Goal: Feedback & Contribution: Submit feedback/report problem

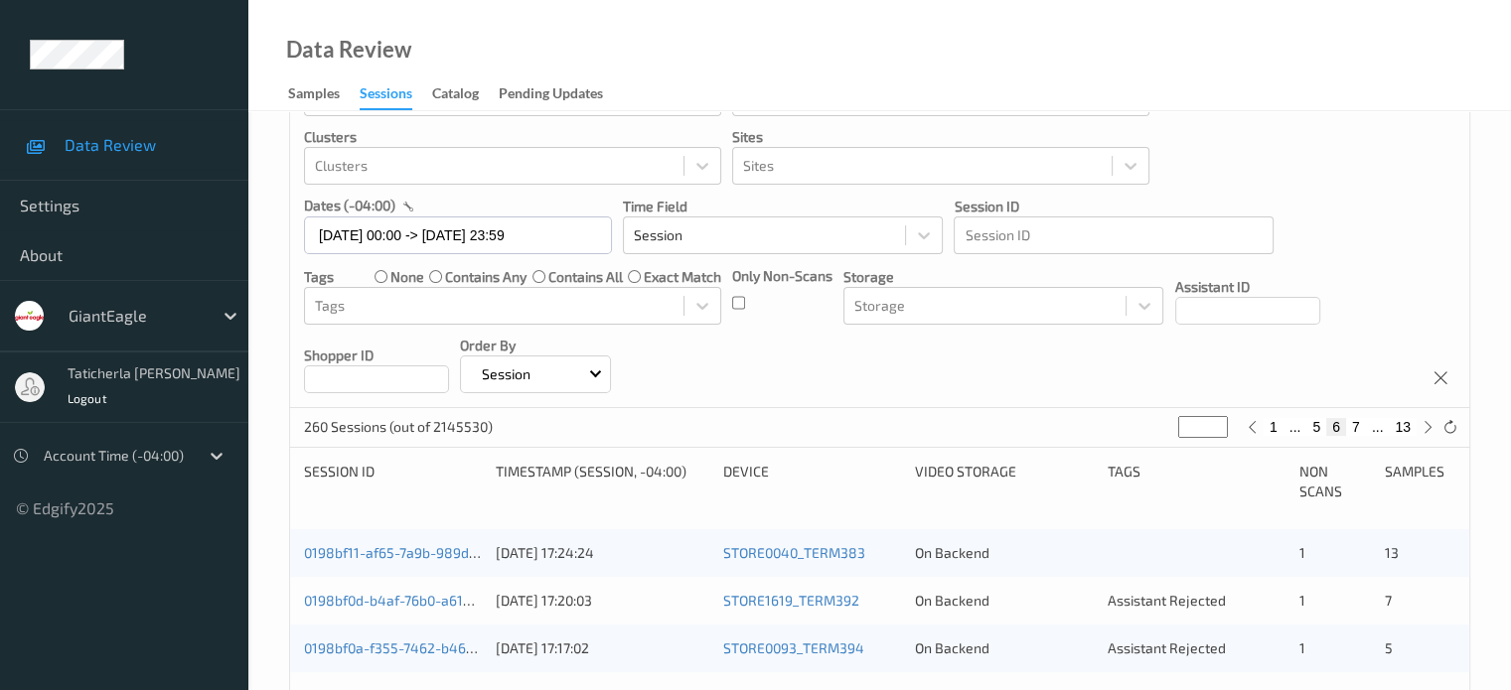
scroll to position [99, 0]
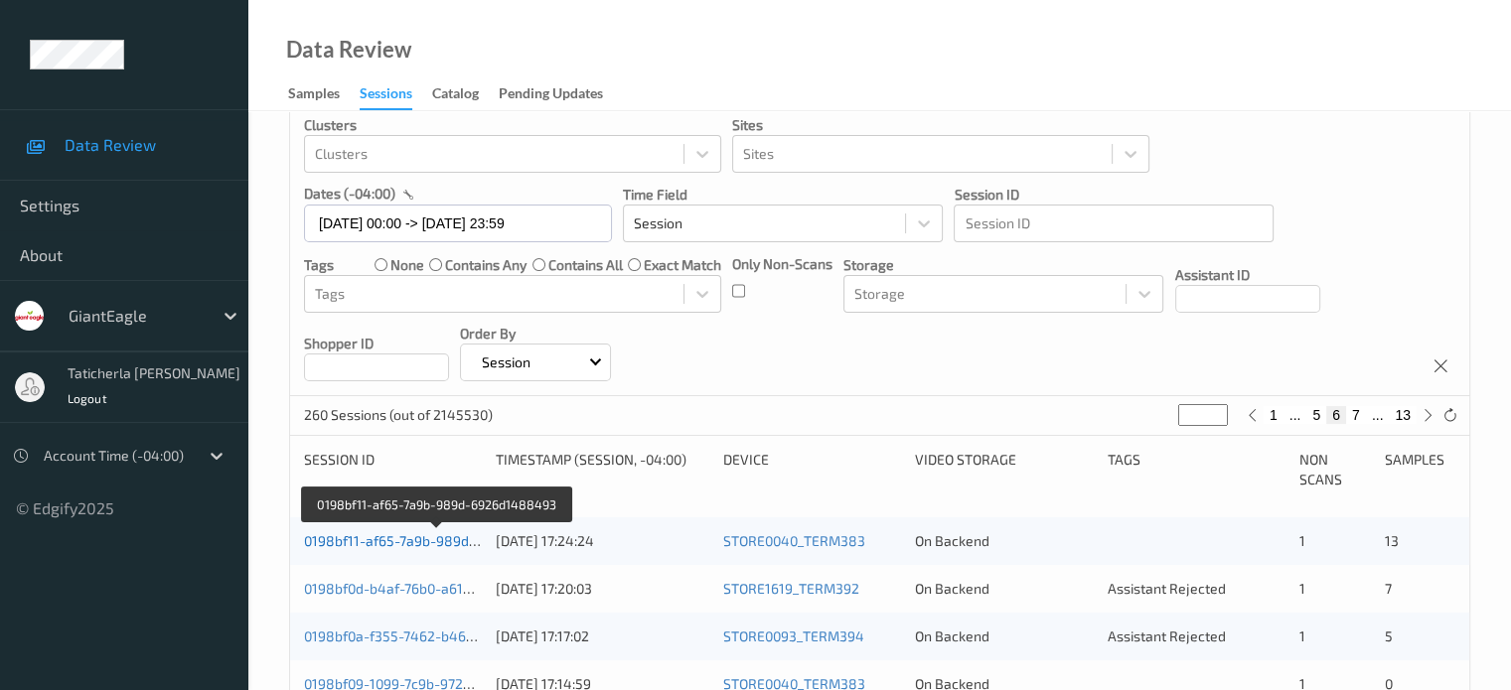
click at [409, 539] on link "0198bf11-af65-7a9b-989d-6926d1488493" at bounding box center [438, 540] width 268 height 17
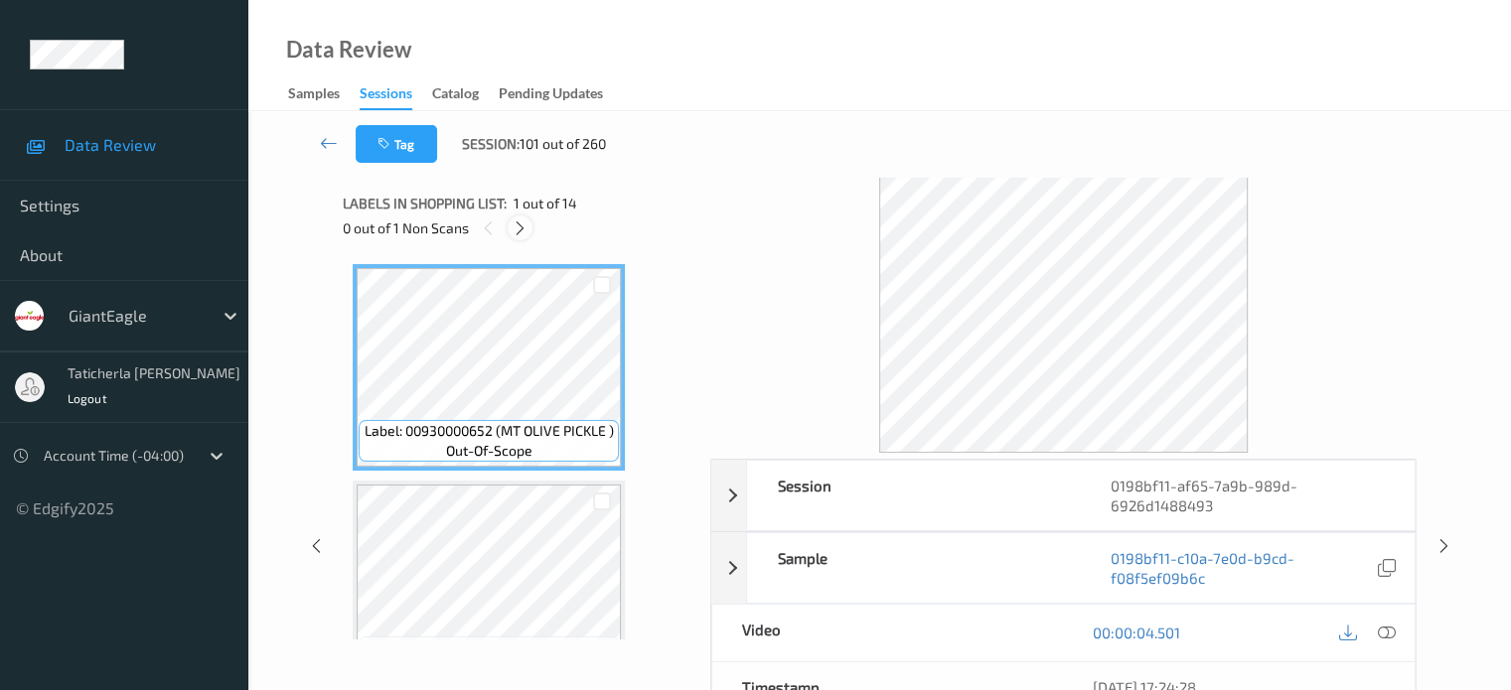
click at [519, 226] on icon at bounding box center [520, 229] width 17 height 18
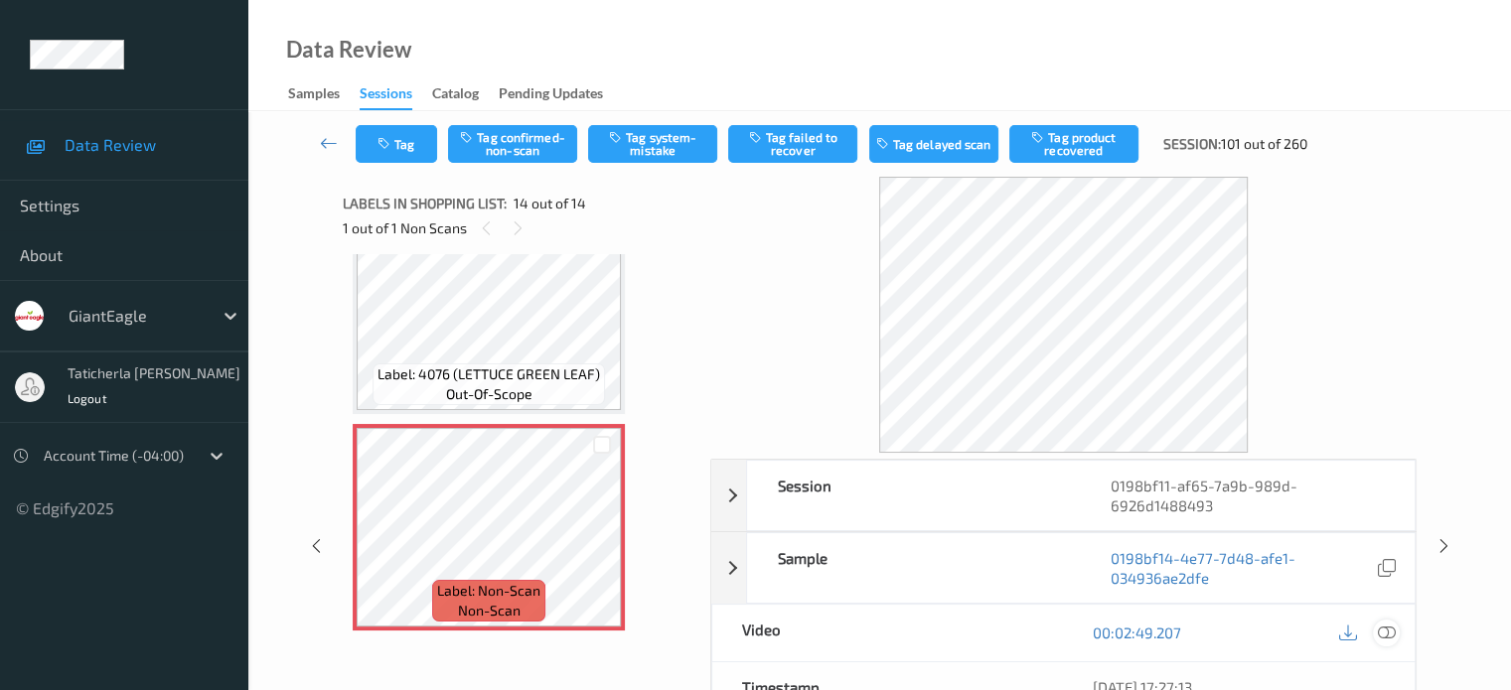
click at [1388, 627] on icon at bounding box center [1386, 633] width 18 height 18
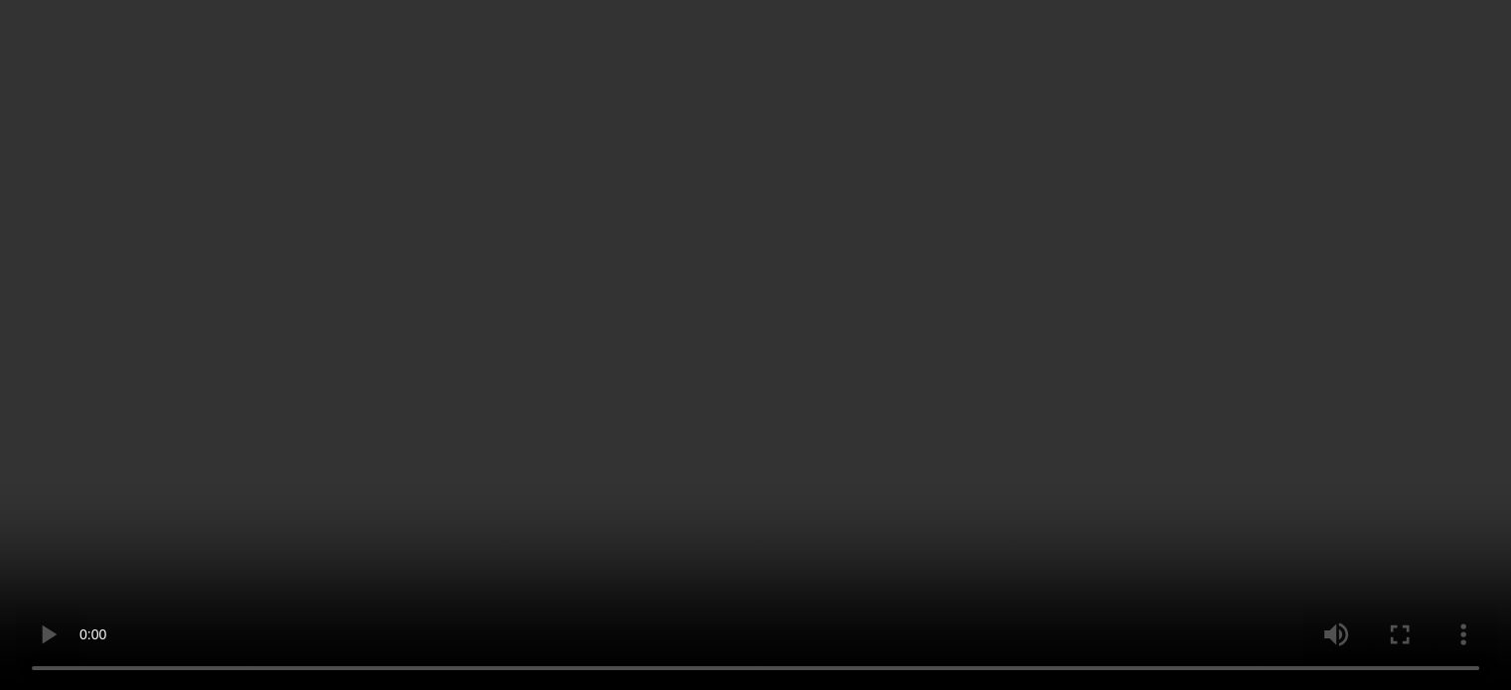
scroll to position [2488, 0]
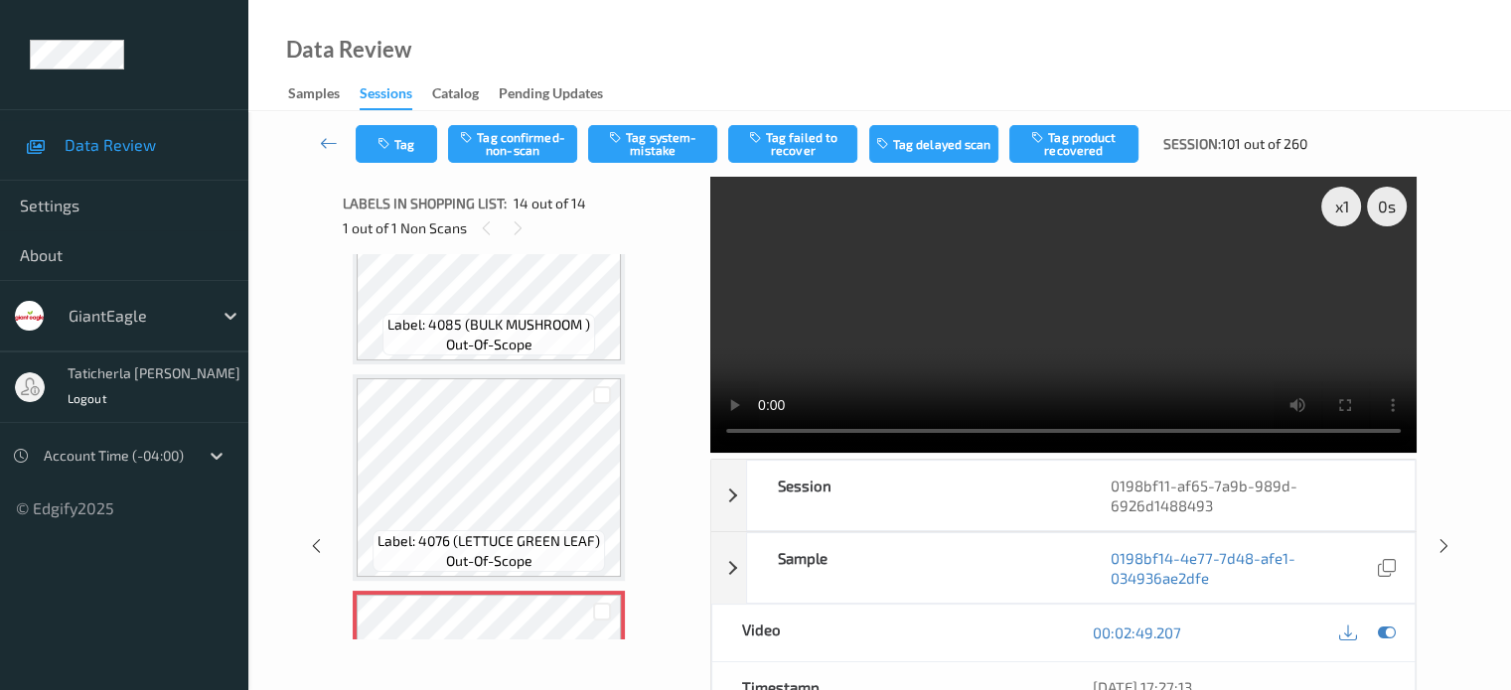
click at [1098, 291] on video at bounding box center [1063, 315] width 706 height 276
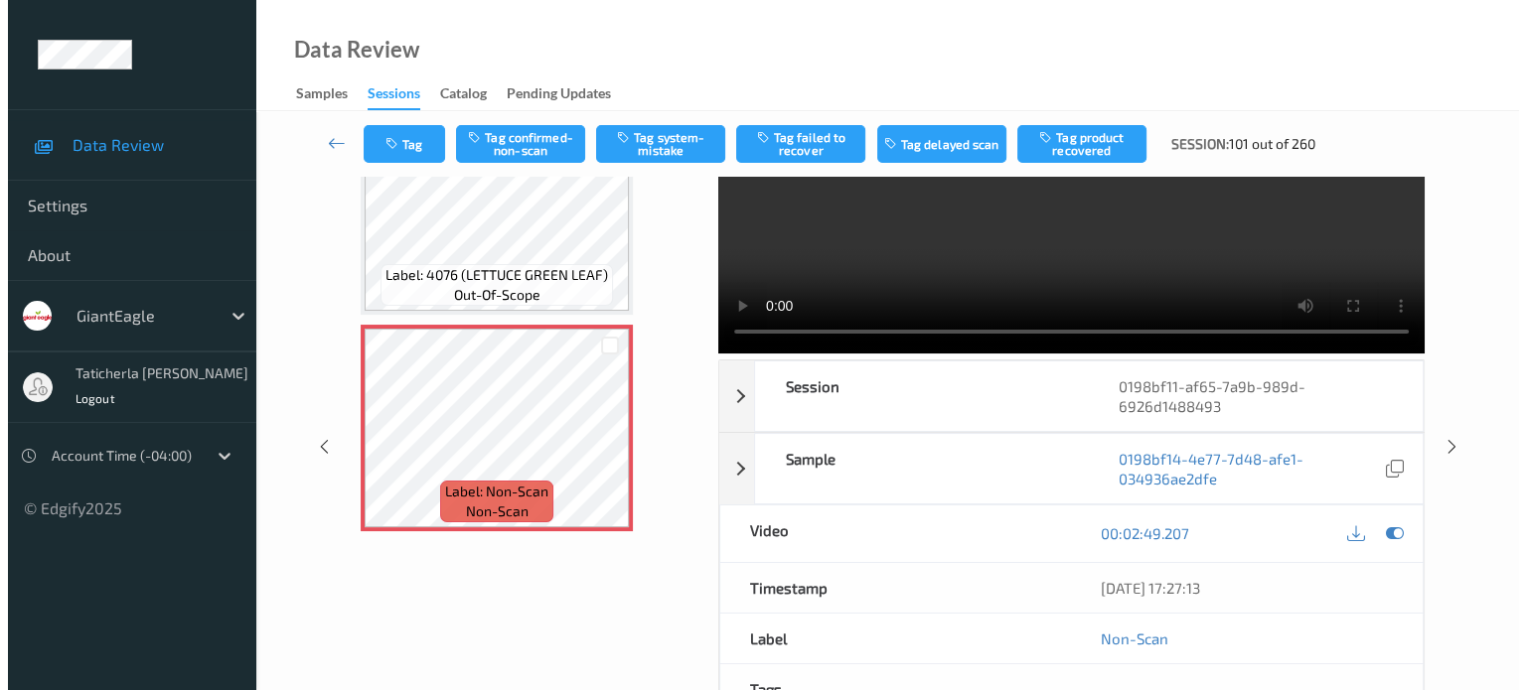
scroll to position [2556, 0]
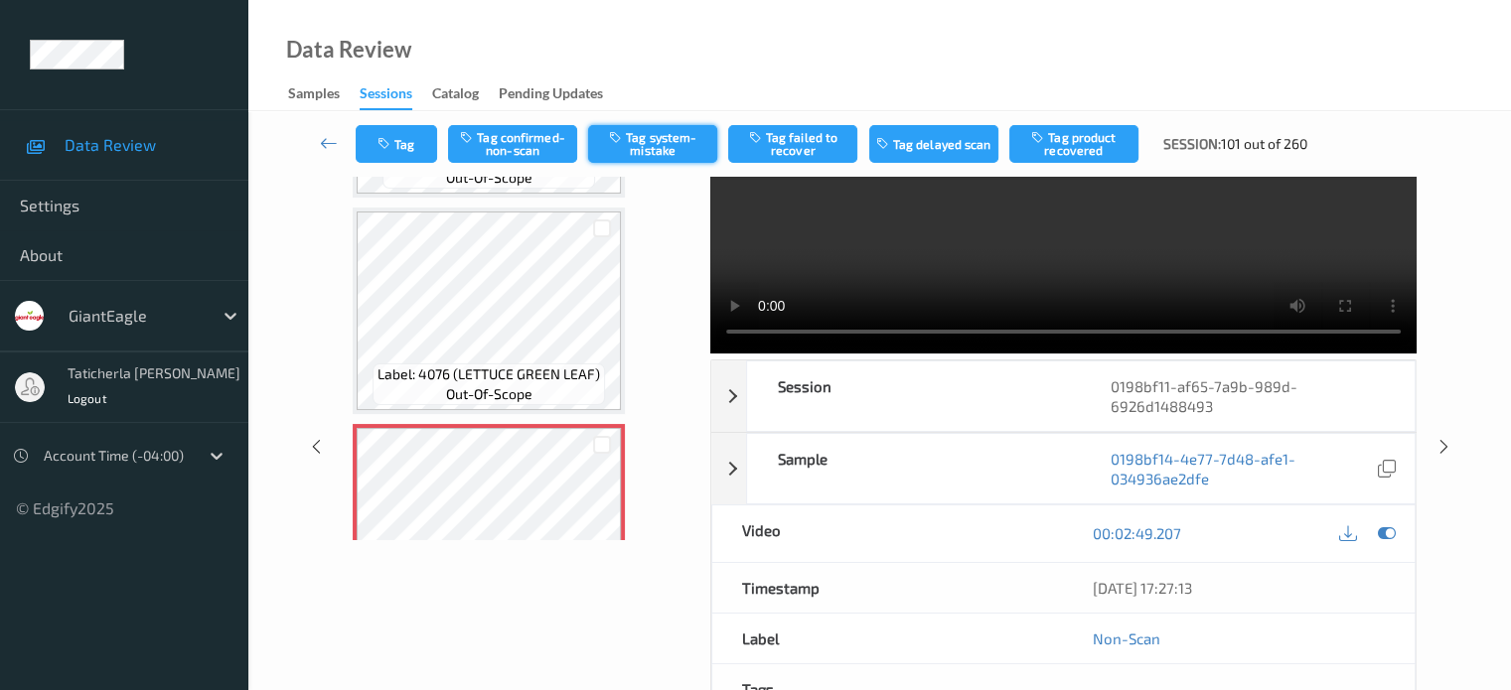
click at [669, 146] on button "Tag system-mistake" at bounding box center [652, 144] width 129 height 38
click at [419, 149] on button "Tag" at bounding box center [396, 144] width 81 height 38
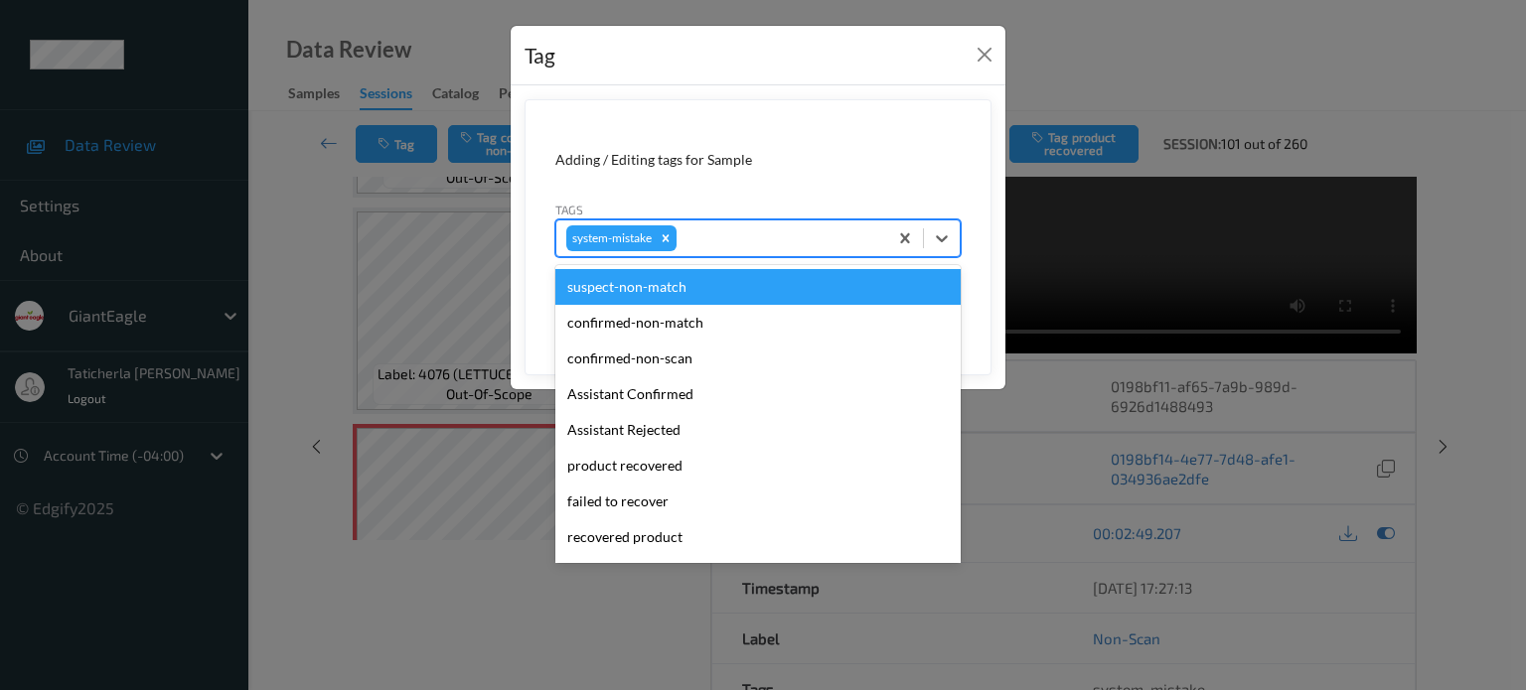
click at [775, 235] on div at bounding box center [778, 238] width 197 height 24
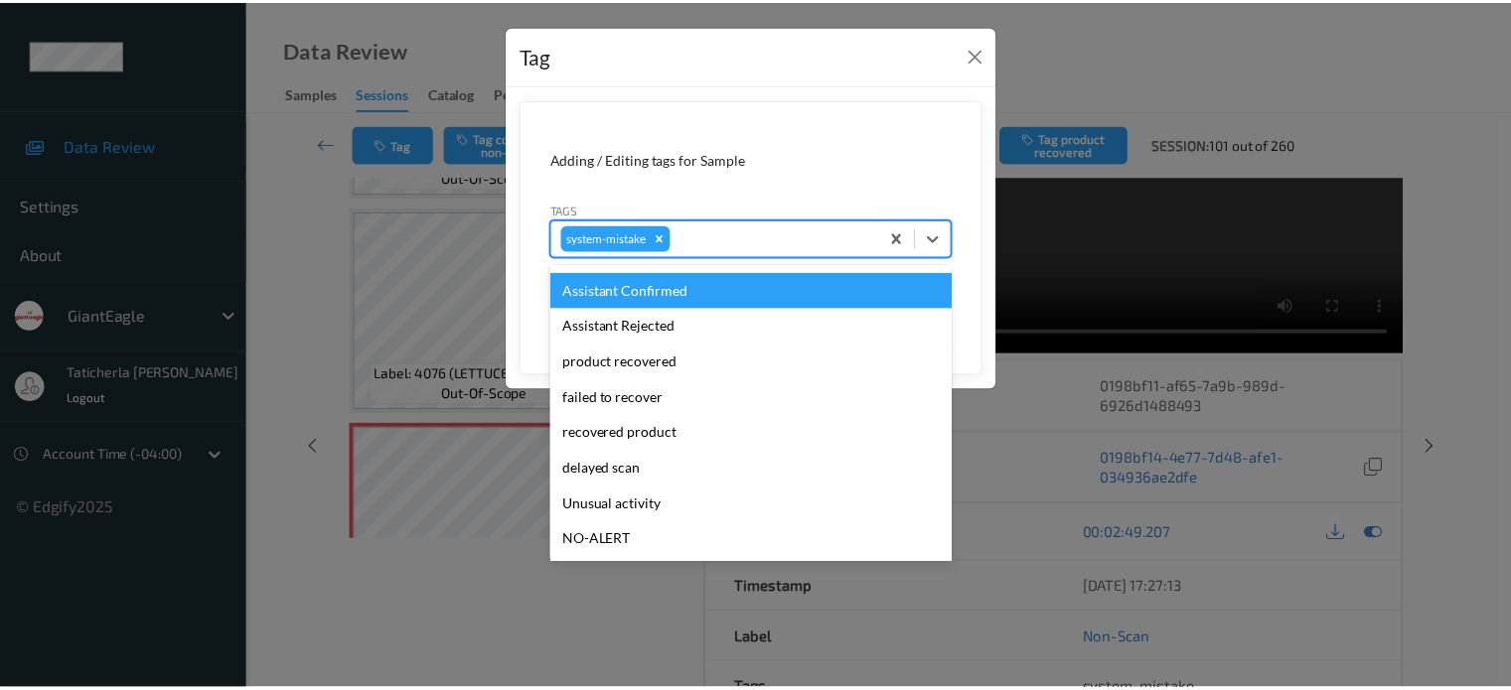
scroll to position [199, 0]
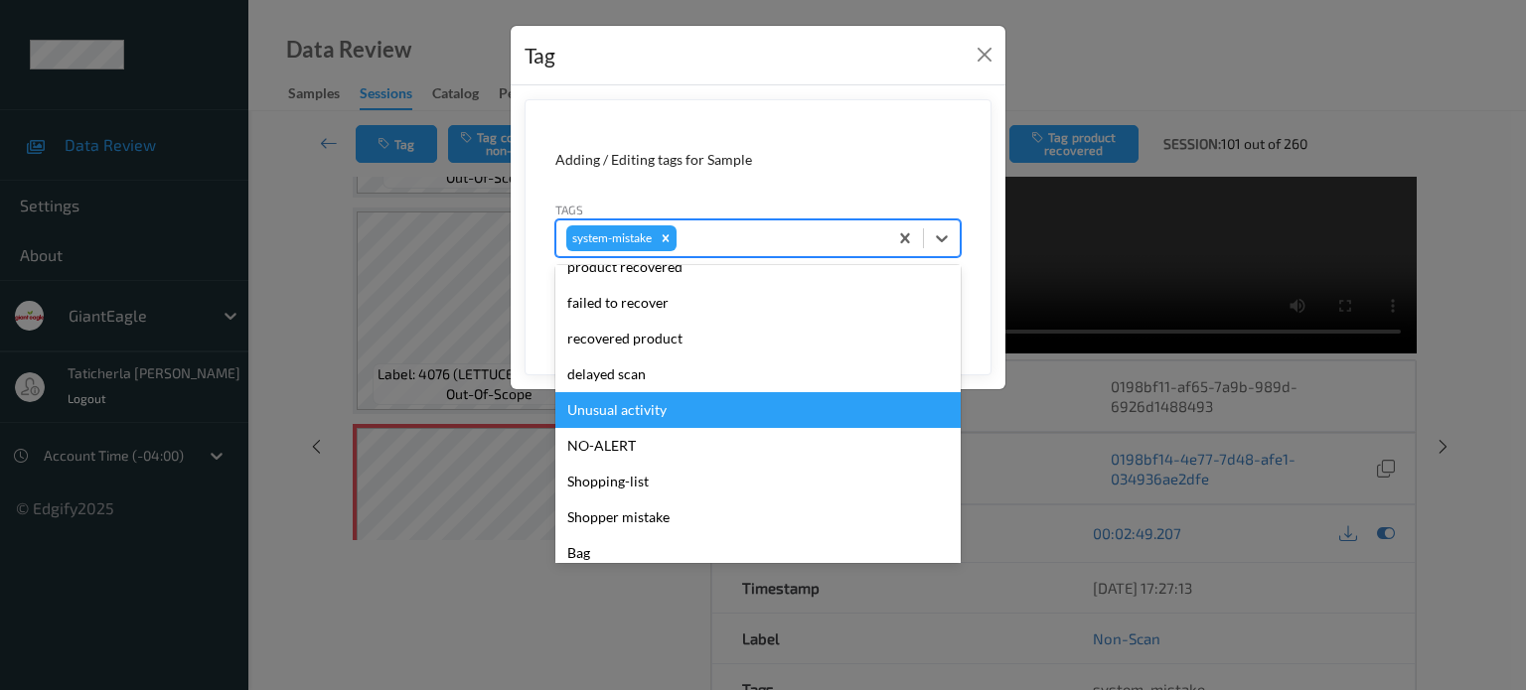
click at [727, 406] on div "Unusual activity" at bounding box center [757, 410] width 405 height 36
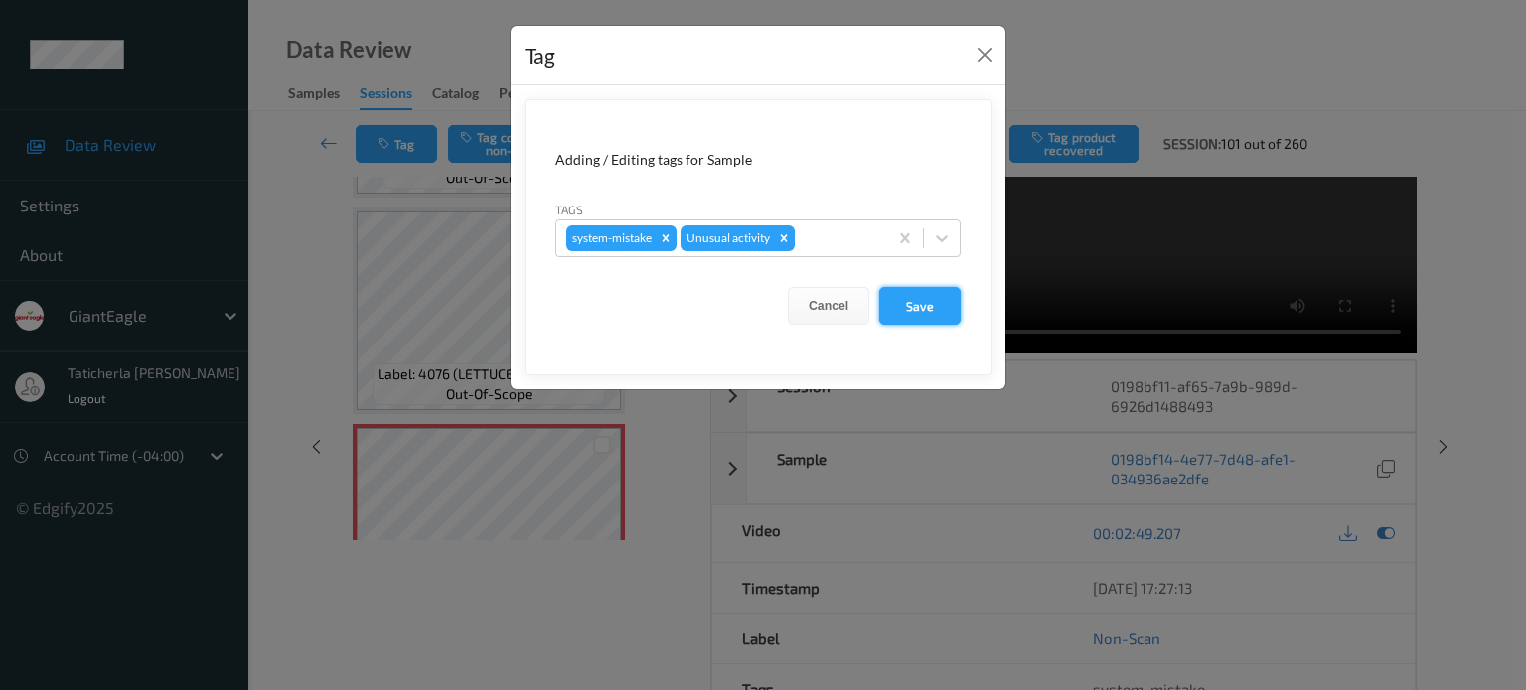
click at [926, 307] on button "Save" at bounding box center [919, 306] width 81 height 38
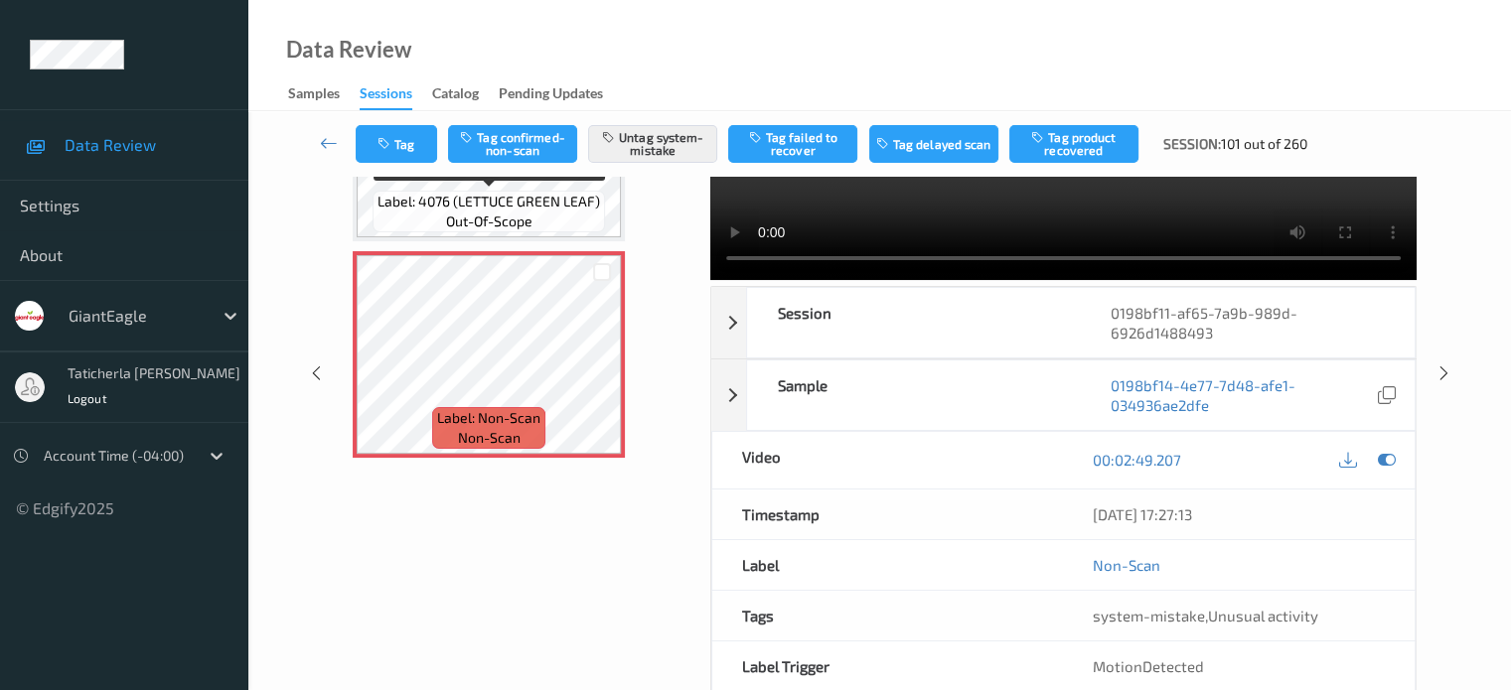
scroll to position [263, 0]
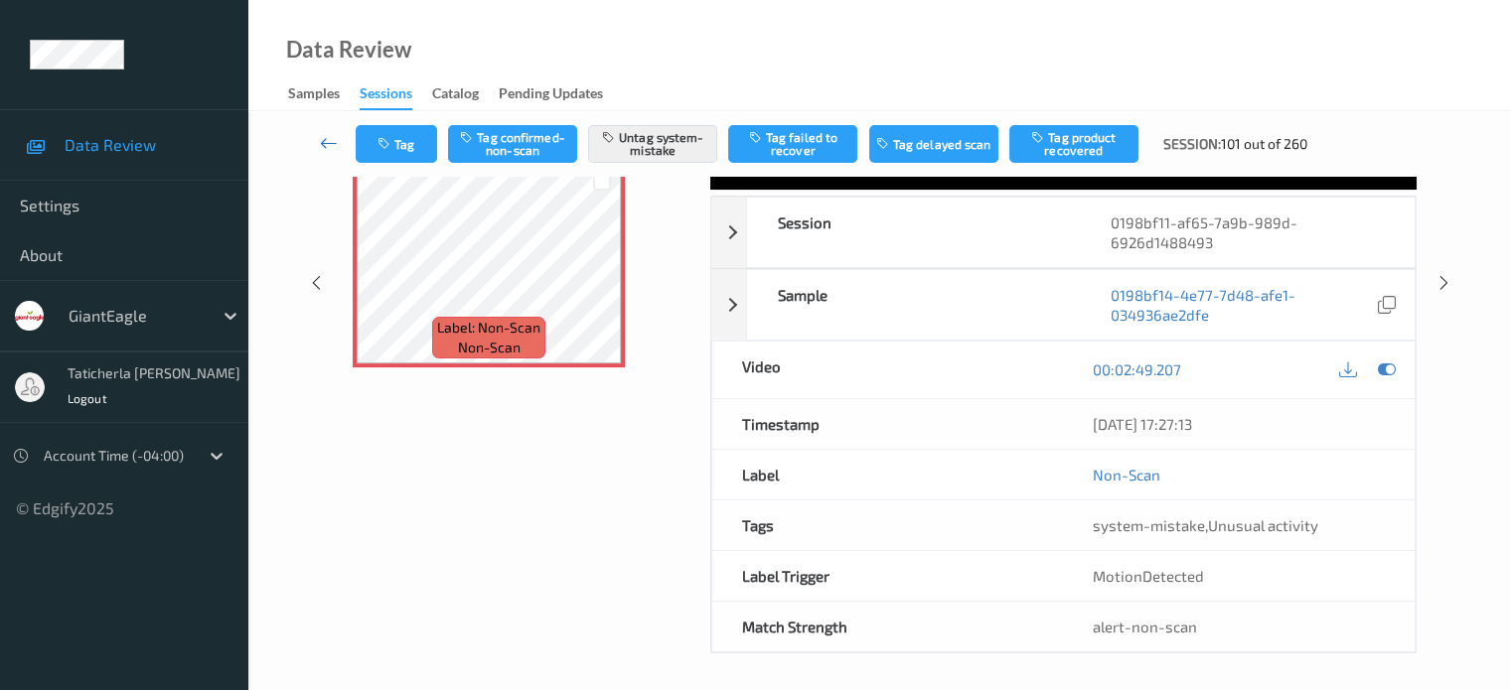
click at [326, 138] on icon at bounding box center [329, 143] width 18 height 20
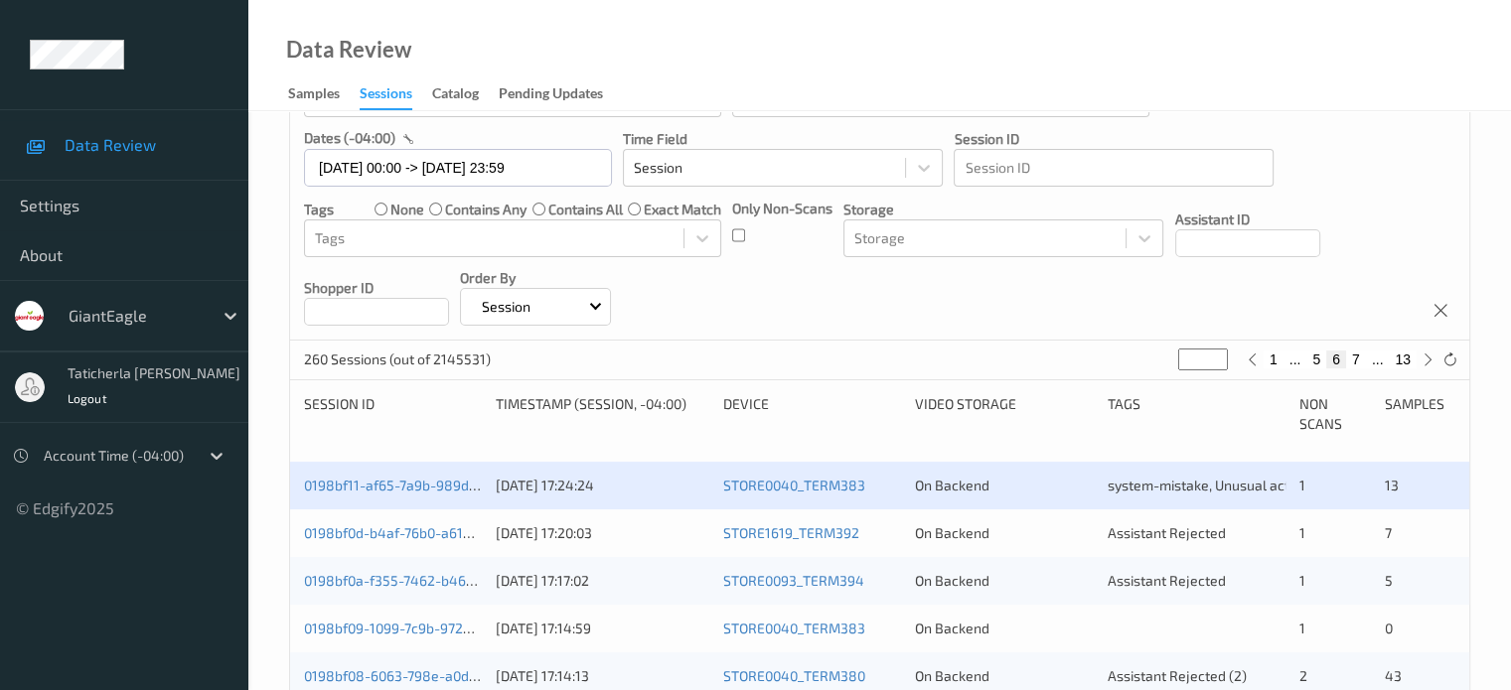
scroll to position [298, 0]
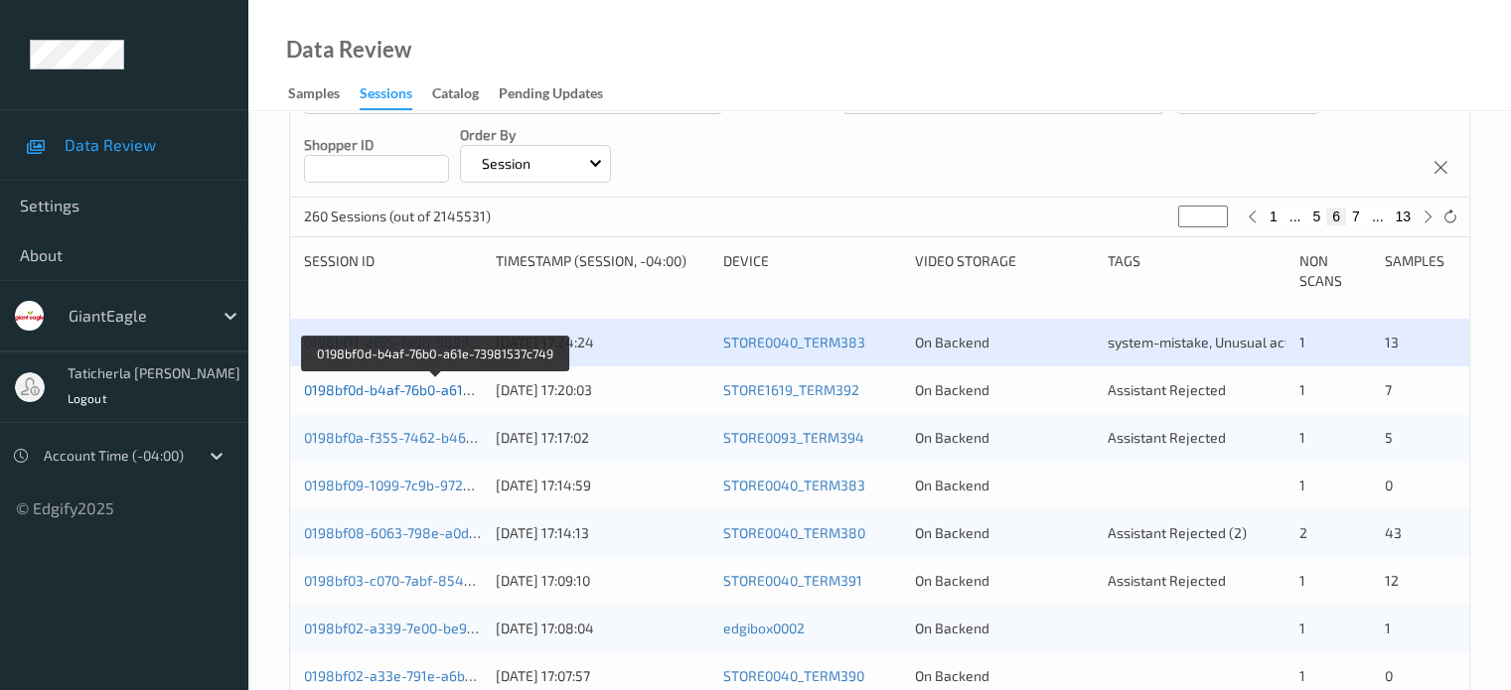
click at [405, 386] on link "0198bf0d-b4af-76b0-a61e-73981537c749" at bounding box center [435, 389] width 263 height 17
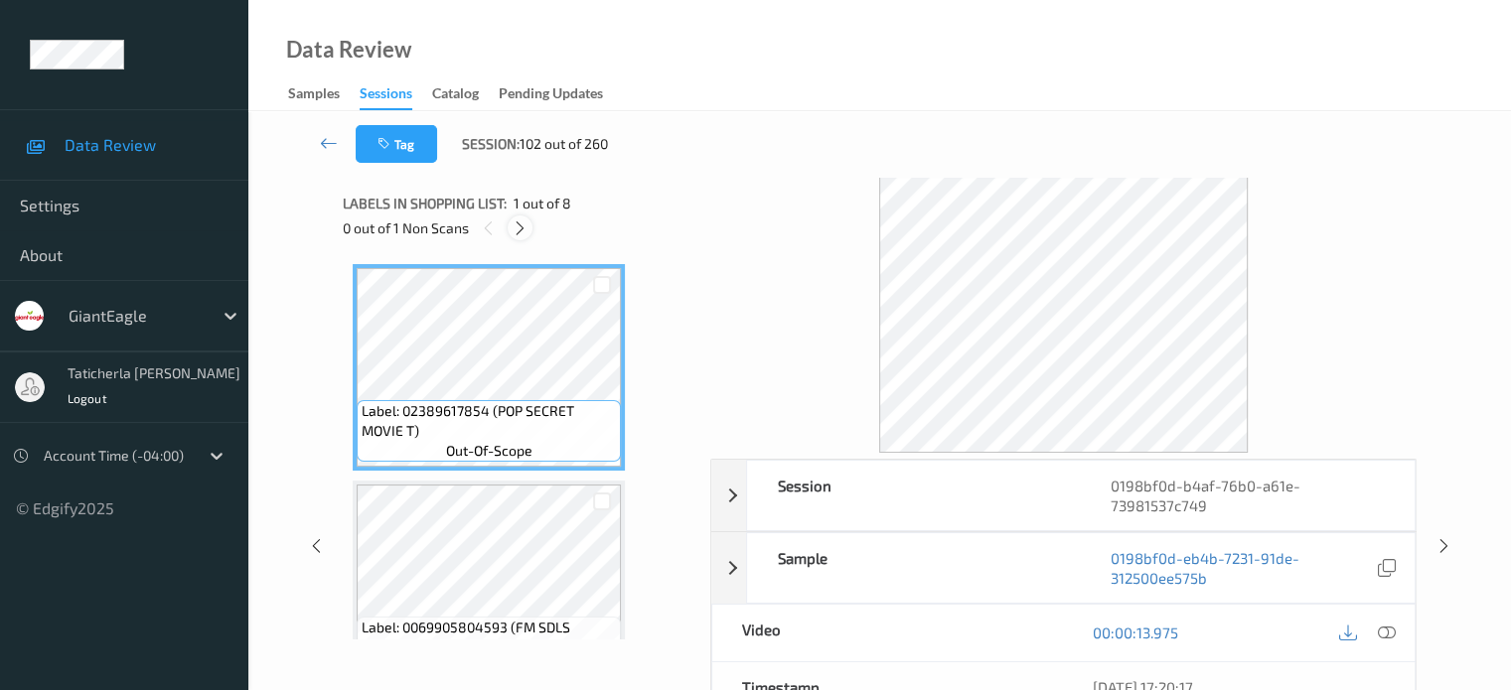
click at [517, 218] on div at bounding box center [520, 228] width 25 height 25
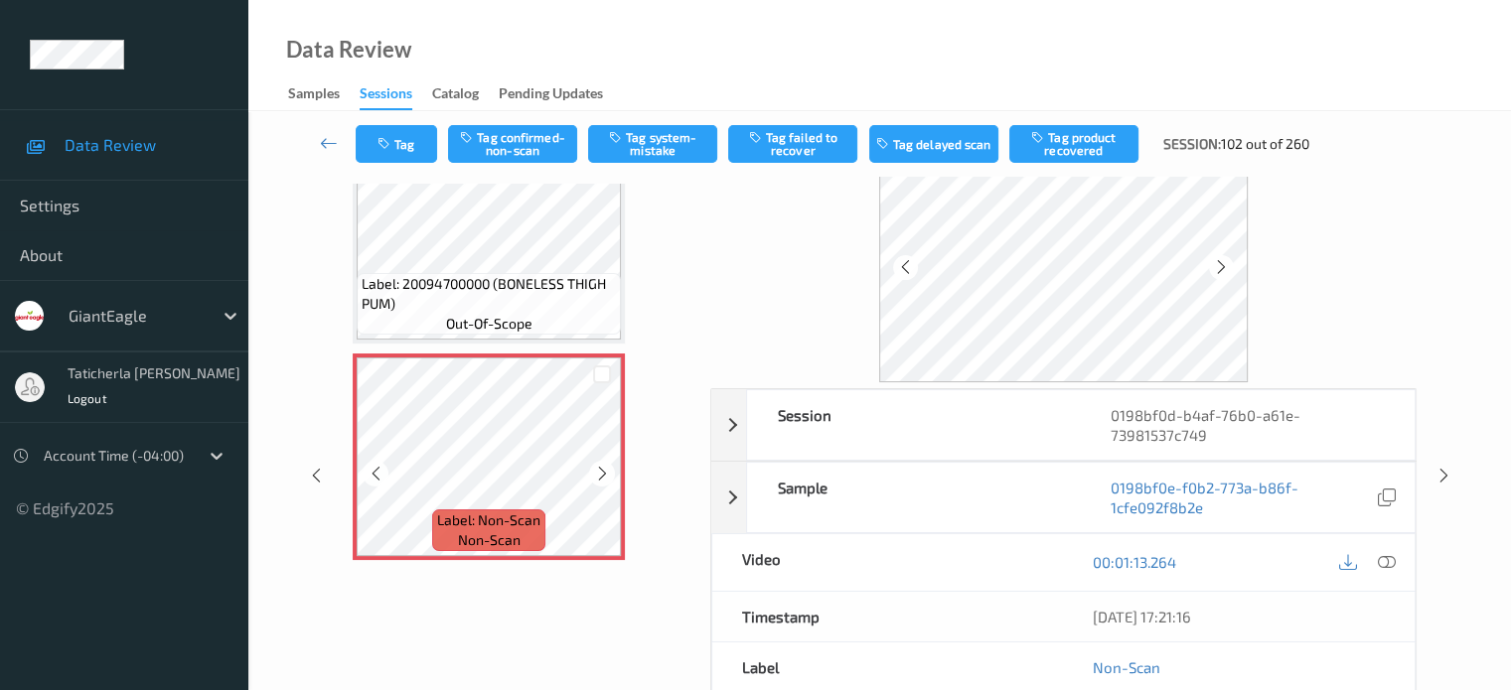
scroll to position [99, 0]
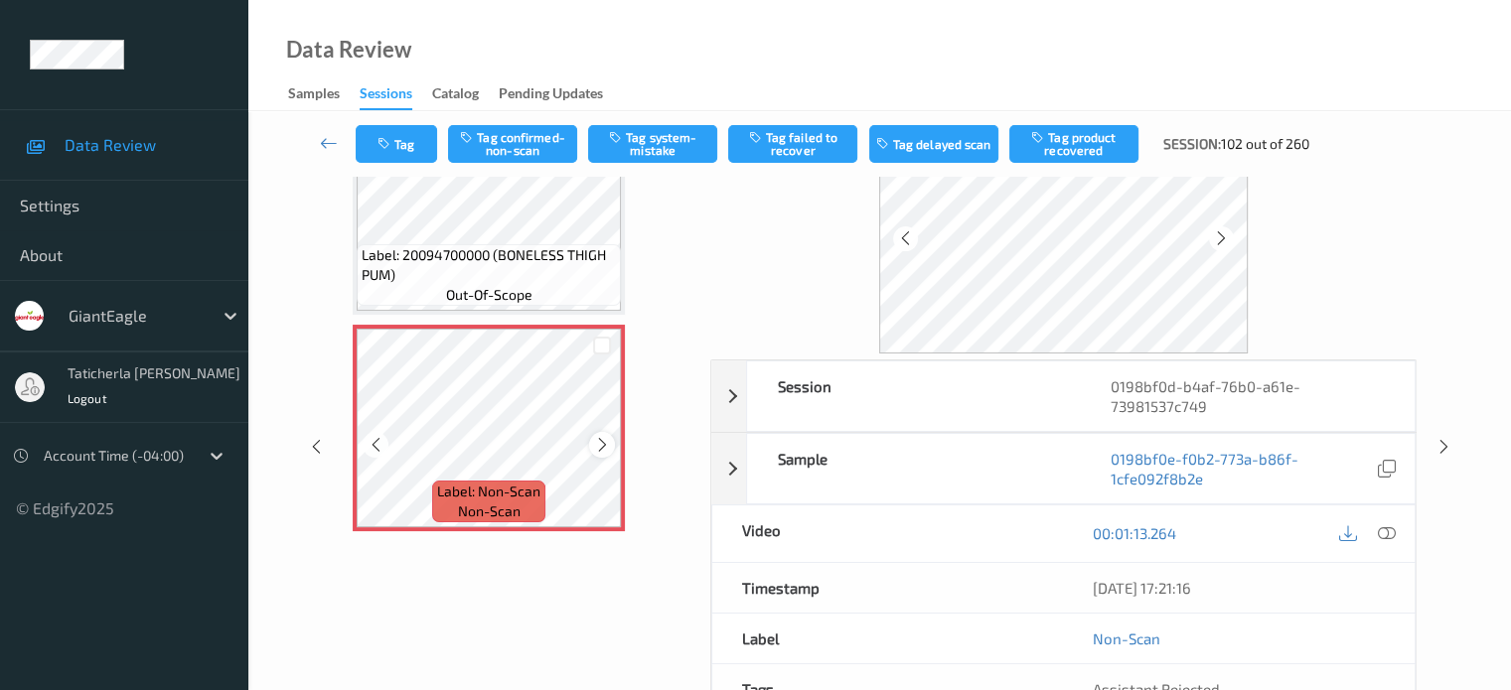
click at [603, 443] on icon at bounding box center [602, 445] width 17 height 18
click at [1380, 527] on icon at bounding box center [1386, 533] width 18 height 18
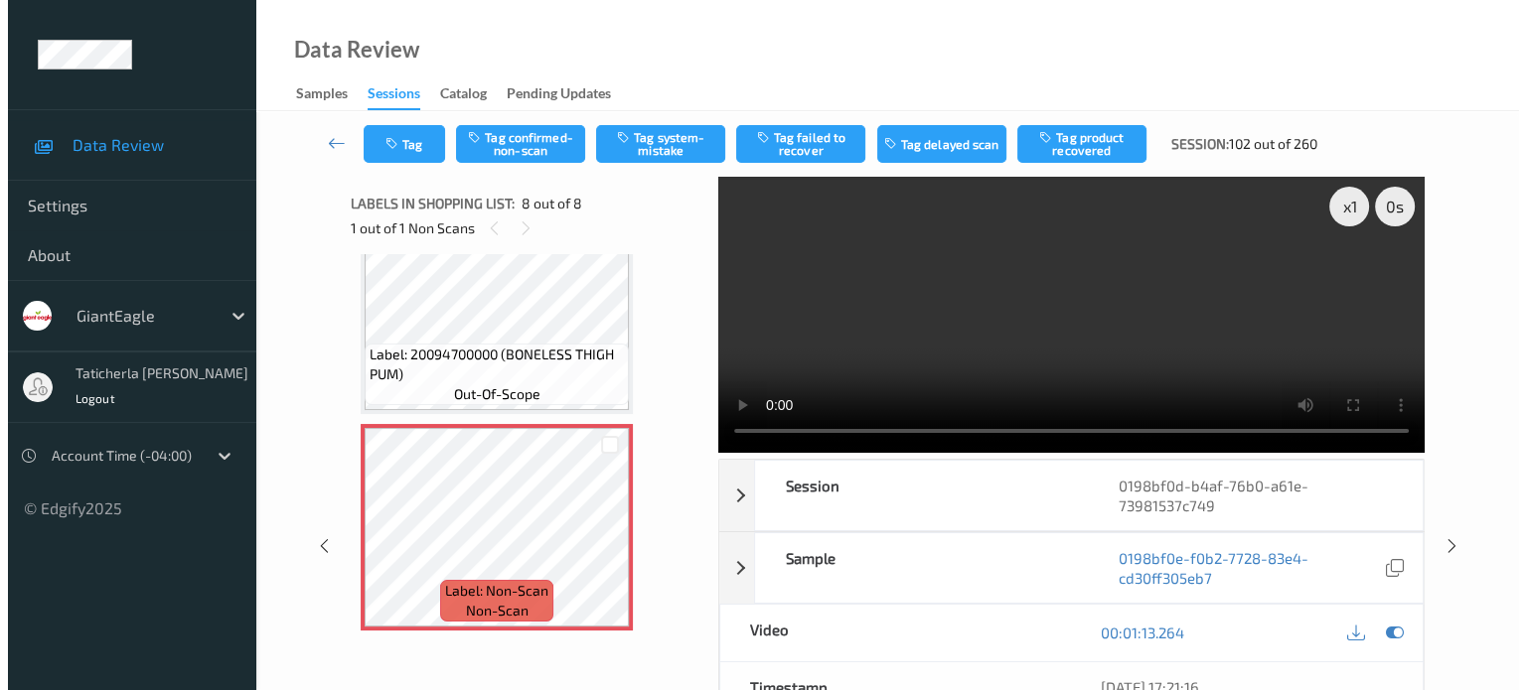
scroll to position [1189, 0]
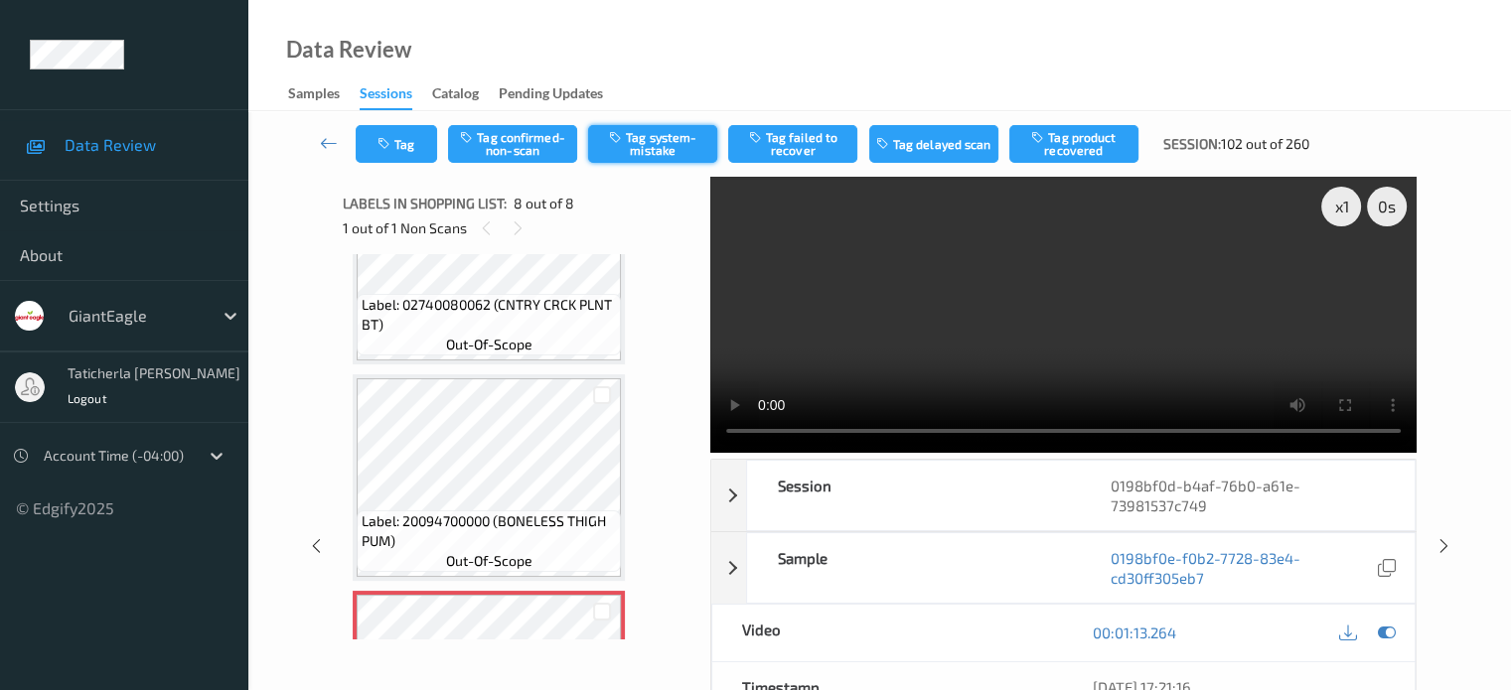
click at [698, 138] on button "Tag system-mistake" at bounding box center [652, 144] width 129 height 38
click at [408, 143] on button "Tag" at bounding box center [396, 144] width 81 height 38
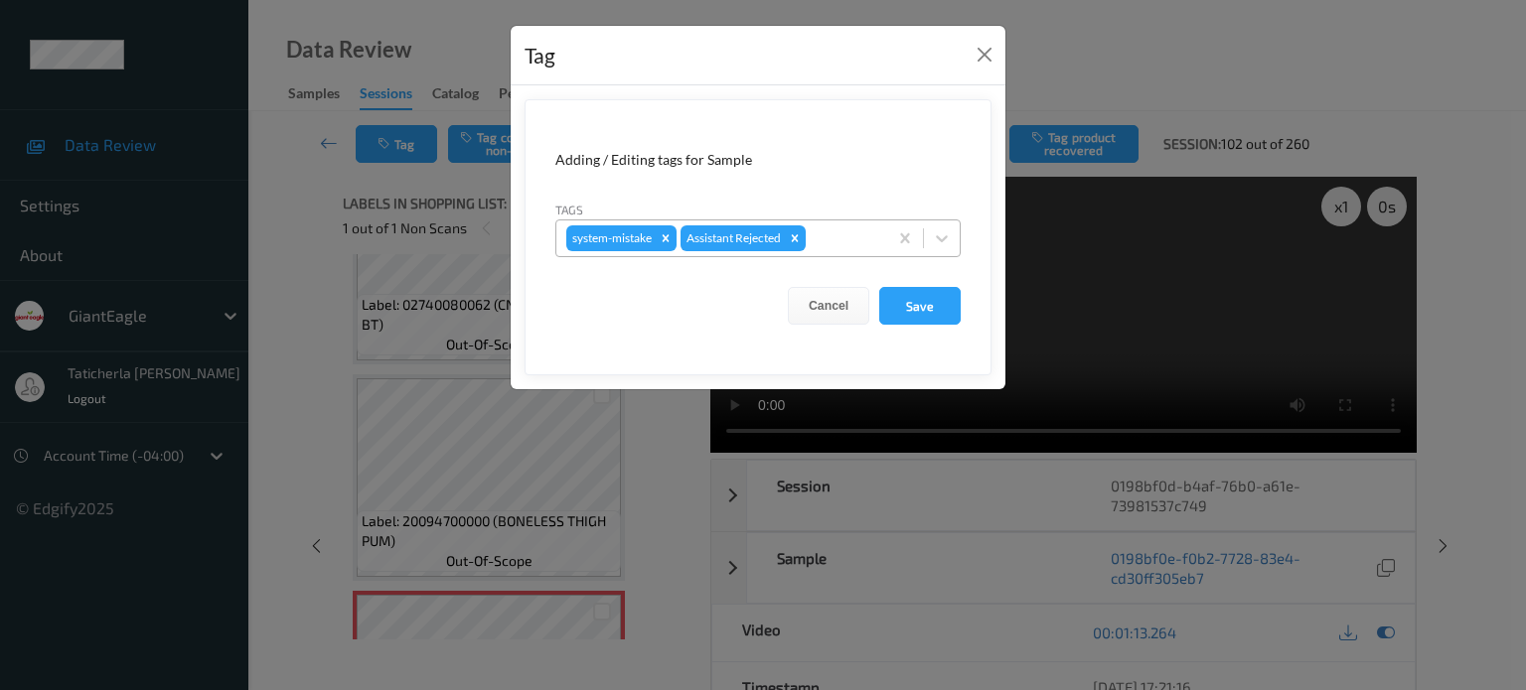
click at [840, 232] on div at bounding box center [844, 238] width 68 height 24
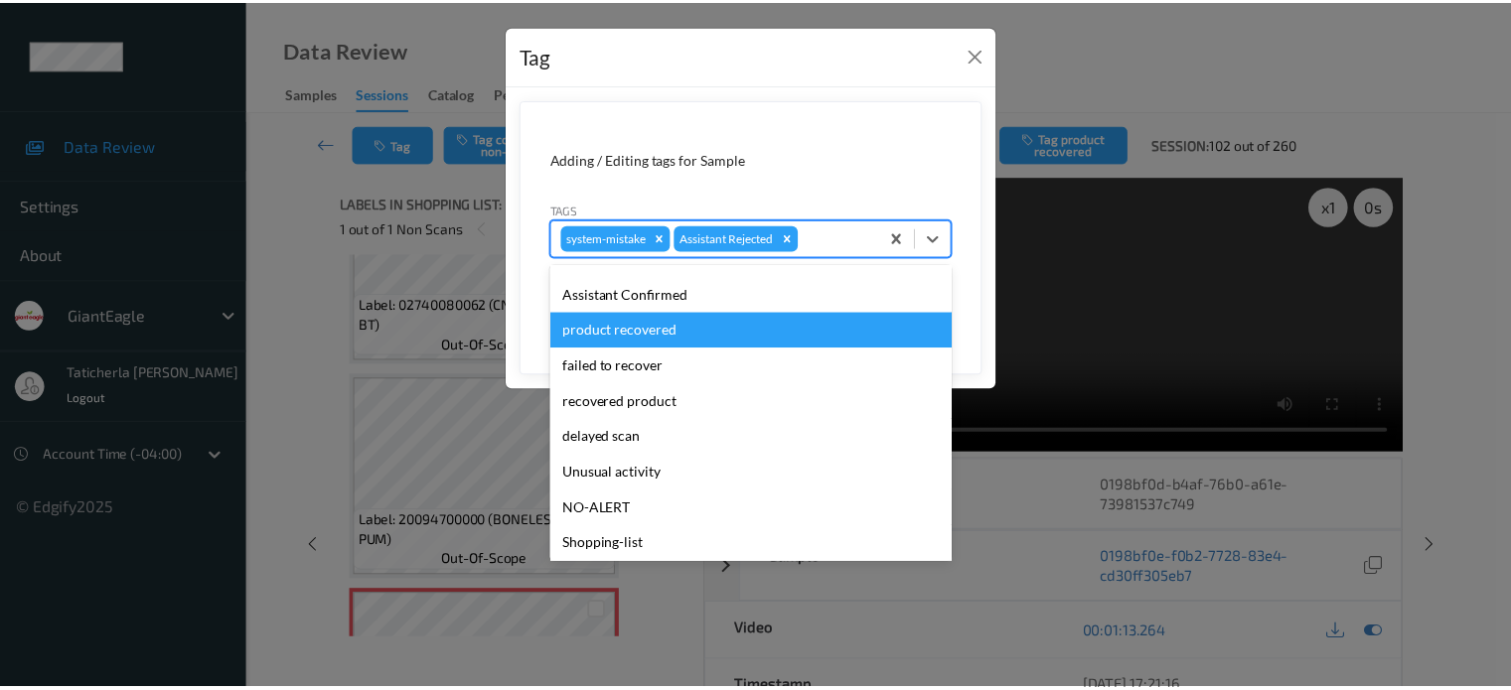
scroll to position [175, 0]
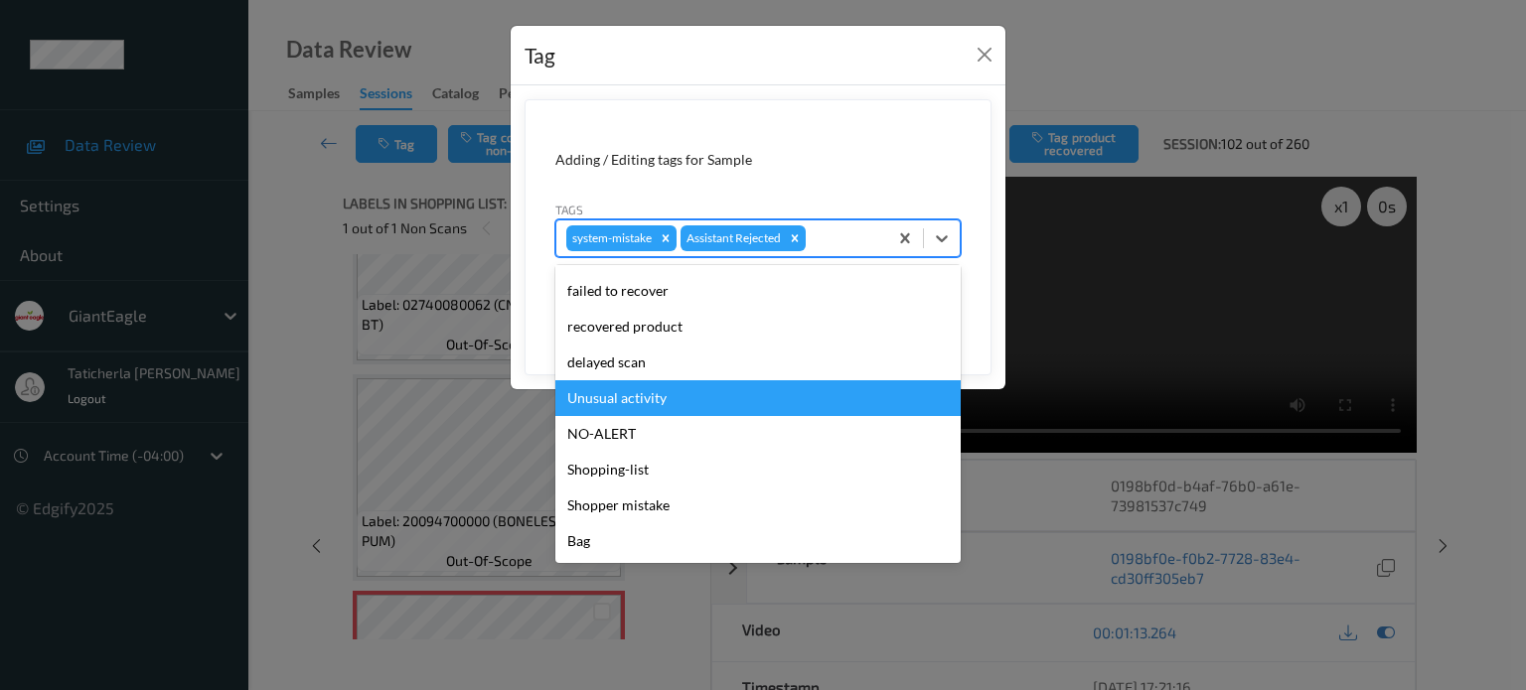
click at [776, 380] on div "Unusual activity" at bounding box center [757, 398] width 405 height 36
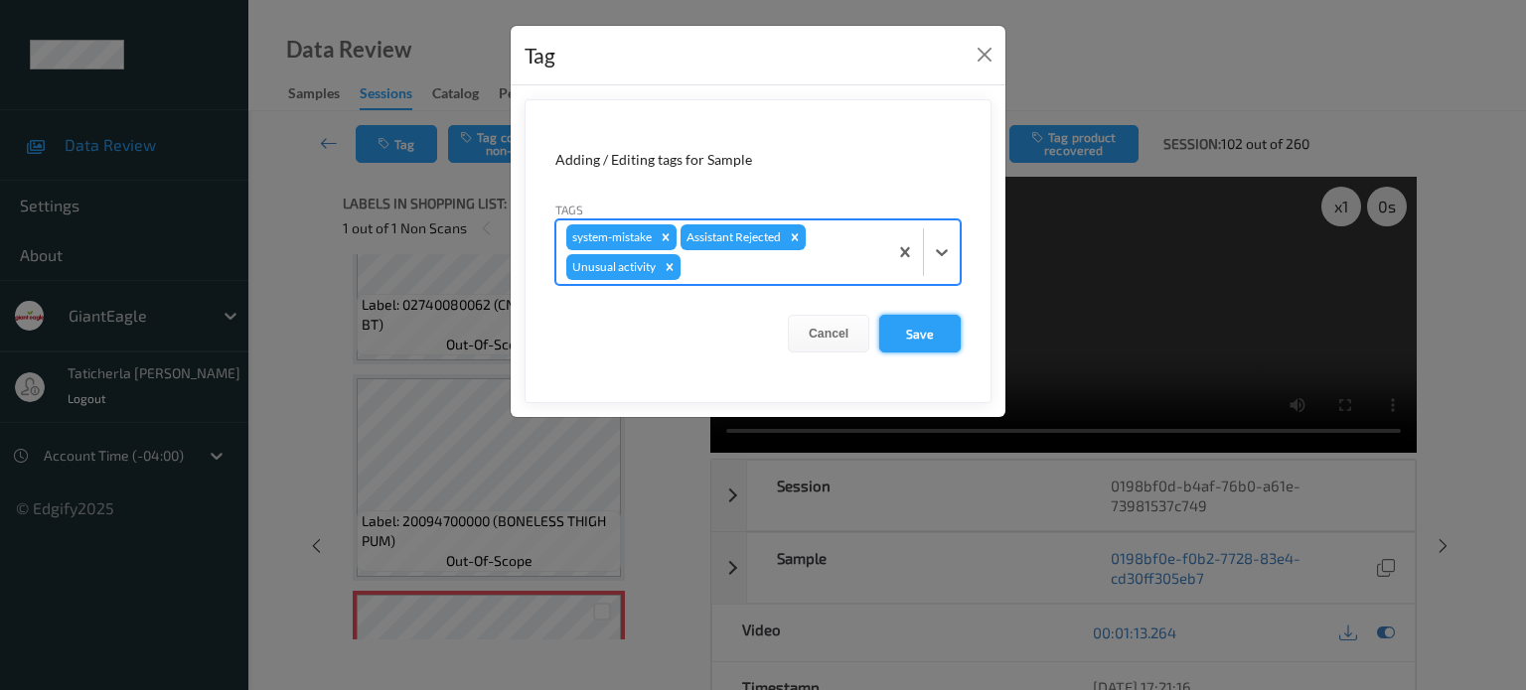
click at [939, 318] on button "Save" at bounding box center [919, 334] width 81 height 38
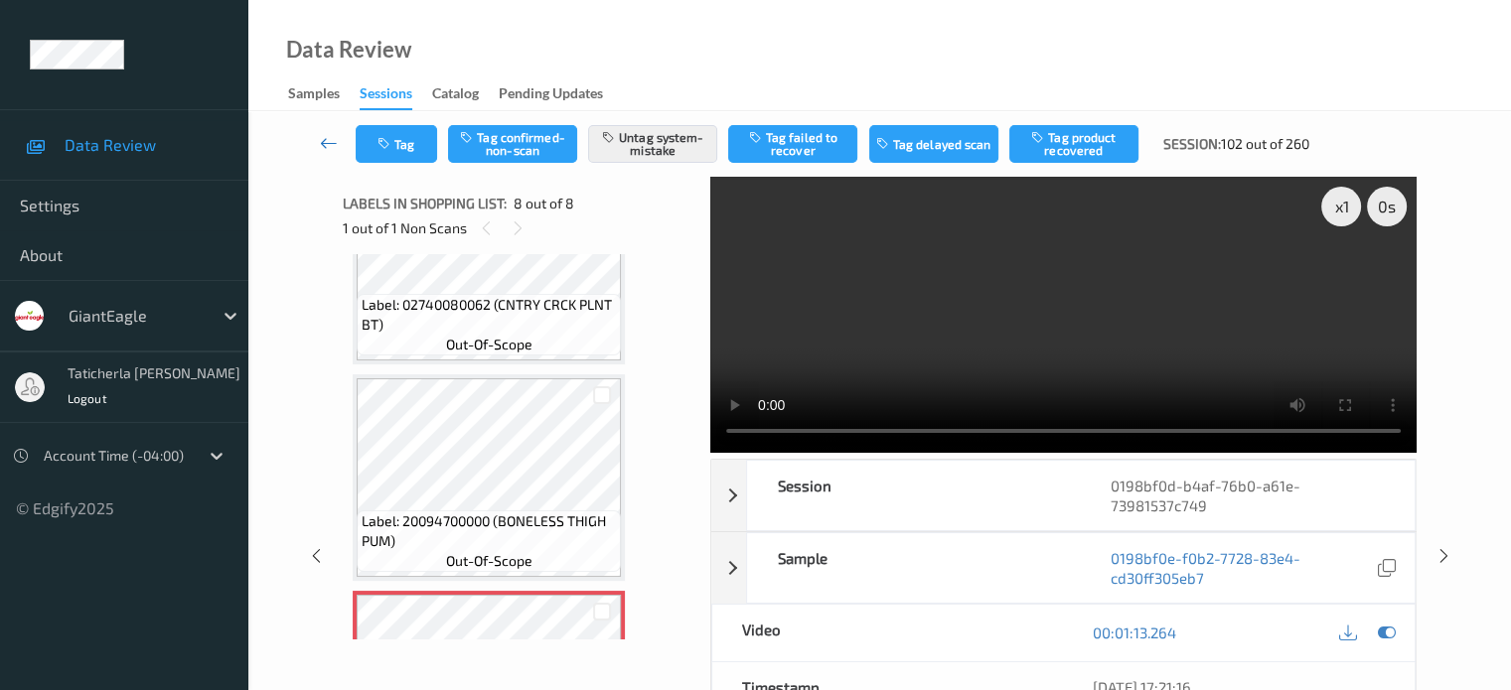
click at [331, 137] on icon at bounding box center [329, 143] width 18 height 20
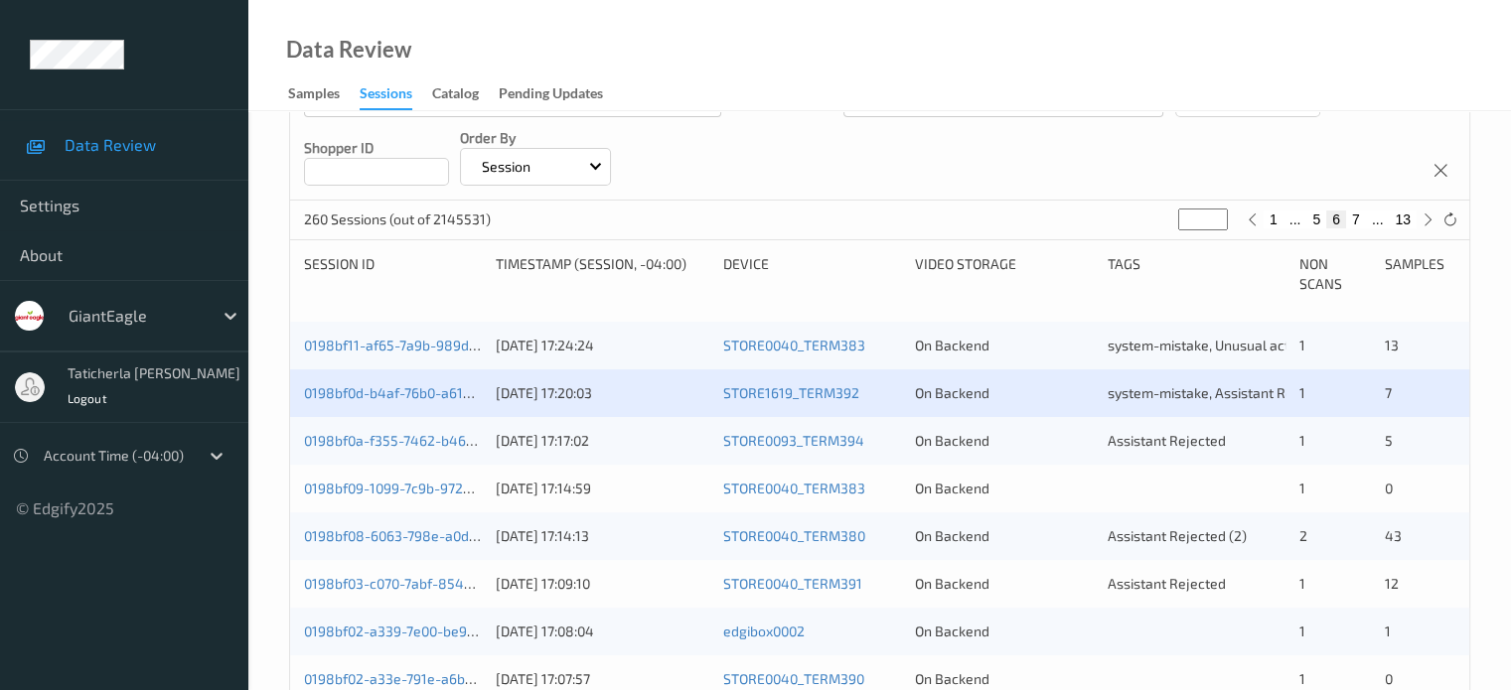
scroll to position [298, 0]
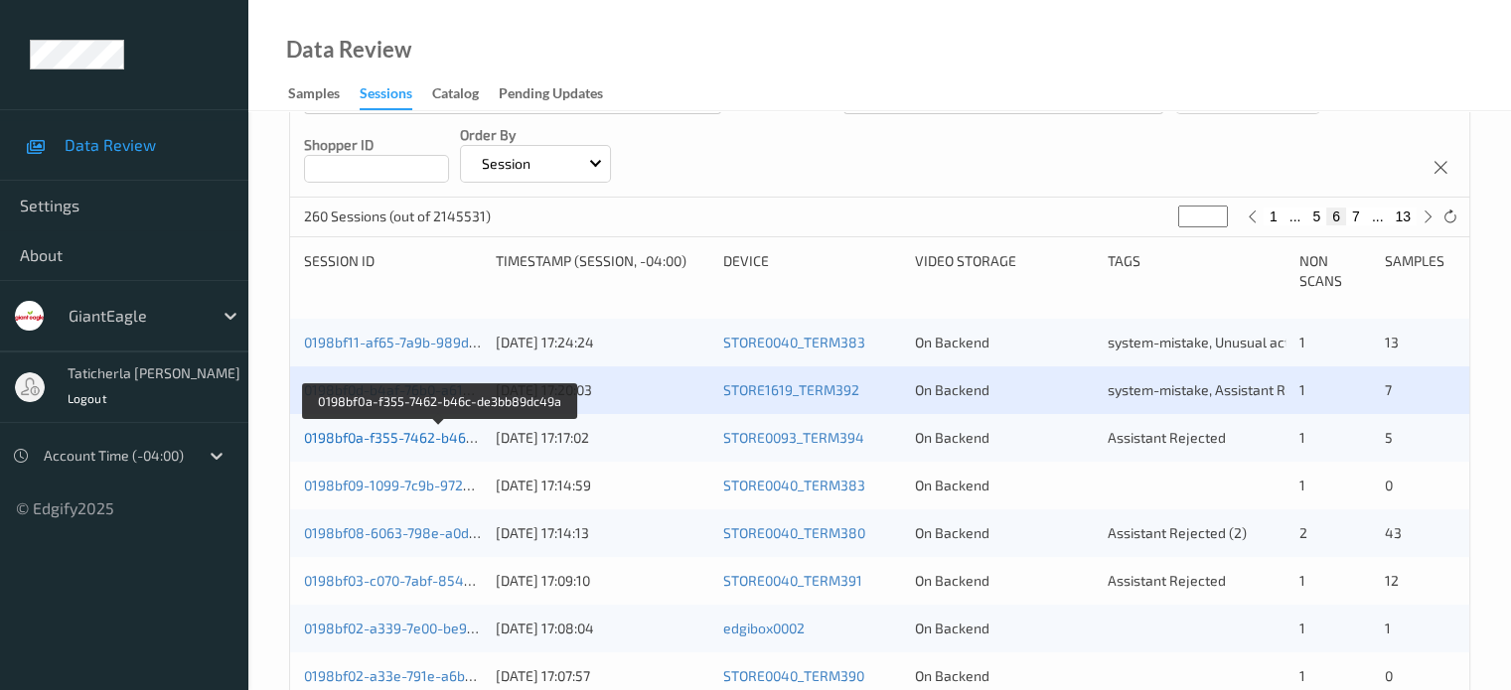
click at [395, 432] on link "0198bf0a-f355-7462-b46c-de3bb89dc49a" at bounding box center [439, 437] width 271 height 17
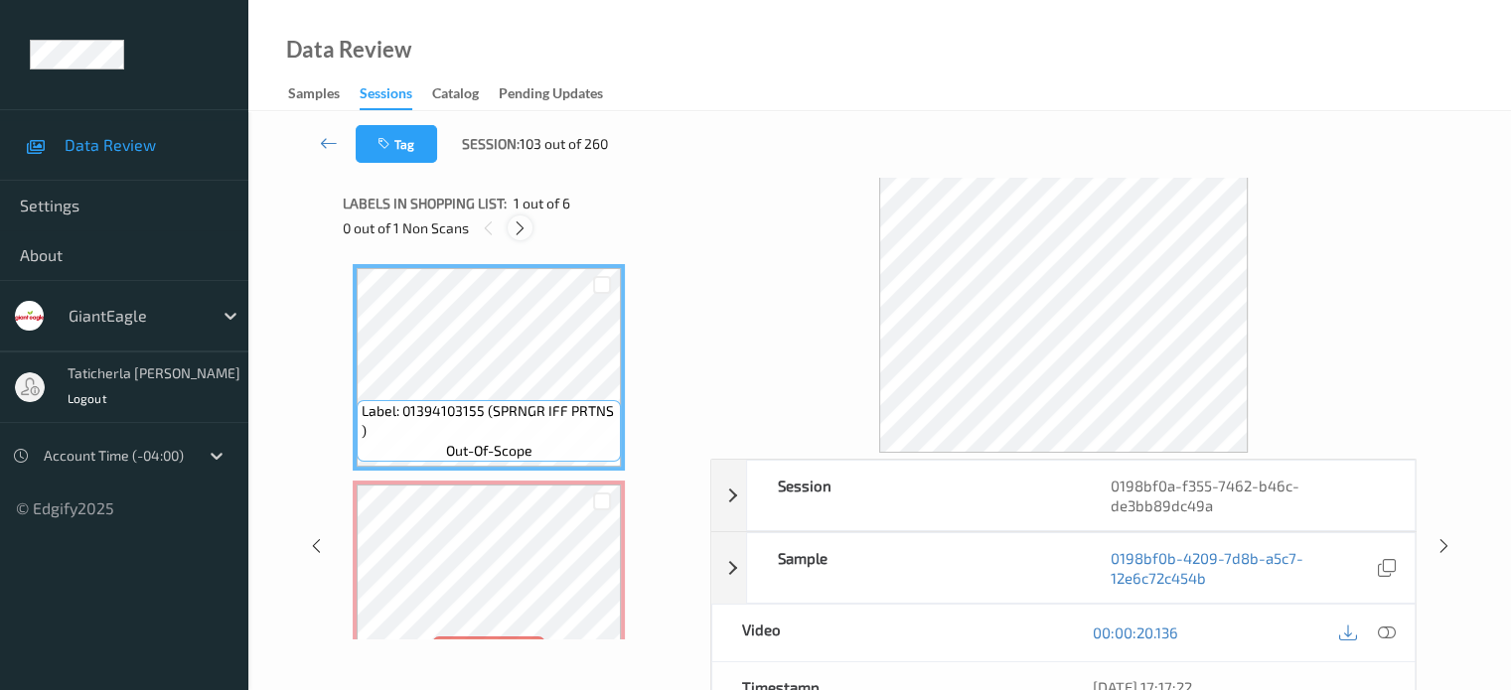
click at [528, 224] on icon at bounding box center [520, 229] width 17 height 18
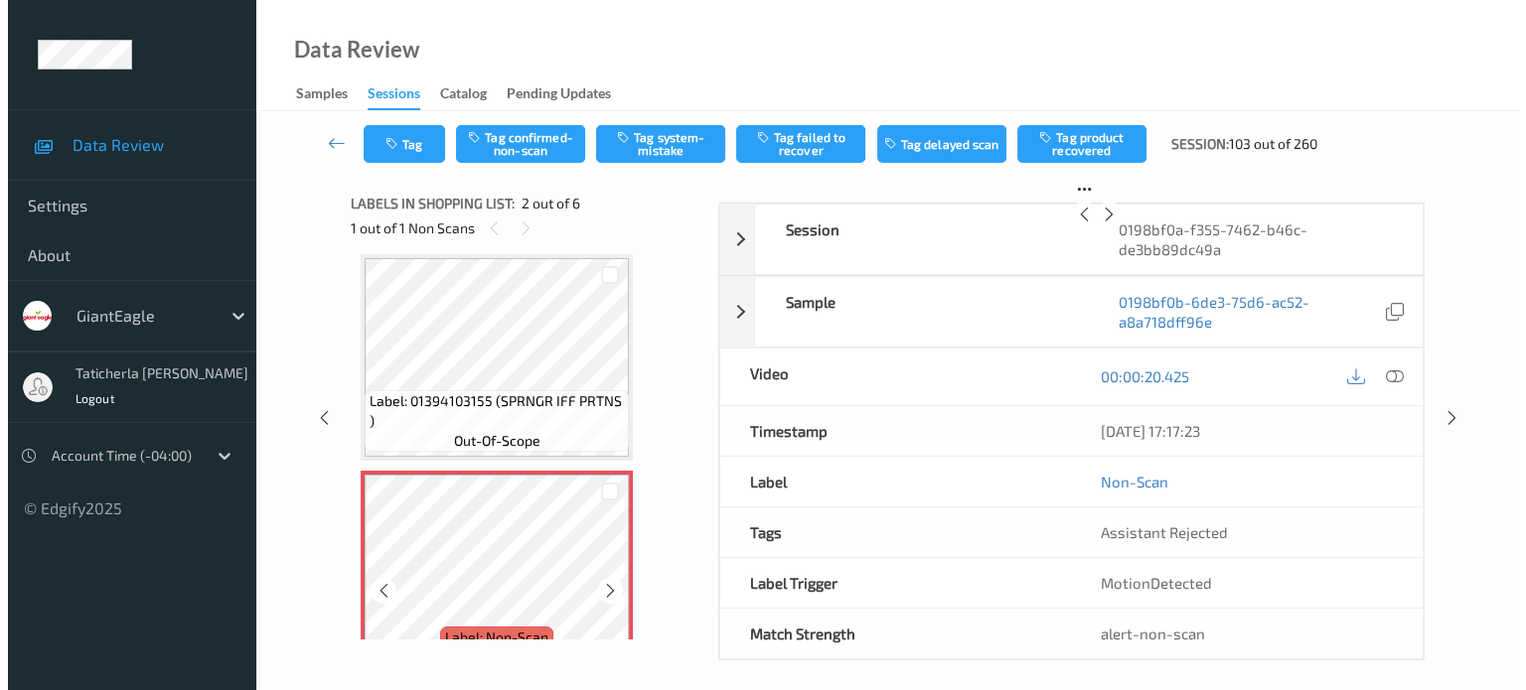
scroll to position [109, 0]
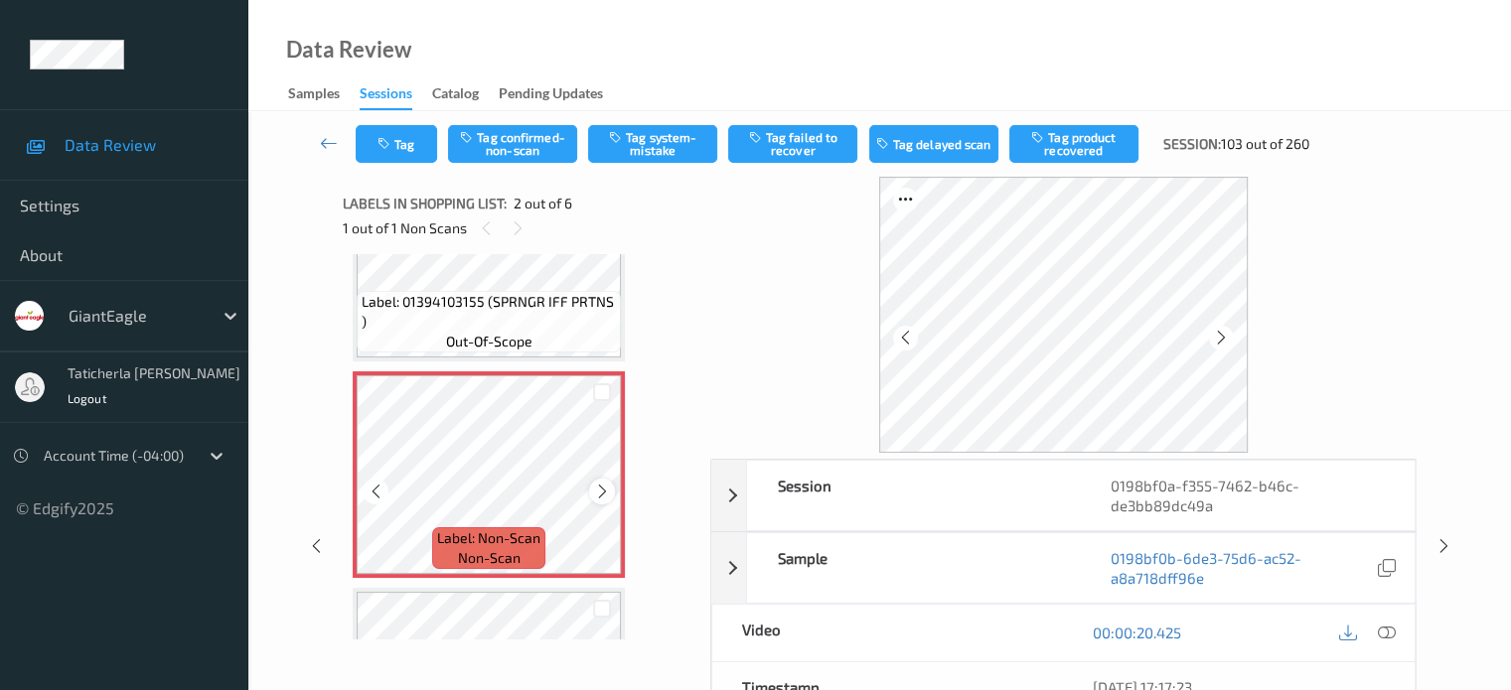
click at [604, 487] on icon at bounding box center [602, 492] width 17 height 18
click at [1384, 628] on icon at bounding box center [1386, 633] width 18 height 18
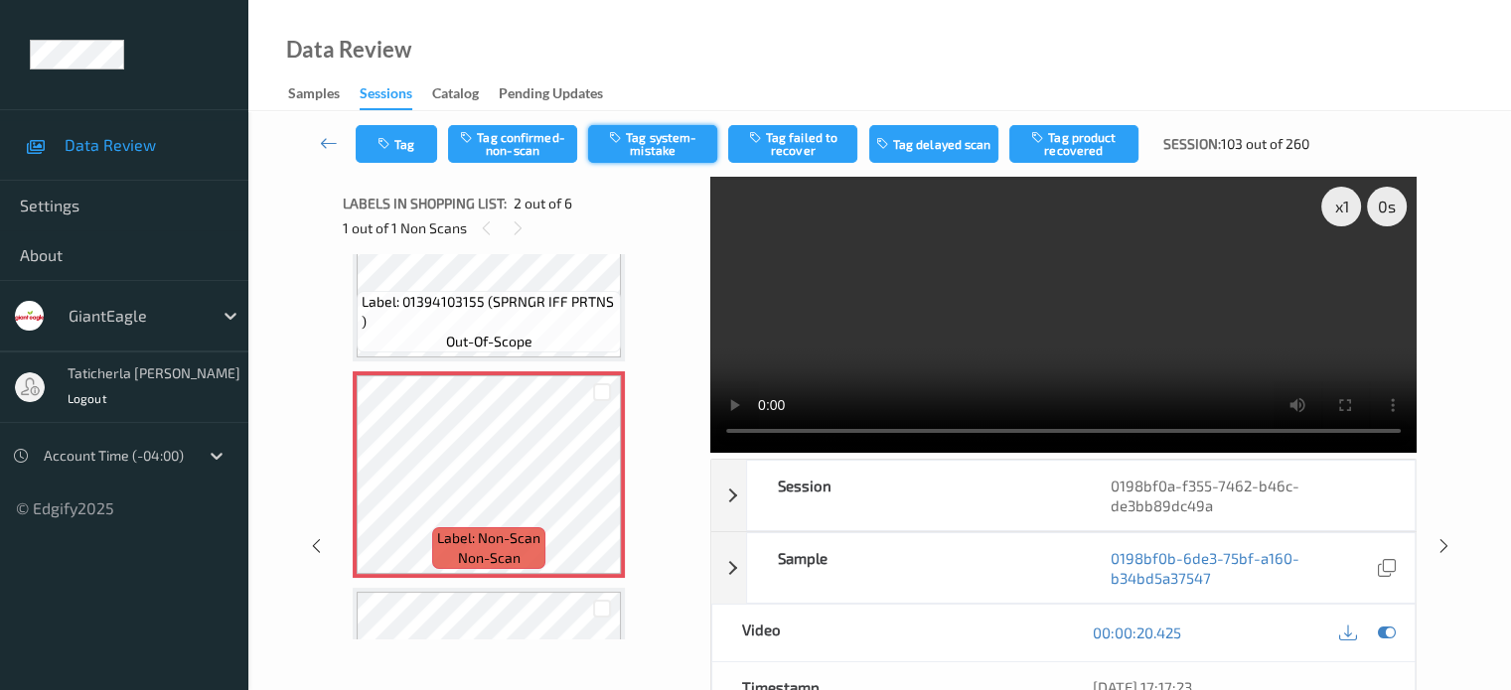
click at [682, 144] on button "Tag system-mistake" at bounding box center [652, 144] width 129 height 38
click at [407, 138] on button "Tag" at bounding box center [396, 144] width 81 height 38
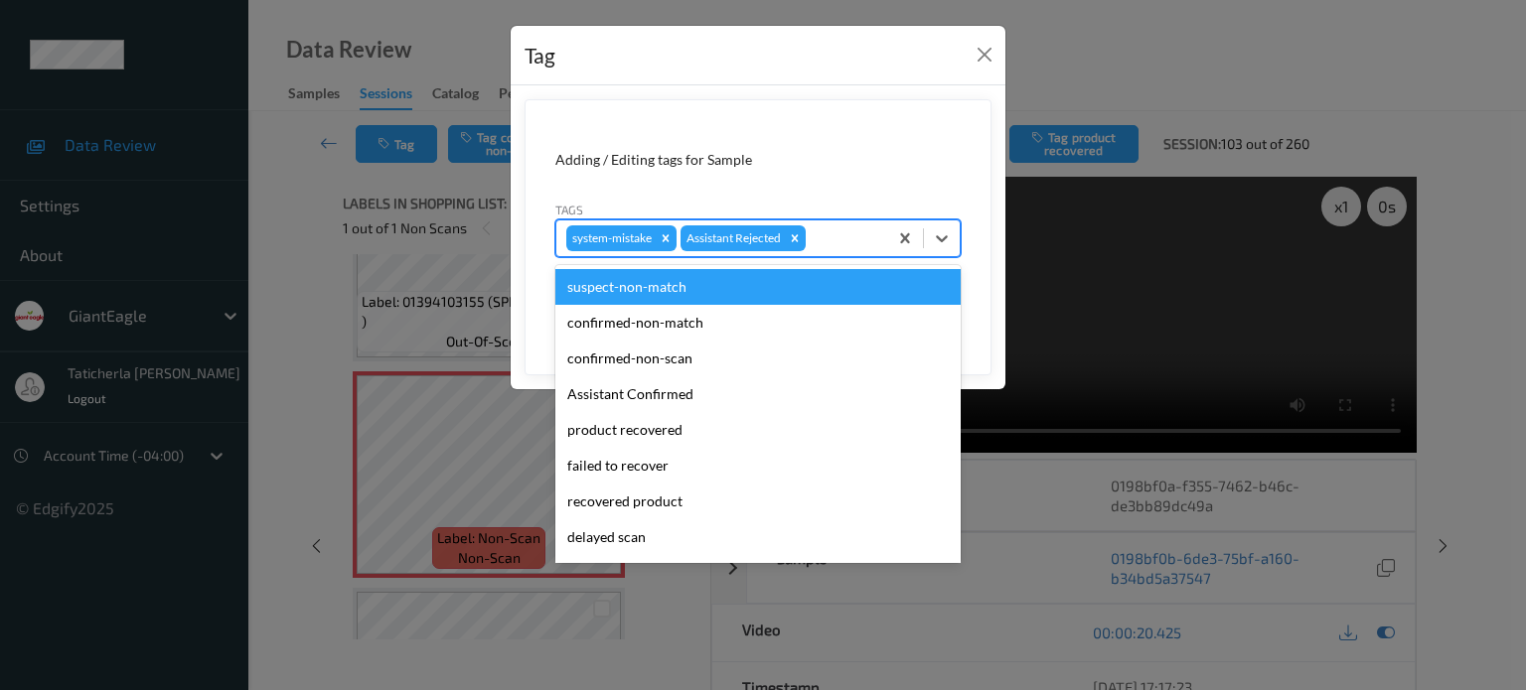
click at [844, 241] on div at bounding box center [844, 238] width 68 height 24
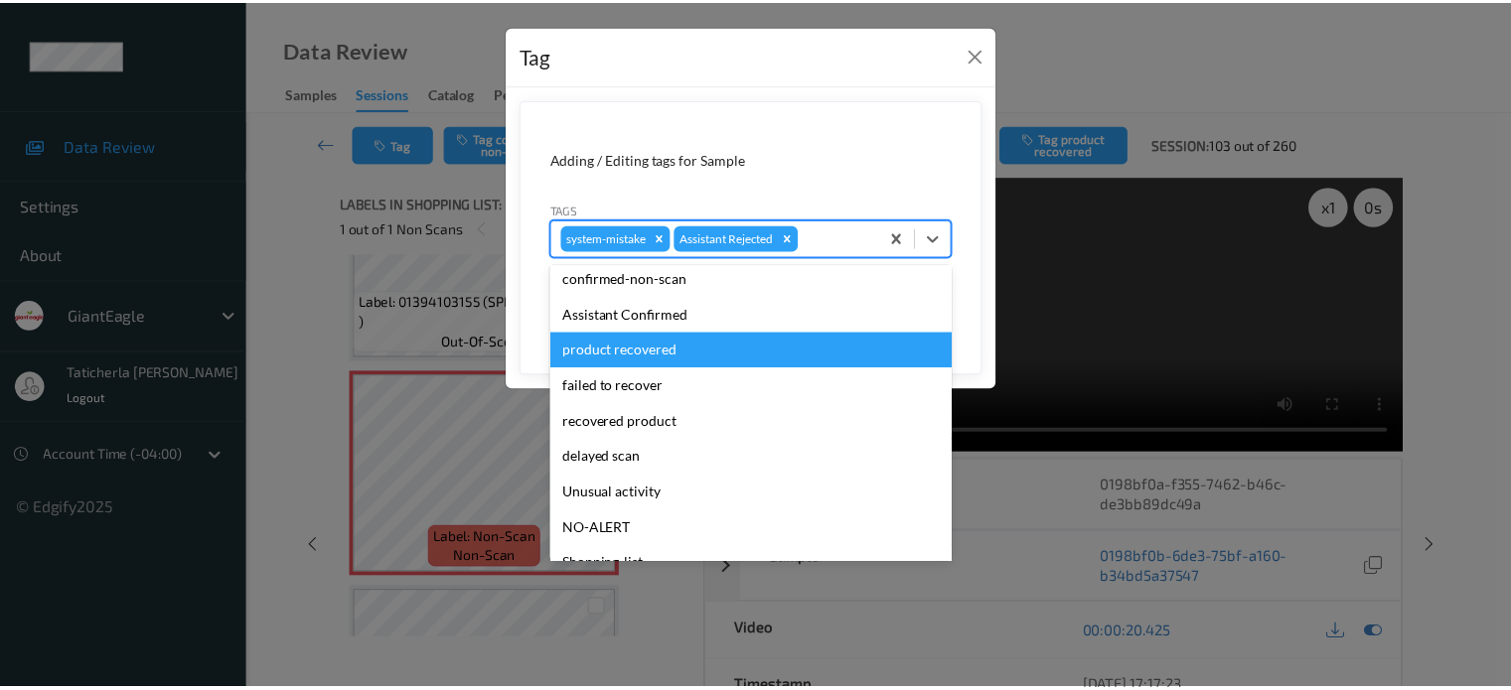
scroll to position [175, 0]
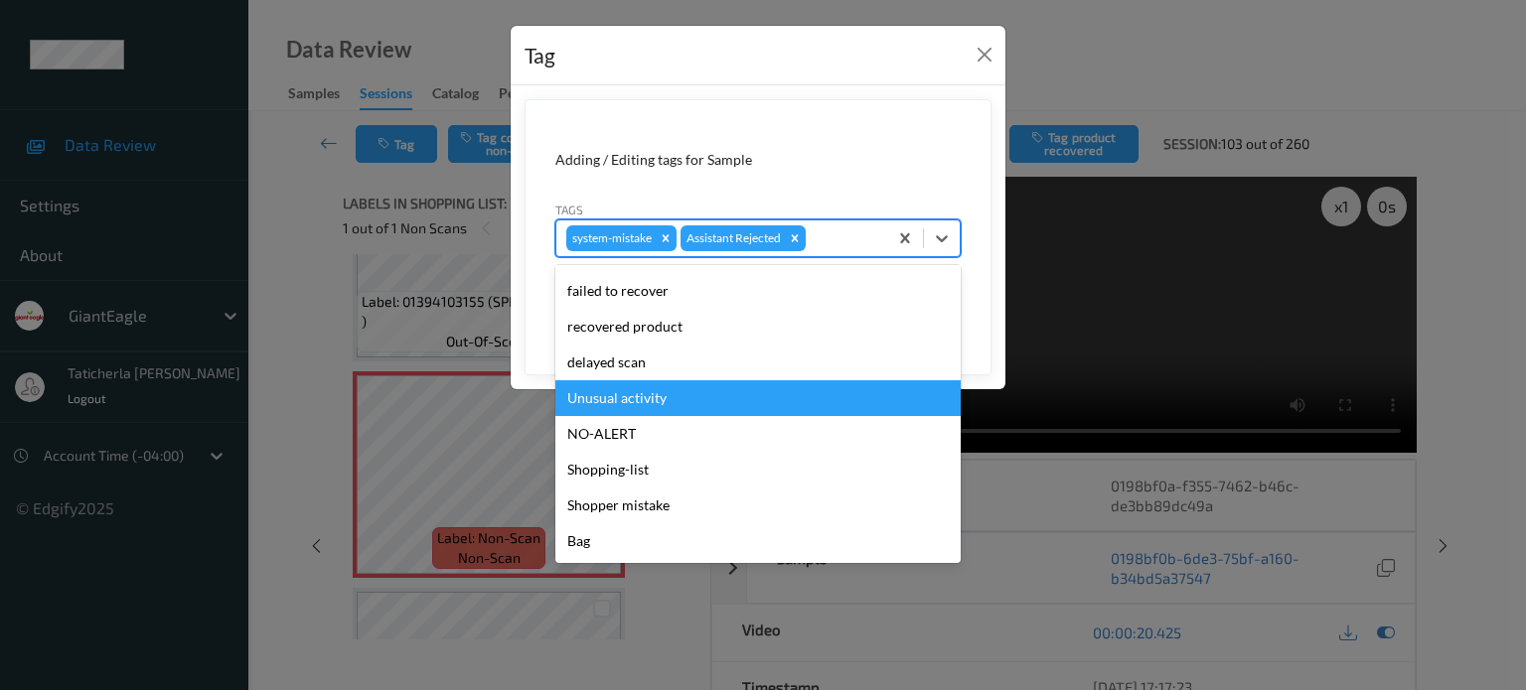
click at [697, 401] on div "Unusual activity" at bounding box center [757, 398] width 405 height 36
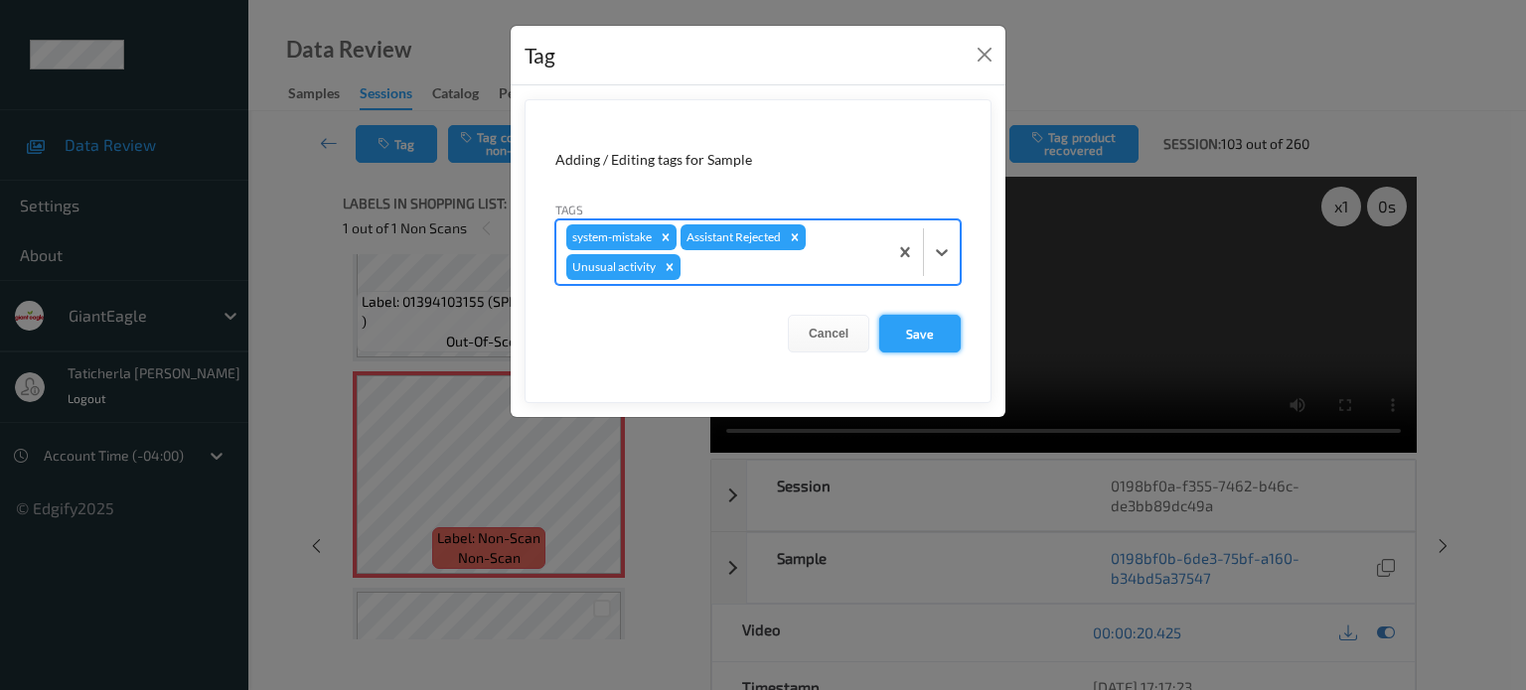
click at [930, 341] on button "Save" at bounding box center [919, 334] width 81 height 38
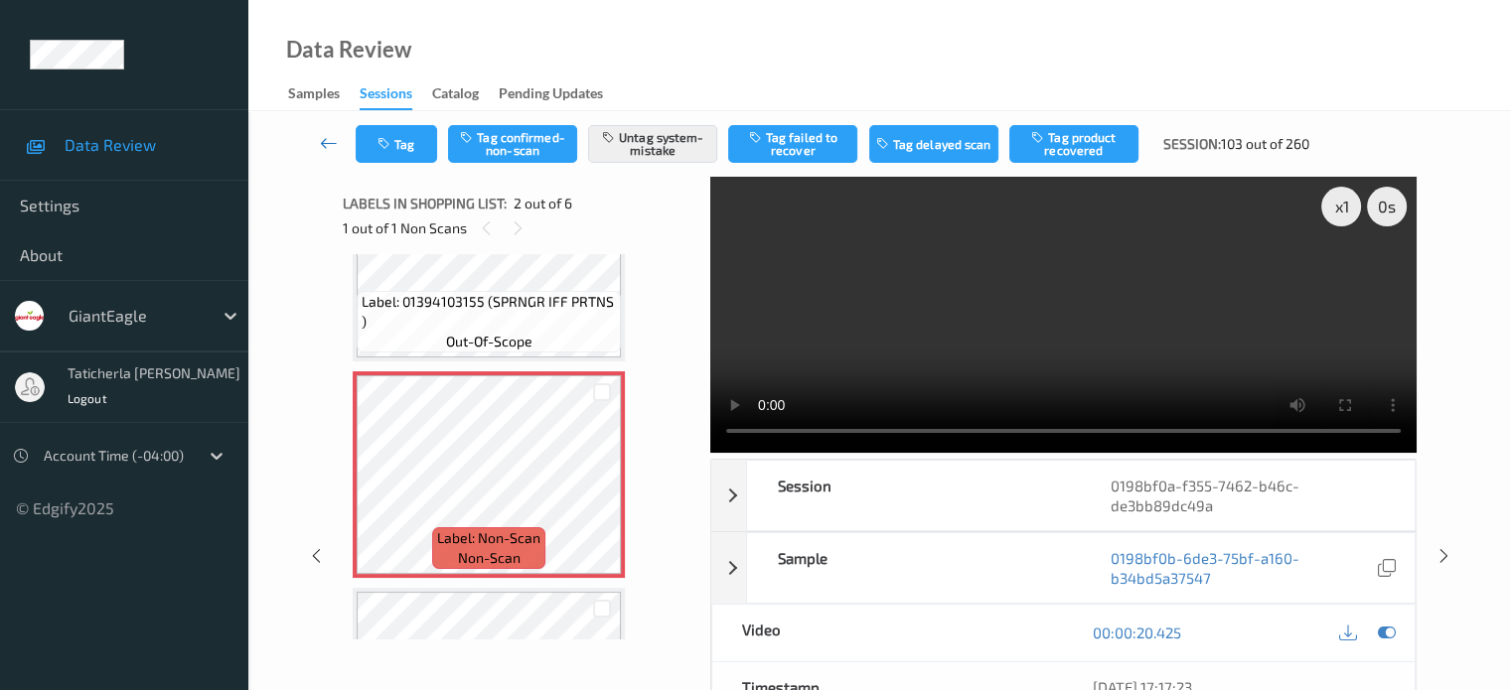
click at [342, 146] on link at bounding box center [329, 144] width 53 height 38
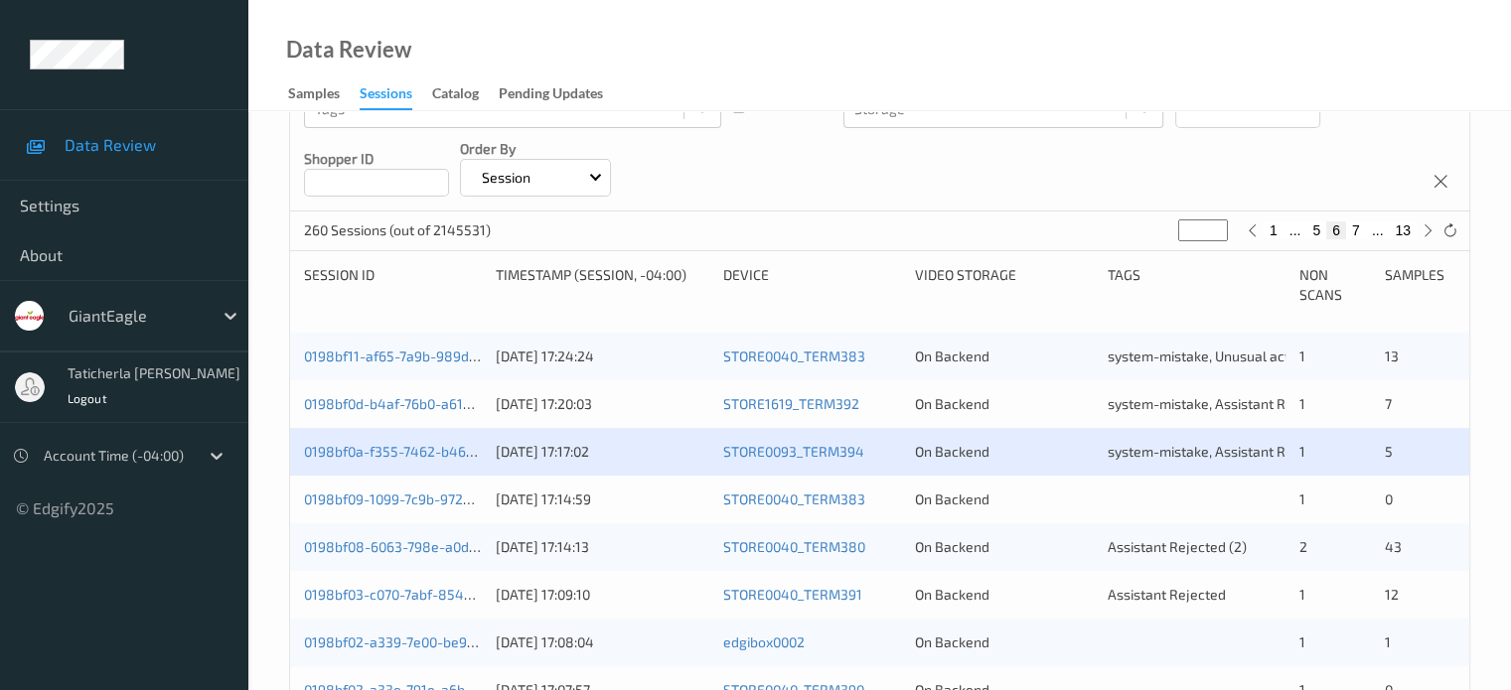
scroll to position [397, 0]
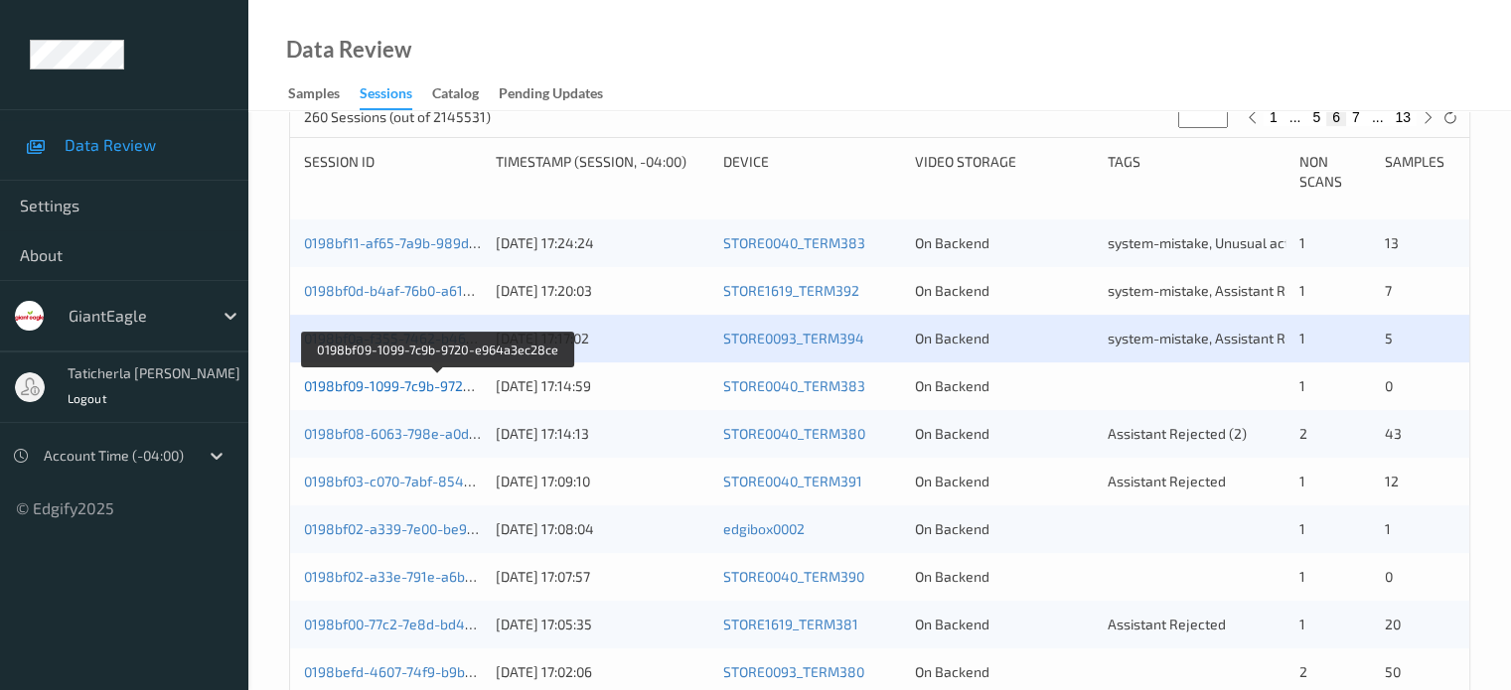
click at [428, 384] on link "0198bf09-1099-7c9b-9720-e964a3ec28ce" at bounding box center [438, 385] width 268 height 17
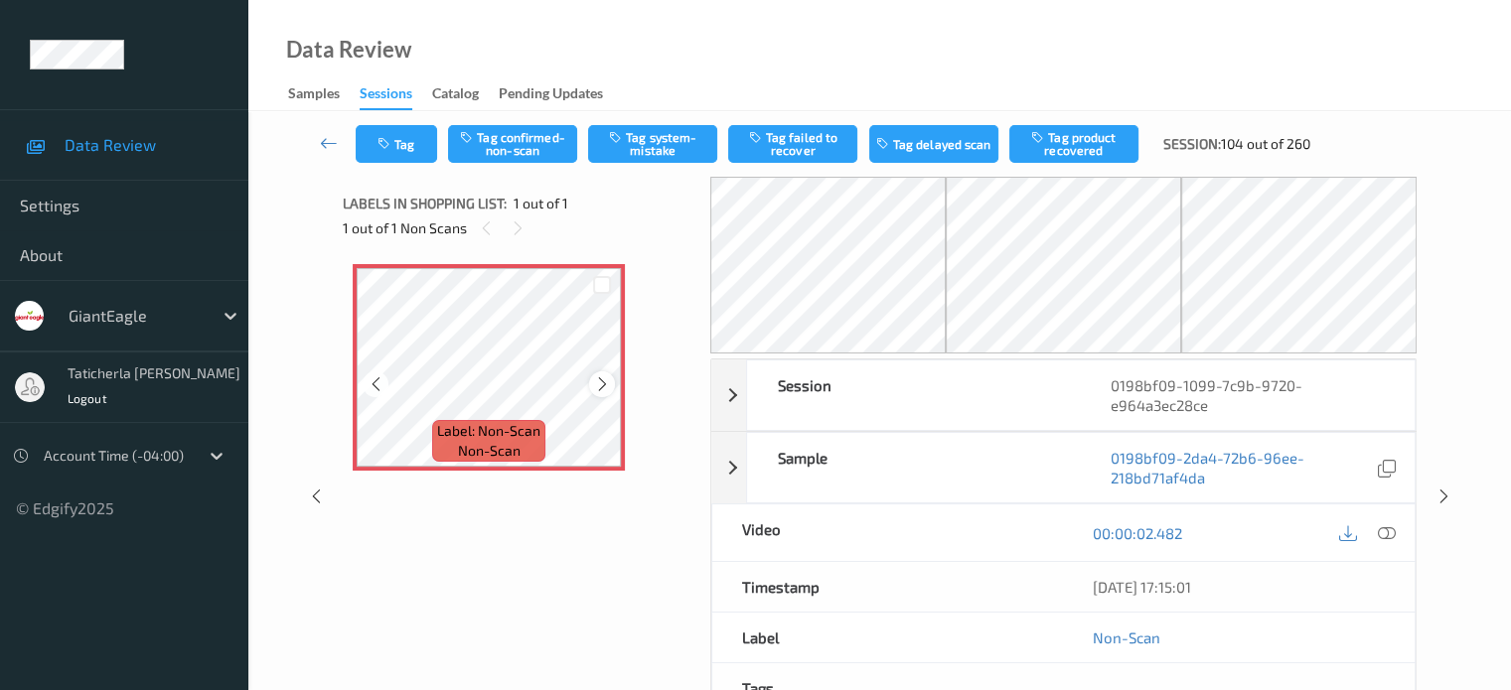
click at [604, 385] on icon at bounding box center [602, 384] width 17 height 18
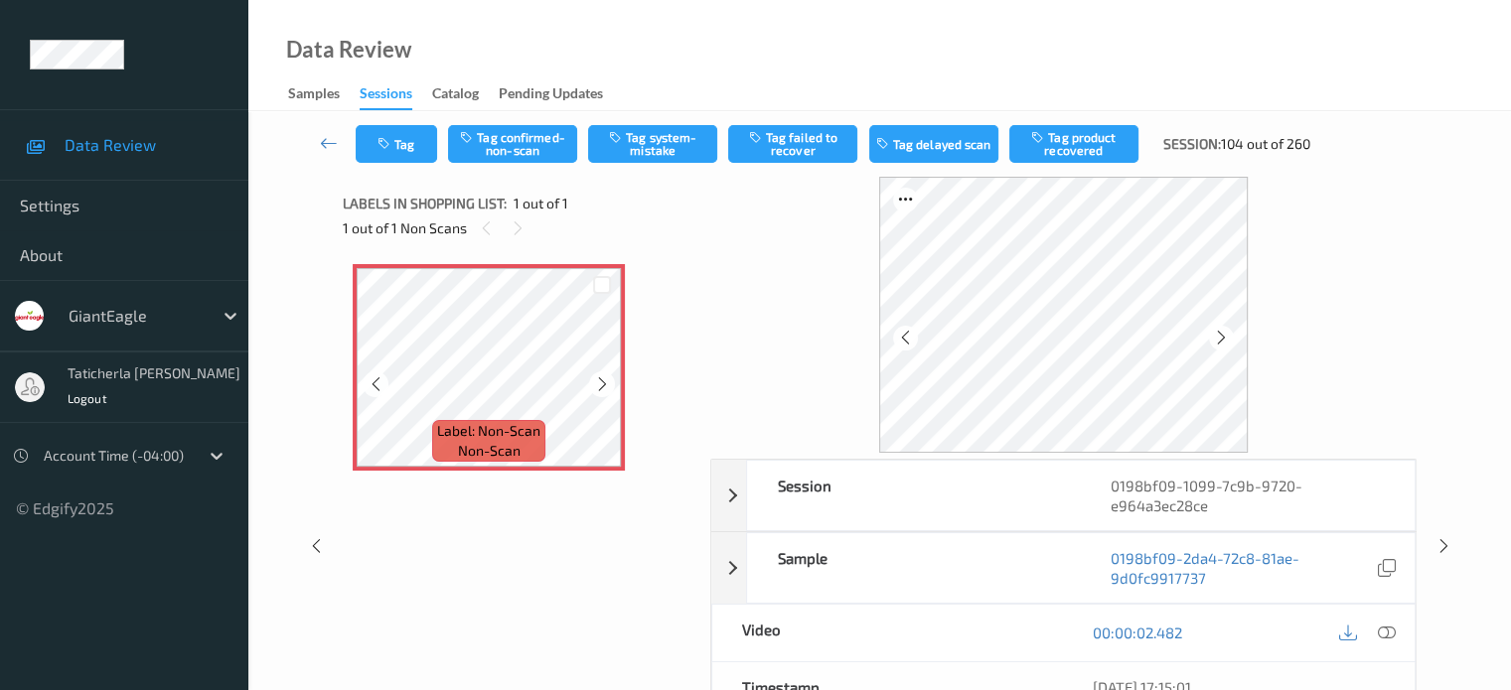
click at [604, 385] on icon at bounding box center [602, 384] width 17 height 18
click at [598, 380] on icon at bounding box center [602, 384] width 17 height 18
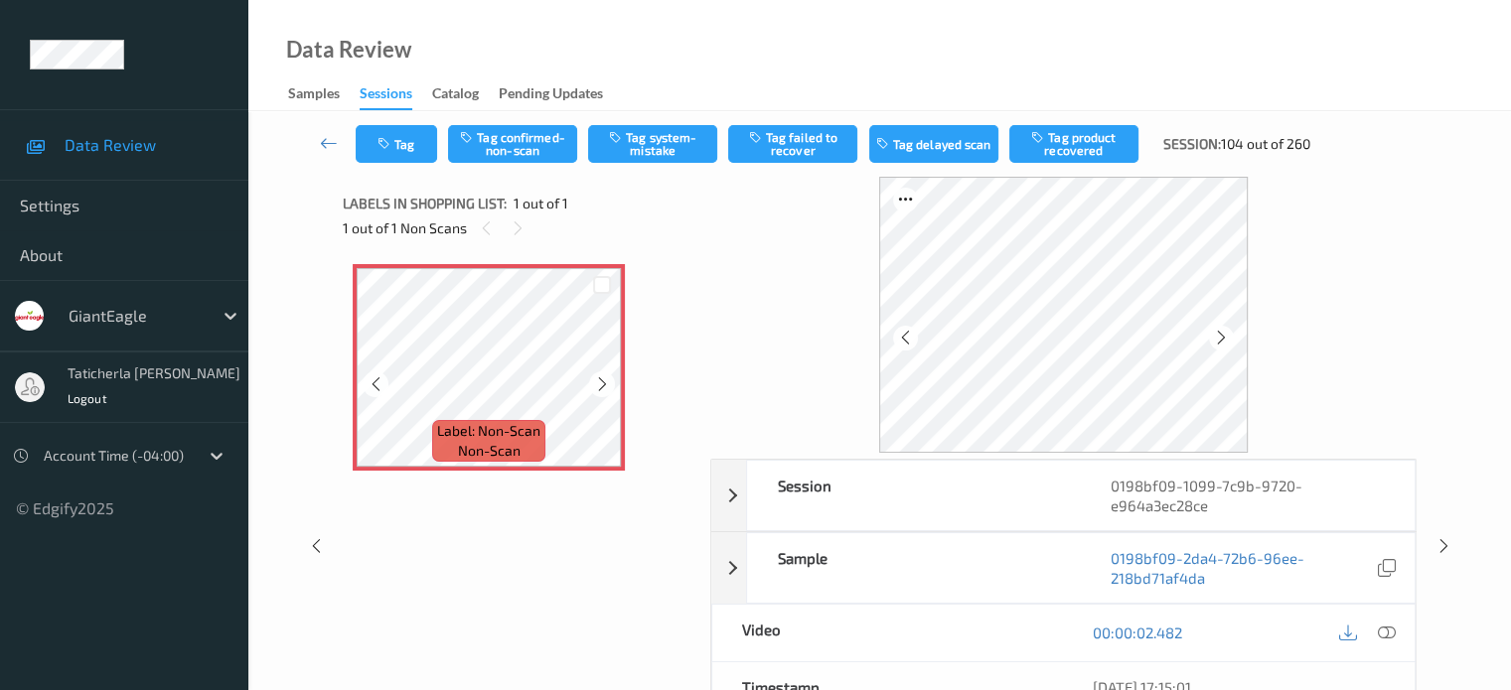
click at [598, 380] on icon at bounding box center [602, 384] width 17 height 18
click at [1386, 624] on icon at bounding box center [1386, 633] width 18 height 18
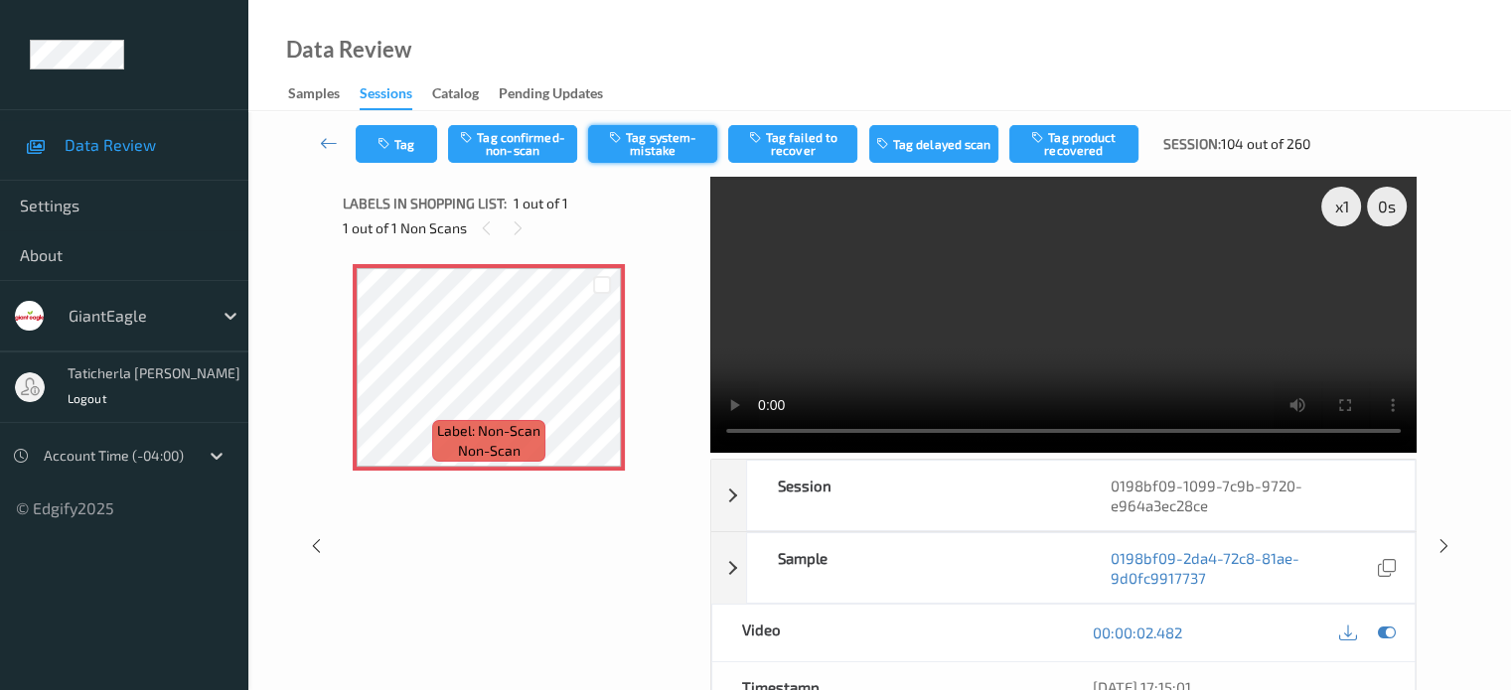
click at [665, 149] on button "Tag system-mistake" at bounding box center [652, 144] width 129 height 38
click at [407, 140] on button "Tag" at bounding box center [396, 144] width 81 height 38
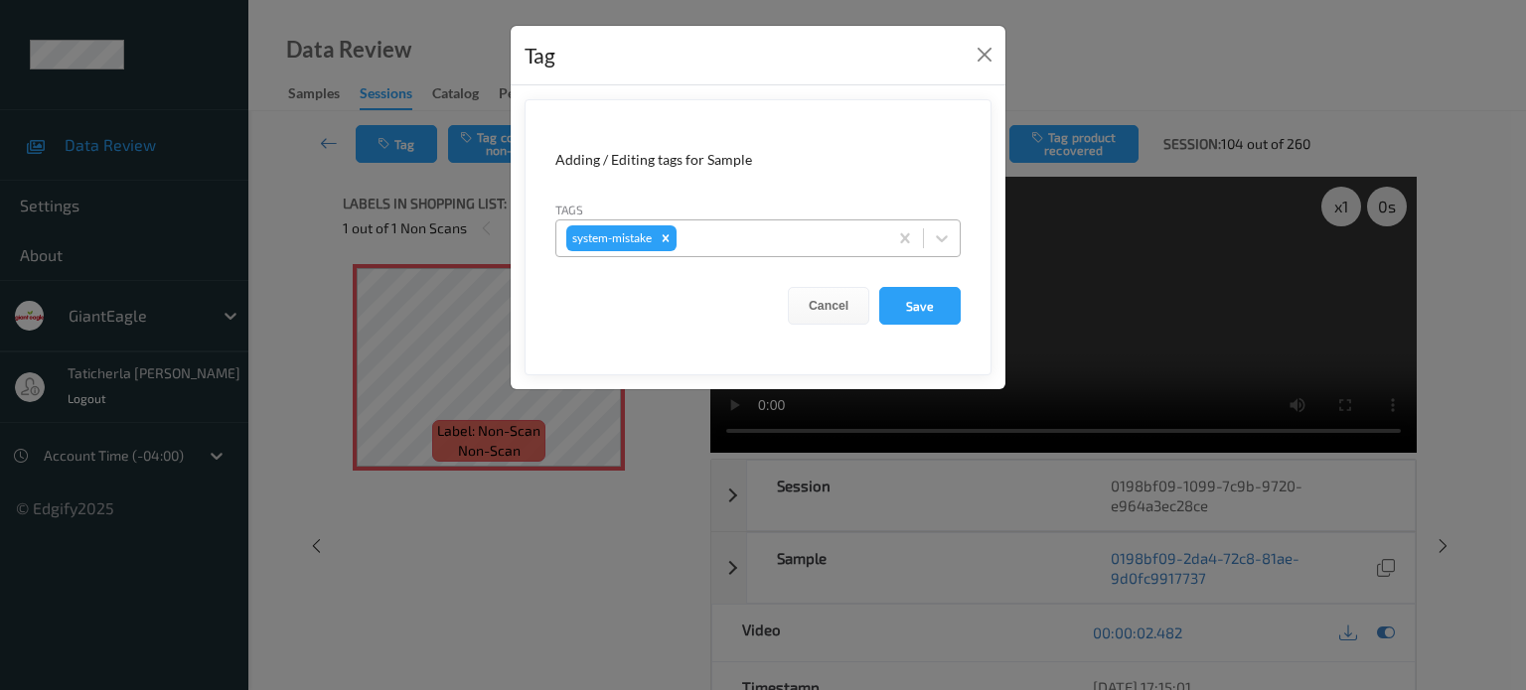
click at [735, 241] on div at bounding box center [778, 238] width 197 height 24
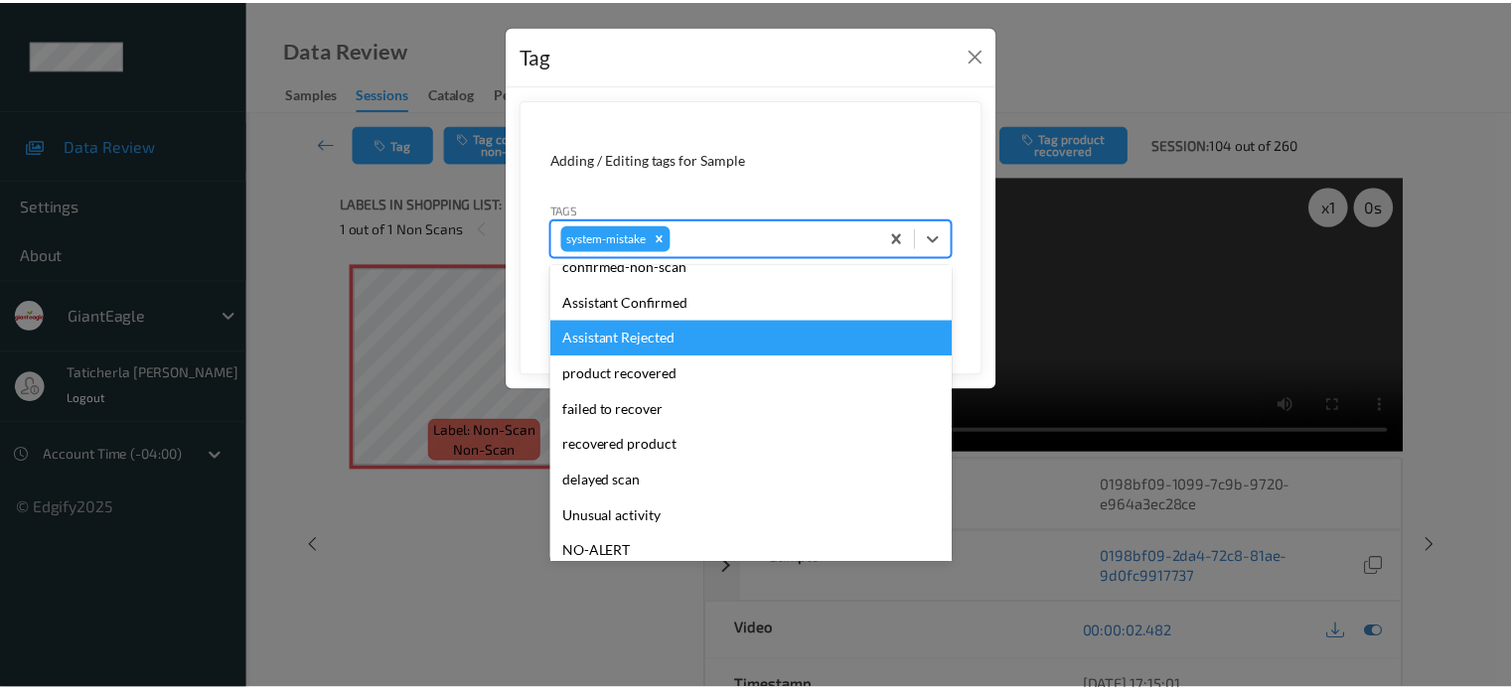
scroll to position [211, 0]
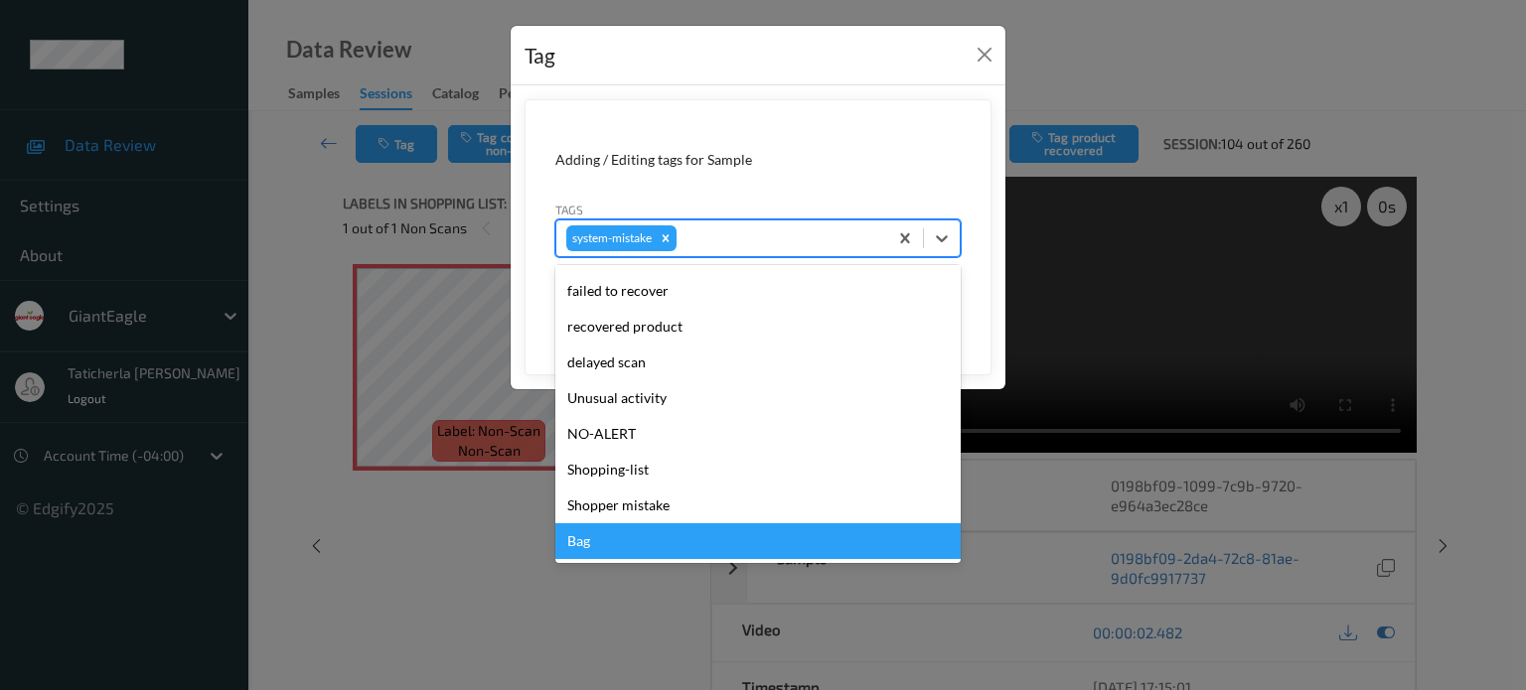
click at [714, 547] on div "Bag" at bounding box center [757, 541] width 405 height 36
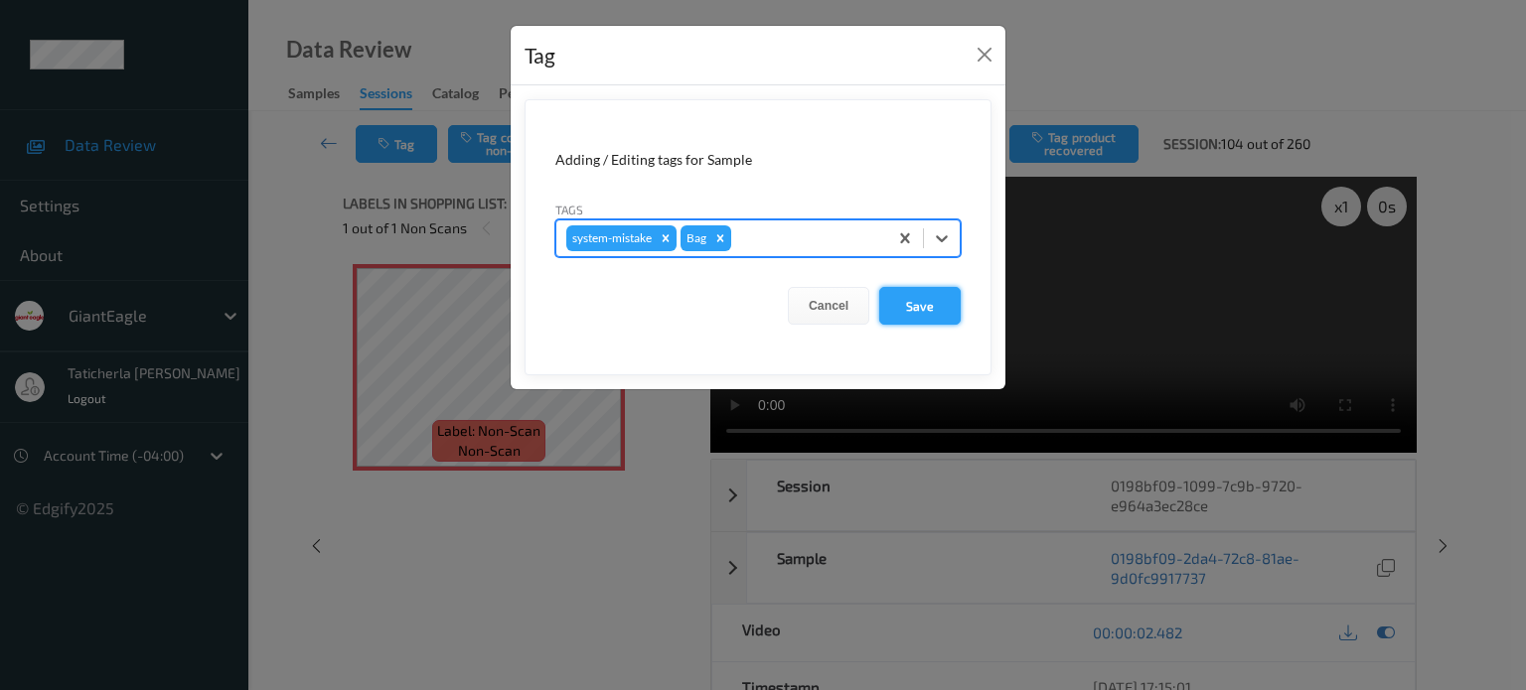
click at [927, 310] on button "Save" at bounding box center [919, 306] width 81 height 38
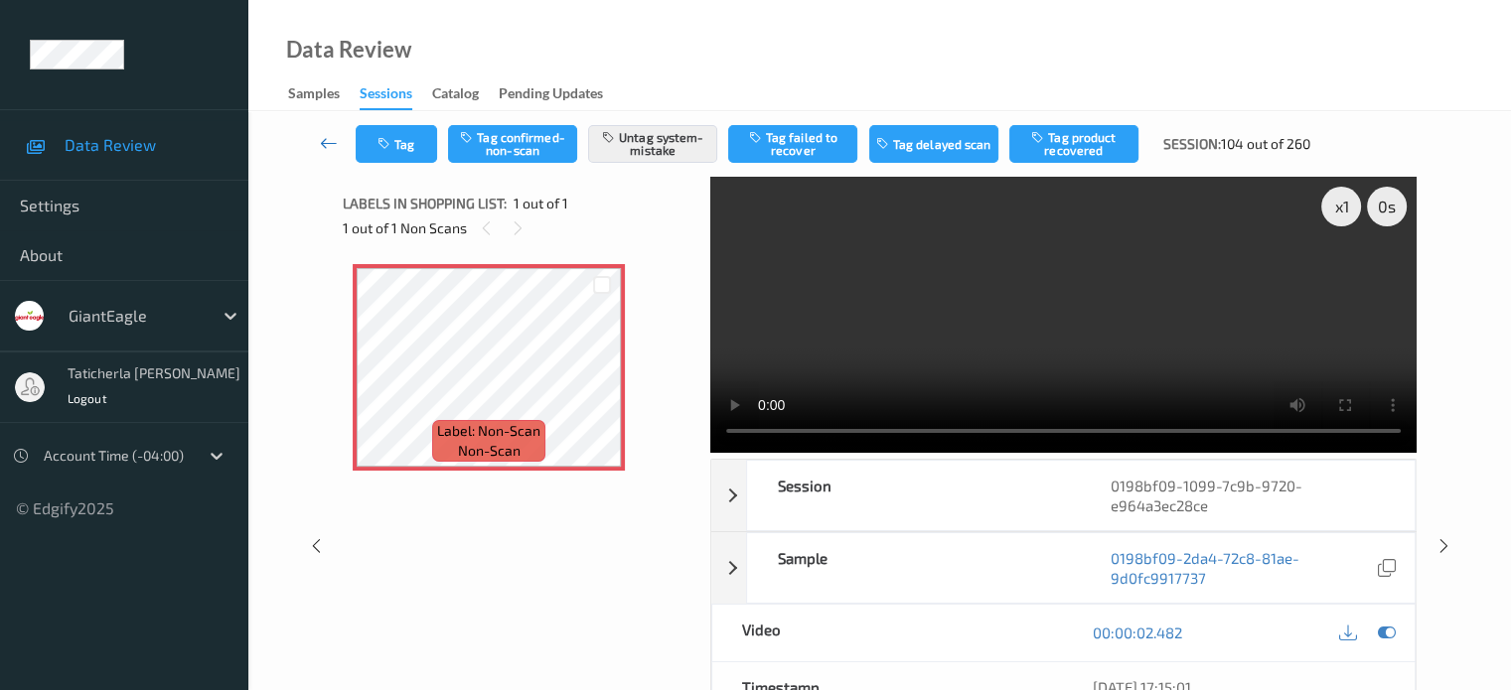
click at [324, 139] on icon at bounding box center [329, 143] width 18 height 20
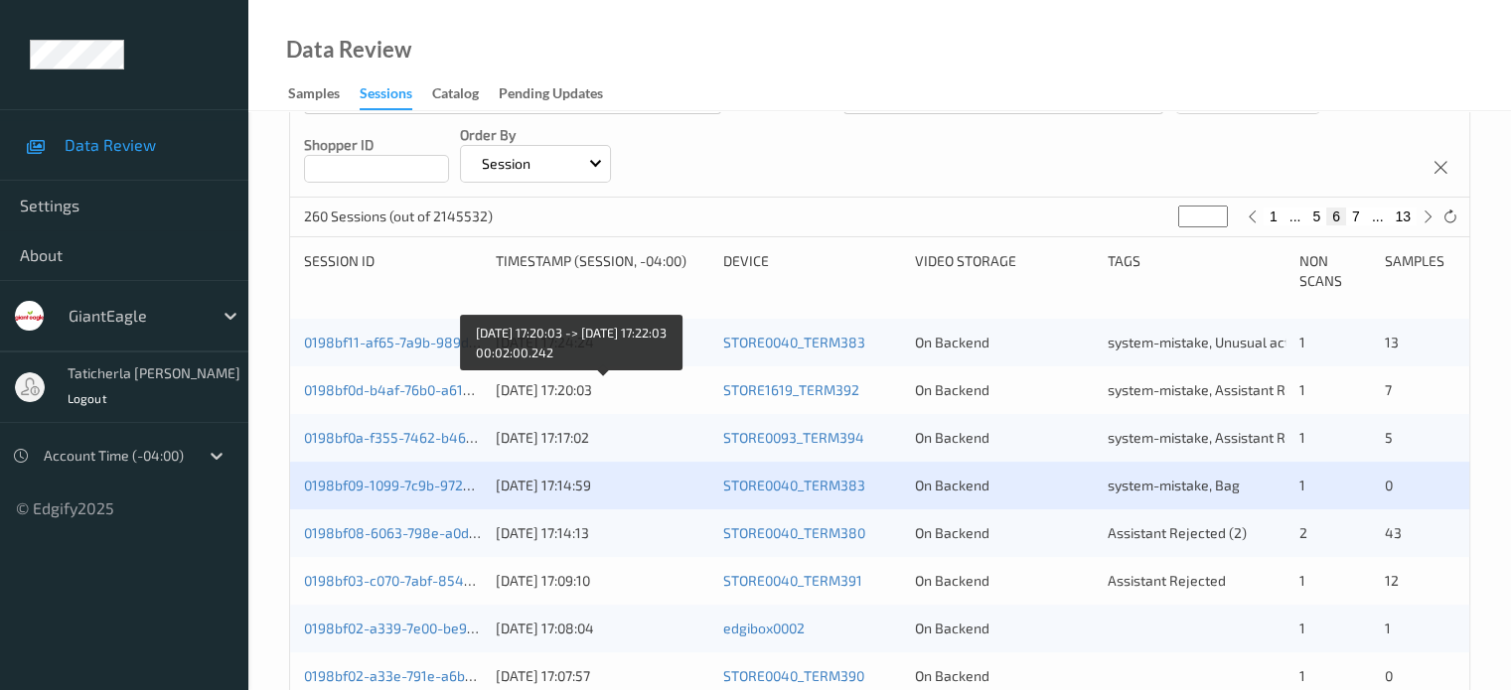
scroll to position [397, 0]
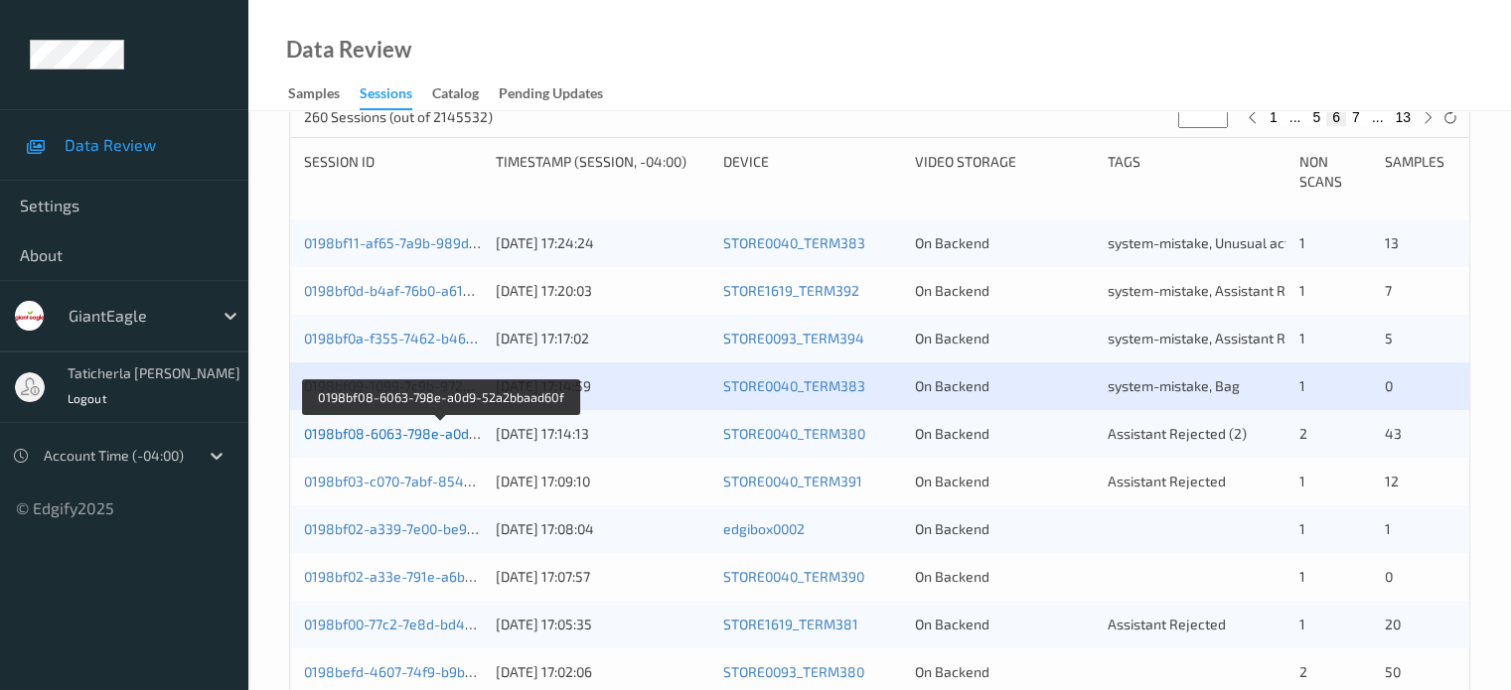
click at [436, 439] on link "0198bf08-6063-798e-a0d9-52a2bbaad60f" at bounding box center [439, 433] width 271 height 17
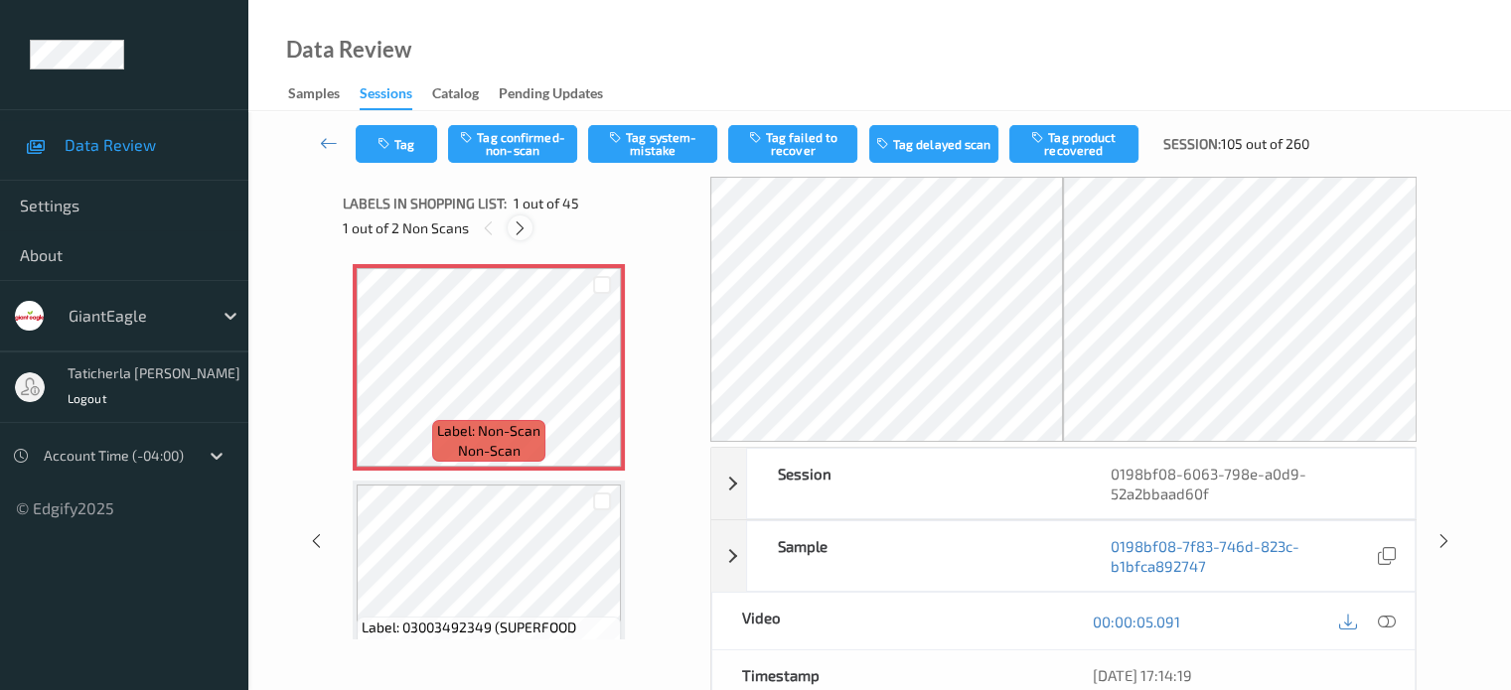
click at [519, 224] on icon at bounding box center [520, 229] width 17 height 18
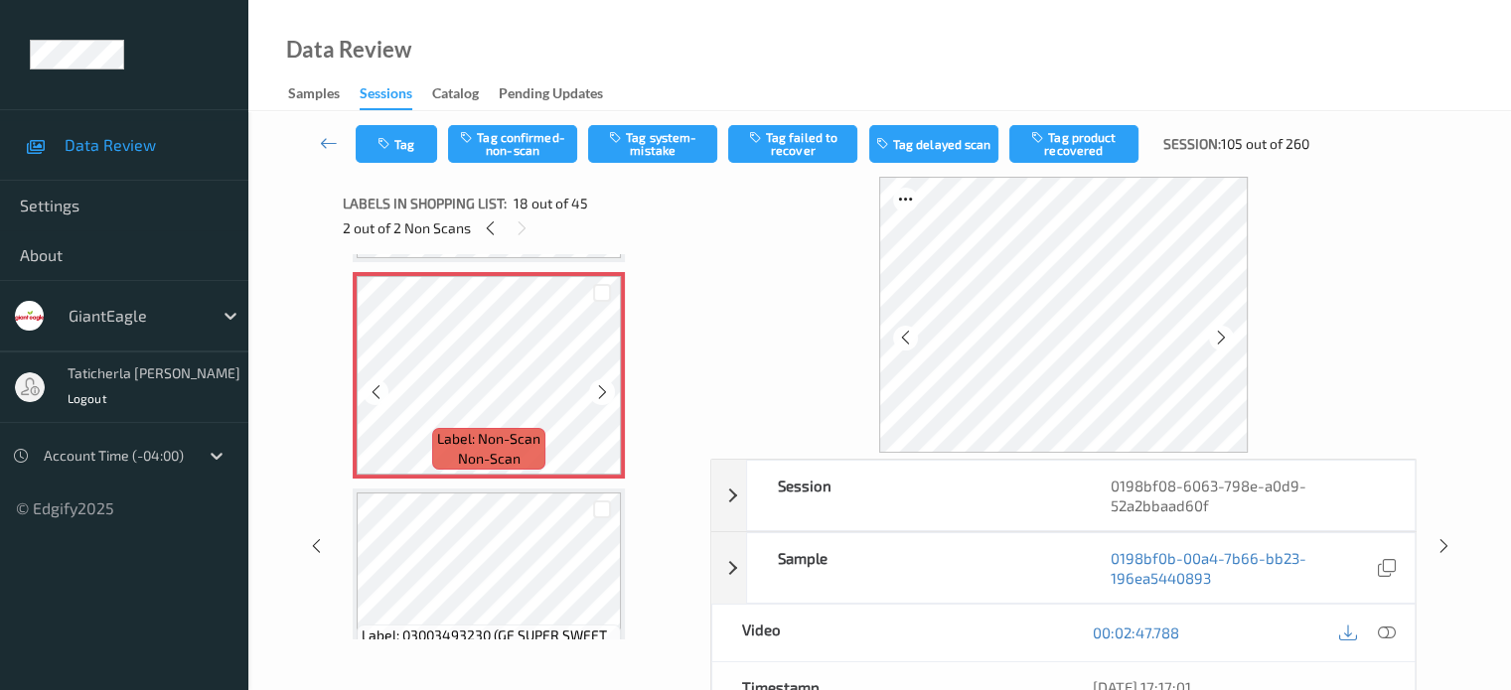
scroll to position [3574, 0]
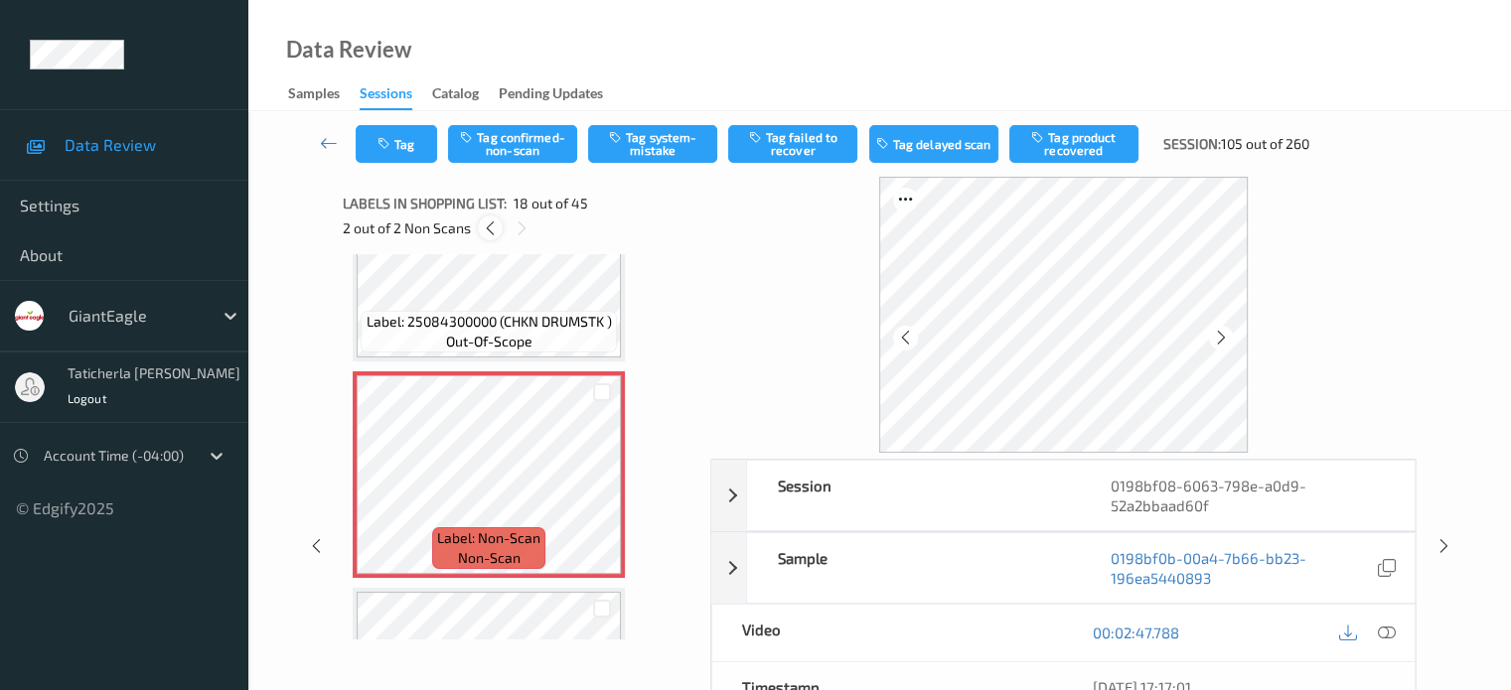
click at [492, 223] on icon at bounding box center [490, 229] width 17 height 18
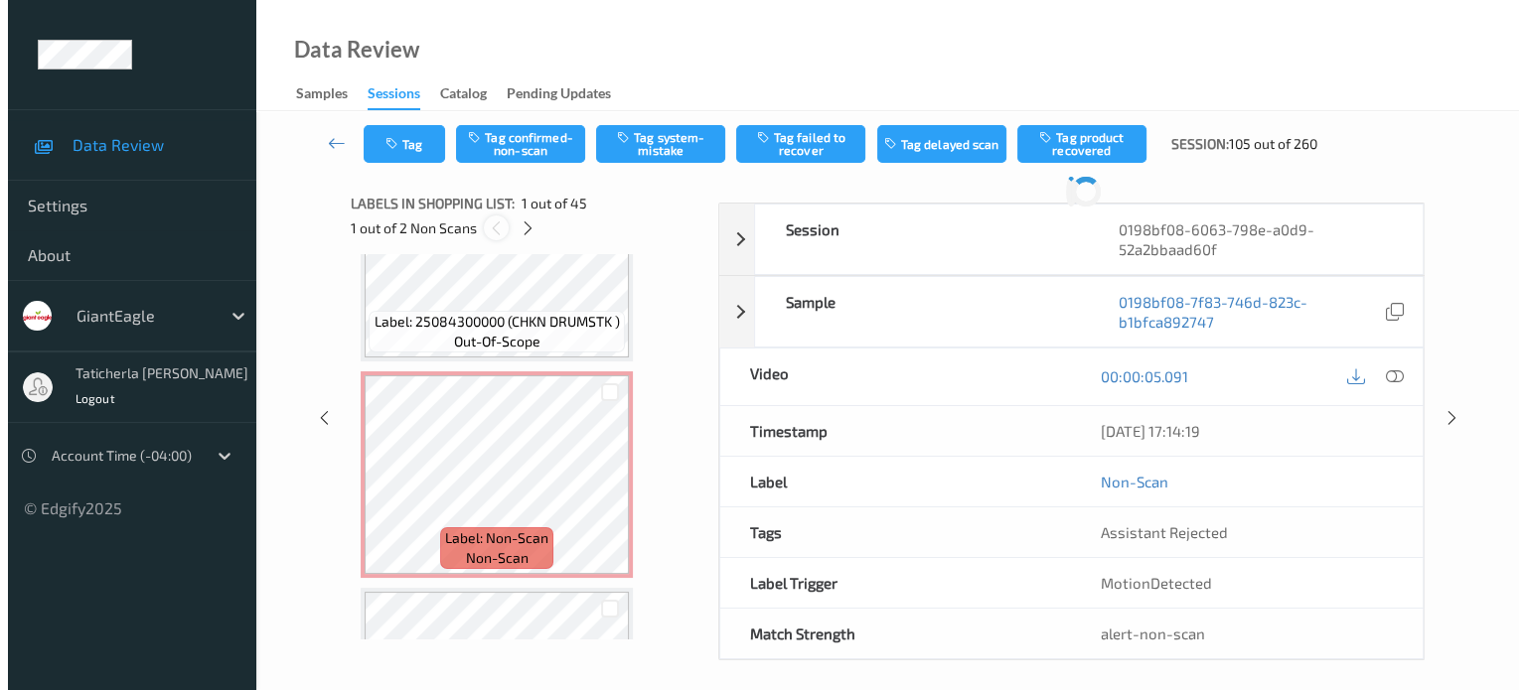
scroll to position [10, 0]
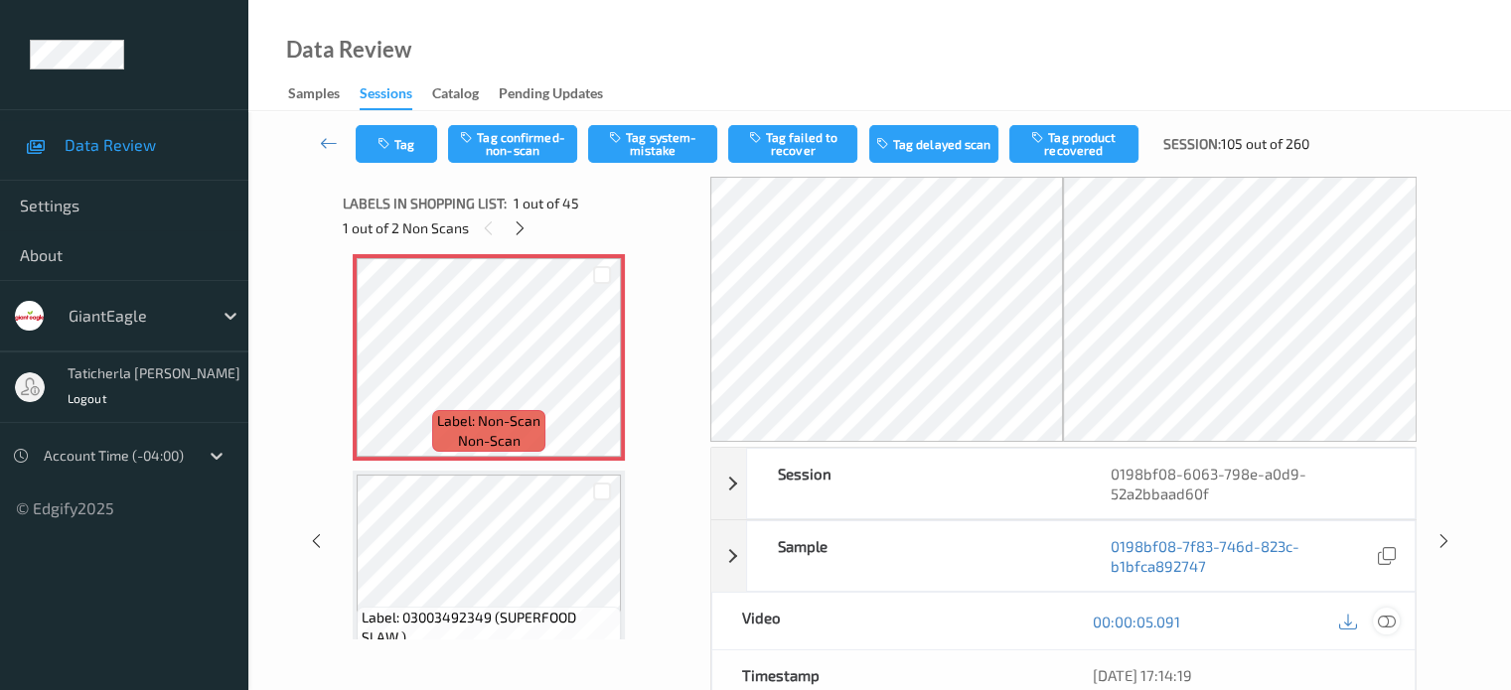
click at [1381, 619] on icon at bounding box center [1386, 622] width 18 height 18
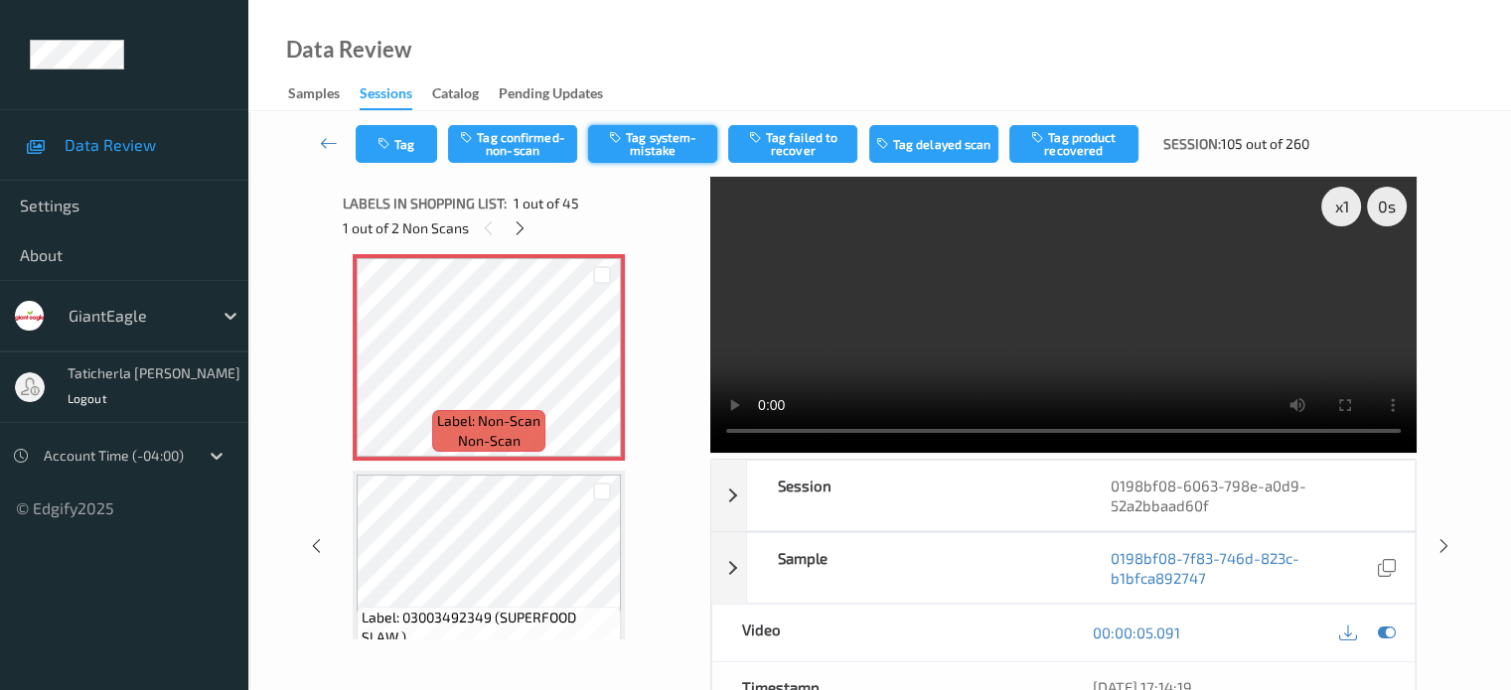
click at [666, 130] on button "Tag system-mistake" at bounding box center [652, 144] width 129 height 38
click at [416, 140] on button "Tag" at bounding box center [396, 144] width 81 height 38
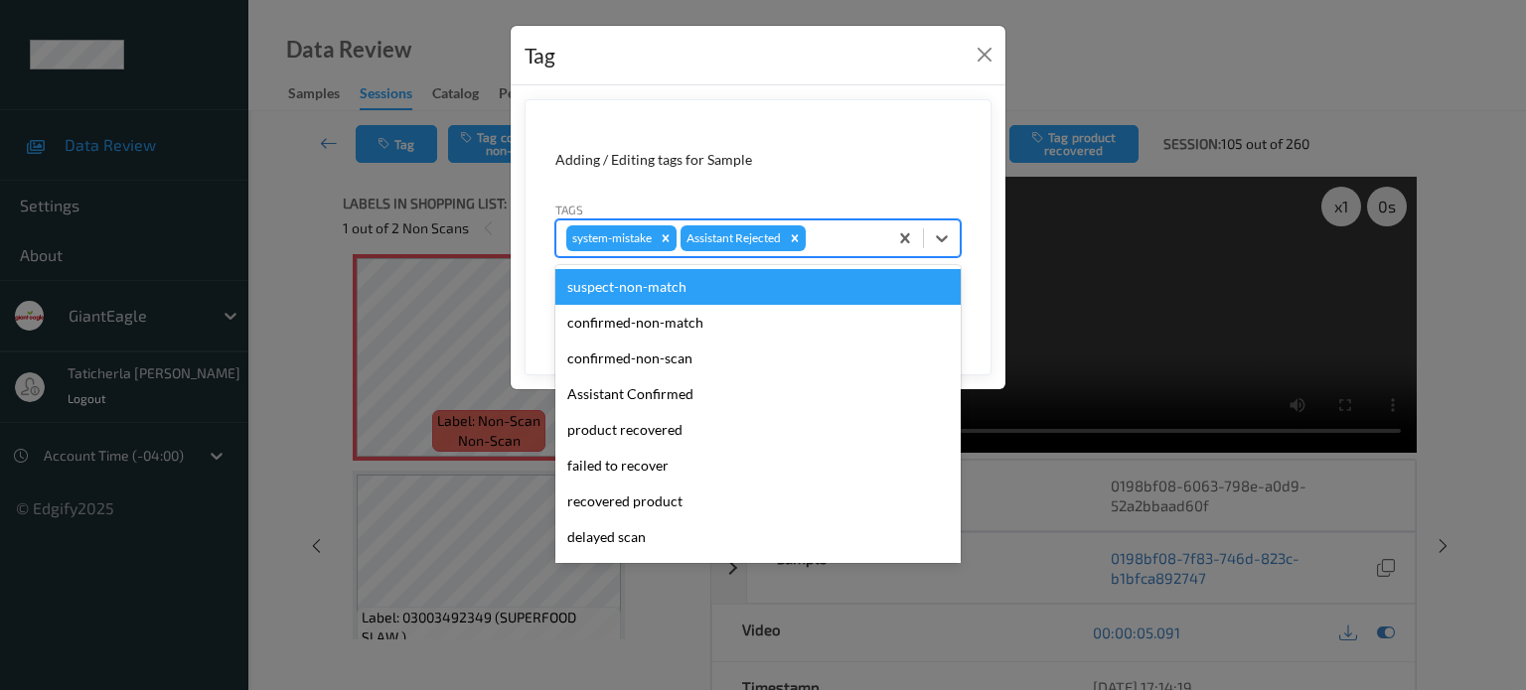
click at [858, 242] on div at bounding box center [844, 238] width 68 height 24
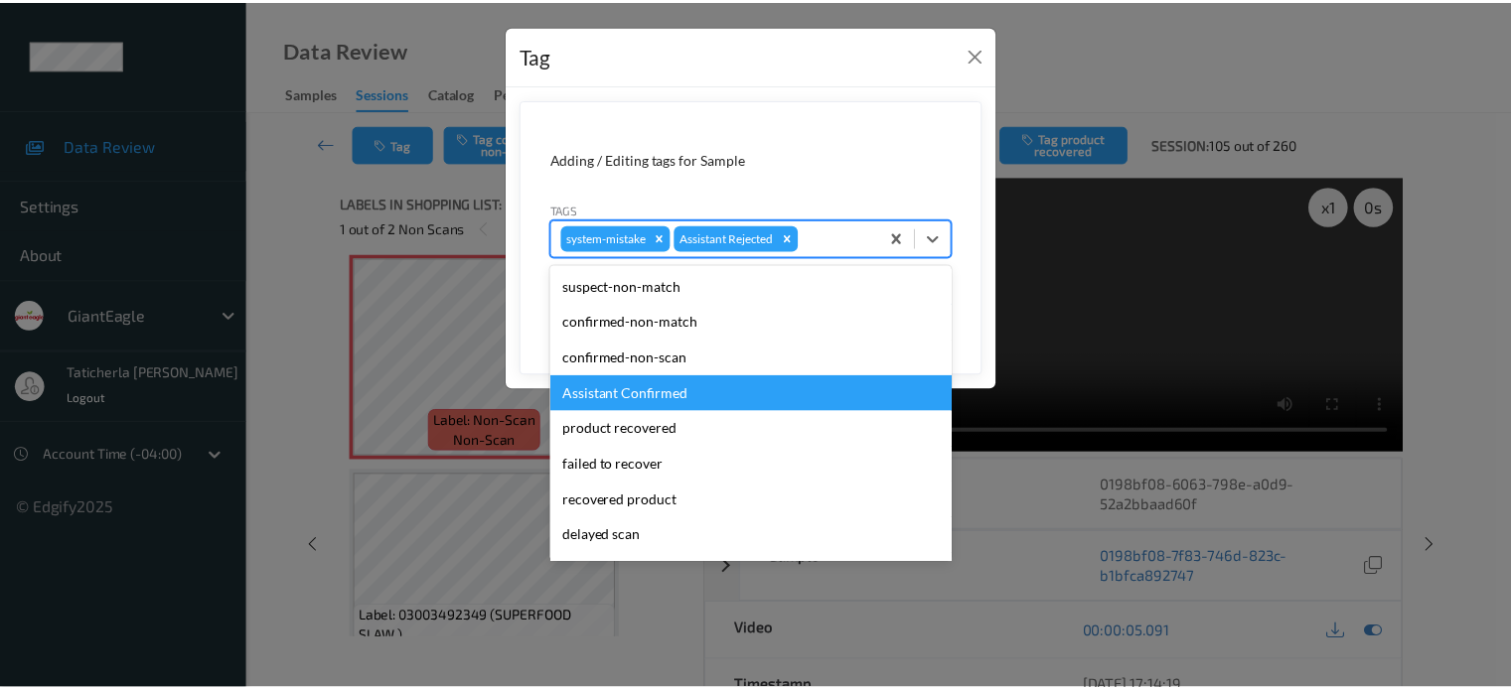
scroll to position [175, 0]
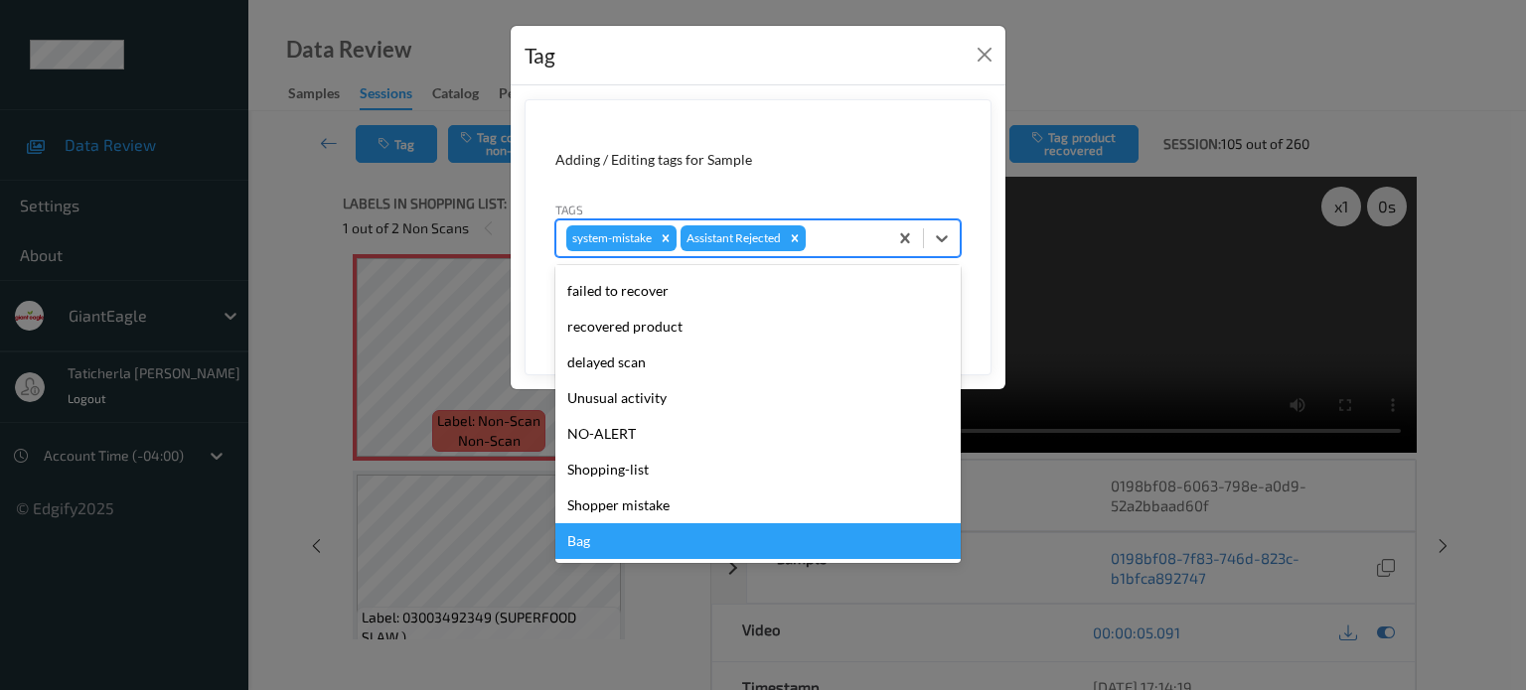
click at [684, 532] on div "Bag" at bounding box center [757, 541] width 405 height 36
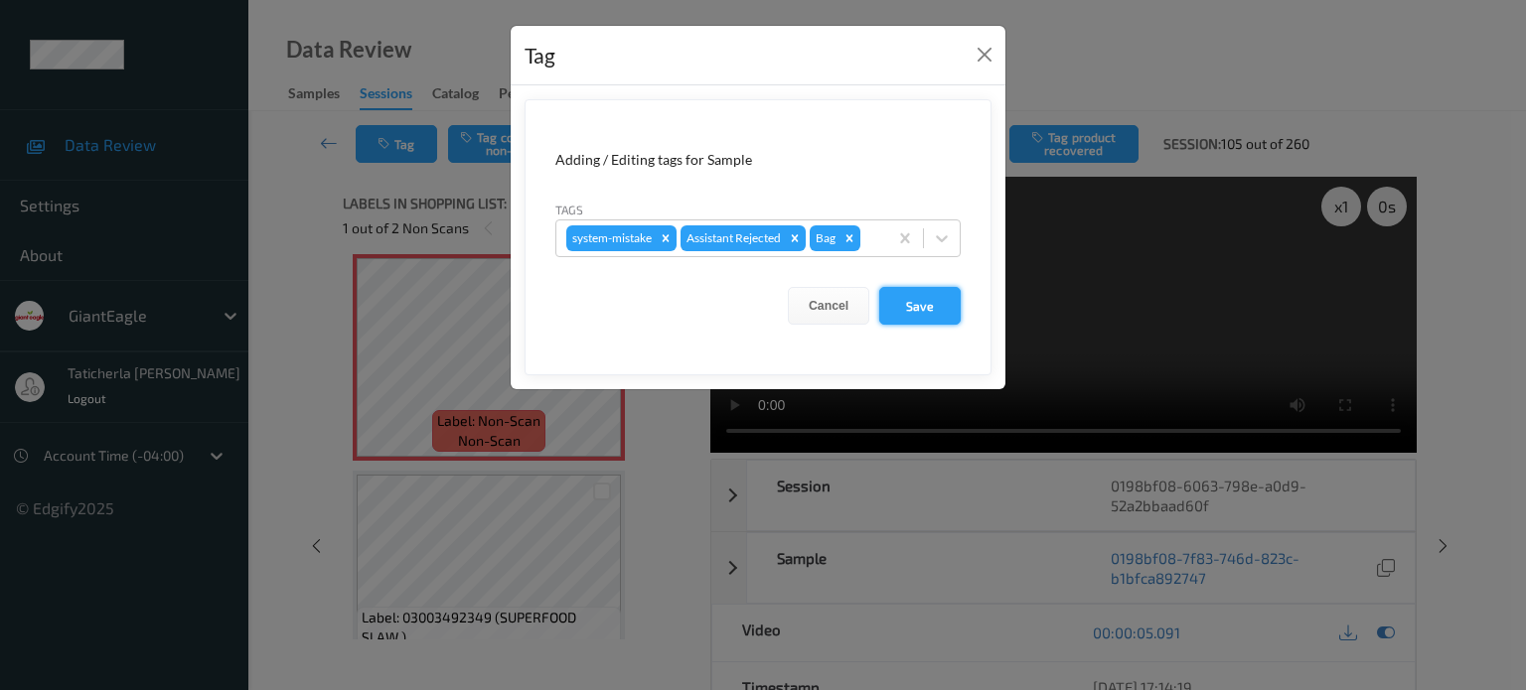
click at [922, 302] on button "Save" at bounding box center [919, 306] width 81 height 38
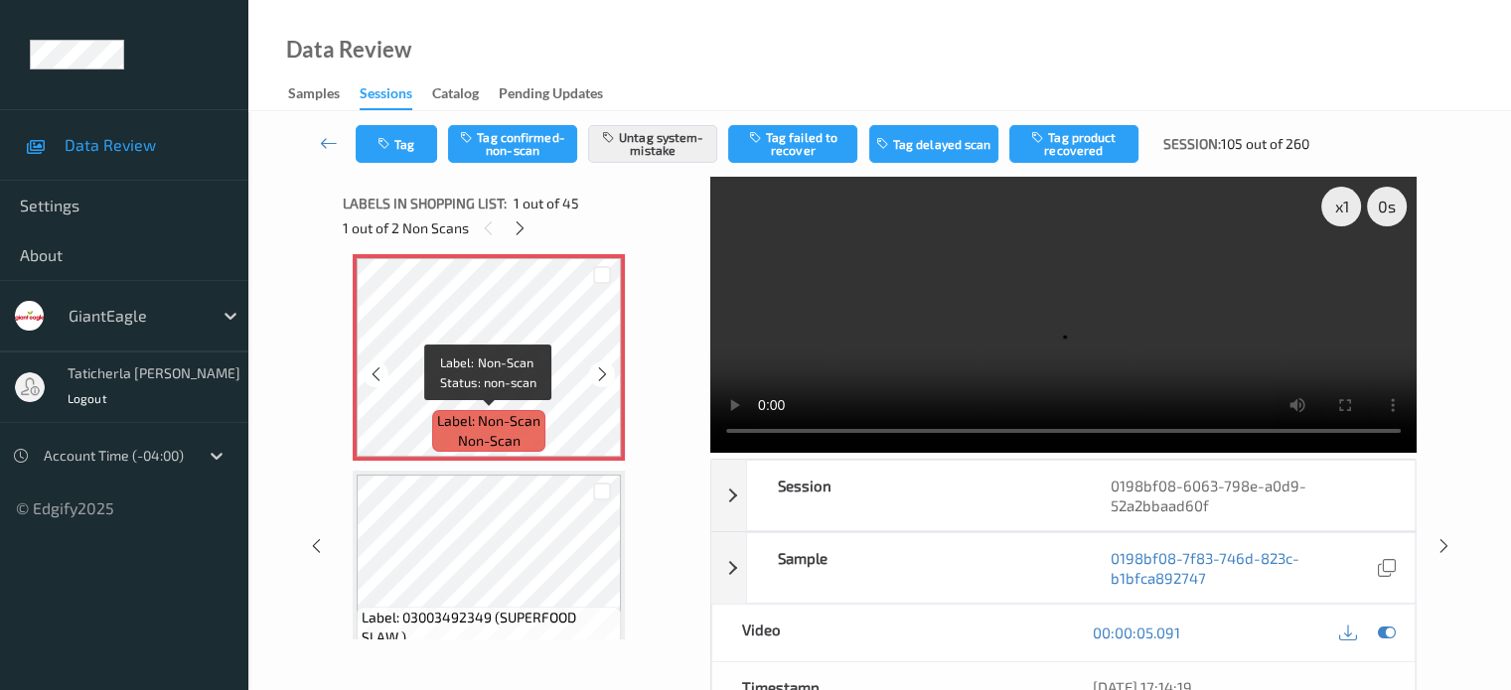
scroll to position [308, 0]
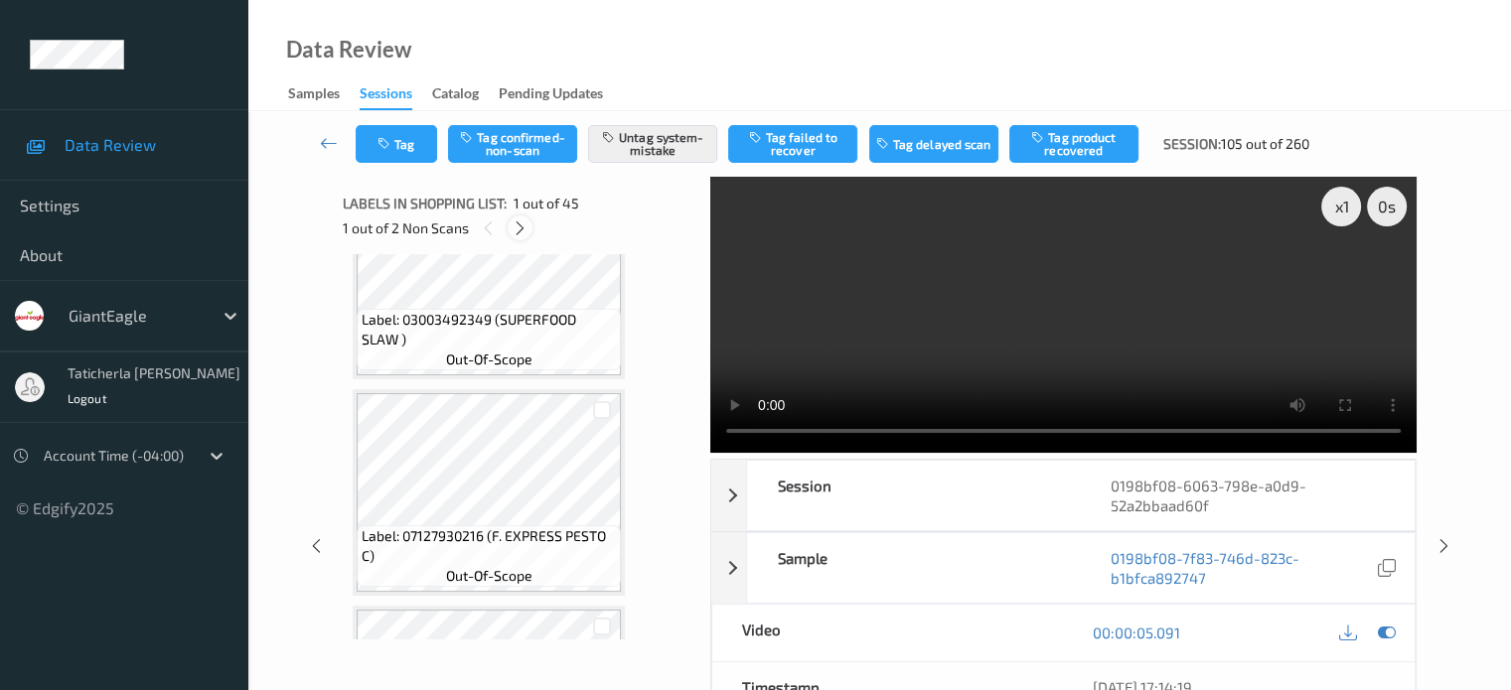
click at [515, 222] on icon at bounding box center [520, 229] width 17 height 18
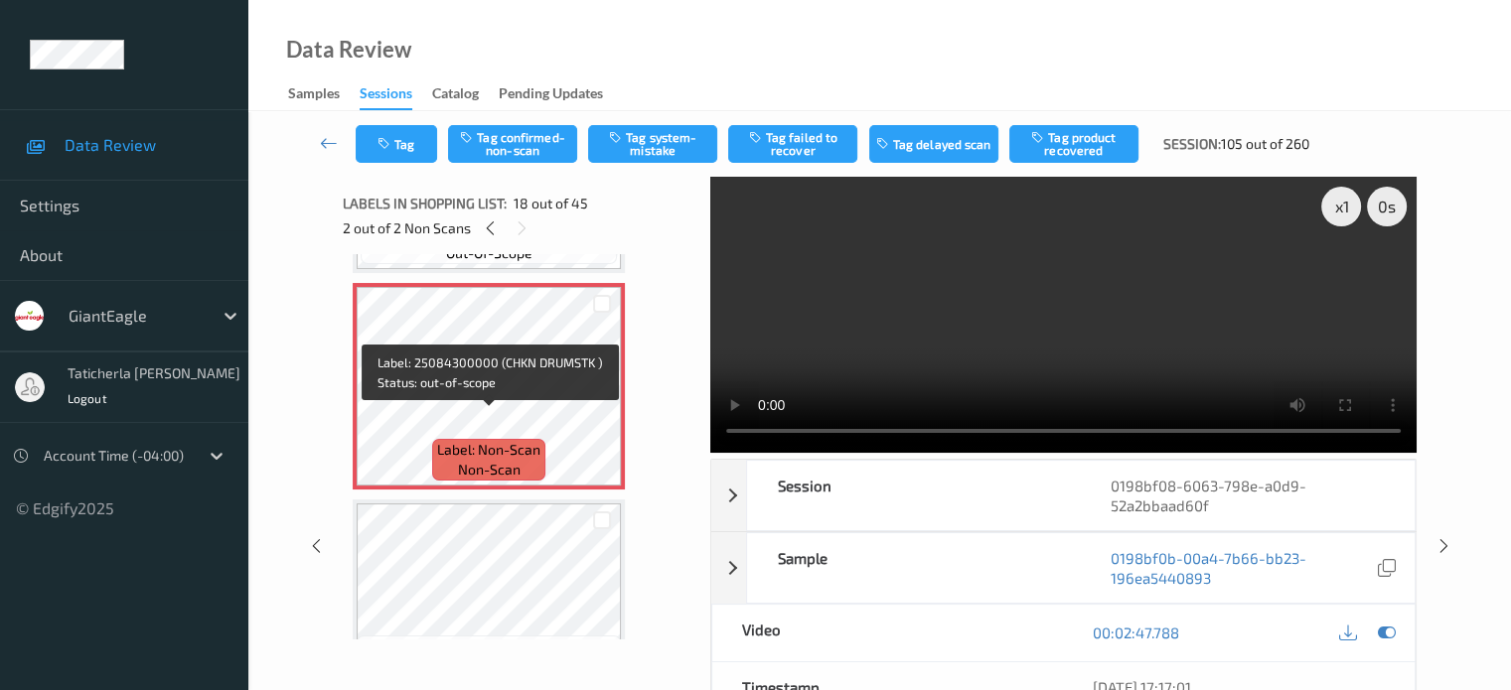
scroll to position [3673, 0]
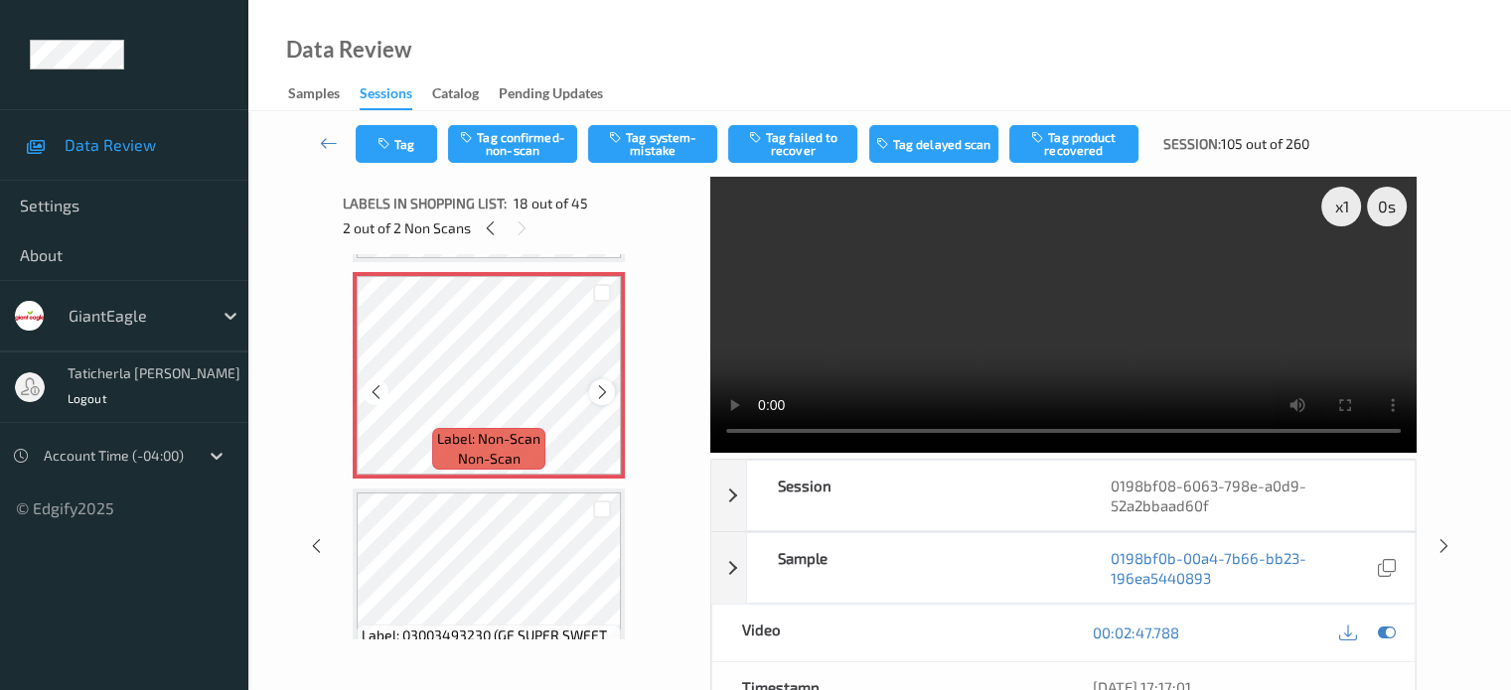
click at [604, 396] on icon at bounding box center [602, 392] width 17 height 18
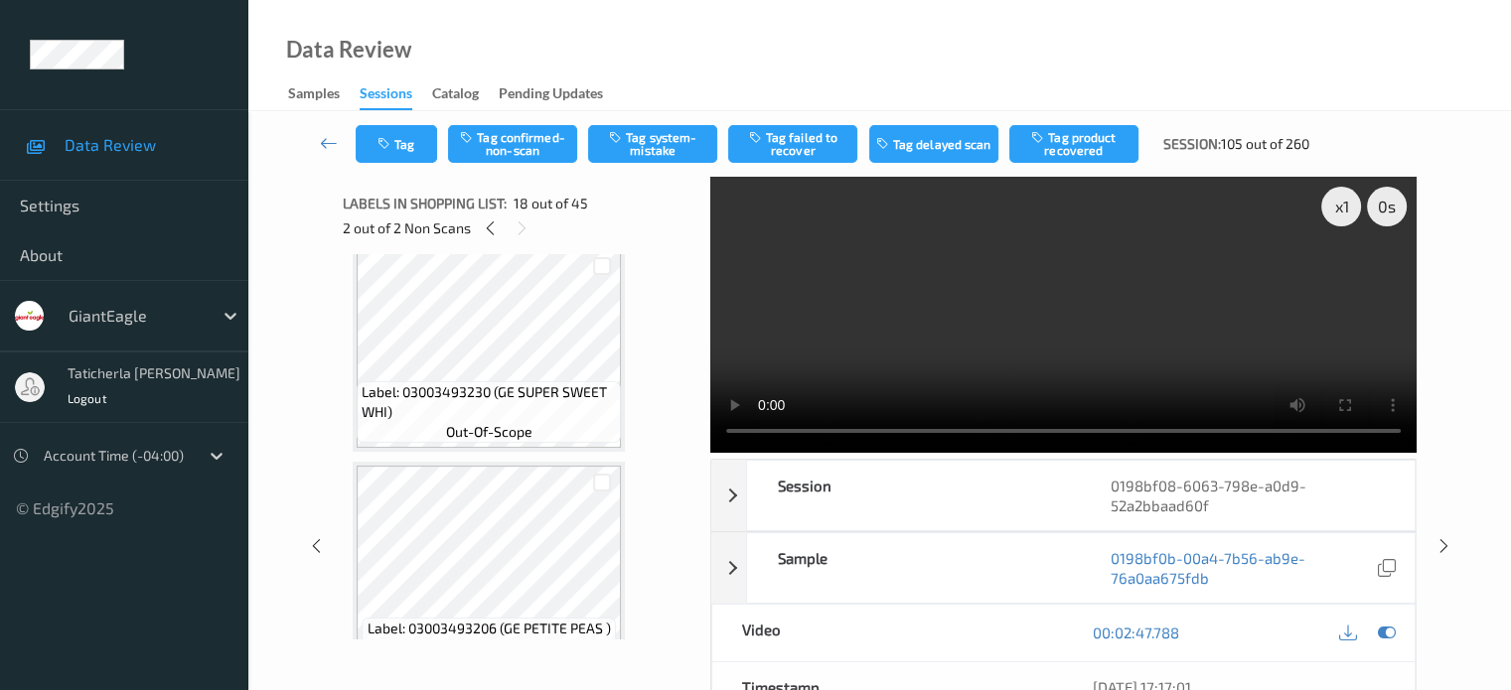
scroll to position [3872, 0]
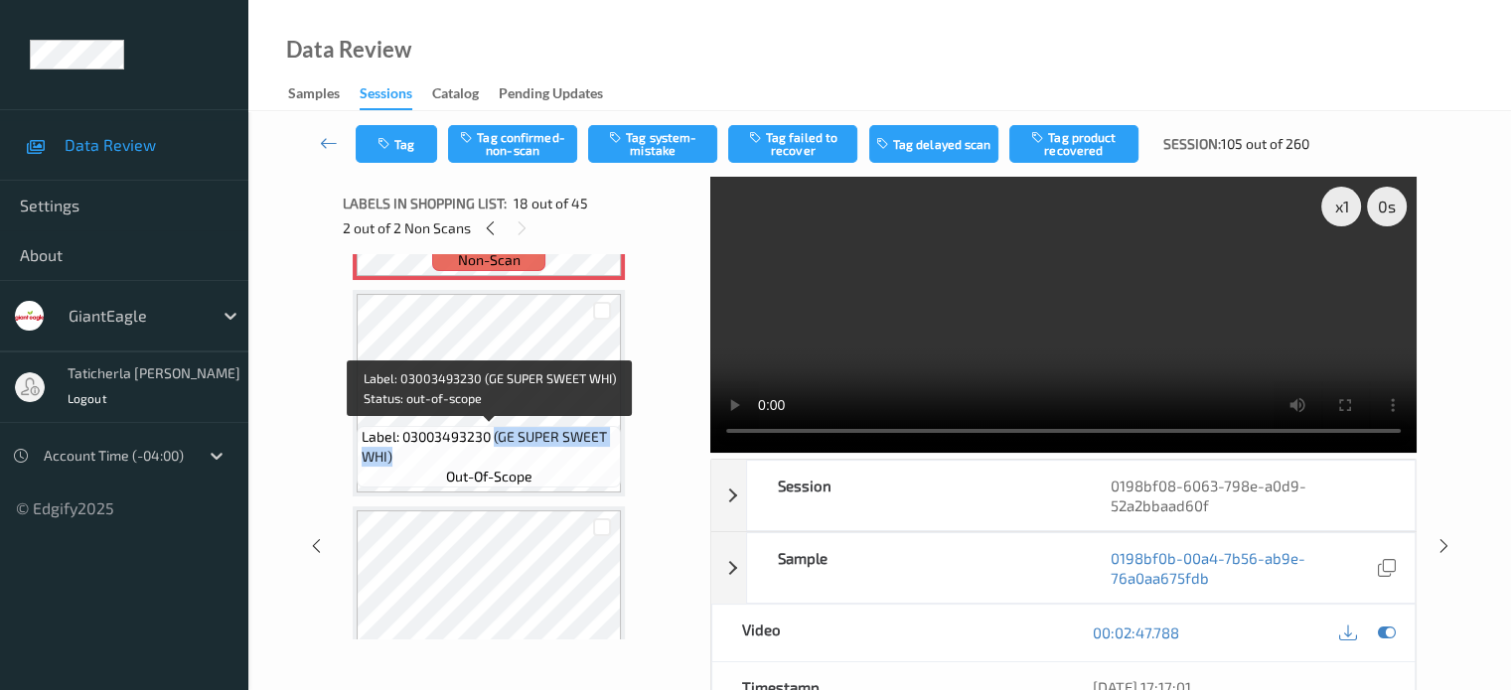
drag, startPoint x: 496, startPoint y: 433, endPoint x: 608, endPoint y: 457, distance: 114.7
click at [608, 457] on span "Label: 03003493230 (GE SUPER SWEET WHI)" at bounding box center [489, 447] width 254 height 40
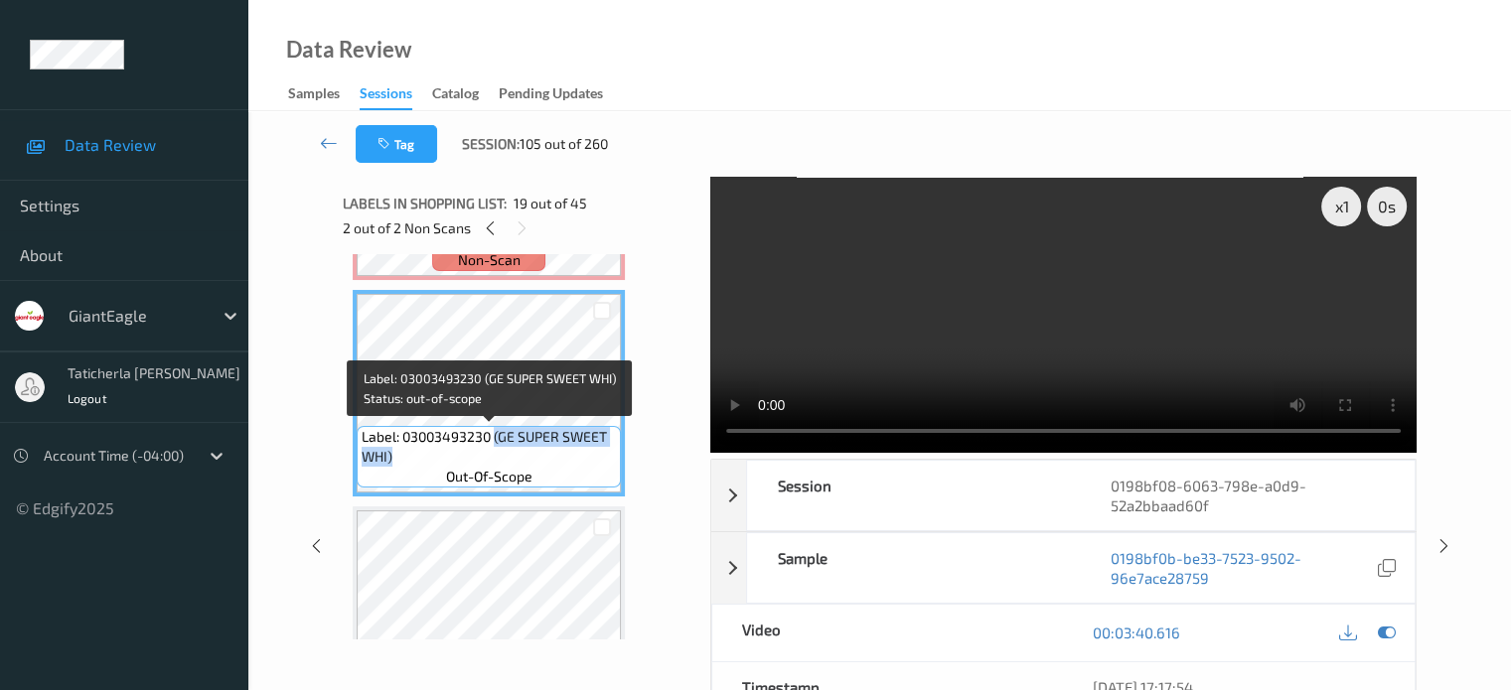
copy span "(GE SUPER SWEET WHI)"
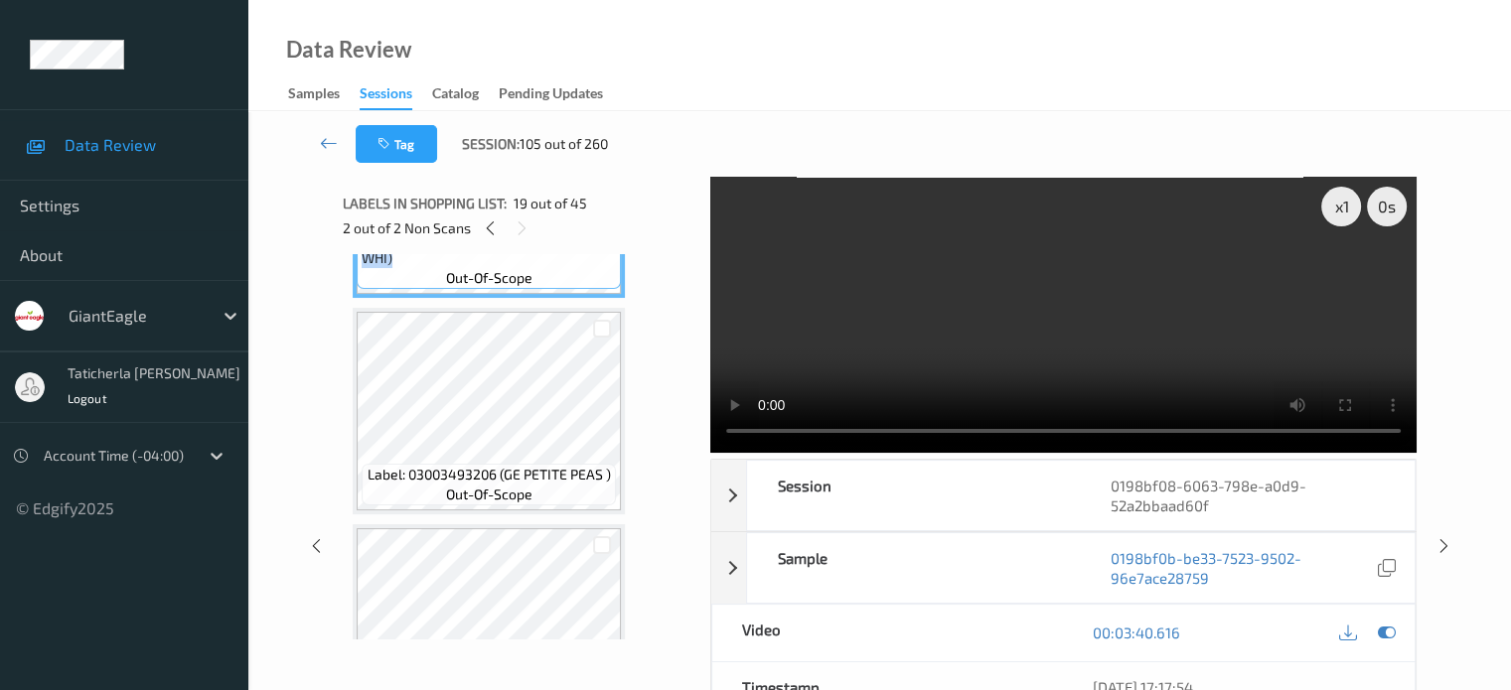
scroll to position [3971, 0]
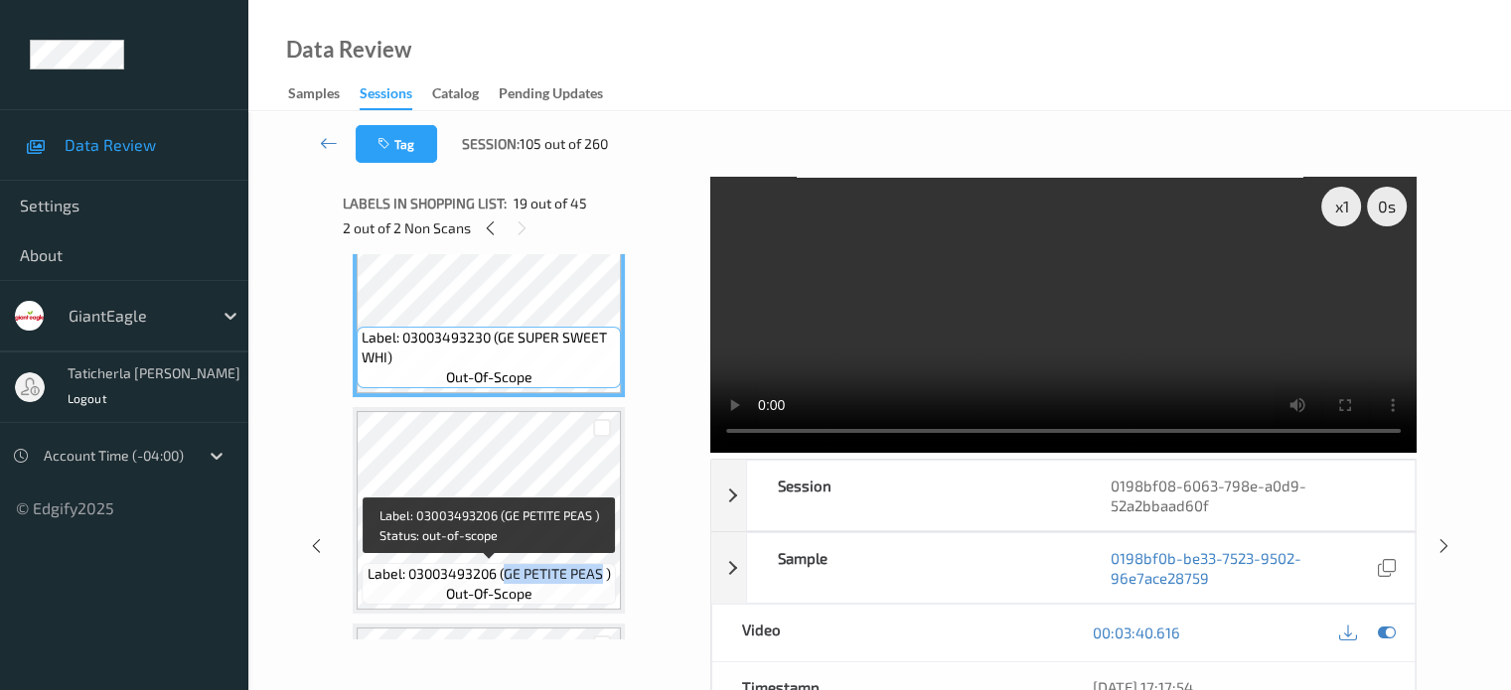
drag, startPoint x: 502, startPoint y: 572, endPoint x: 601, endPoint y: 571, distance: 99.3
click at [601, 571] on span "Label: 03003493206 (GE PETITE PEAS )" at bounding box center [489, 574] width 243 height 20
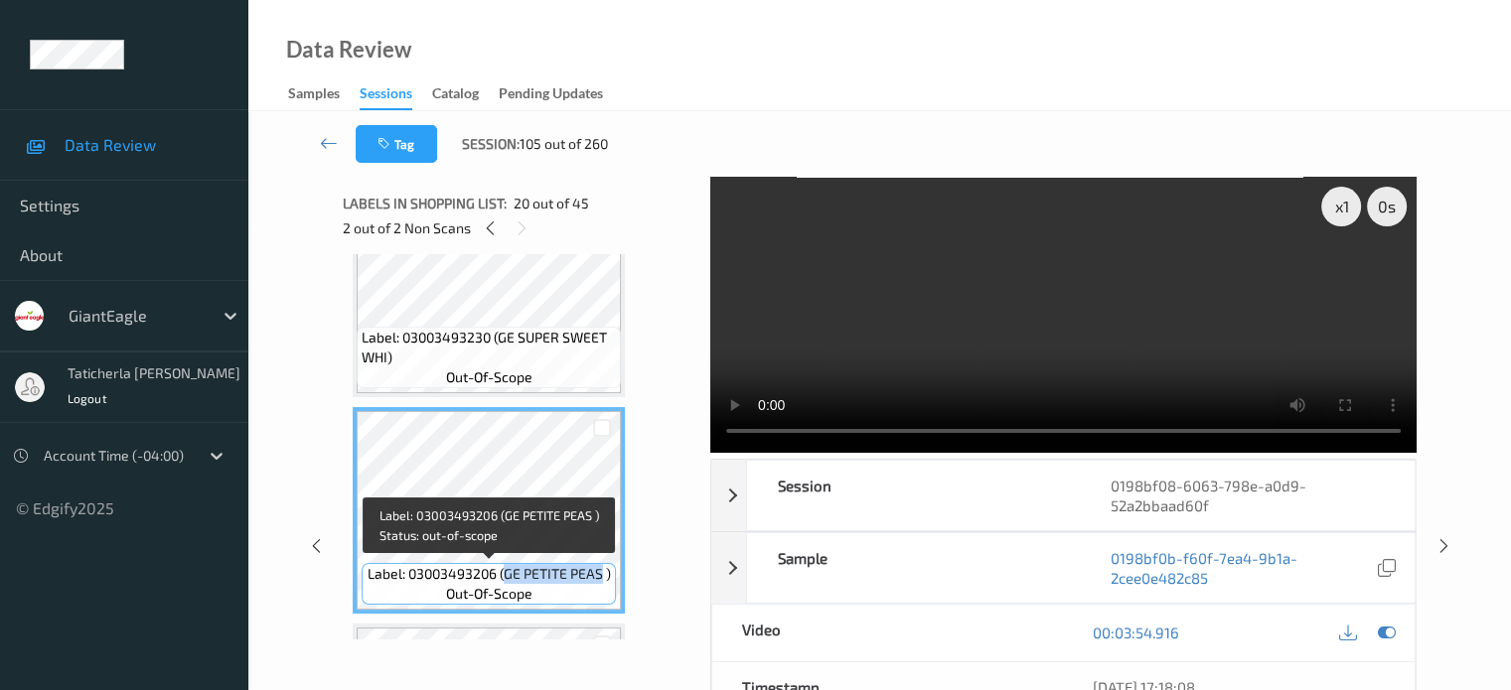
copy span "GE PETITE PEAS"
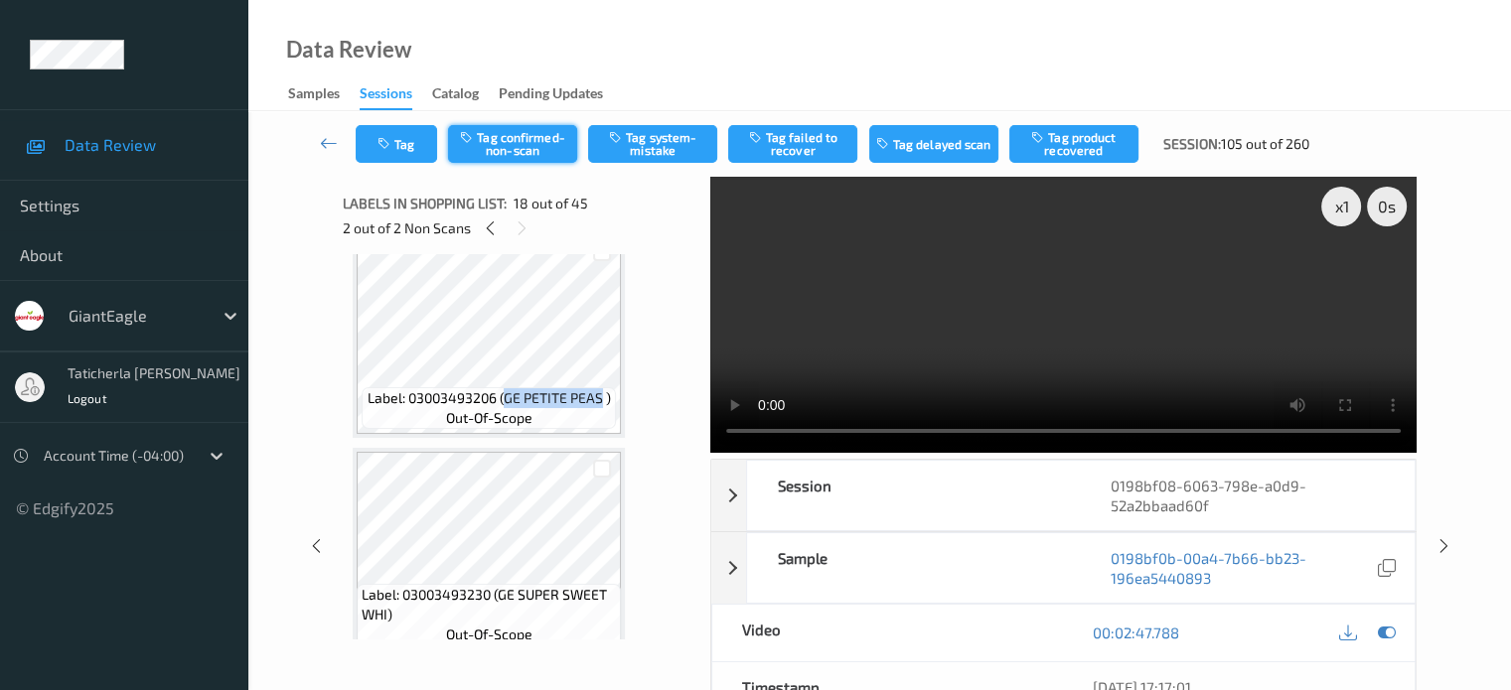
scroll to position [3872, 0]
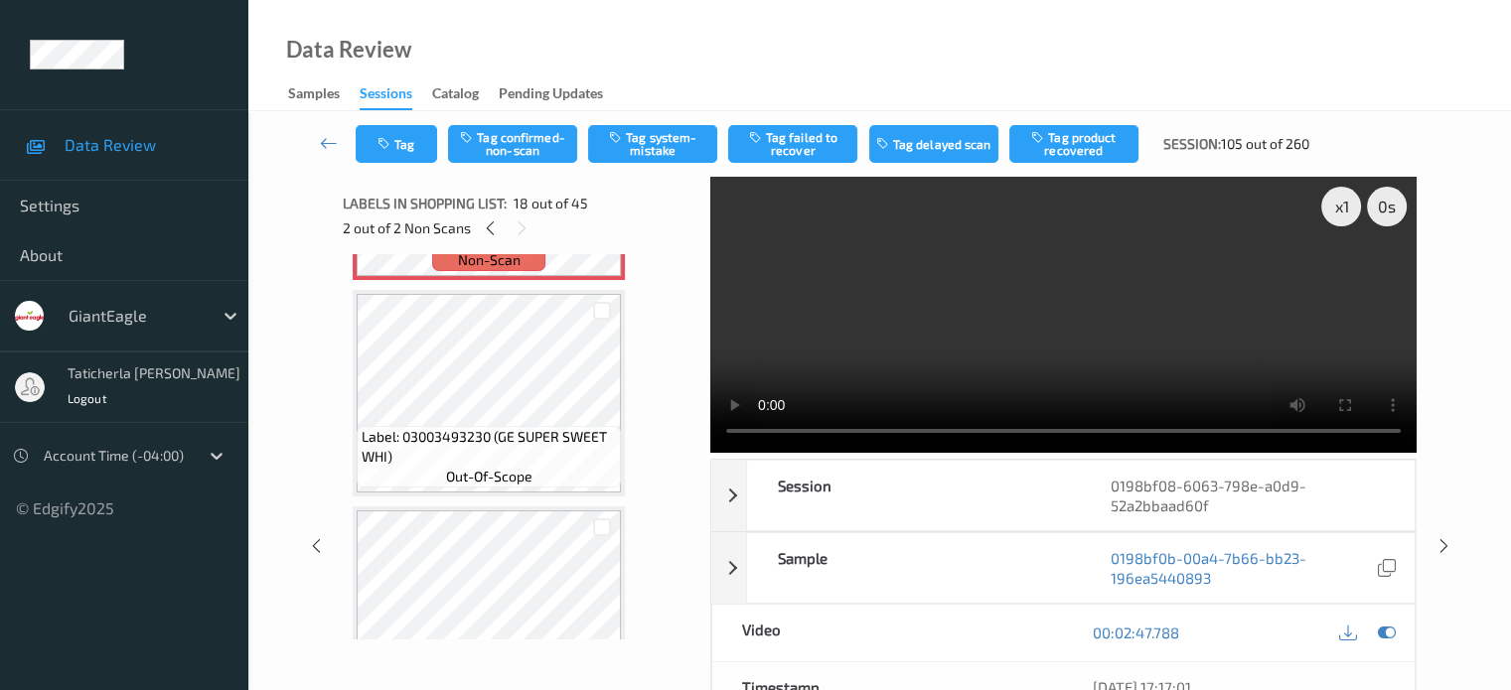
click at [502, 125] on div "Tag Tag confirmed-non-scan Tag system-mistake Tag failed to recover Tag delayed…" at bounding box center [839, 144] width 967 height 38
click at [503, 140] on button "Tag confirmed-non-scan" at bounding box center [512, 144] width 129 height 38
click at [806, 140] on button "Tag failed to recover" at bounding box center [792, 144] width 129 height 38
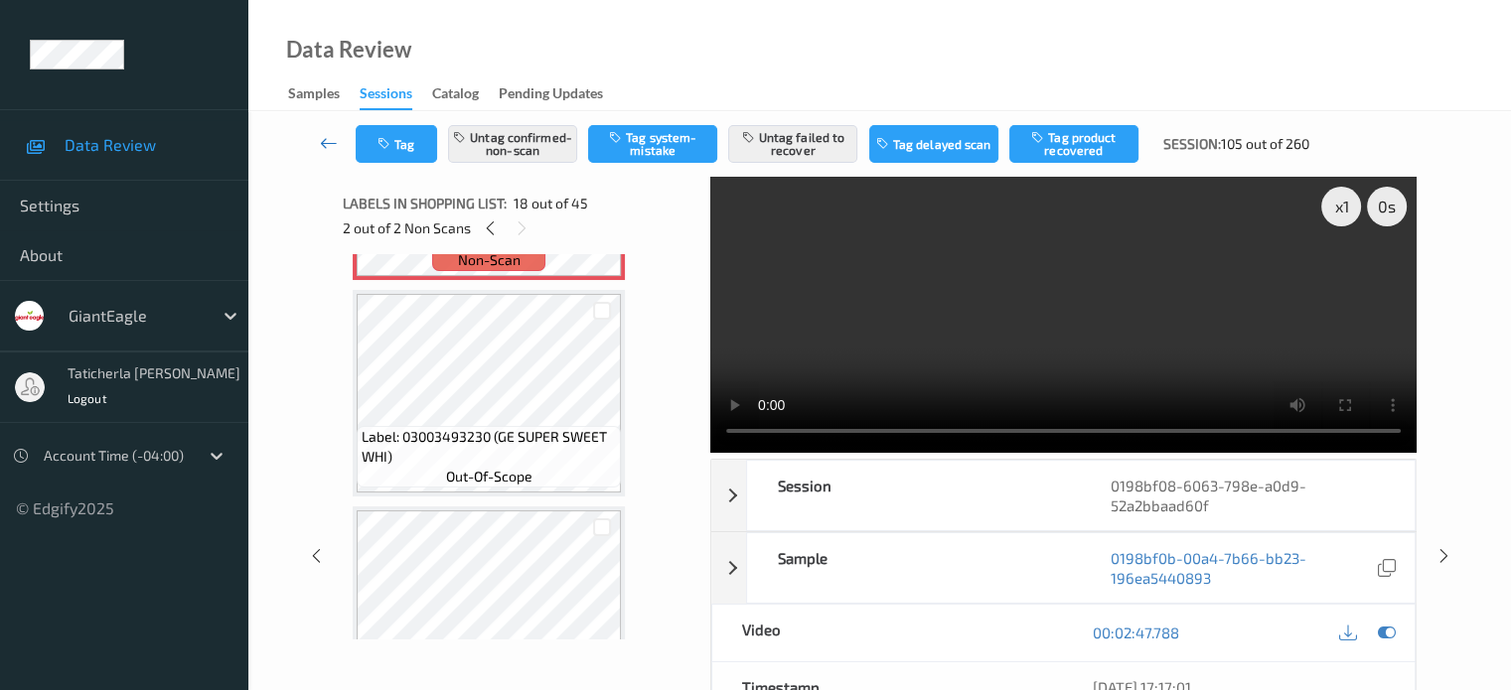
click at [314, 141] on link at bounding box center [329, 144] width 53 height 38
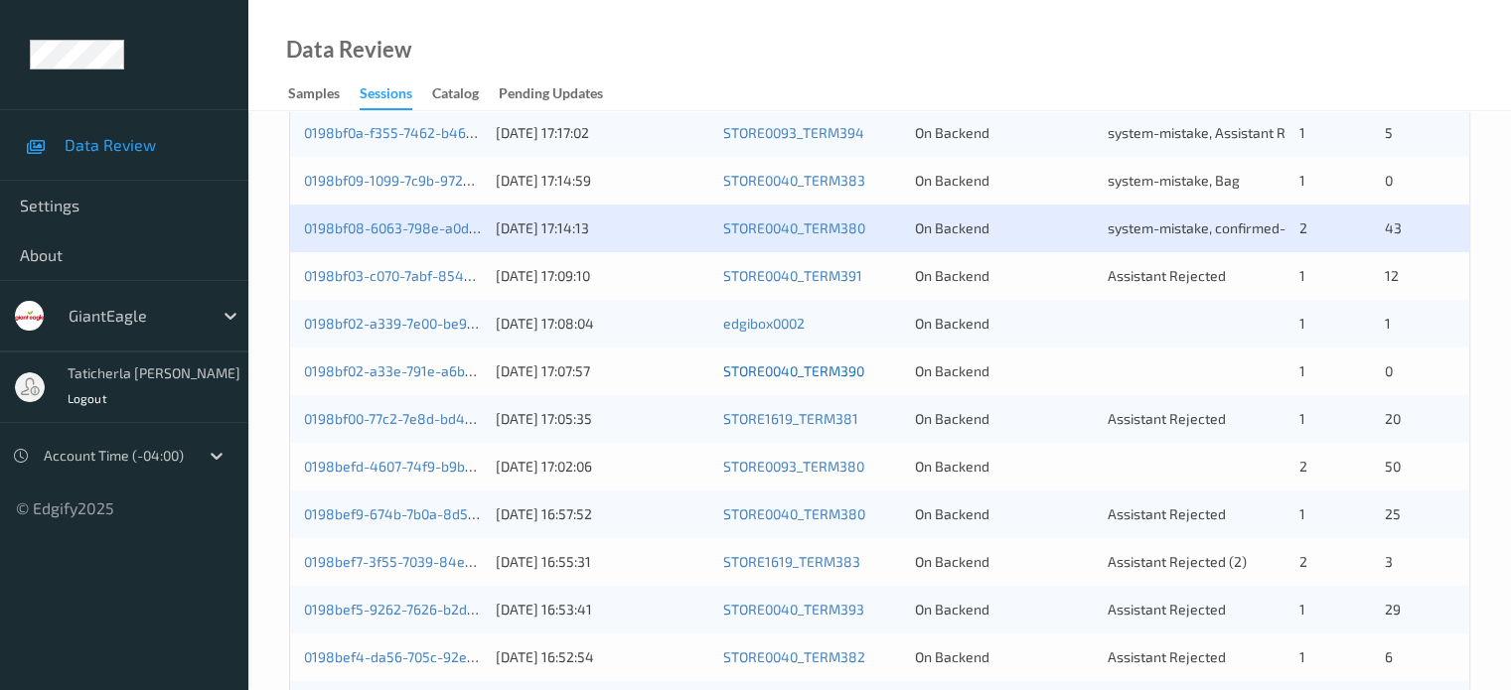
scroll to position [497, 0]
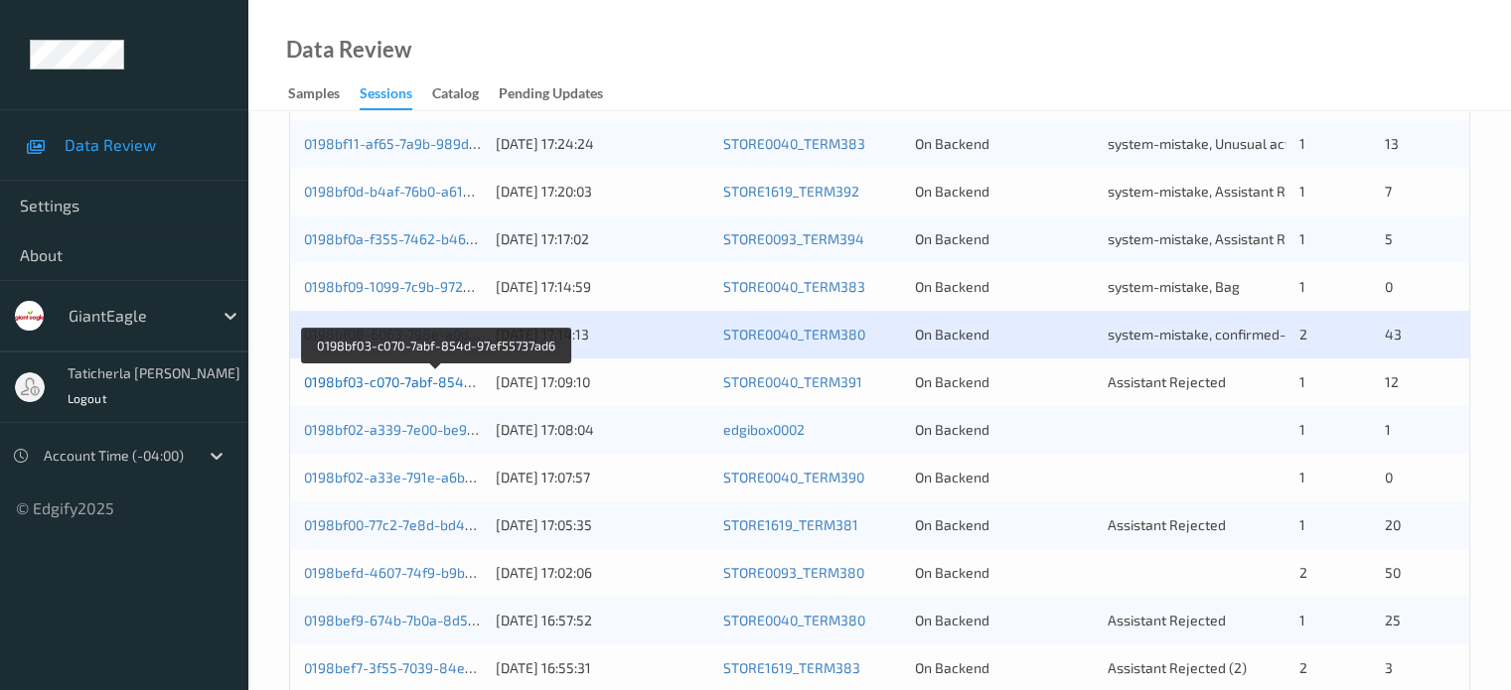
click at [416, 382] on link "0198bf03-c070-7abf-854d-97ef55737ad6" at bounding box center [435, 381] width 263 height 17
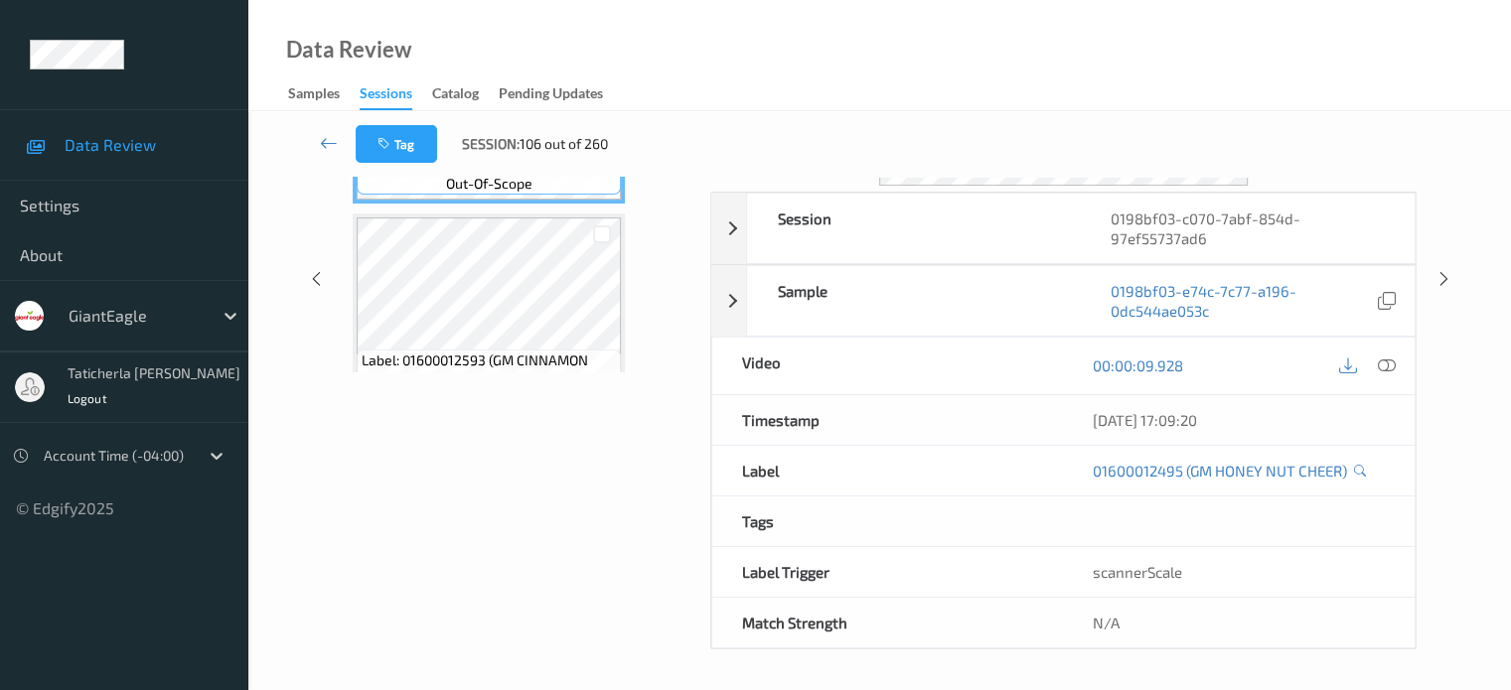
scroll to position [263, 0]
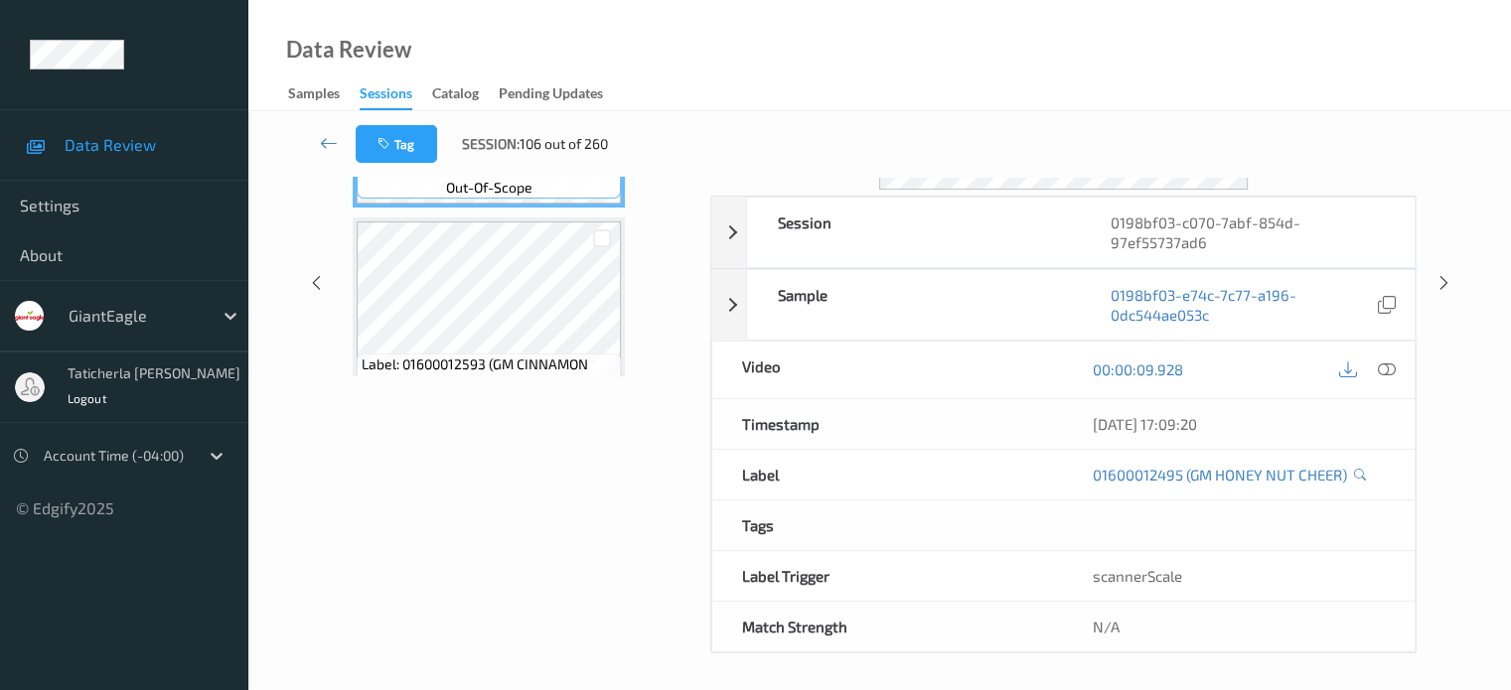
click at [310, 198] on div "Session 0198bf03-c070-7abf-854d-97ef55737ad6 Session ID 0198bf03-c070-7abf-854d…" at bounding box center [879, 284] width 1181 height 740
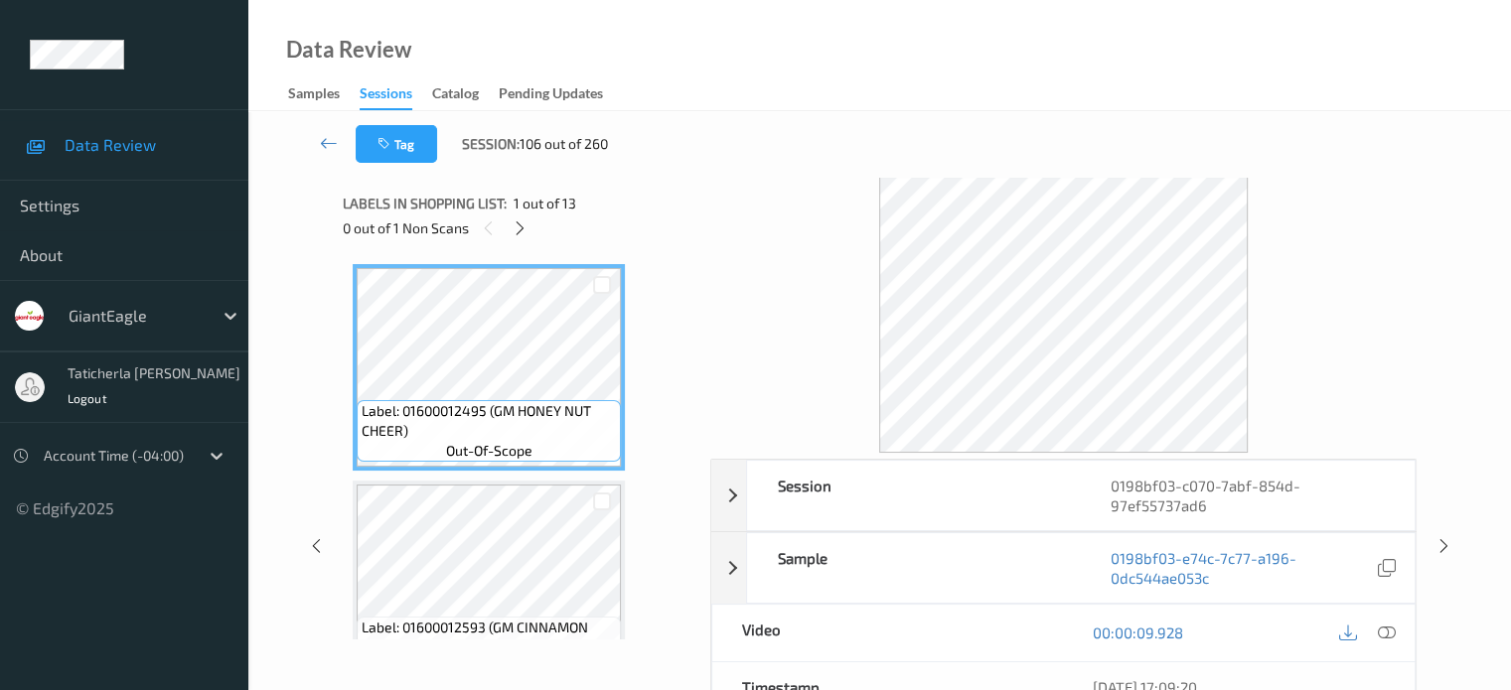
scroll to position [0, 0]
click at [517, 227] on icon at bounding box center [520, 229] width 17 height 18
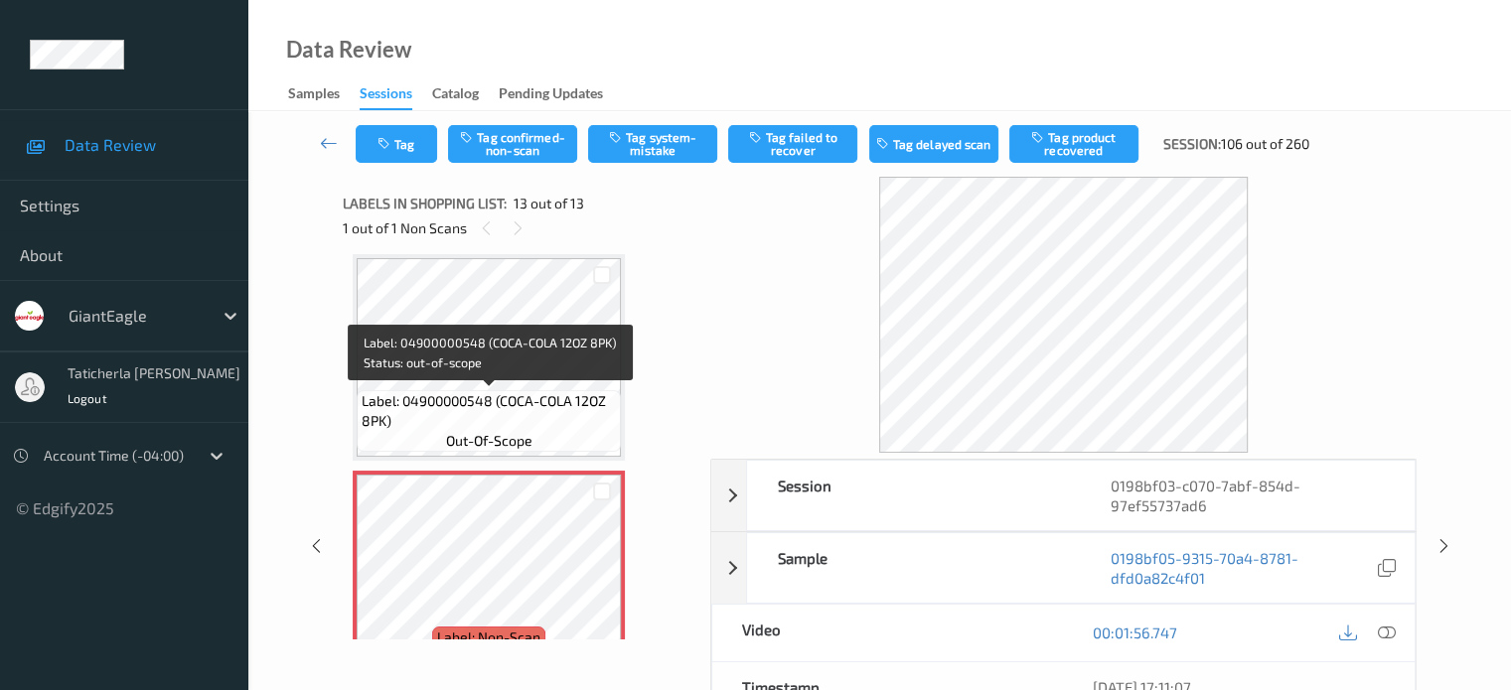
scroll to position [2439, 0]
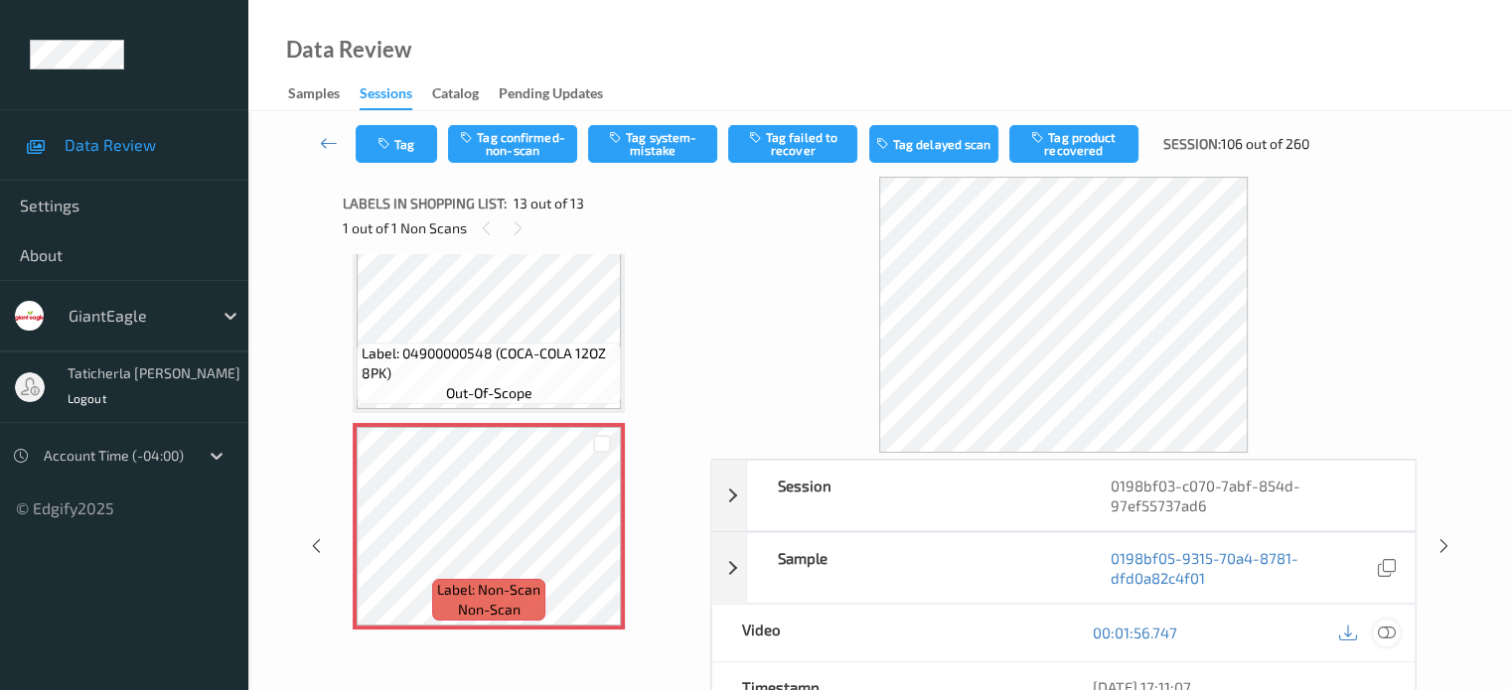
click at [1381, 631] on icon at bounding box center [1386, 633] width 18 height 18
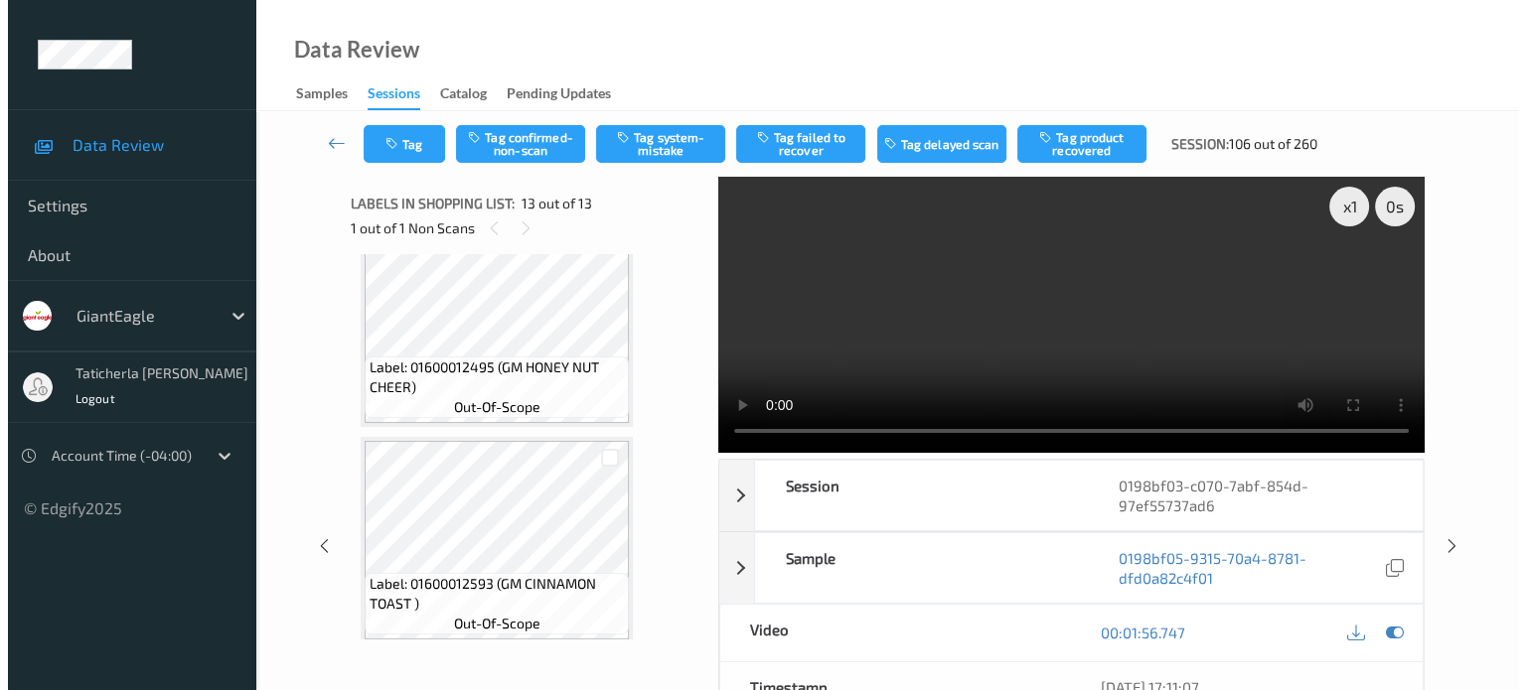
scroll to position [0, 0]
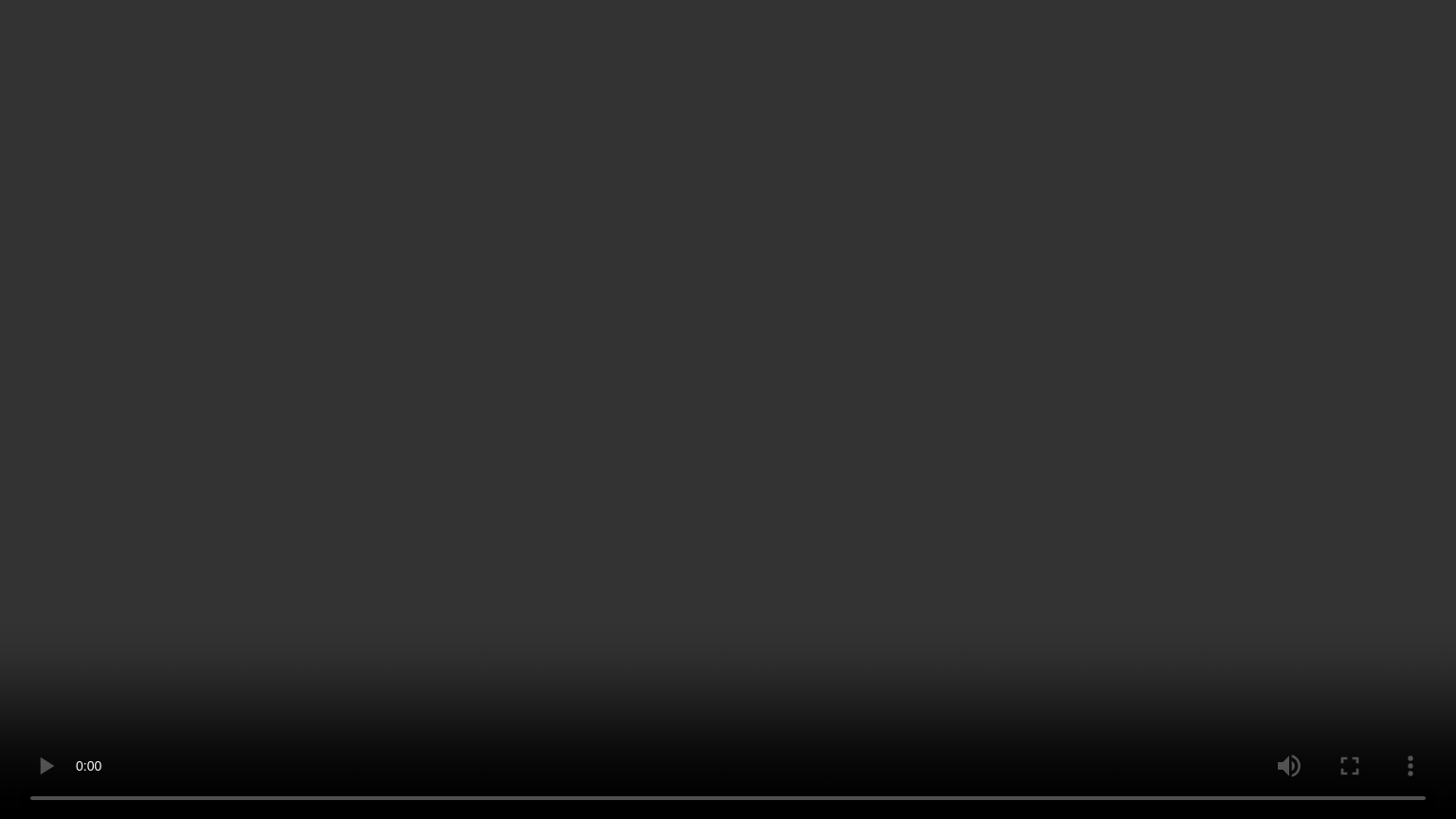
click at [156, 658] on video at bounding box center [728, 410] width 1456 height 819
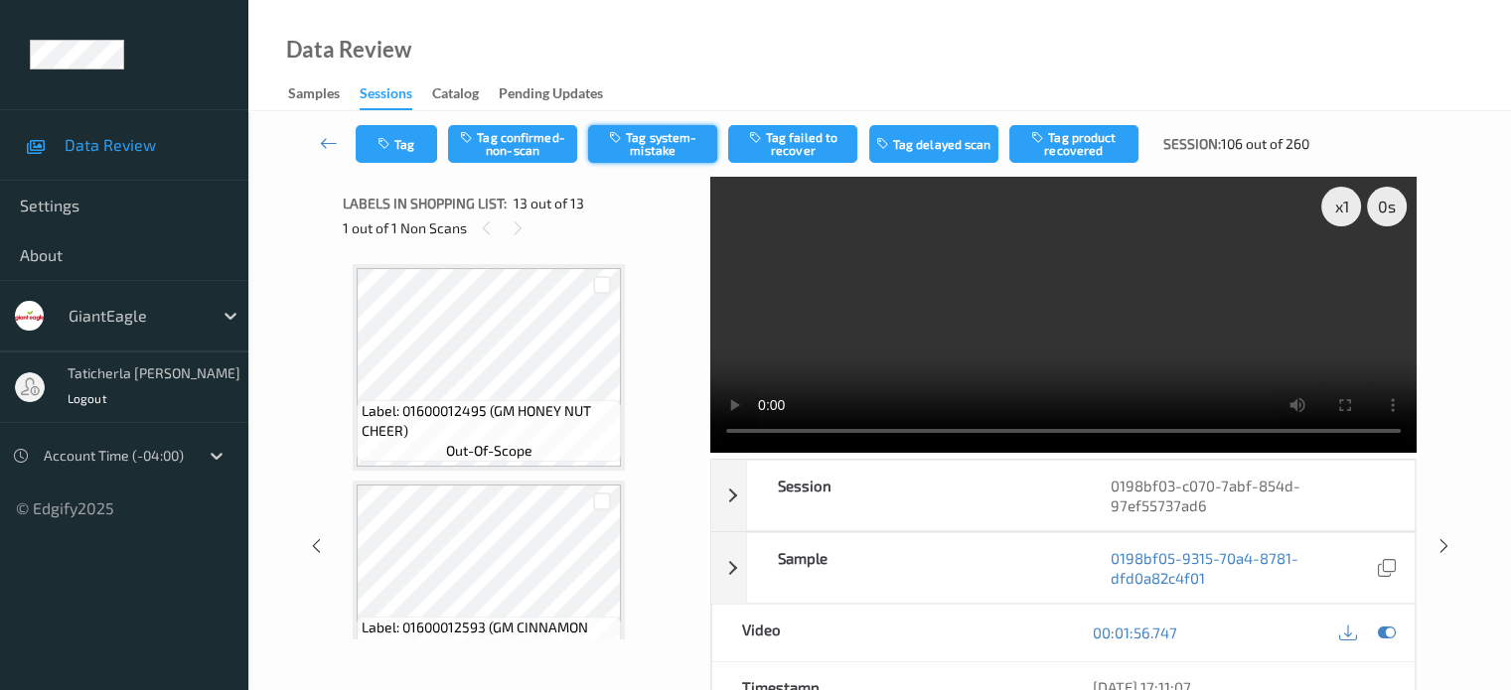
click at [657, 133] on button "Tag system-mistake" at bounding box center [652, 144] width 129 height 38
click at [400, 149] on button "Tag" at bounding box center [396, 144] width 81 height 38
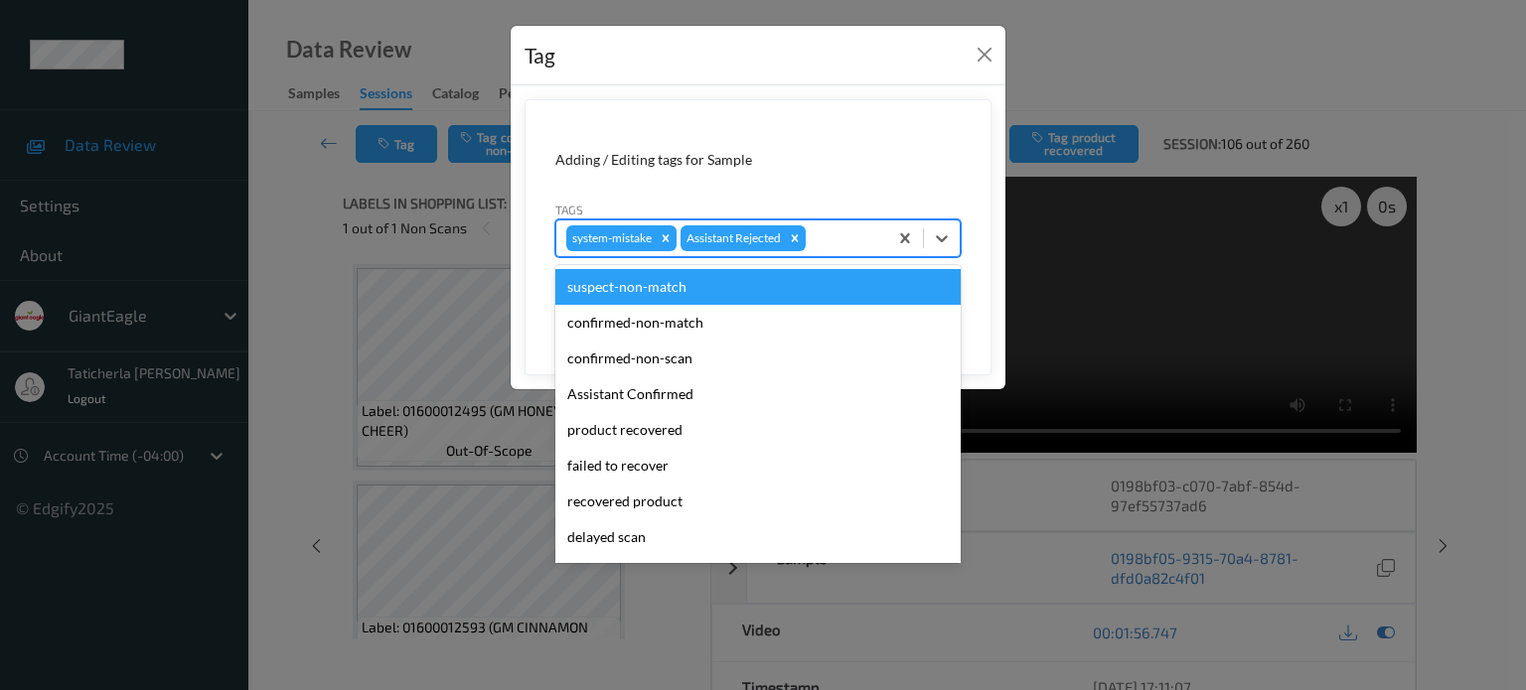
click at [836, 234] on div at bounding box center [844, 238] width 68 height 24
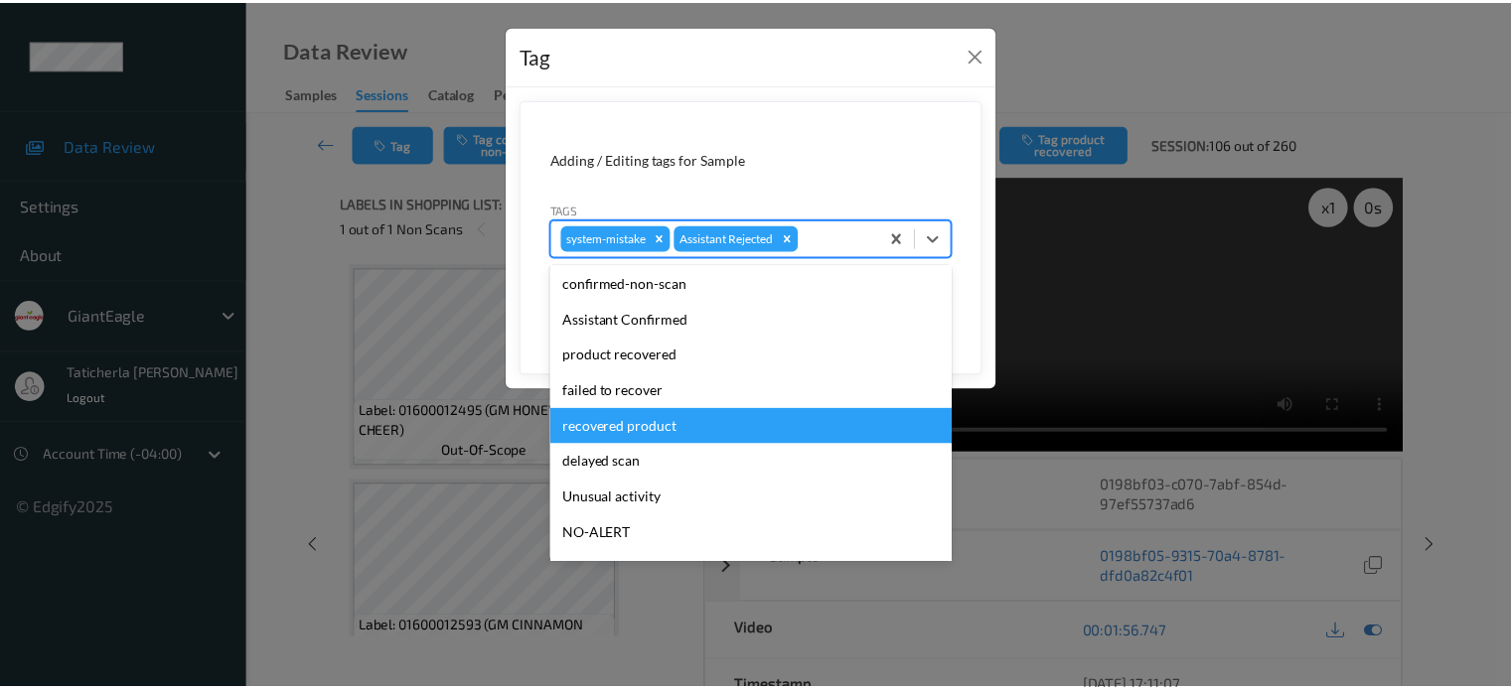
scroll to position [99, 0]
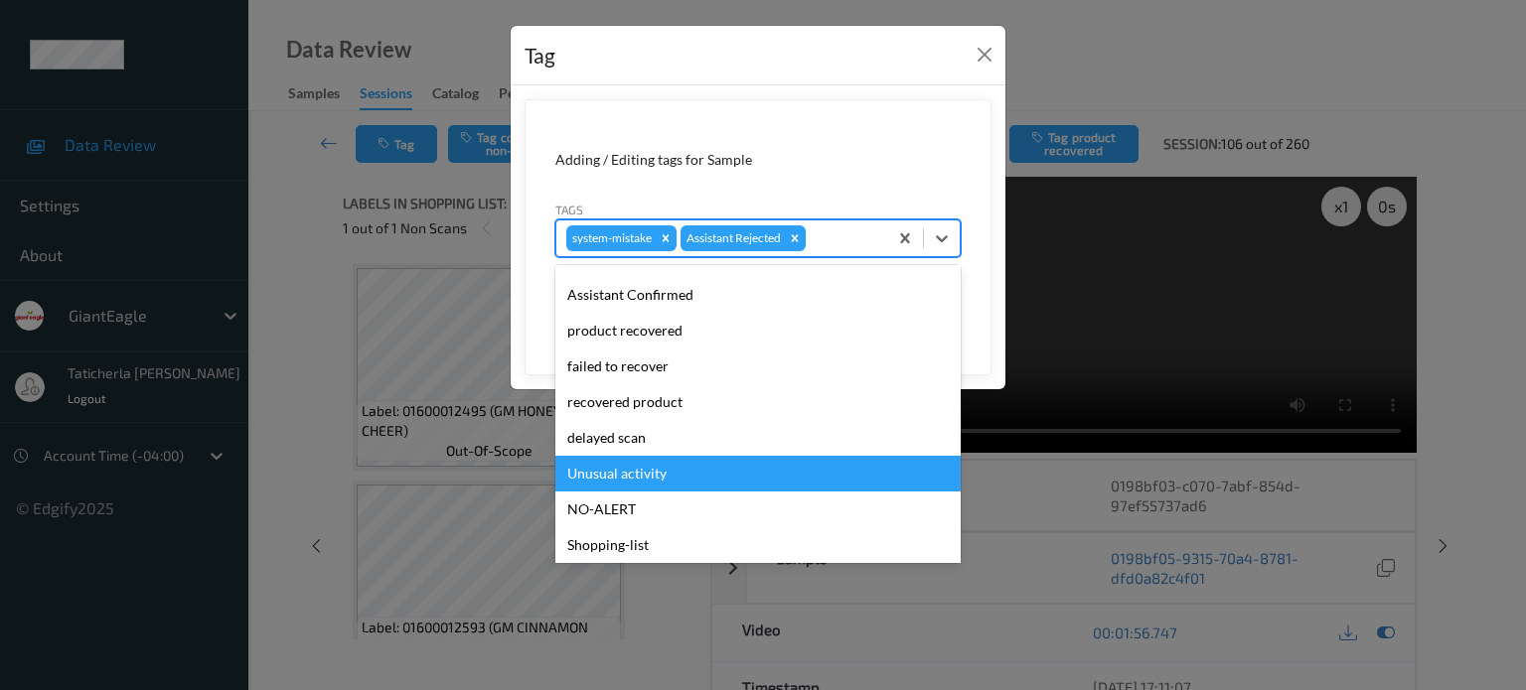
click at [684, 472] on div "Unusual activity" at bounding box center [757, 474] width 405 height 36
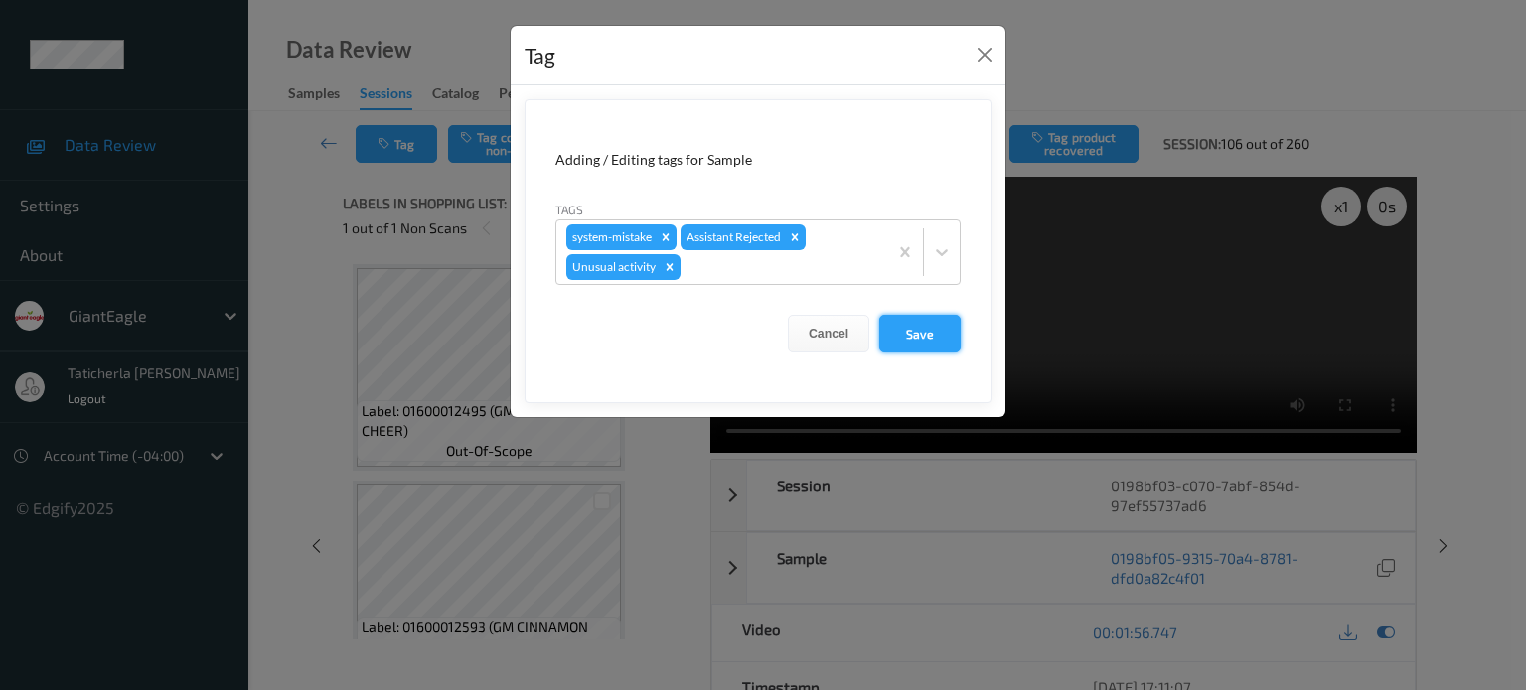
click at [921, 332] on button "Save" at bounding box center [919, 334] width 81 height 38
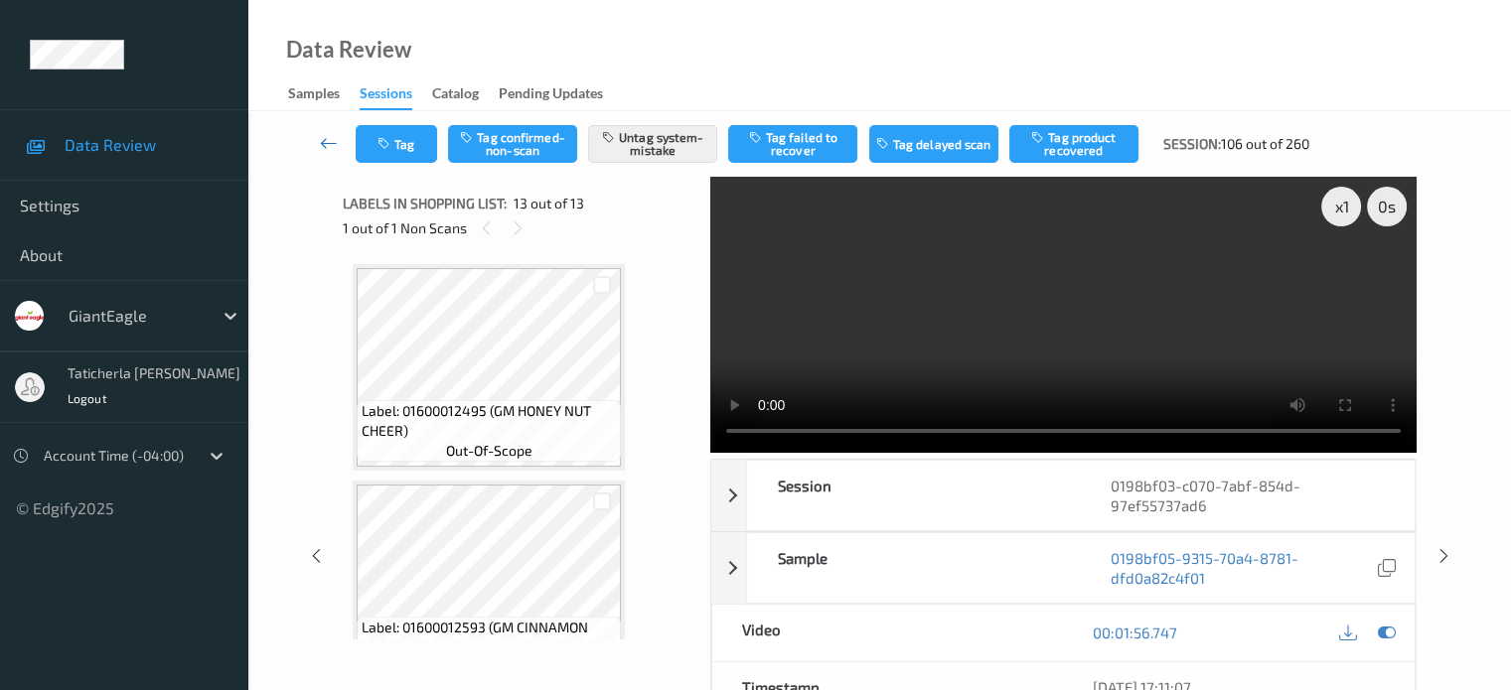
click at [326, 134] on icon at bounding box center [329, 143] width 18 height 20
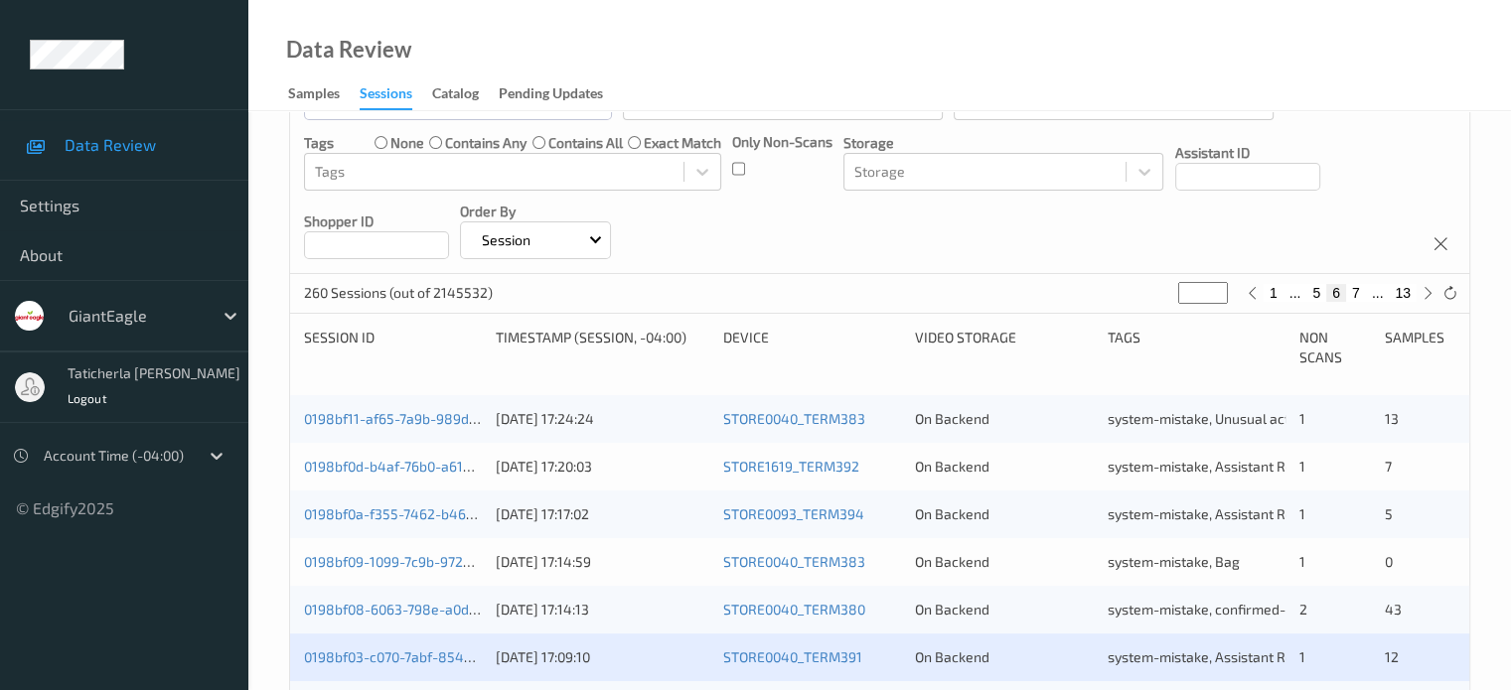
scroll to position [497, 0]
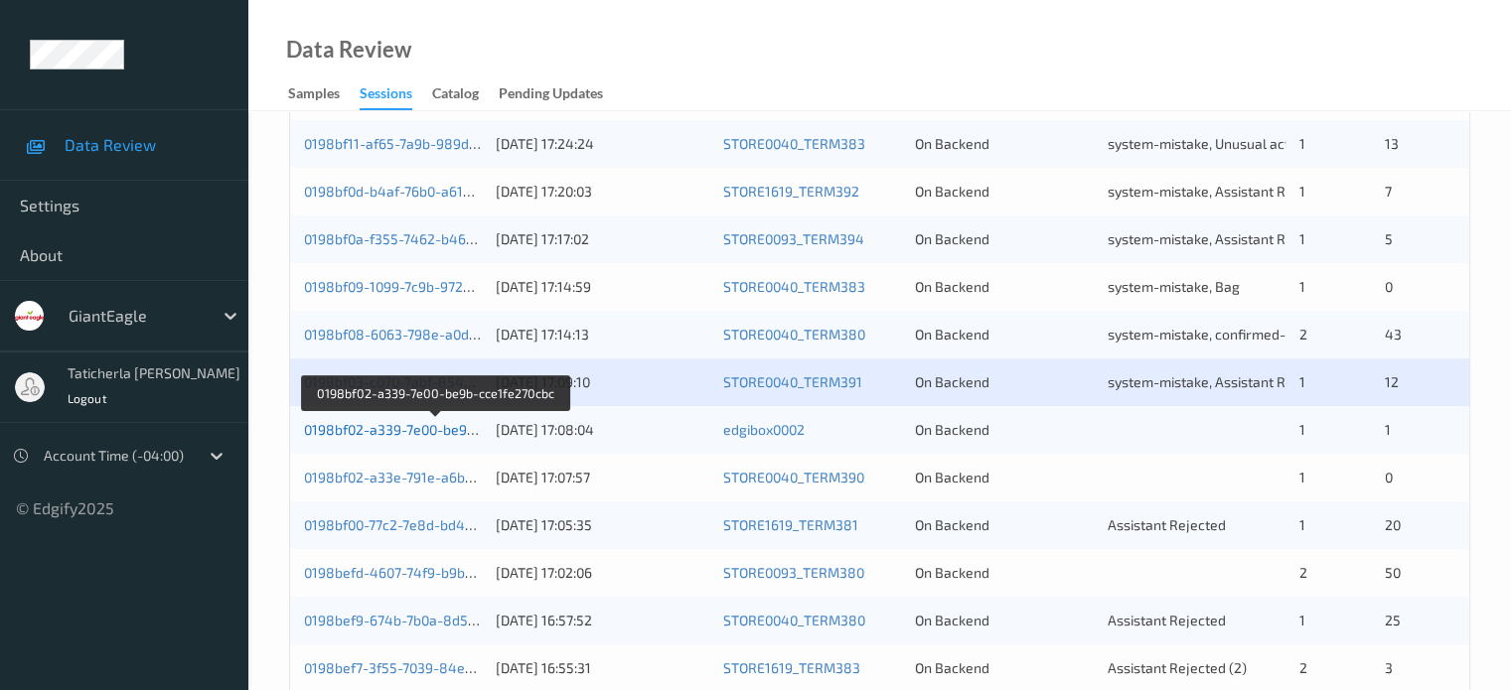
click at [414, 423] on link "0198bf02-a339-7e00-be9b-cce1fe270cbc" at bounding box center [435, 429] width 262 height 17
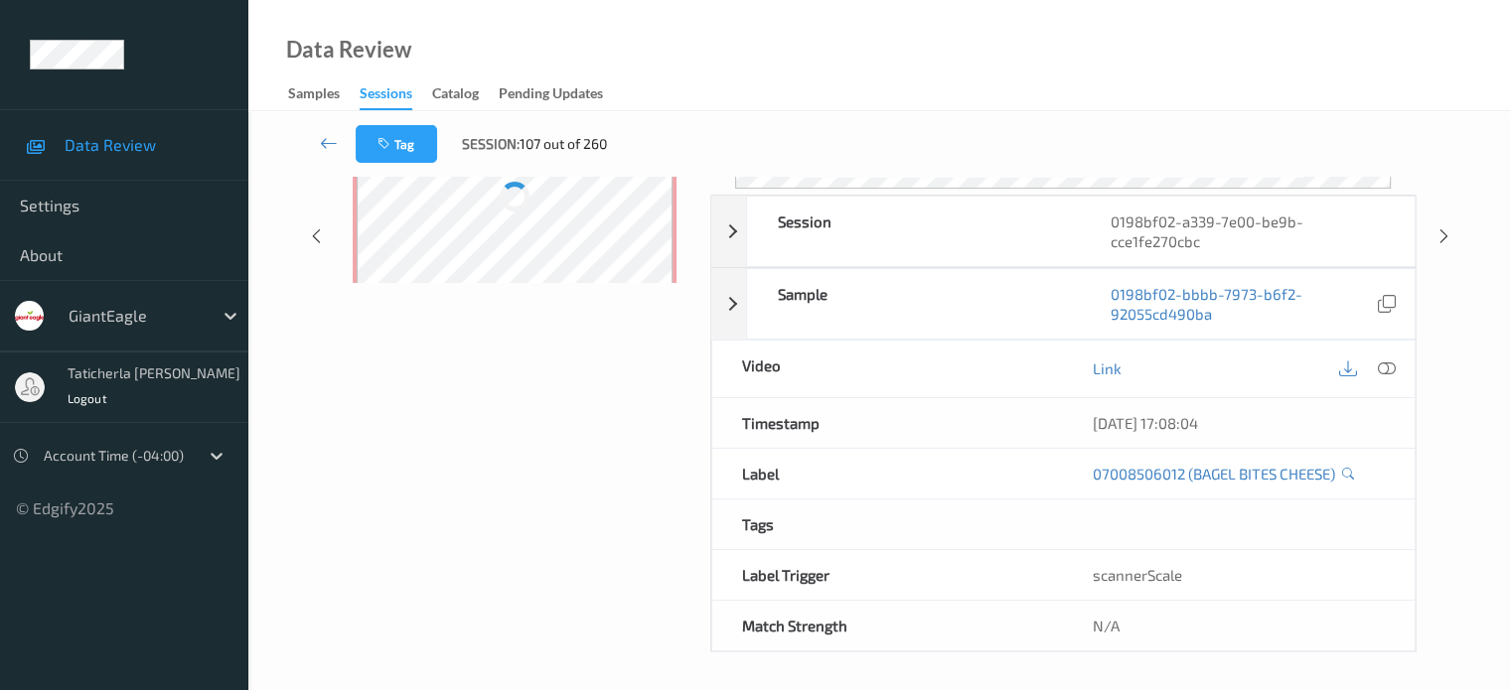
scroll to position [263, 0]
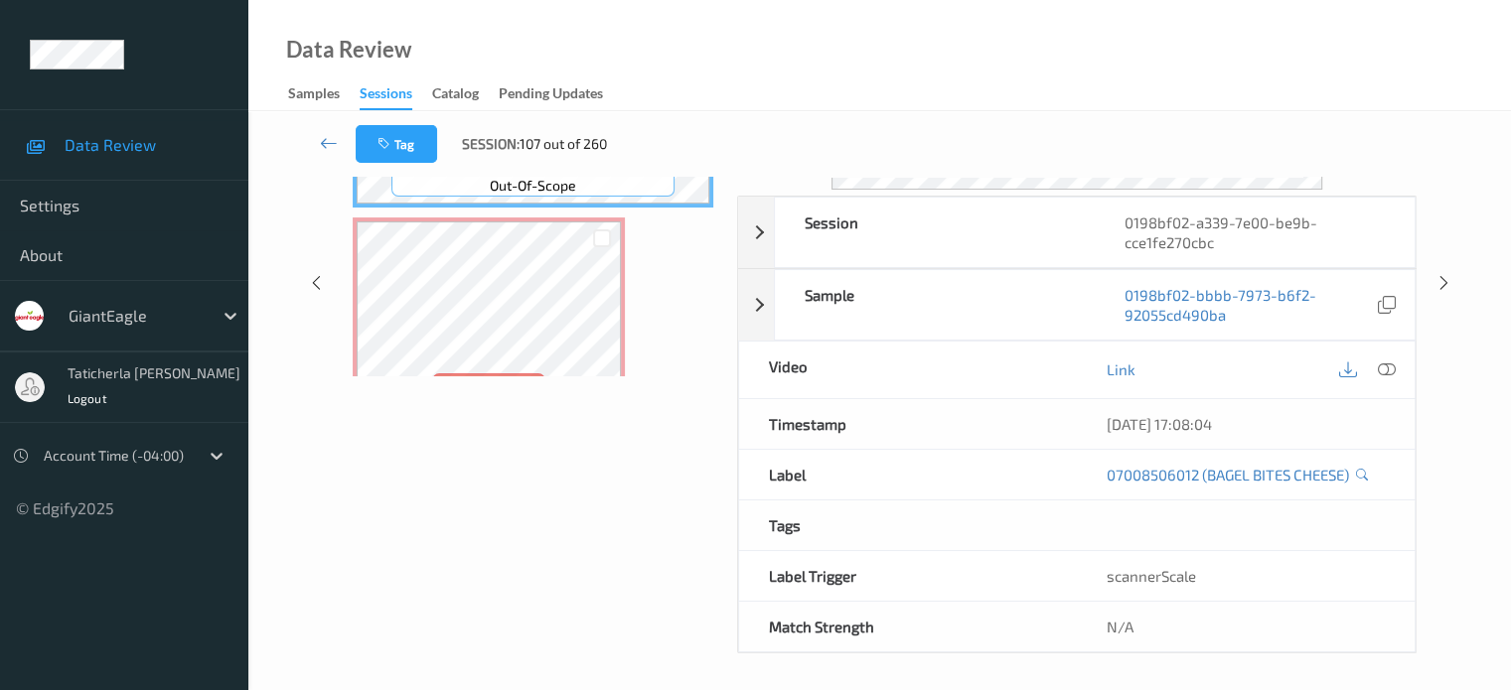
click at [289, 188] on div "Session 0198bf02-a339-7e00-be9b-cce1fe270cbc Session ID 0198bf02-a339-7e00-be9b…" at bounding box center [879, 284] width 1181 height 740
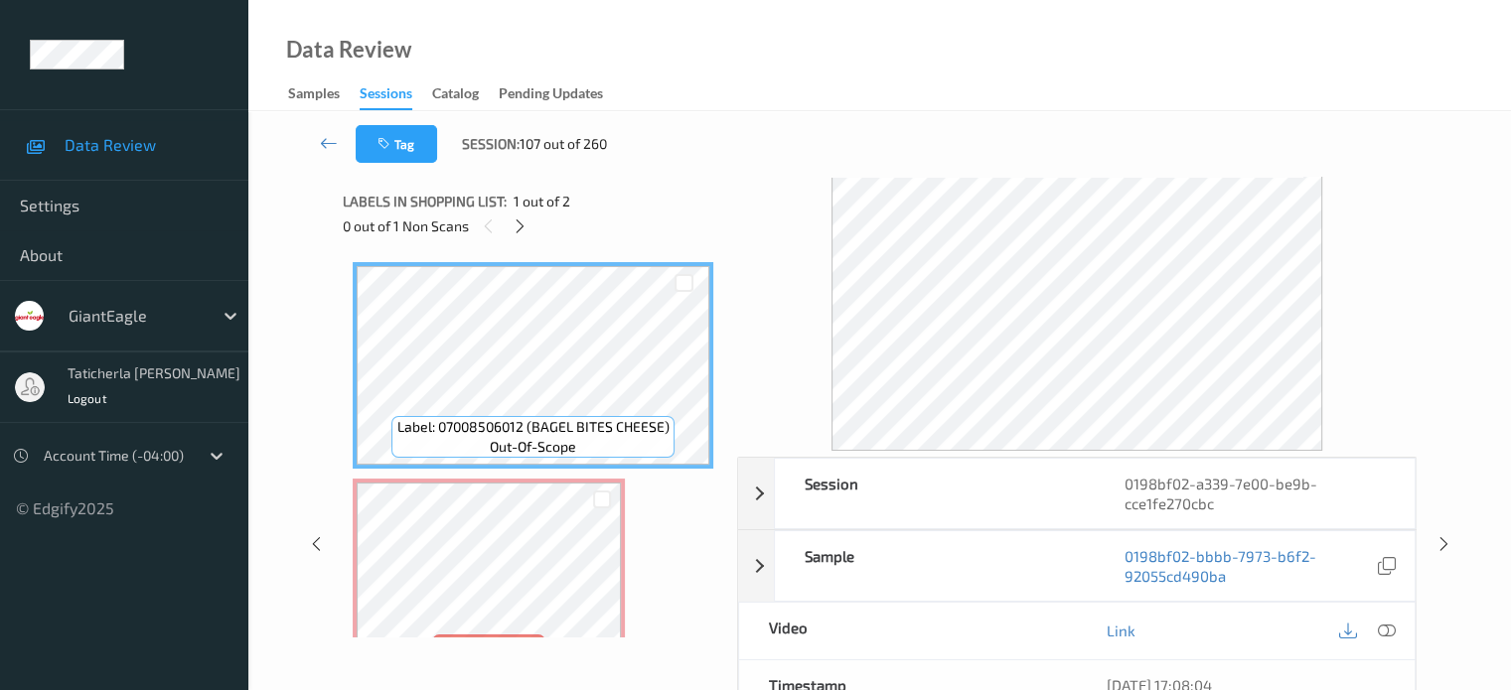
scroll to position [0, 0]
click at [523, 224] on icon at bounding box center [520, 229] width 17 height 18
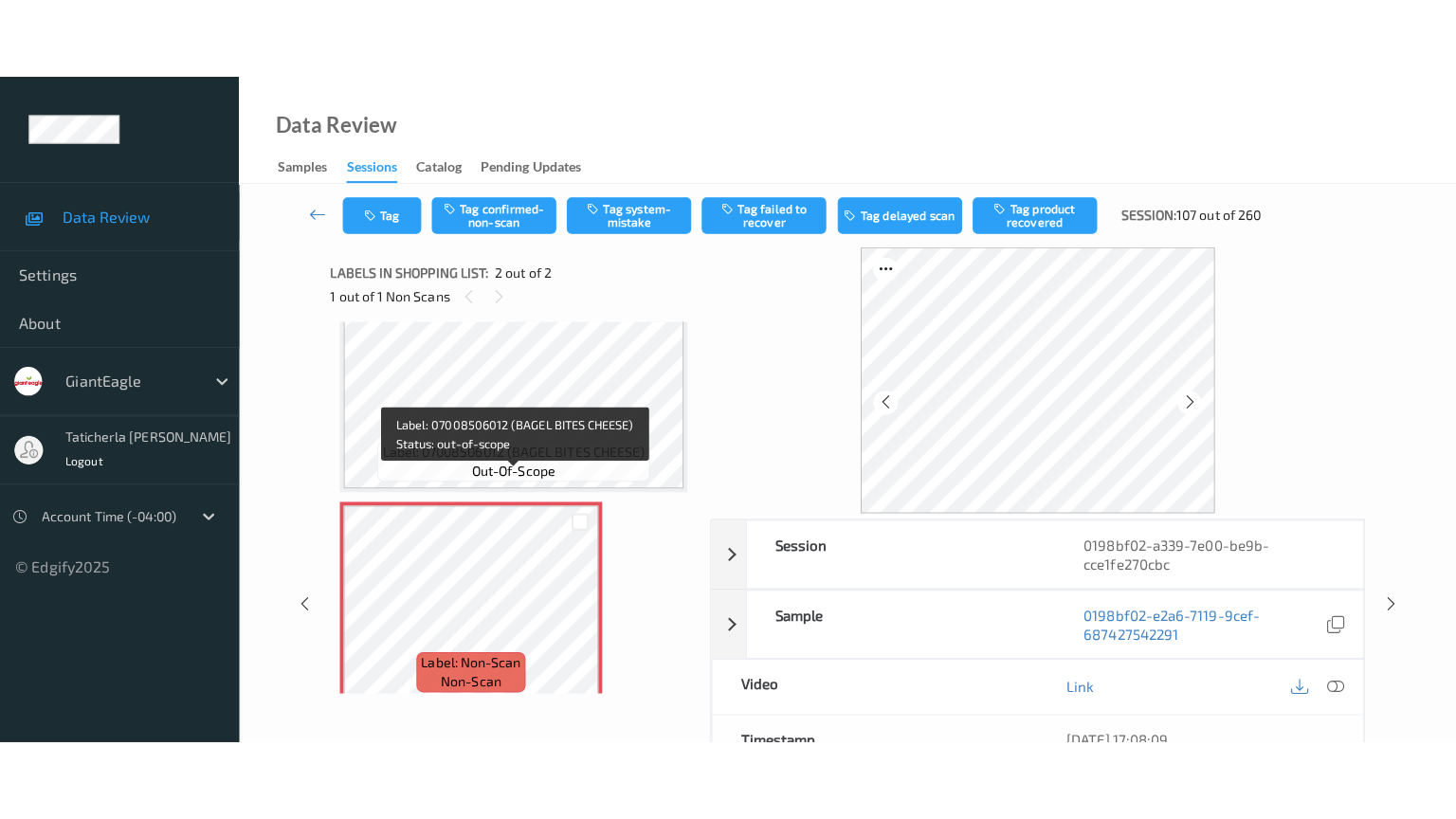
scroll to position [54, 0]
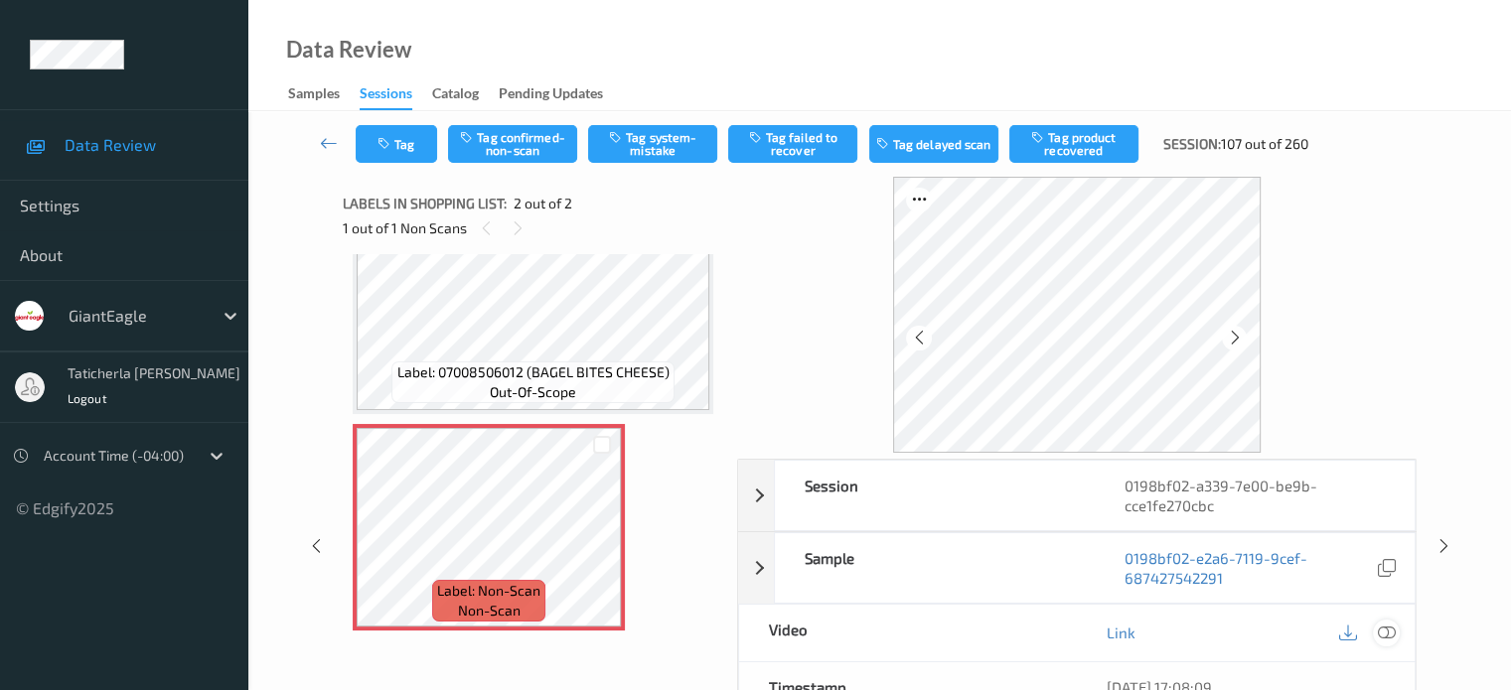
click at [1385, 631] on icon at bounding box center [1386, 633] width 18 height 18
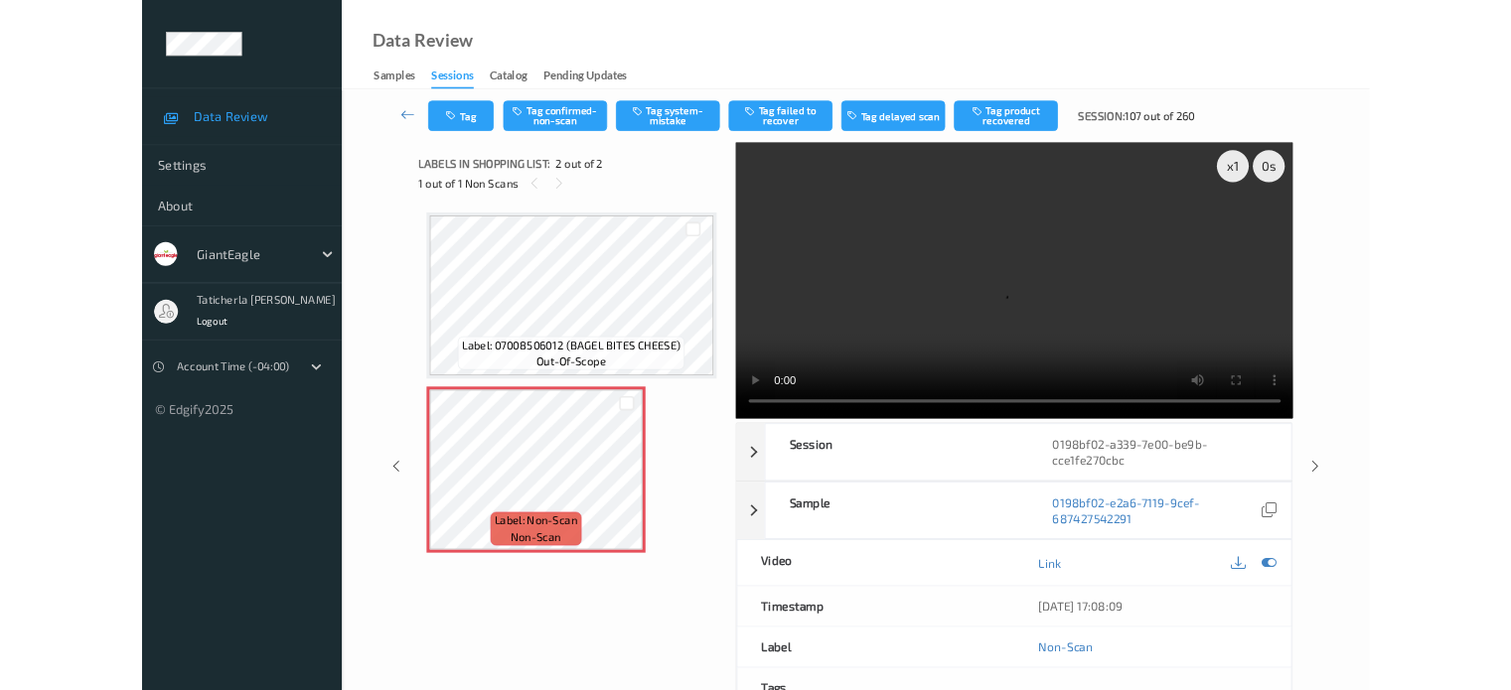
scroll to position [0, 0]
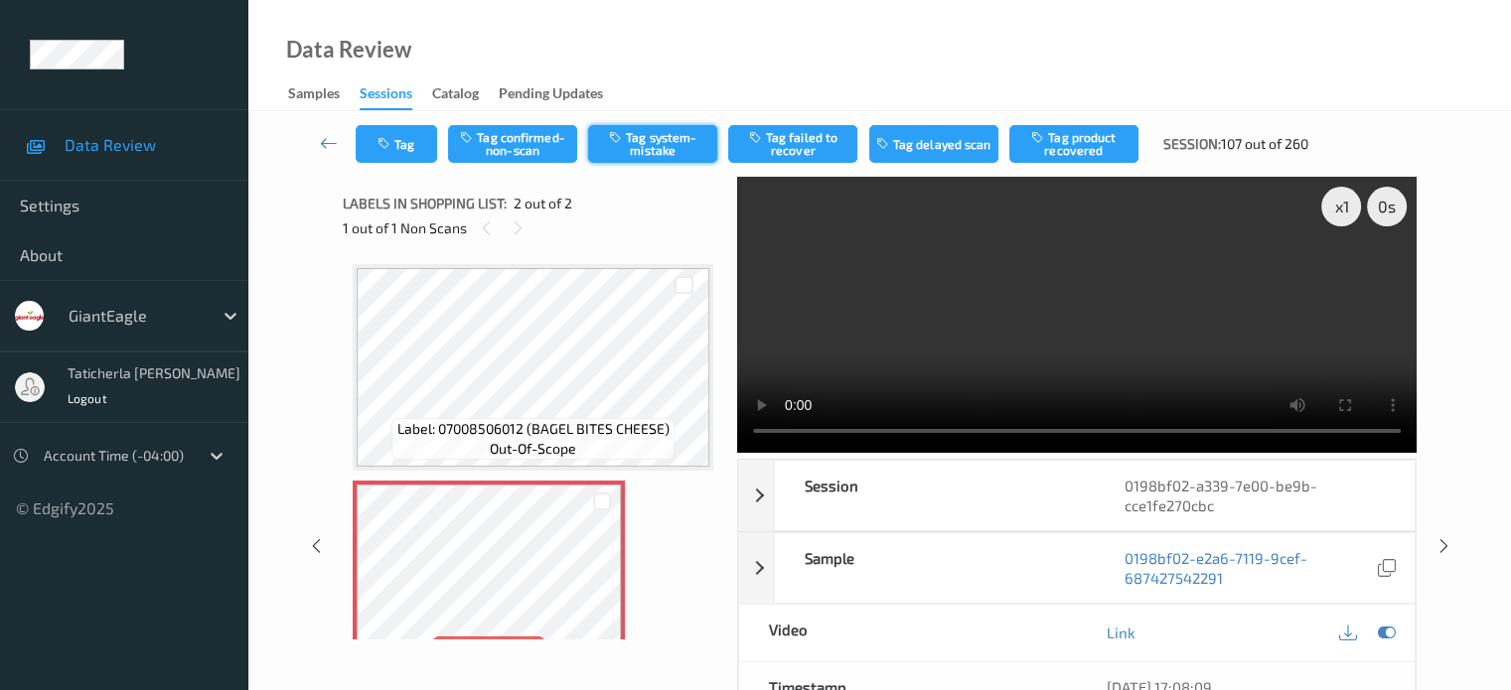
click at [666, 143] on button "Tag system-mistake" at bounding box center [652, 144] width 129 height 38
click at [326, 138] on icon at bounding box center [329, 143] width 18 height 20
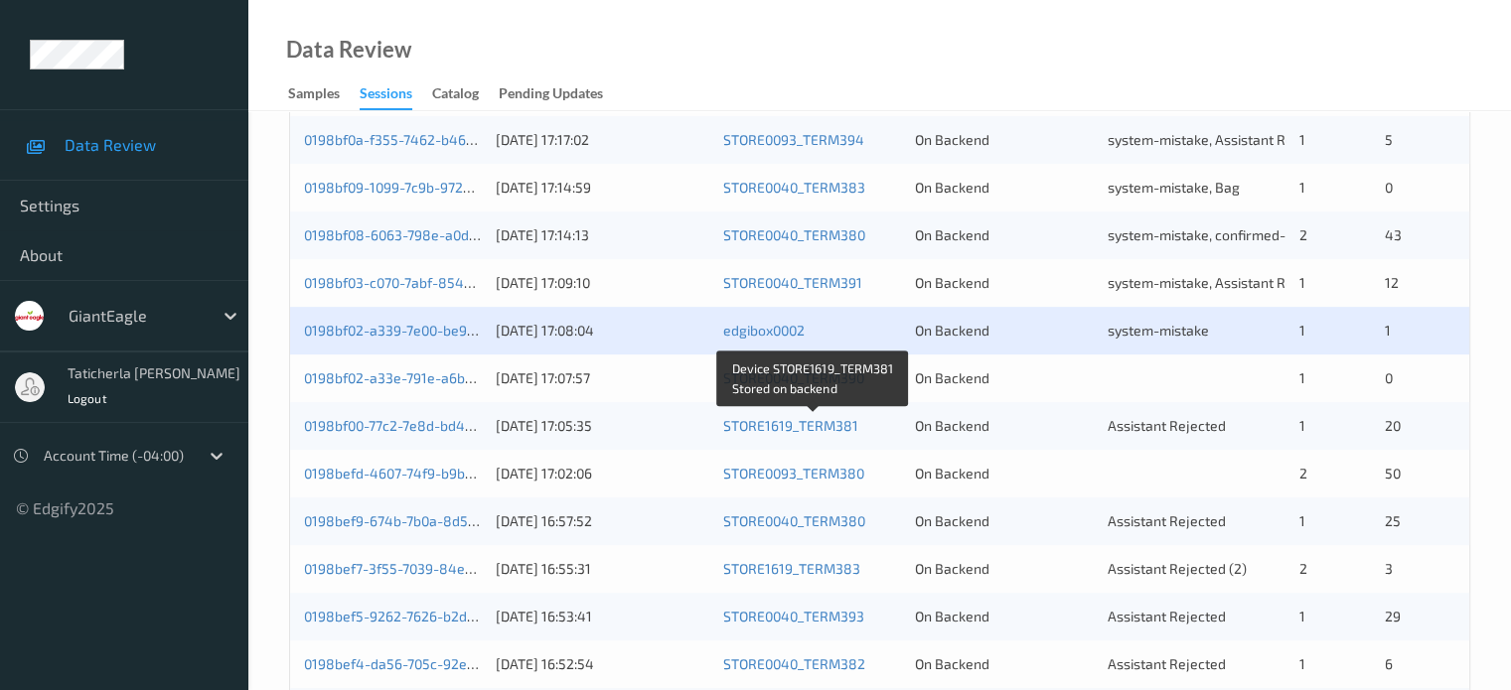
scroll to position [795, 0]
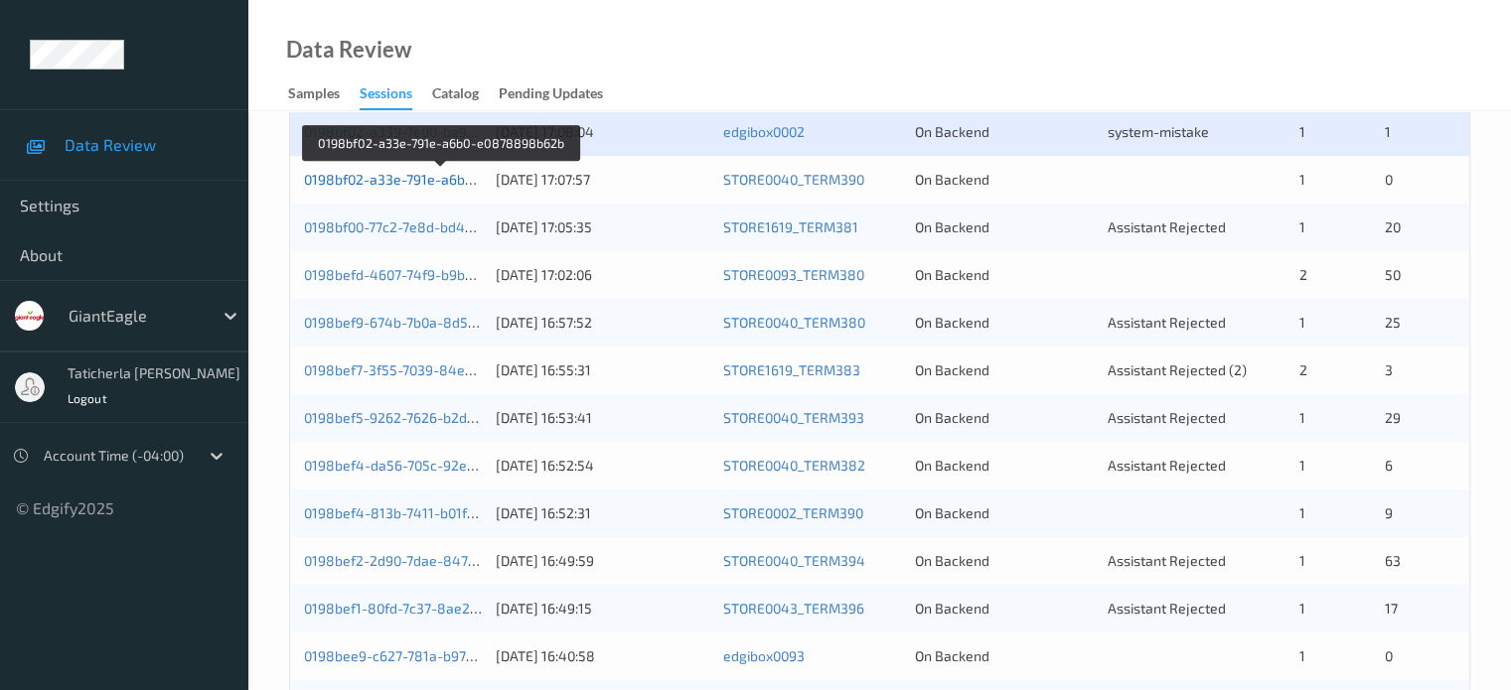
click at [429, 177] on link "0198bf02-a33e-791e-a6b0-e0878898b62b" at bounding box center [440, 179] width 273 height 17
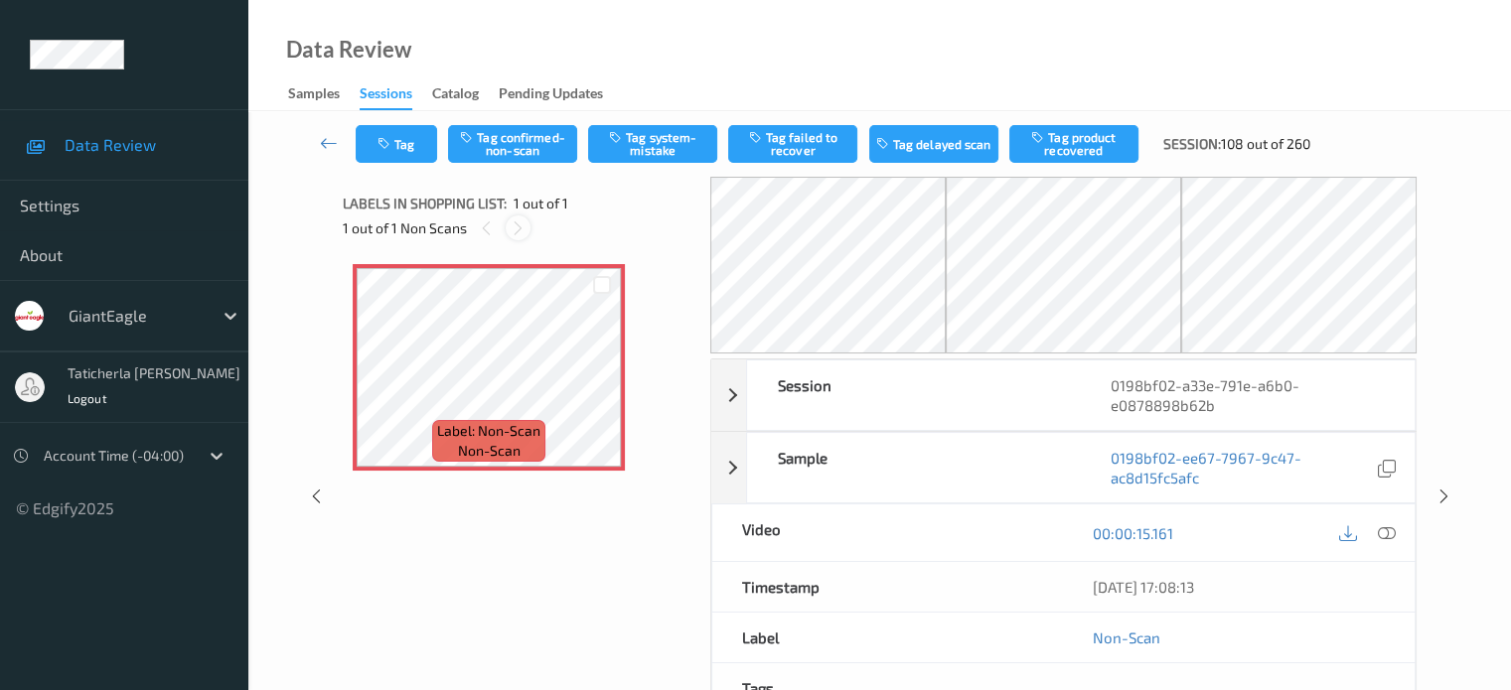
click at [510, 221] on icon at bounding box center [518, 229] width 17 height 18
click at [513, 229] on icon at bounding box center [518, 229] width 17 height 18
click at [1387, 527] on icon at bounding box center [1386, 533] width 18 height 18
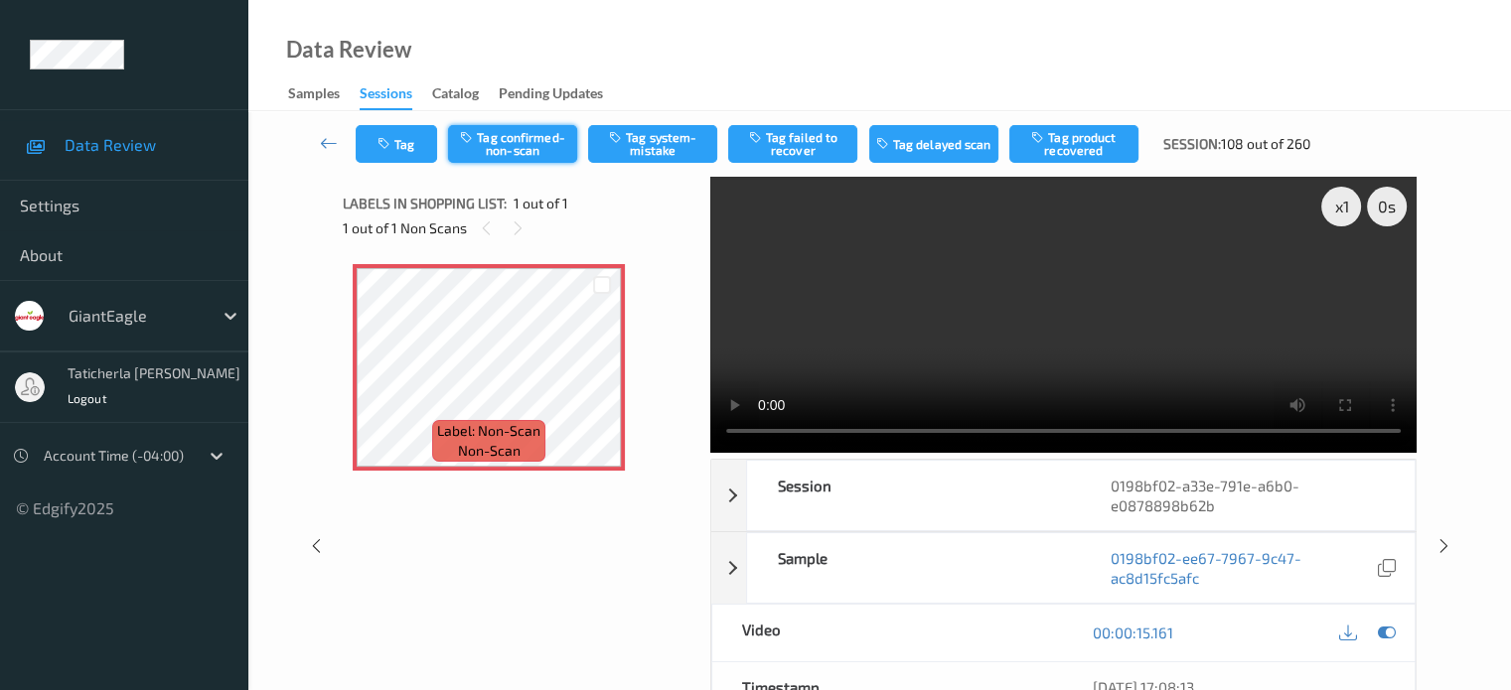
click at [544, 142] on button "Tag confirmed-non-scan" at bounding box center [512, 144] width 129 height 38
click at [330, 130] on link at bounding box center [329, 144] width 53 height 38
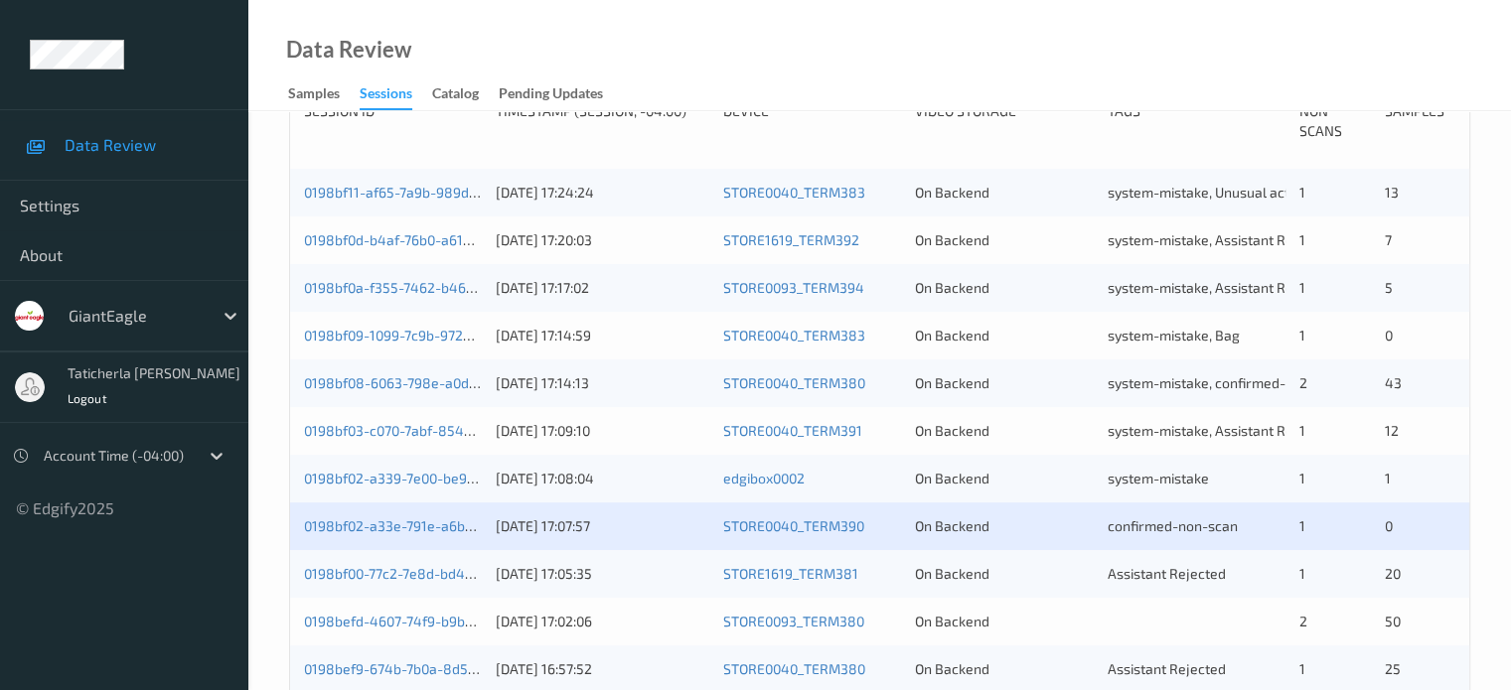
scroll to position [596, 0]
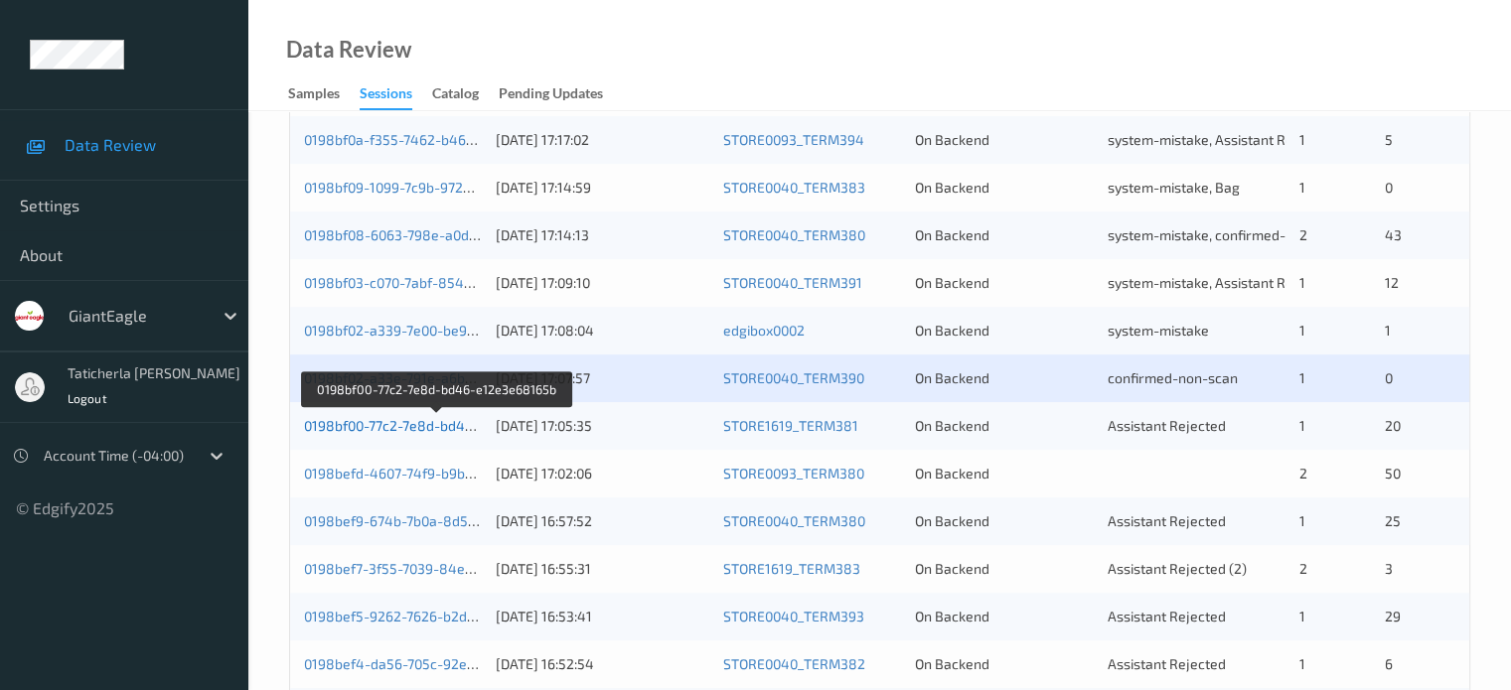
click at [393, 427] on link "0198bf00-77c2-7e8d-bd46-e12e3e68165b" at bounding box center [437, 425] width 267 height 17
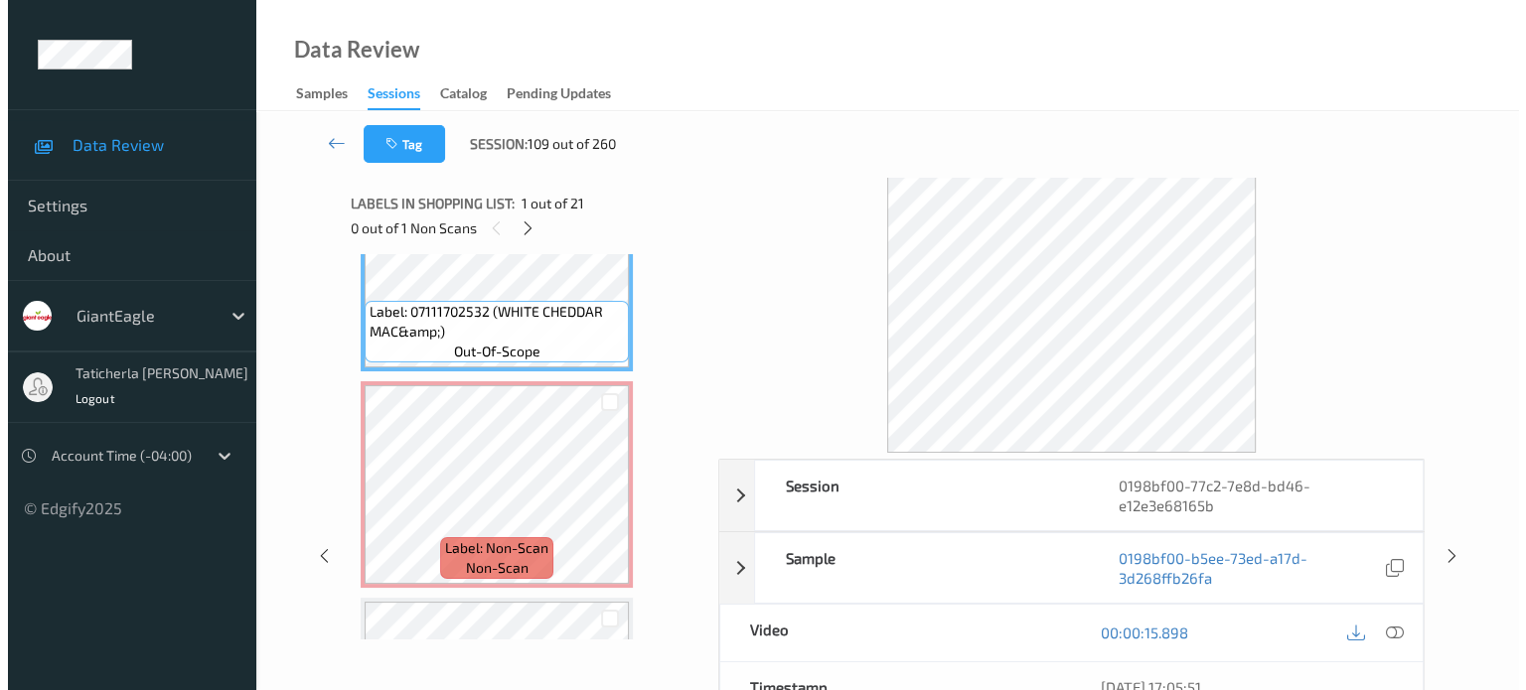
scroll to position [199, 0]
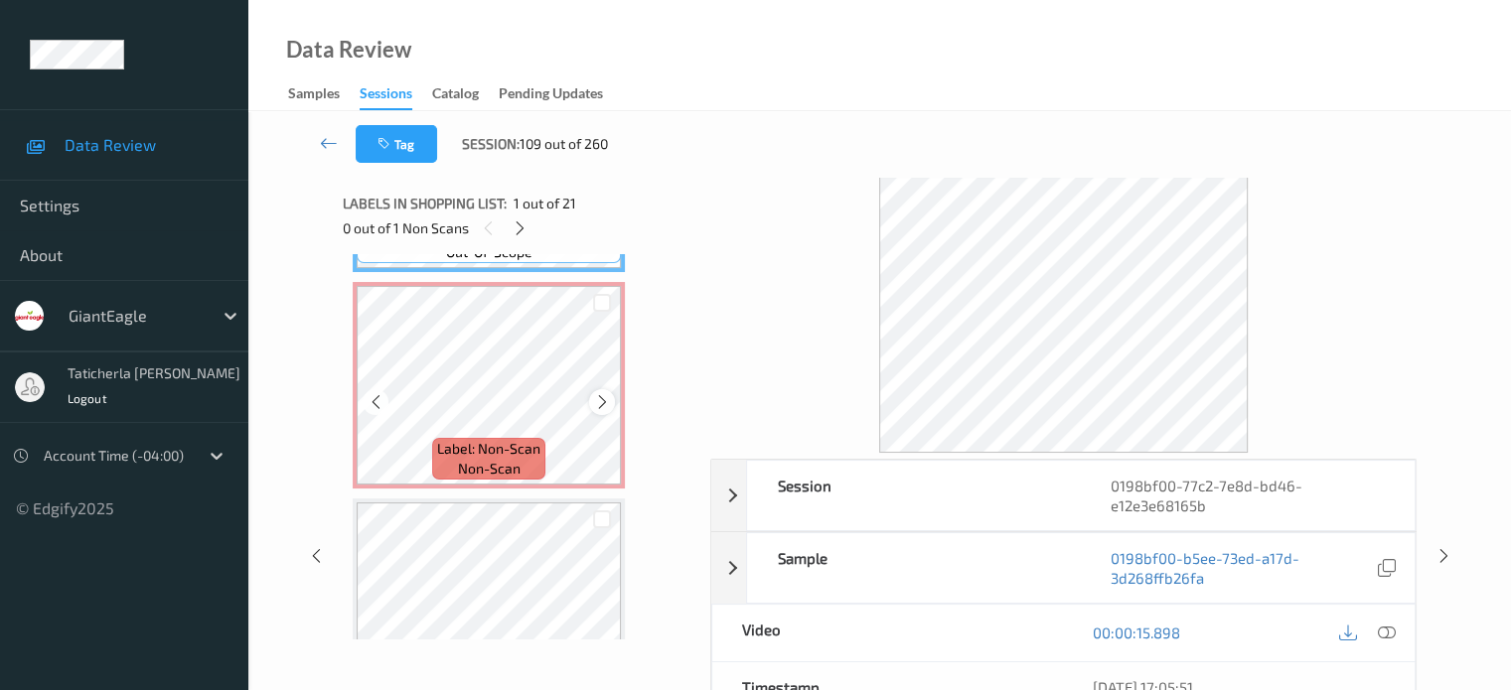
click at [600, 399] on icon at bounding box center [602, 402] width 17 height 18
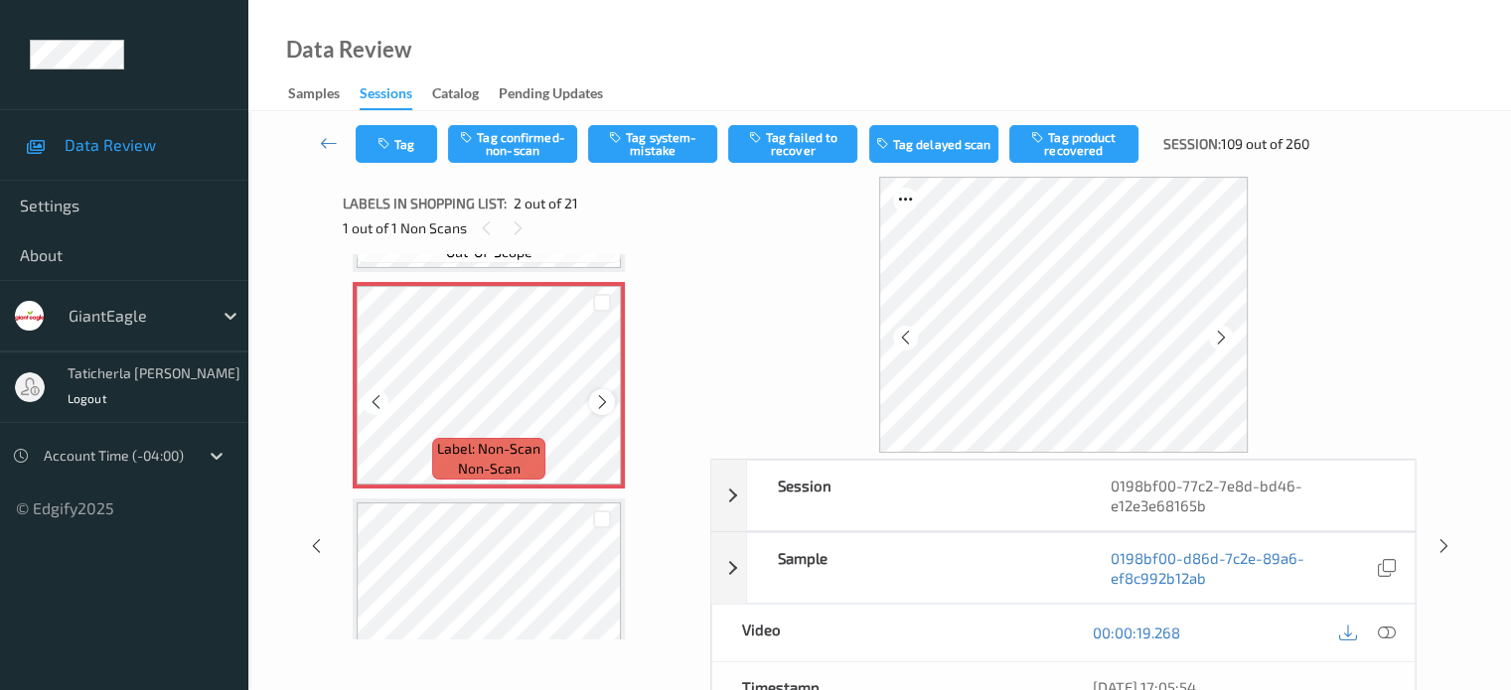
click at [599, 399] on icon at bounding box center [602, 402] width 17 height 18
click at [1382, 629] on icon at bounding box center [1386, 633] width 18 height 18
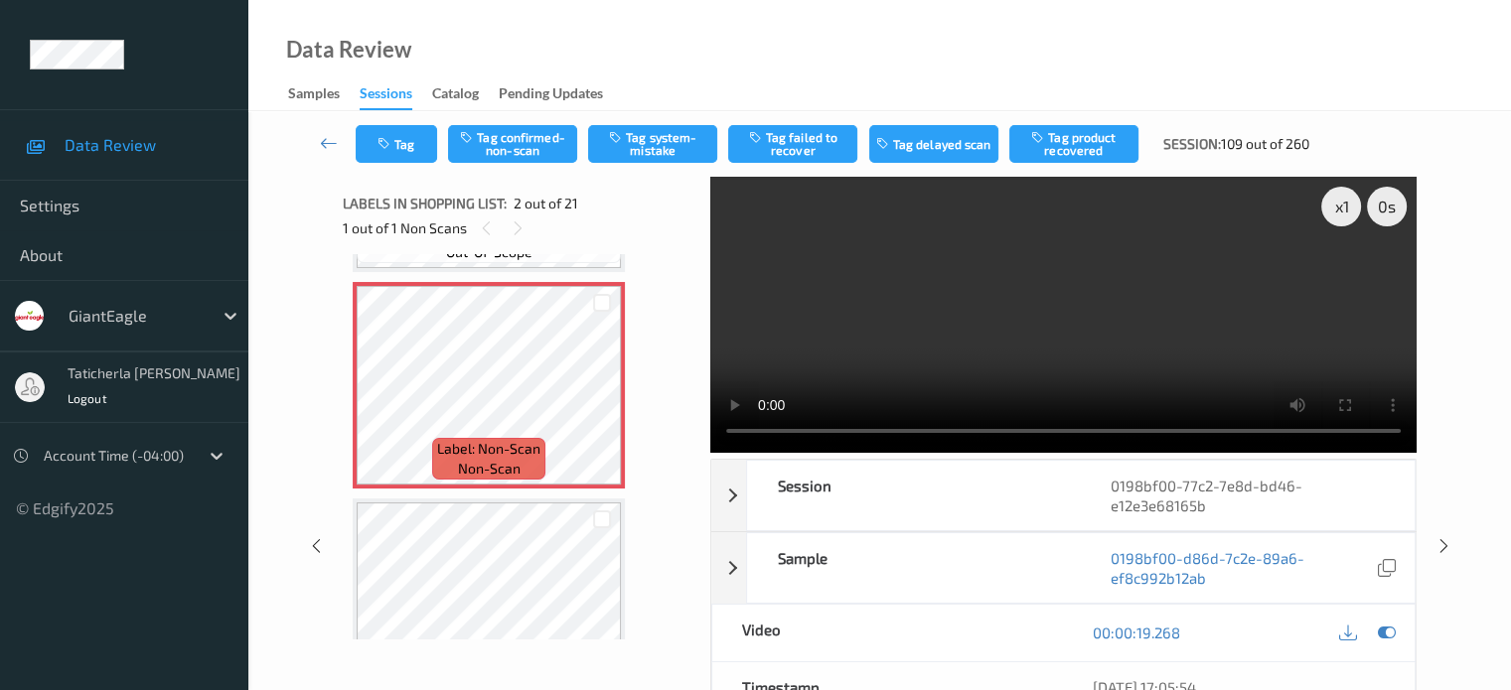
click at [1342, 280] on video at bounding box center [1063, 315] width 706 height 276
click at [634, 157] on button "Tag system-mistake" at bounding box center [652, 144] width 129 height 38
click at [404, 144] on button "Tag" at bounding box center [396, 144] width 81 height 38
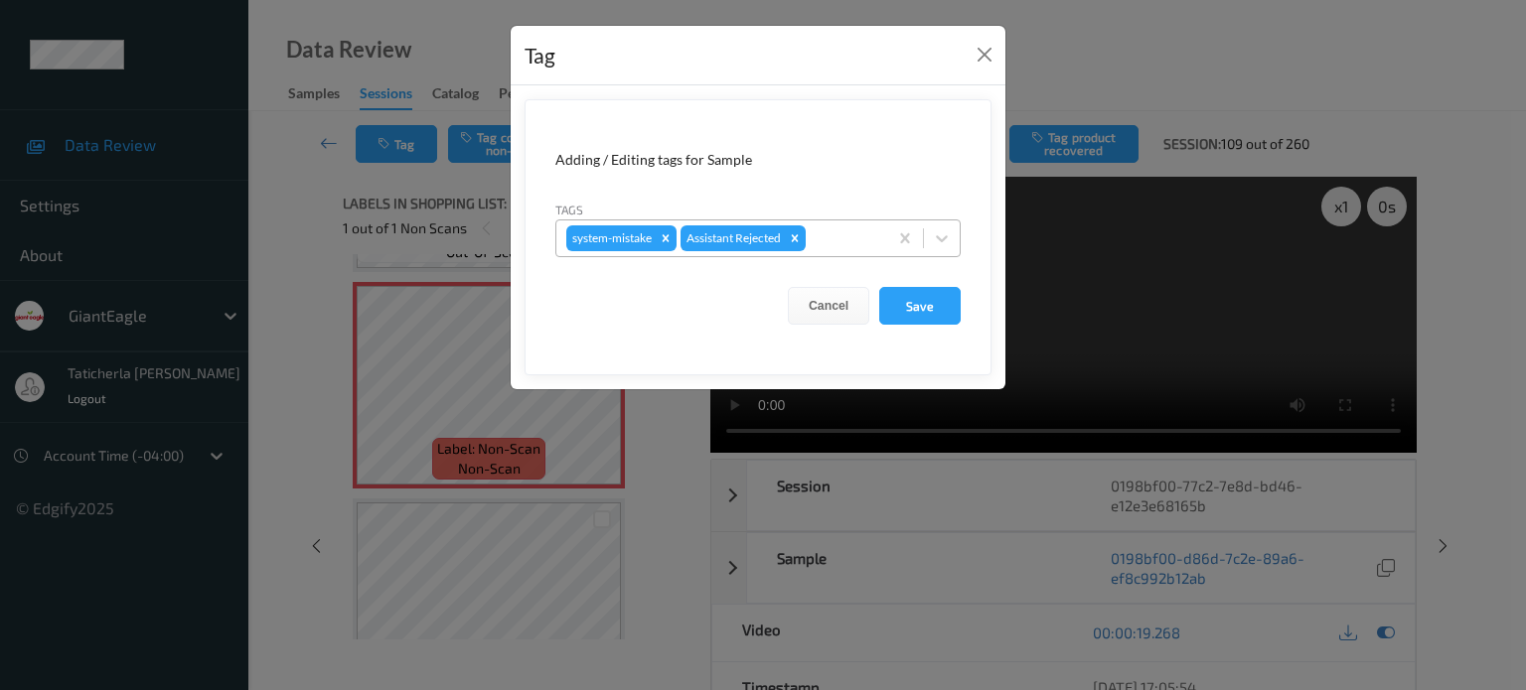
click at [863, 236] on div at bounding box center [844, 238] width 68 height 24
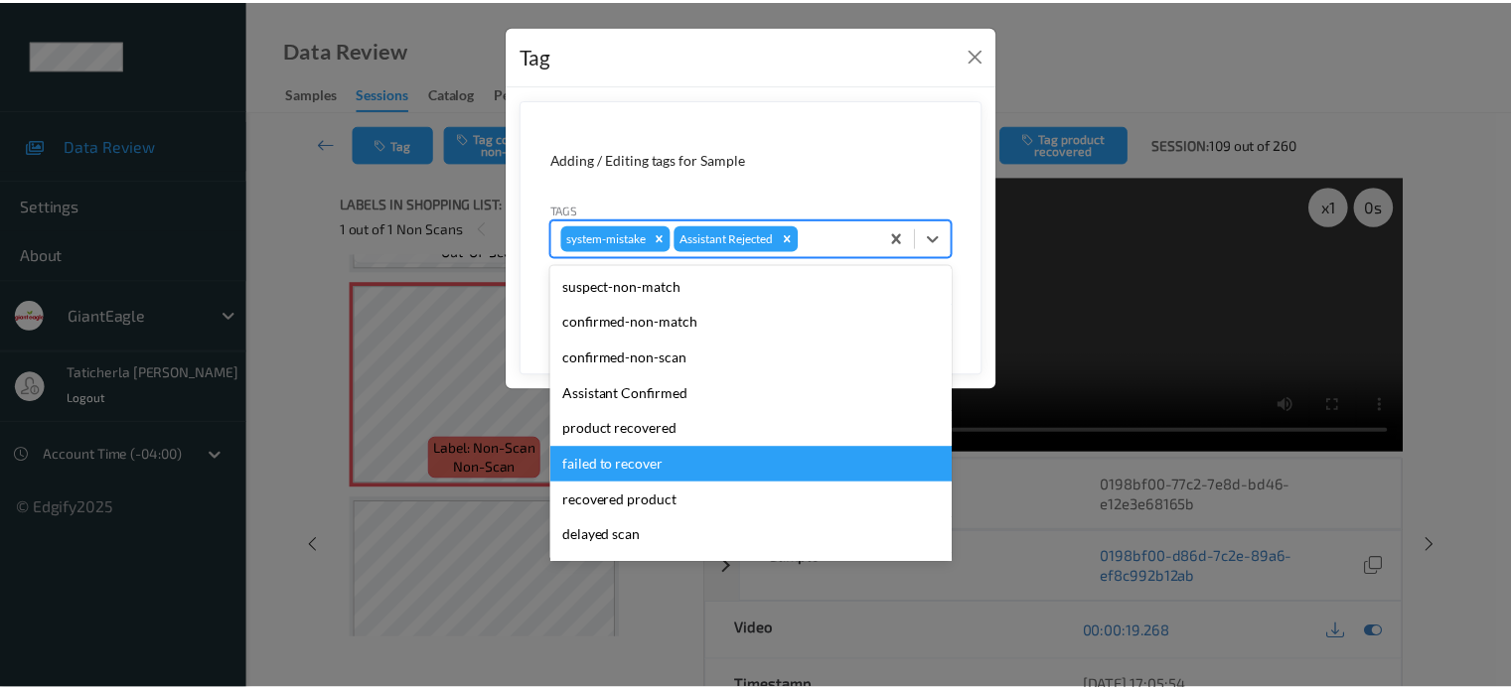
scroll to position [175, 0]
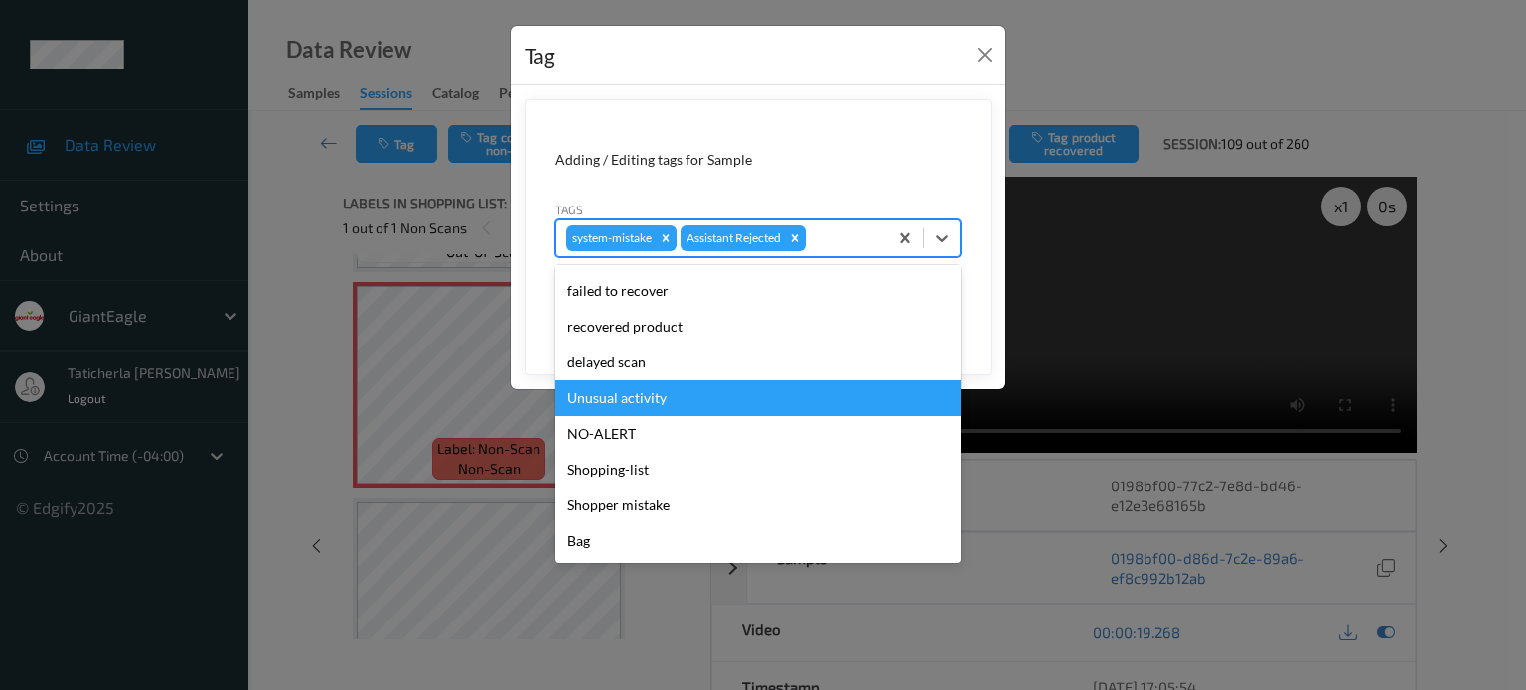
click at [751, 403] on div "Unusual activity" at bounding box center [757, 398] width 405 height 36
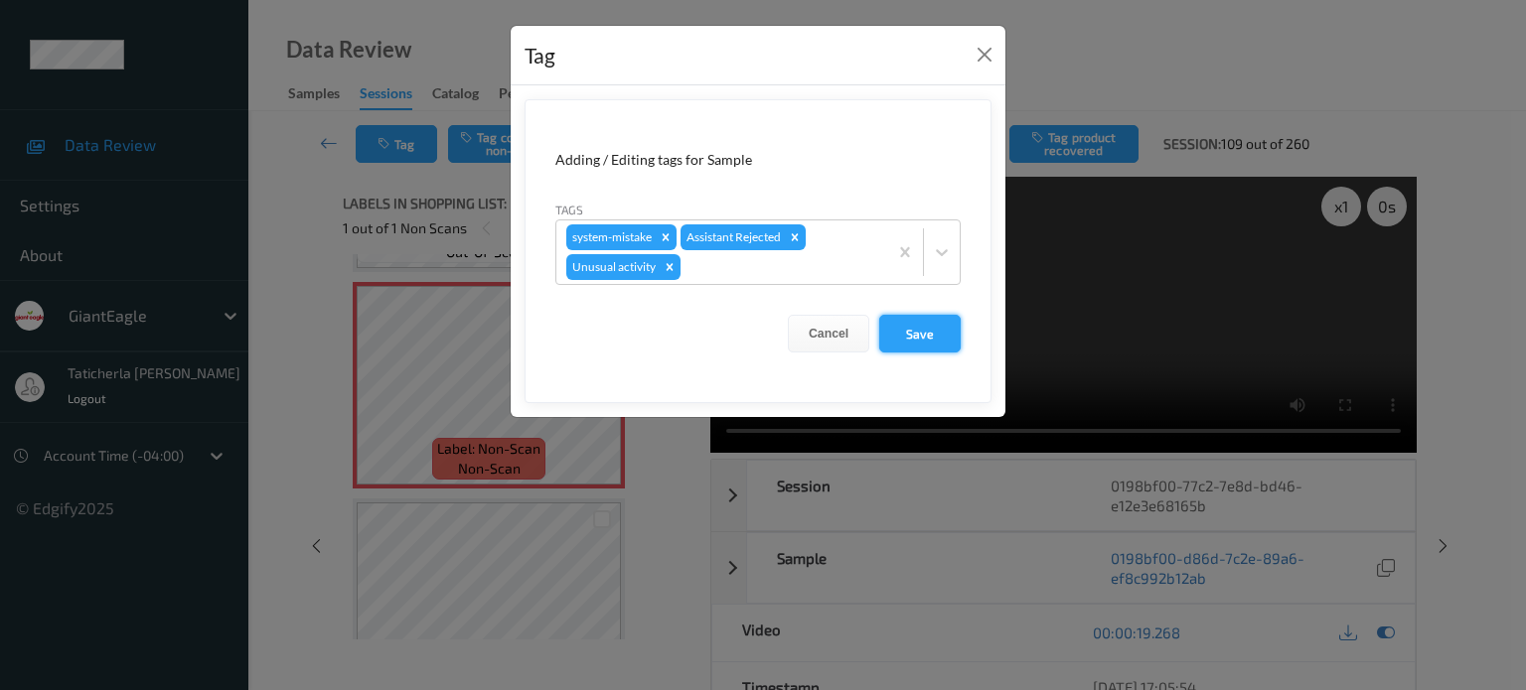
click at [926, 331] on button "Save" at bounding box center [919, 334] width 81 height 38
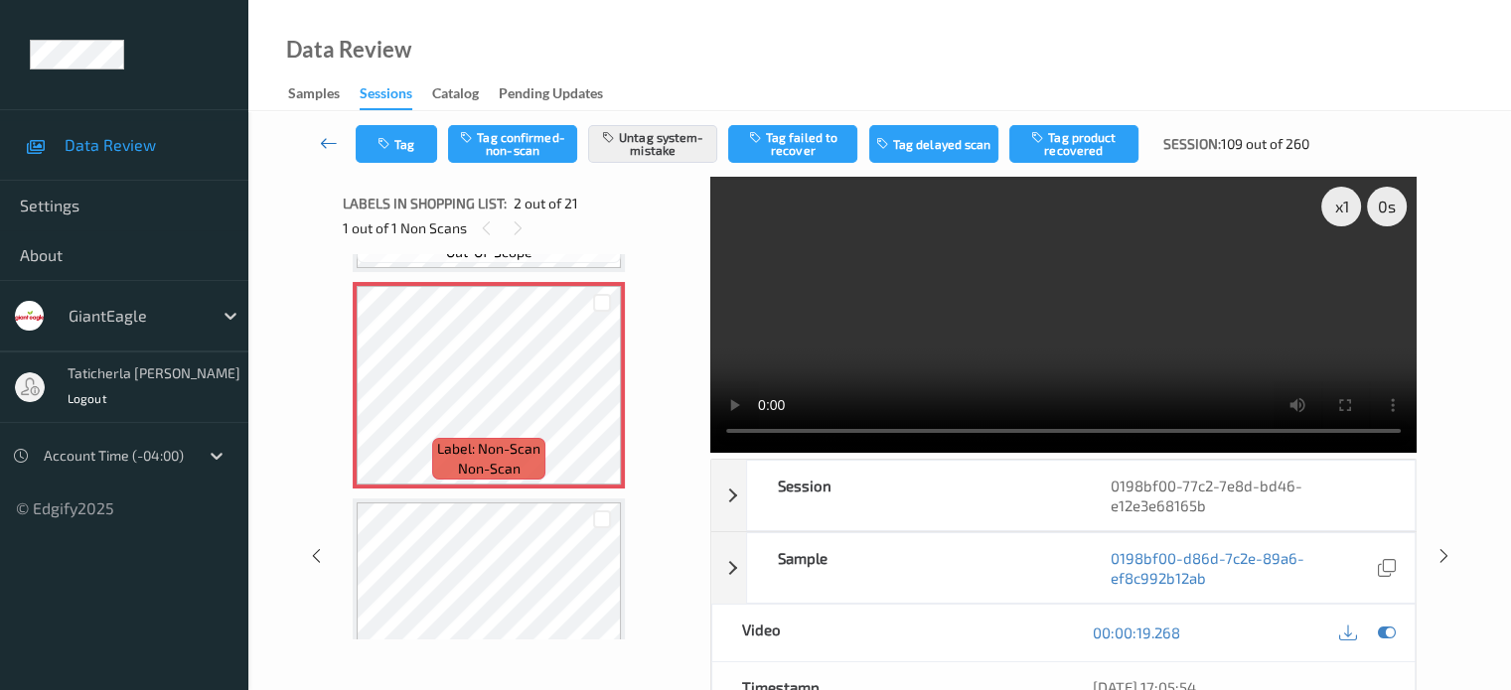
click at [322, 141] on icon at bounding box center [329, 143] width 18 height 20
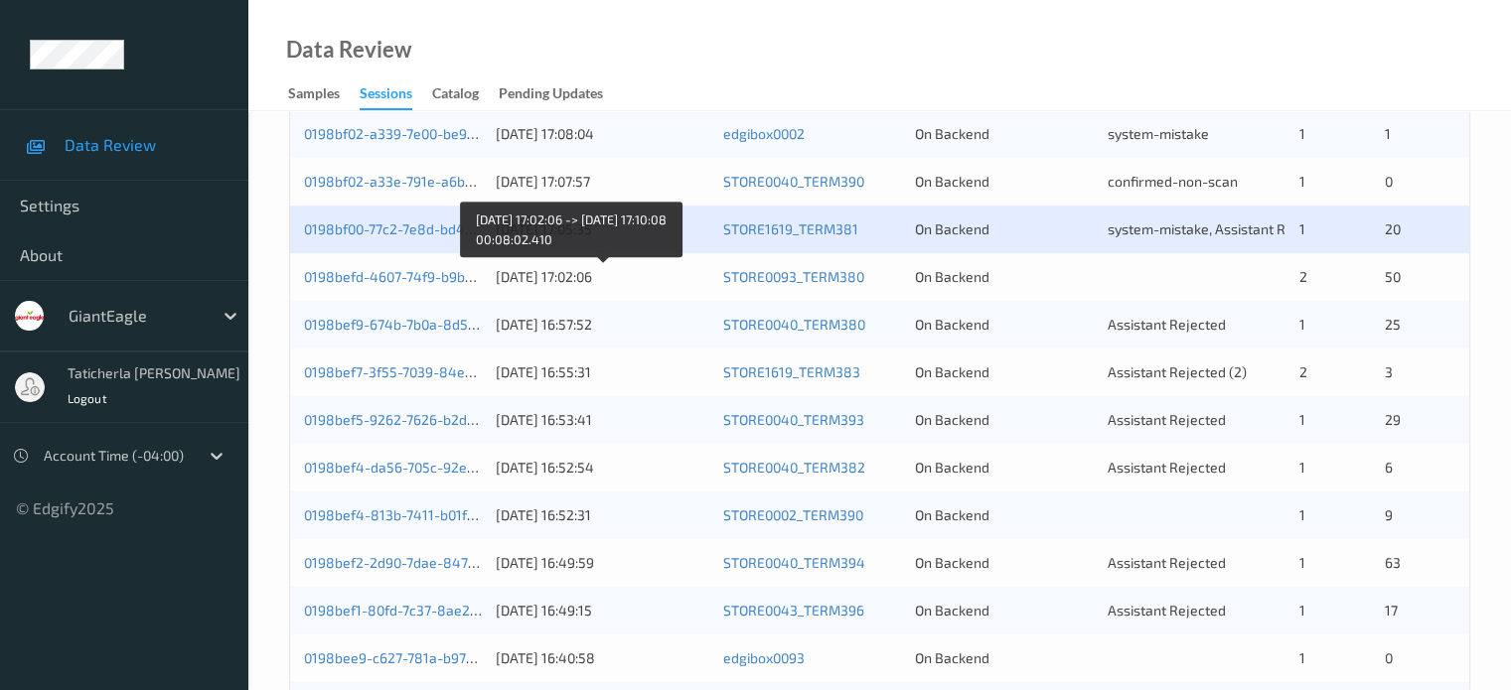
scroll to position [795, 0]
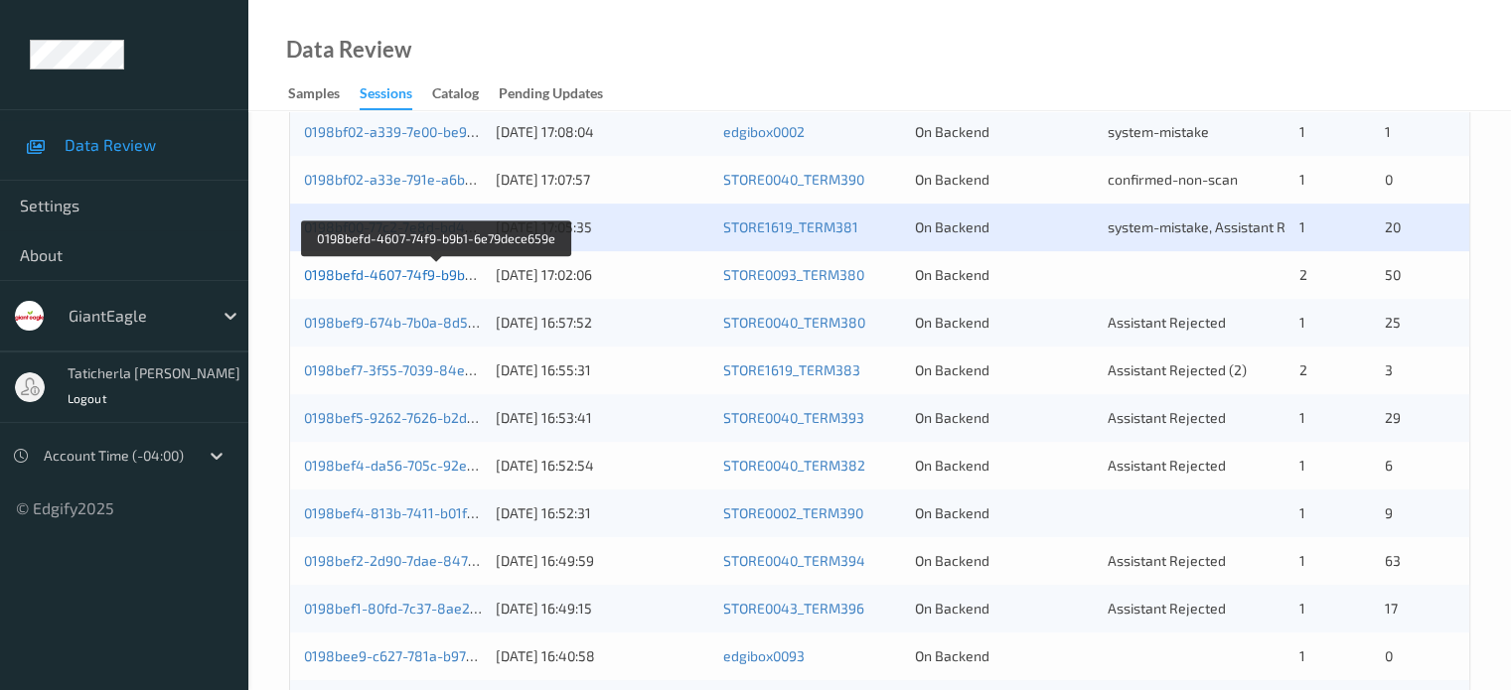
click at [437, 269] on link "0198befd-4607-74f9-b9b1-6e79dece659e" at bounding box center [437, 274] width 266 height 17
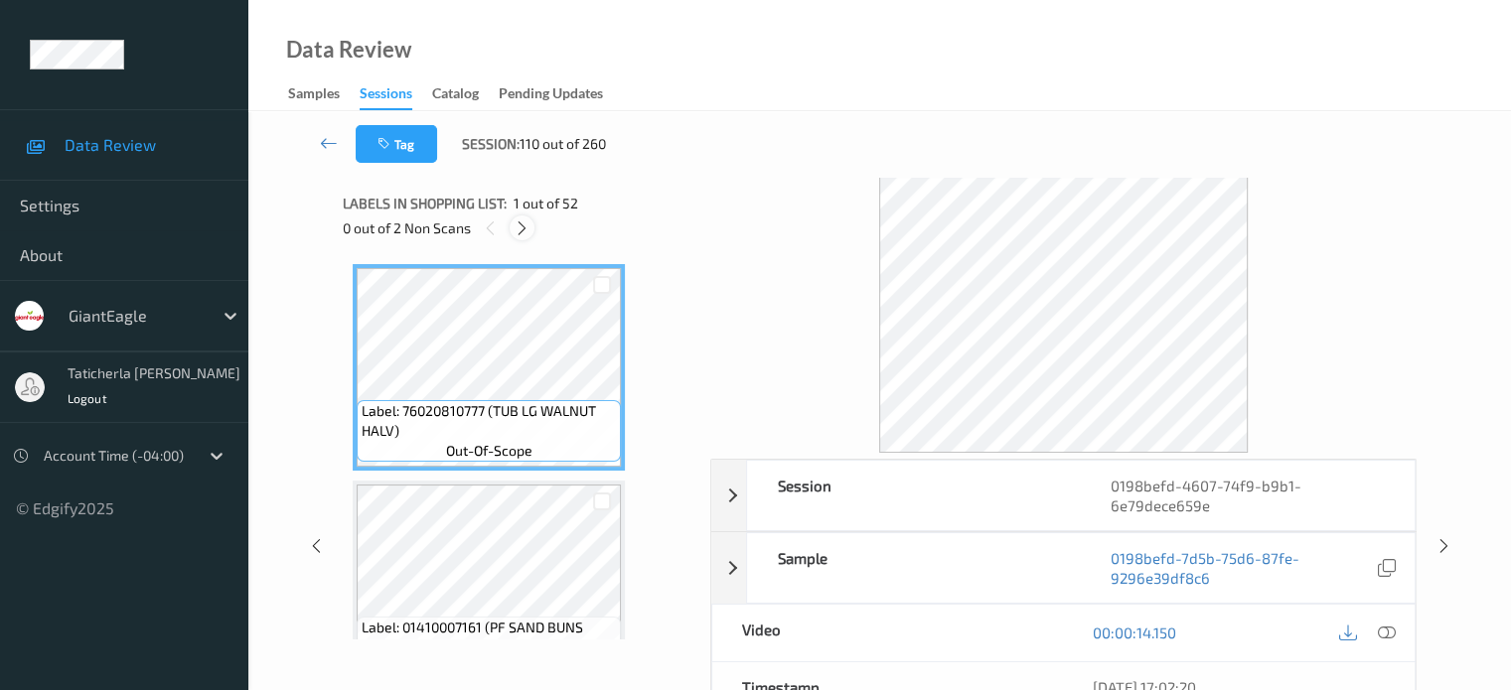
click at [517, 228] on icon at bounding box center [522, 229] width 17 height 18
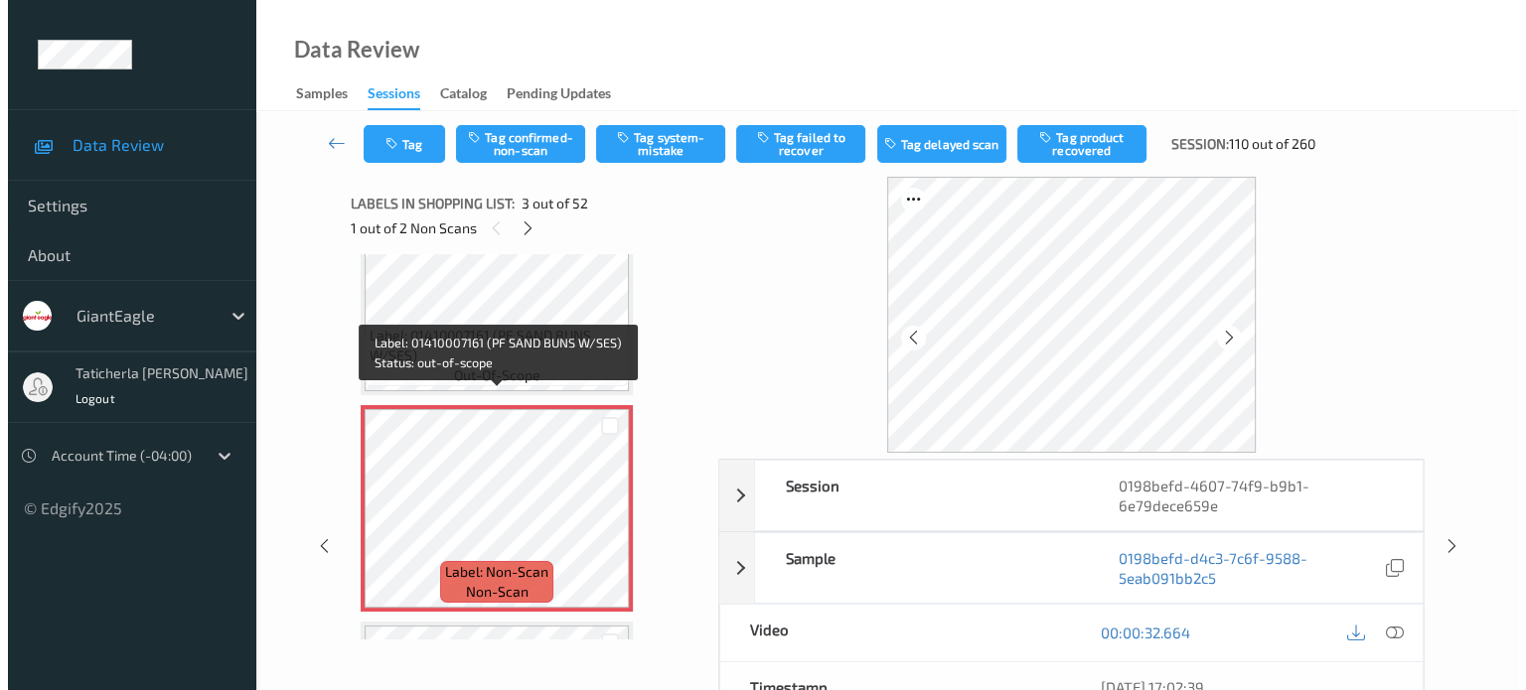
scroll to position [326, 0]
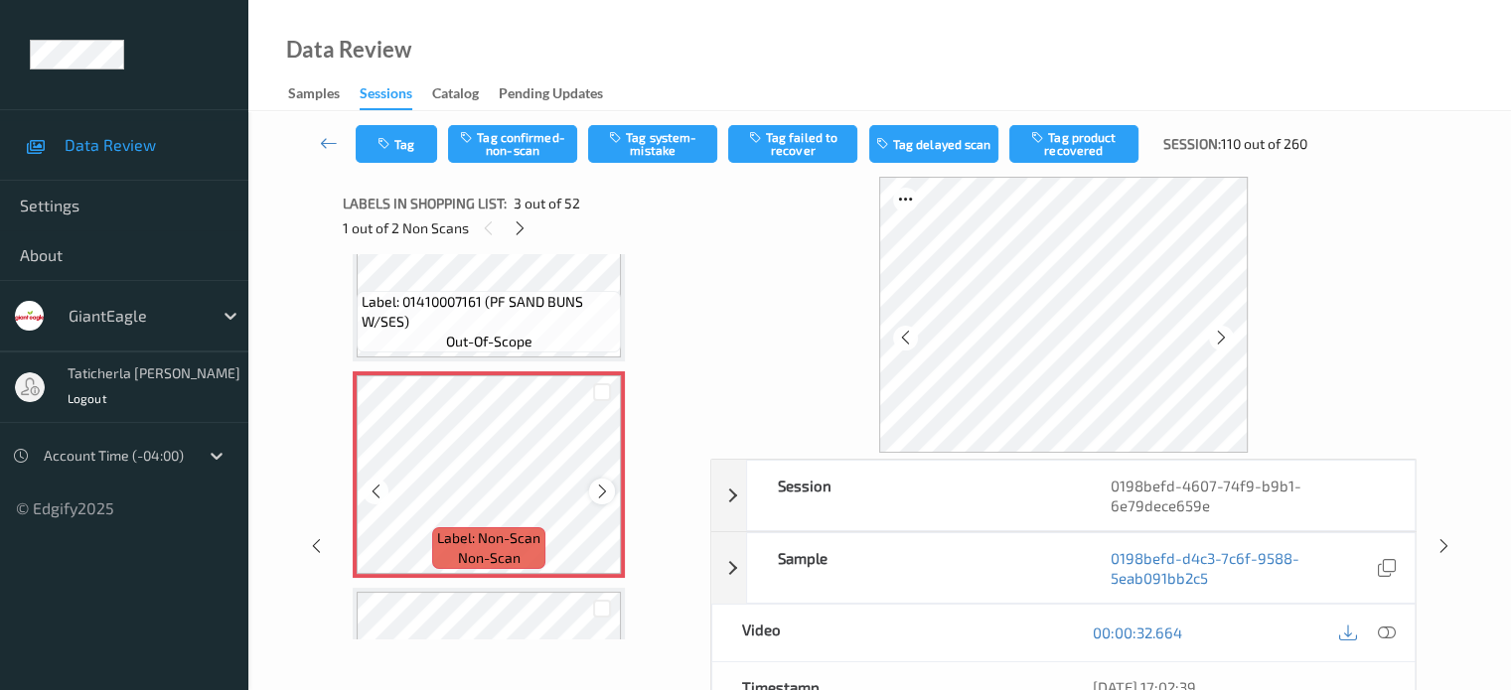
click at [598, 484] on icon at bounding box center [602, 492] width 17 height 18
click at [1379, 628] on icon at bounding box center [1386, 633] width 18 height 18
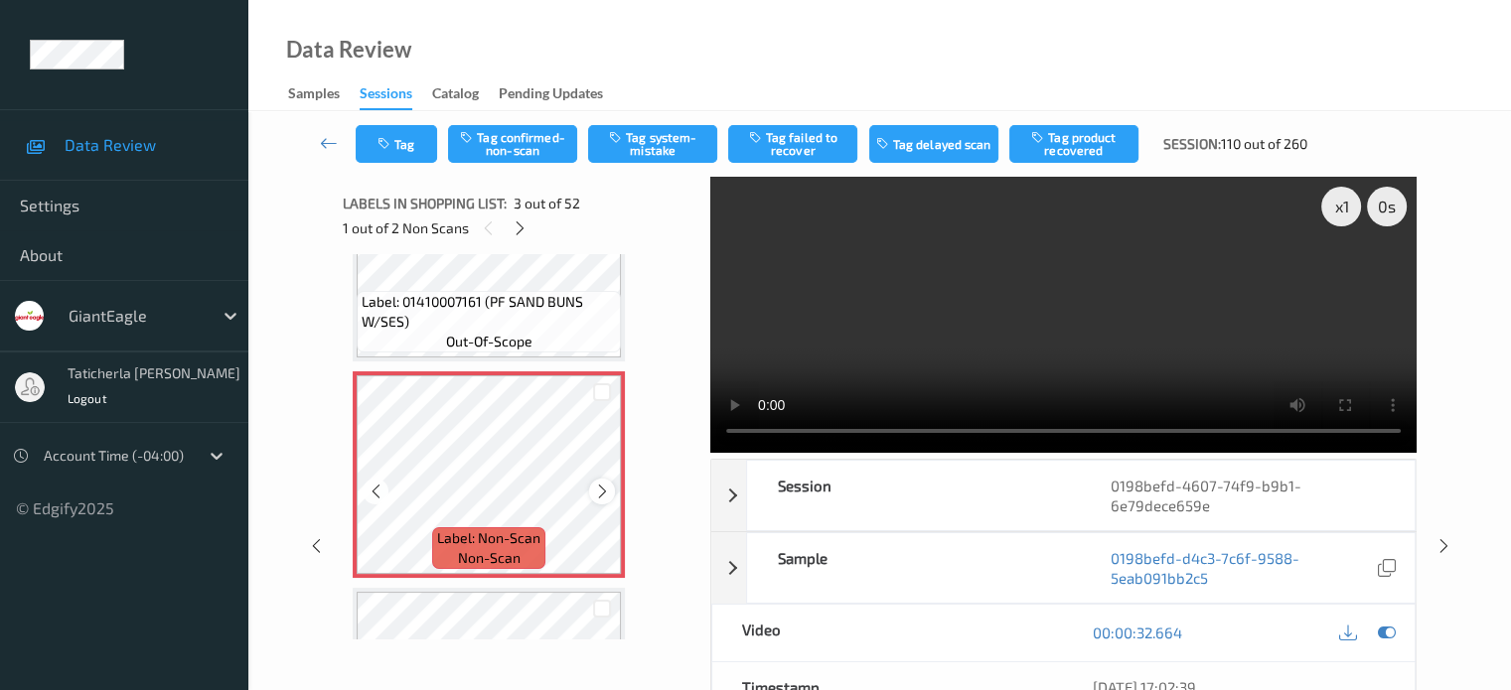
click at [600, 484] on icon at bounding box center [602, 492] width 17 height 18
click at [599, 484] on icon at bounding box center [602, 492] width 17 height 18
click at [662, 138] on button "Tag system-mistake" at bounding box center [652, 144] width 129 height 38
click at [401, 145] on button "Tag" at bounding box center [396, 144] width 81 height 38
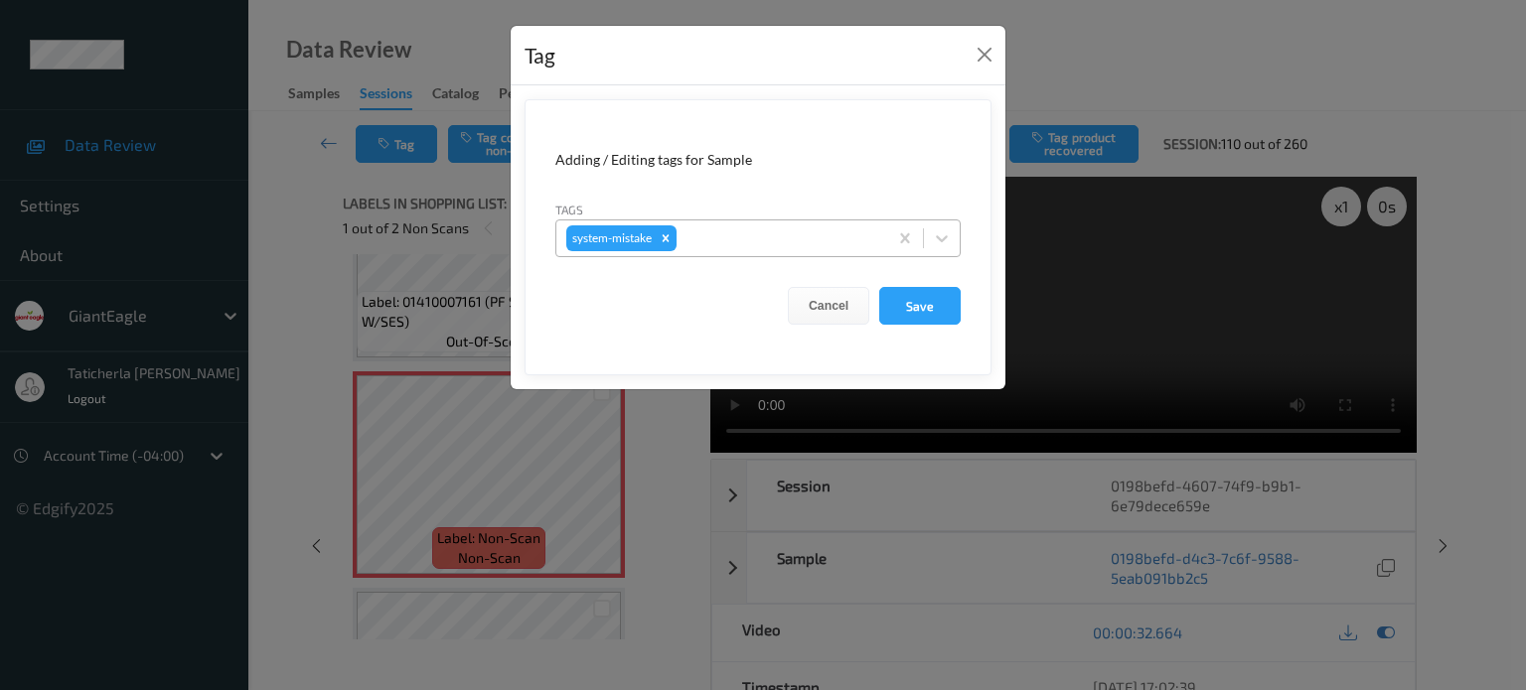
click at [804, 227] on div at bounding box center [778, 238] width 197 height 24
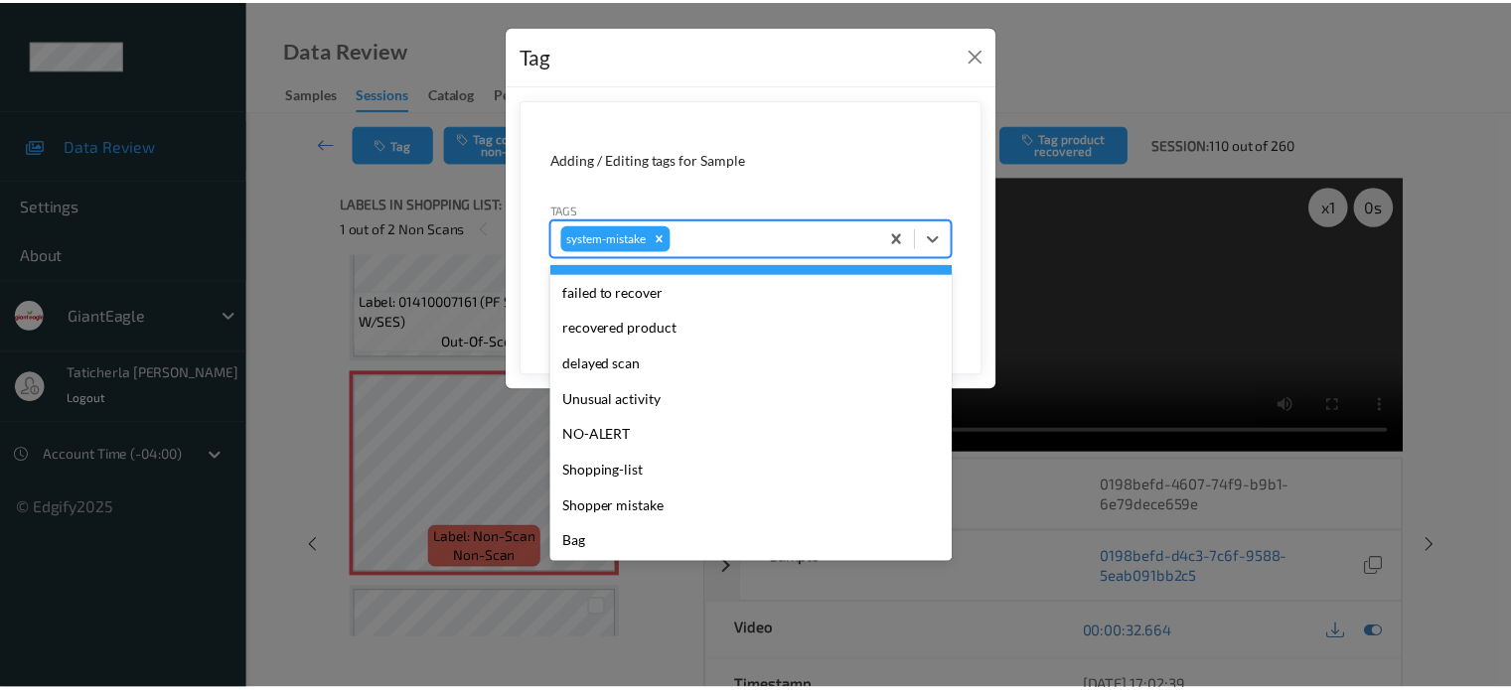
scroll to position [211, 0]
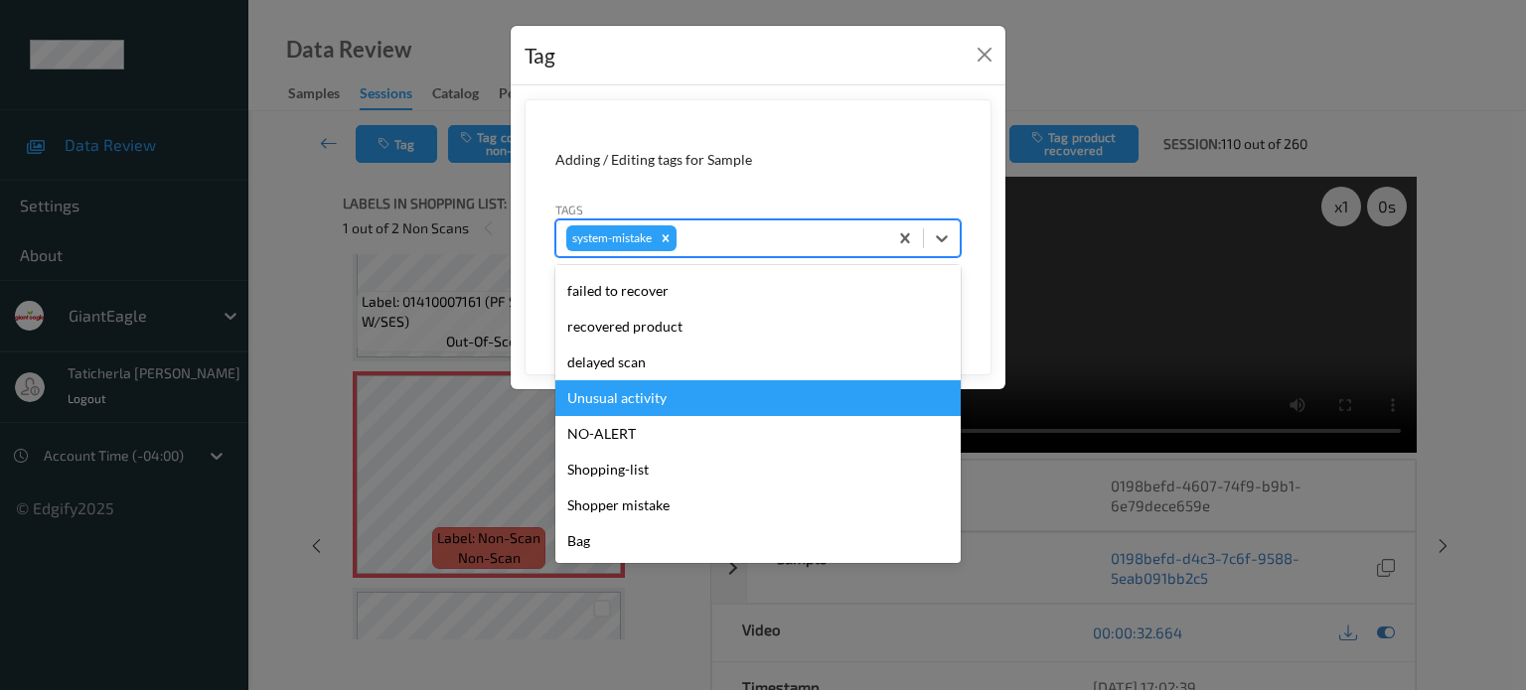
click at [721, 400] on div "Unusual activity" at bounding box center [757, 398] width 405 height 36
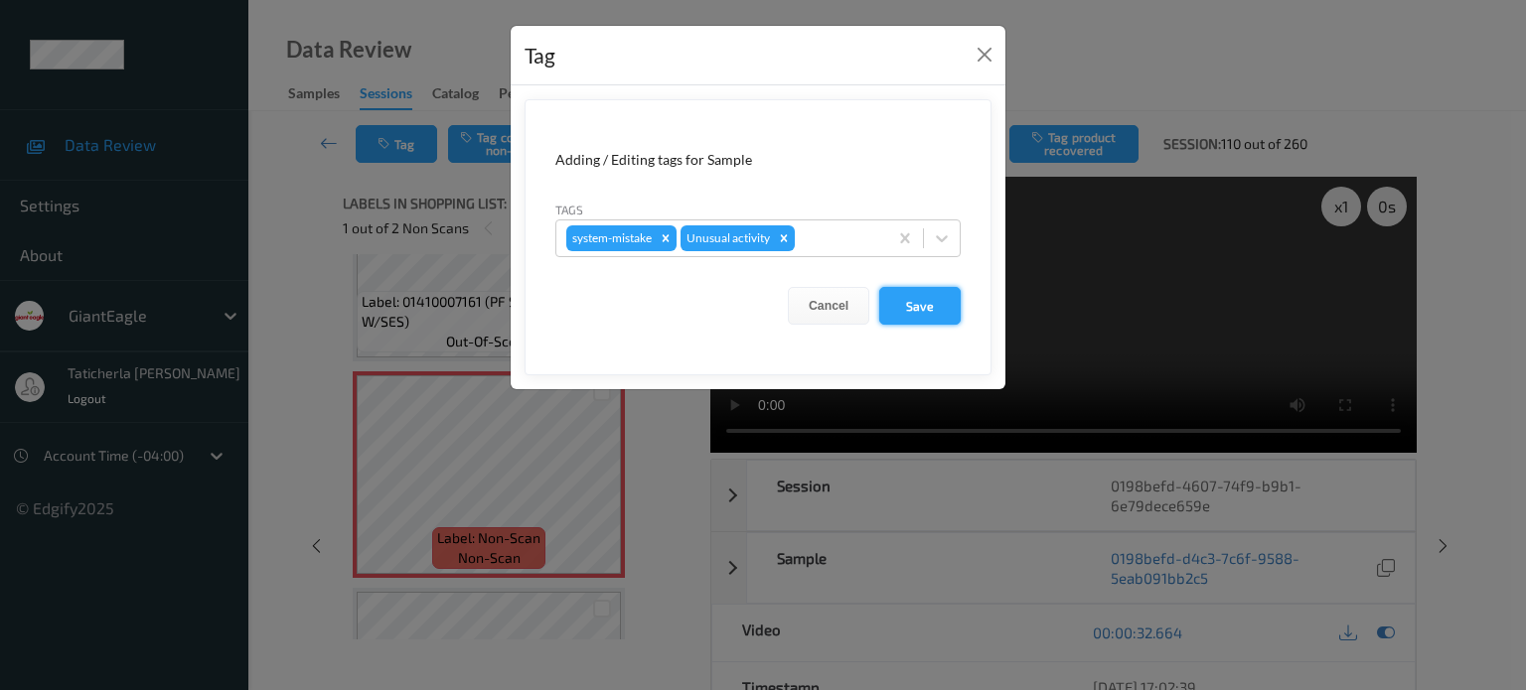
click at [942, 301] on button "Save" at bounding box center [919, 306] width 81 height 38
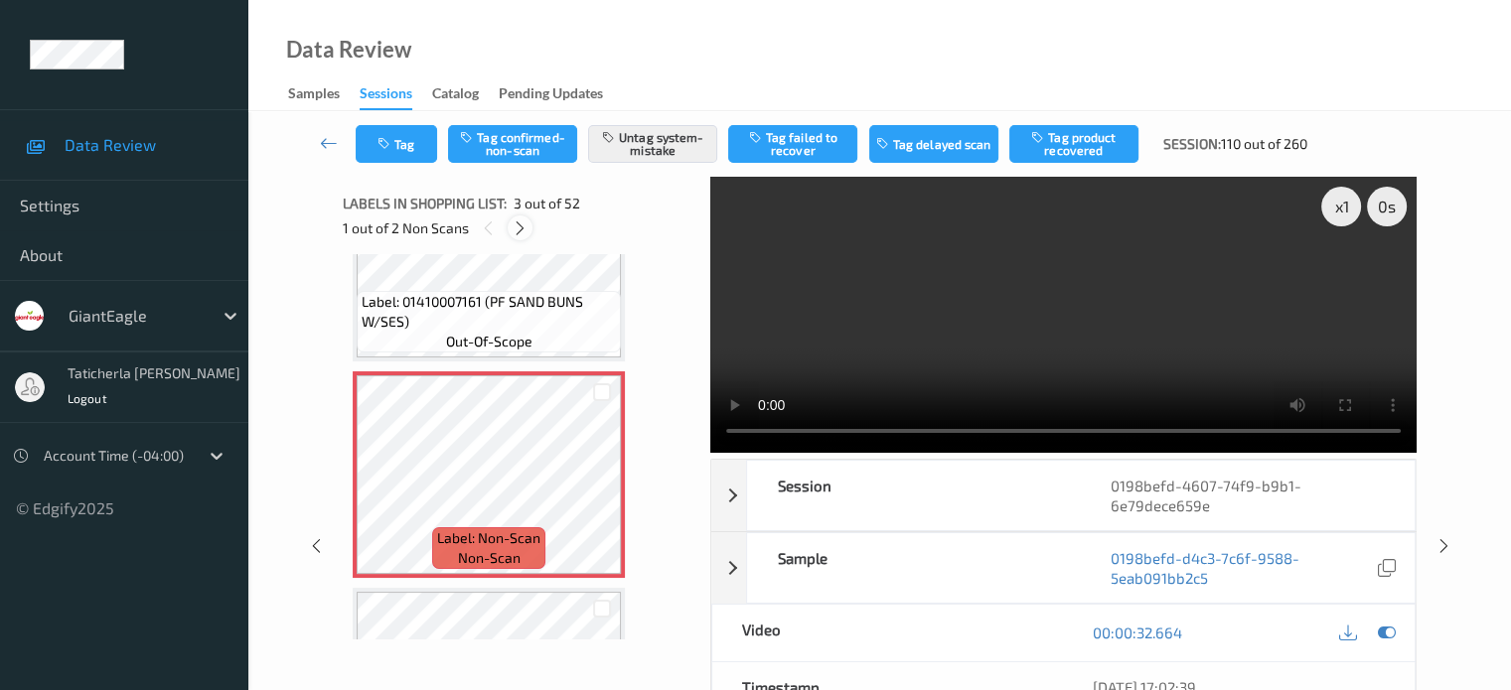
click at [517, 233] on icon at bounding box center [520, 229] width 17 height 18
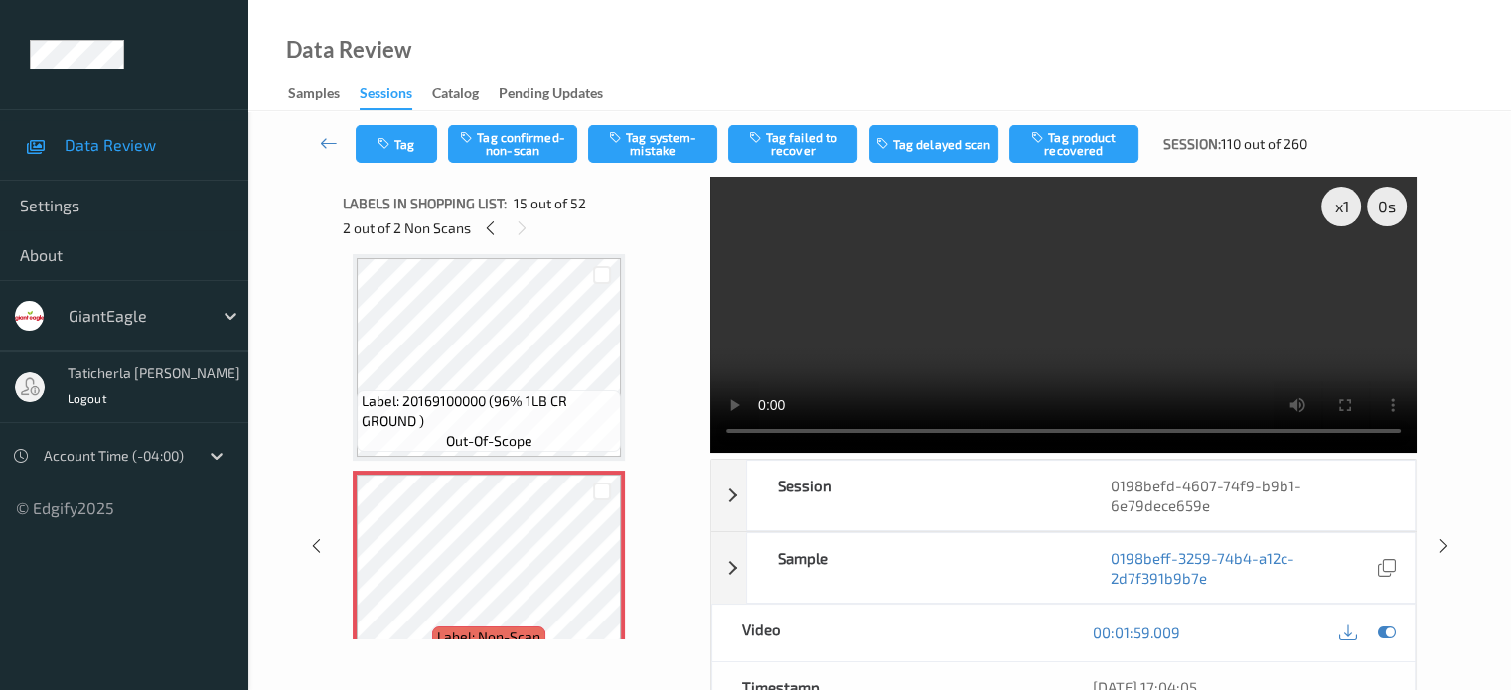
scroll to position [2924, 0]
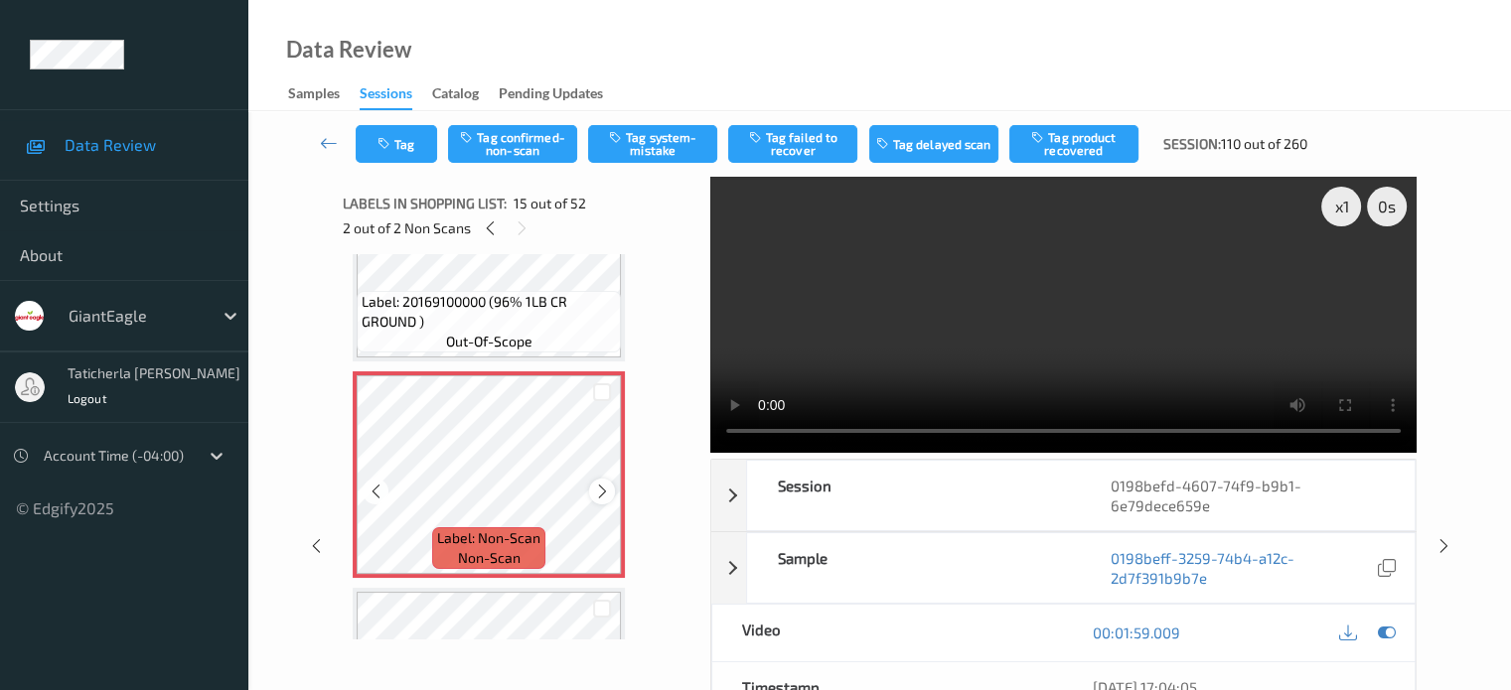
click at [600, 492] on icon at bounding box center [602, 492] width 17 height 18
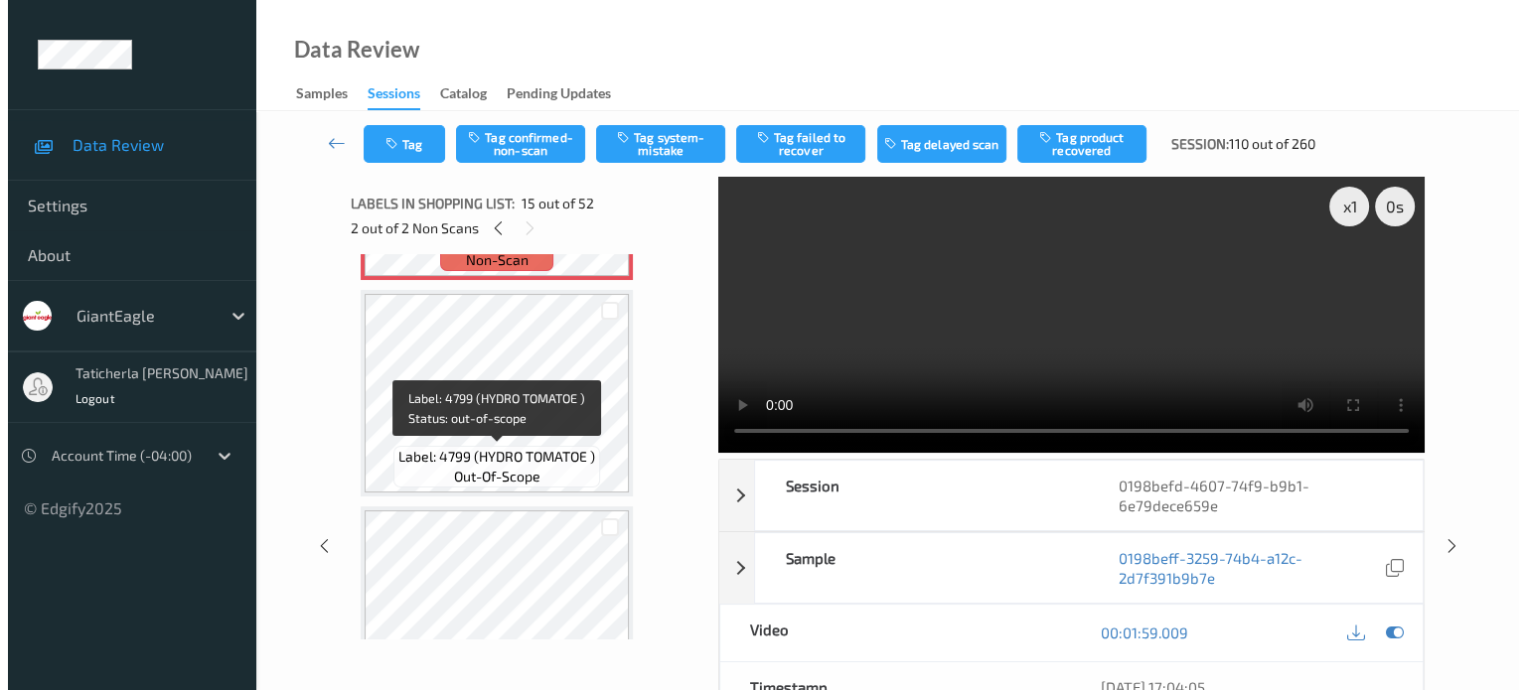
scroll to position [3123, 0]
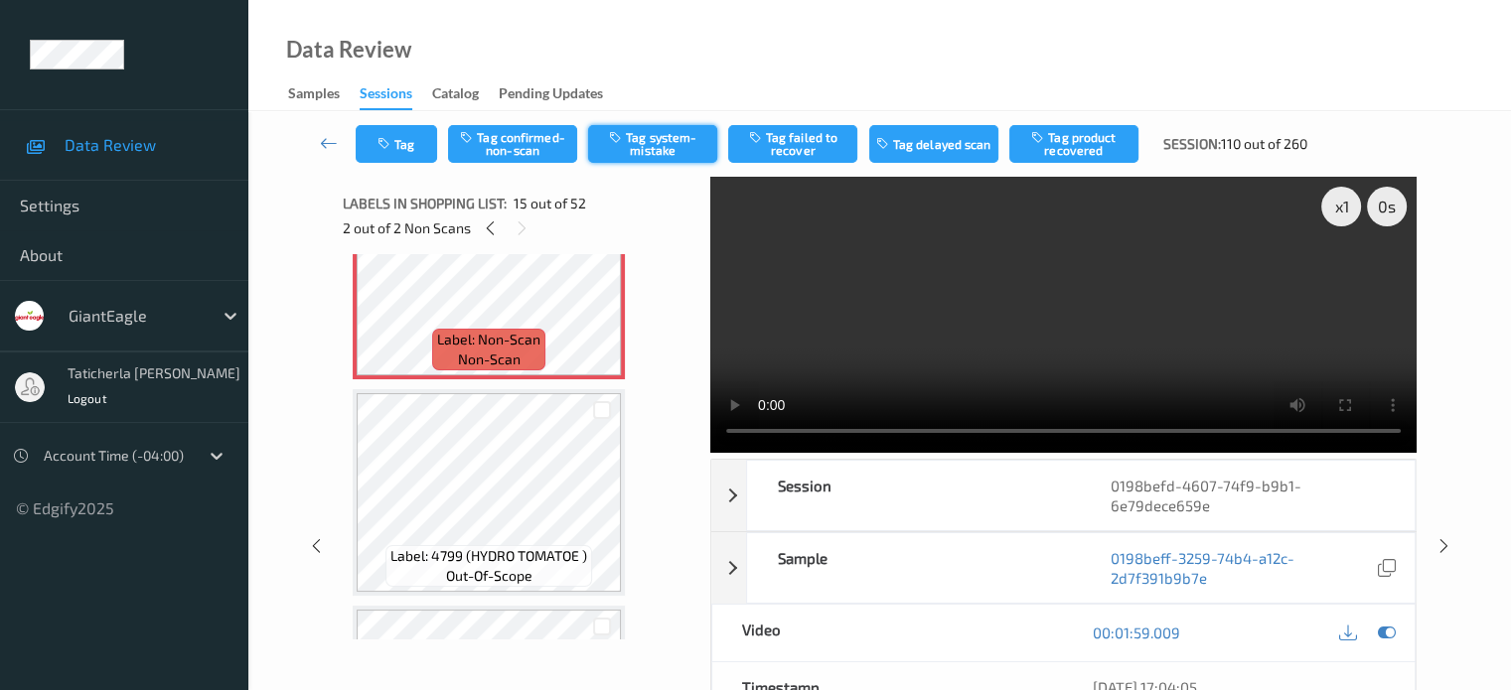
click at [660, 146] on button "Tag system-mistake" at bounding box center [652, 144] width 129 height 38
click at [401, 126] on button "Tag" at bounding box center [396, 144] width 81 height 38
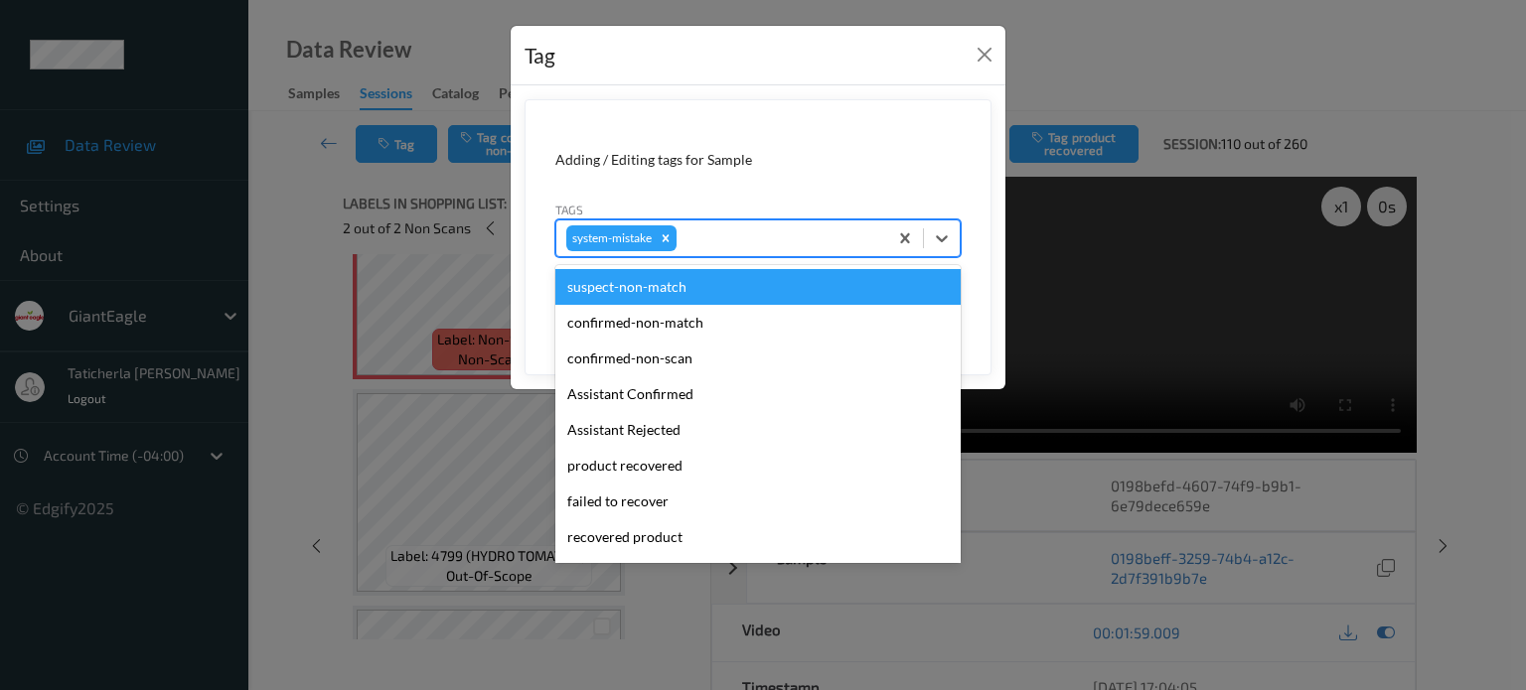
click at [740, 233] on div at bounding box center [778, 238] width 197 height 24
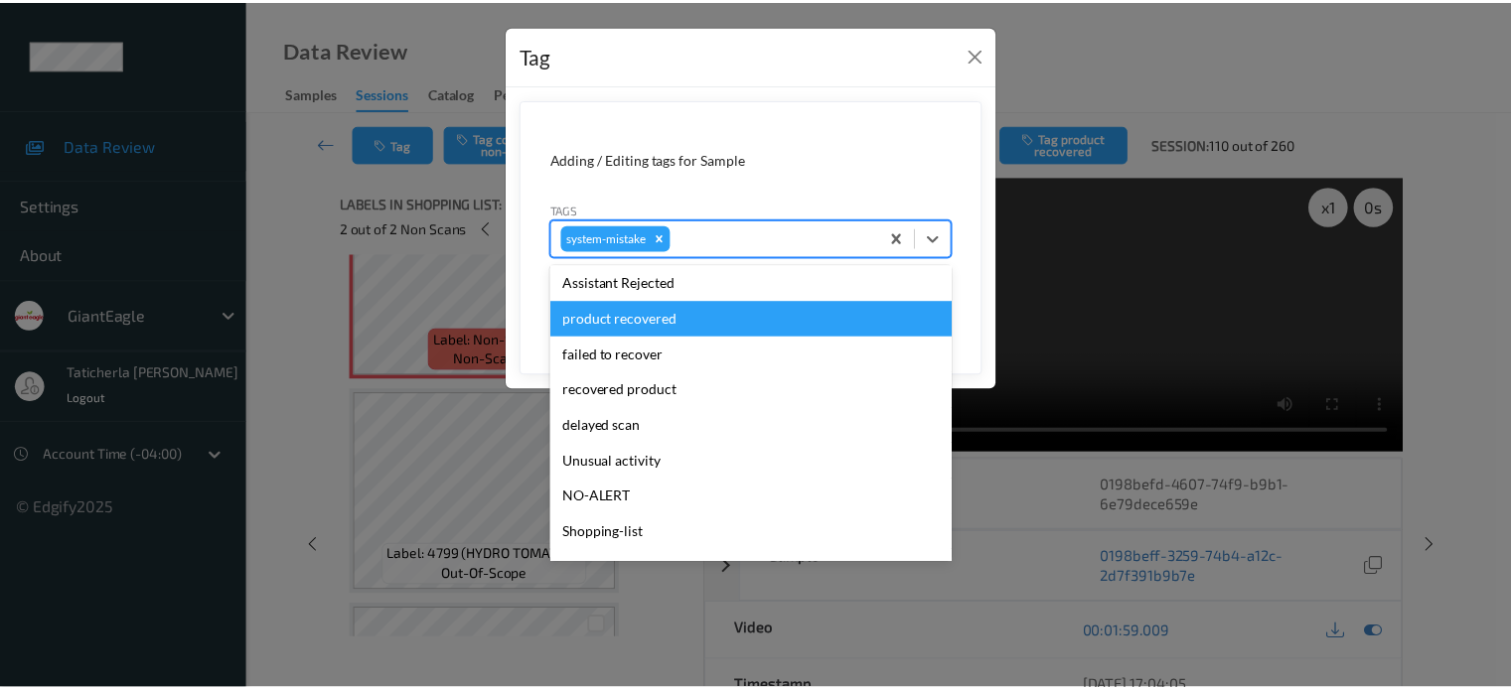
scroll to position [199, 0]
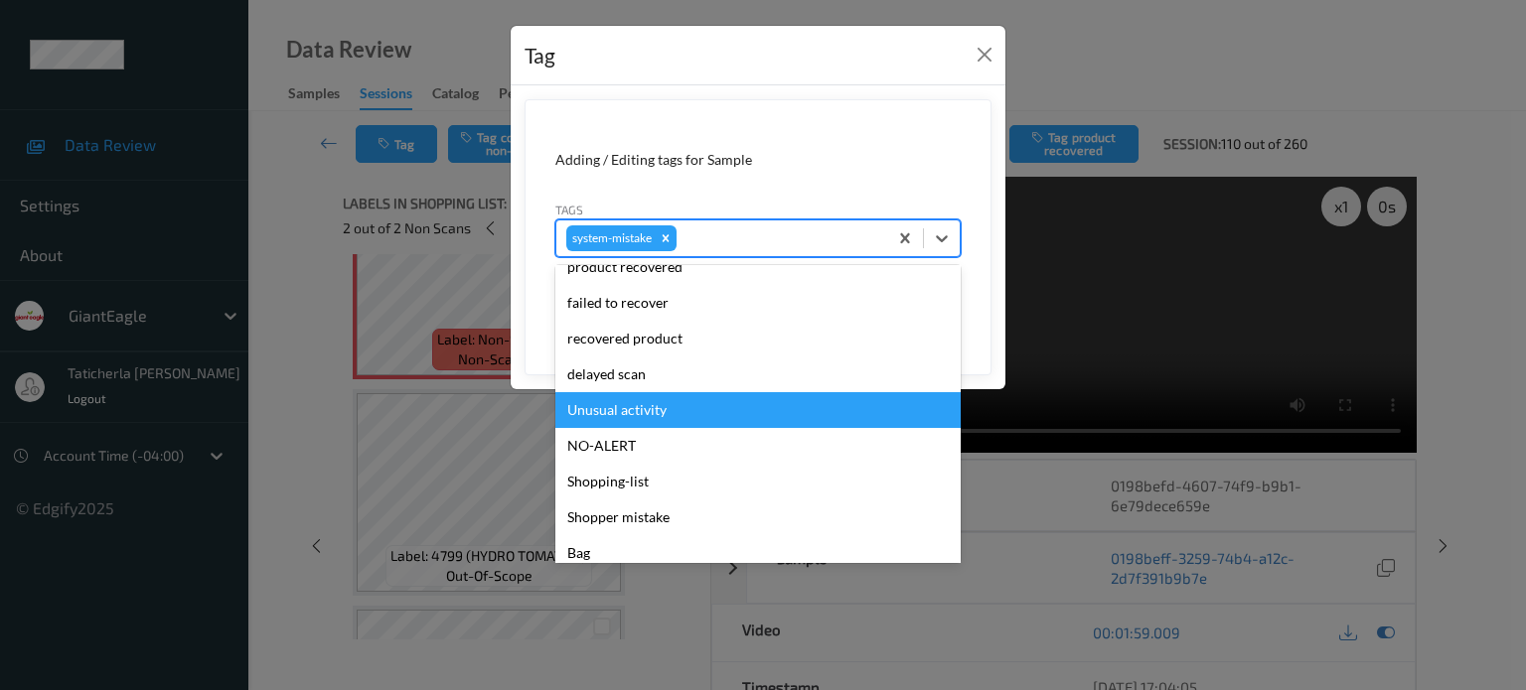
click at [711, 403] on div "Unusual activity" at bounding box center [757, 410] width 405 height 36
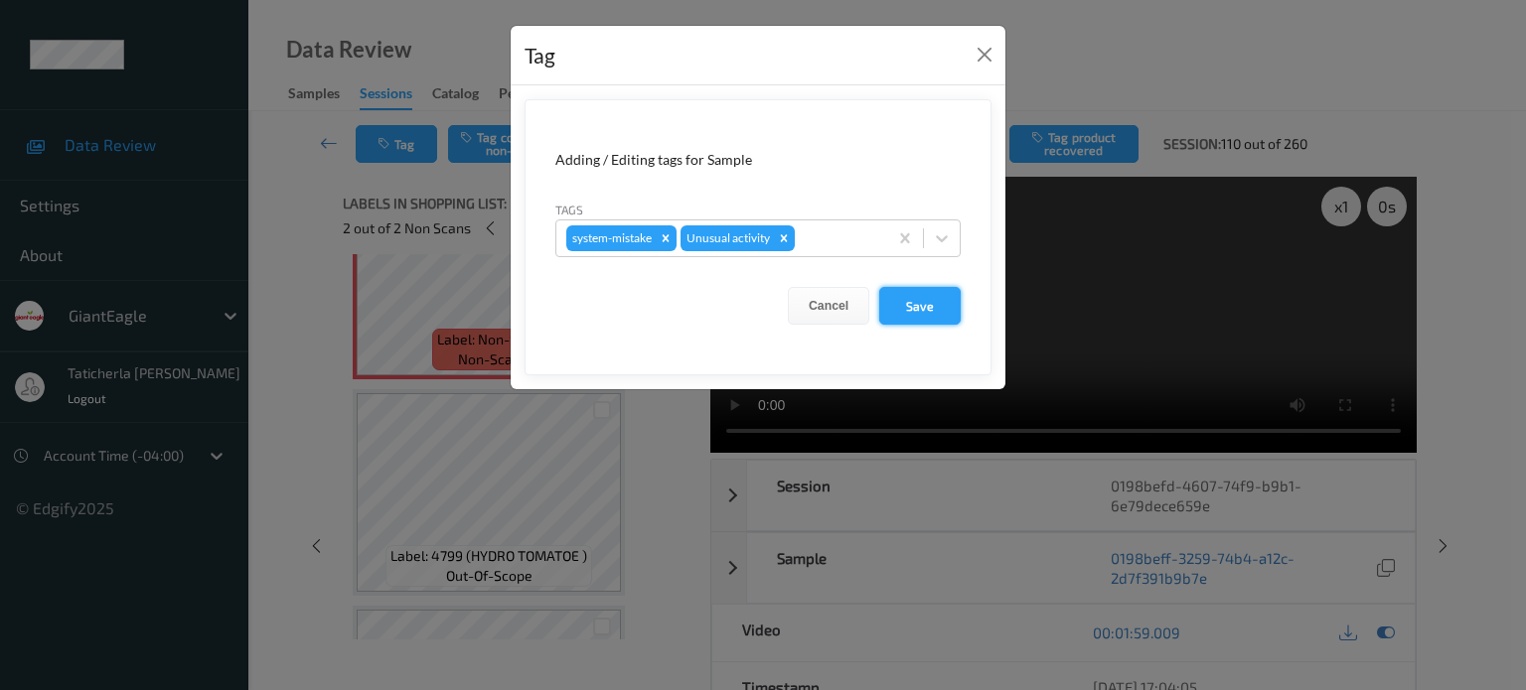
click at [918, 306] on button "Save" at bounding box center [919, 306] width 81 height 38
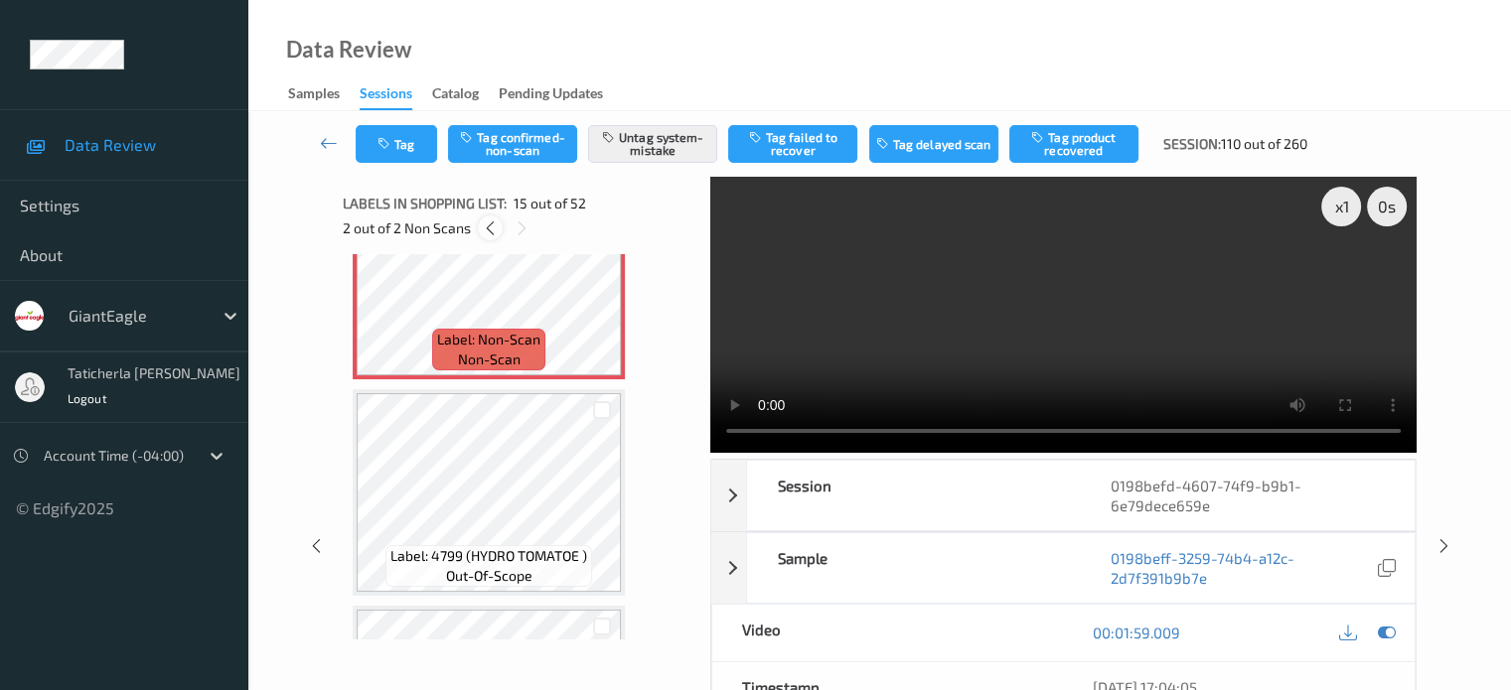
click at [489, 224] on icon at bounding box center [490, 229] width 17 height 18
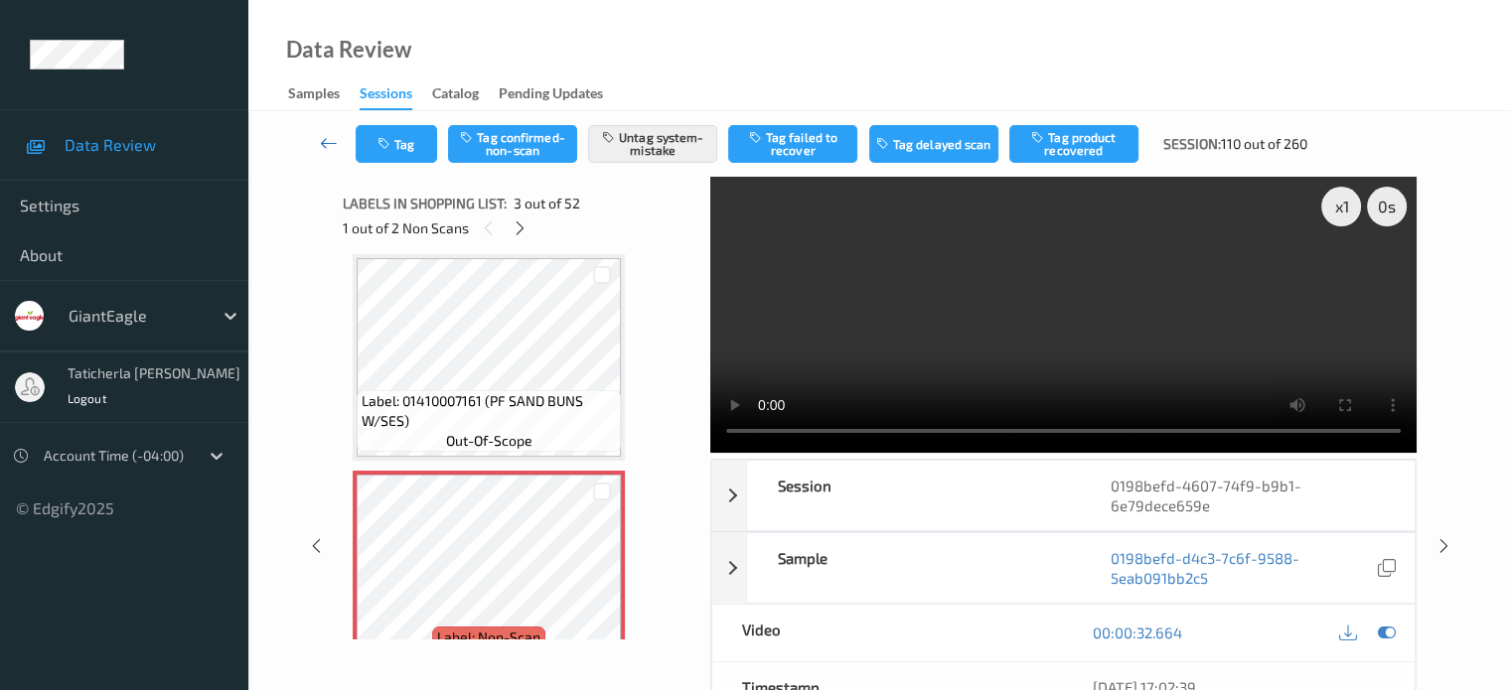
click at [334, 141] on icon at bounding box center [329, 143] width 18 height 20
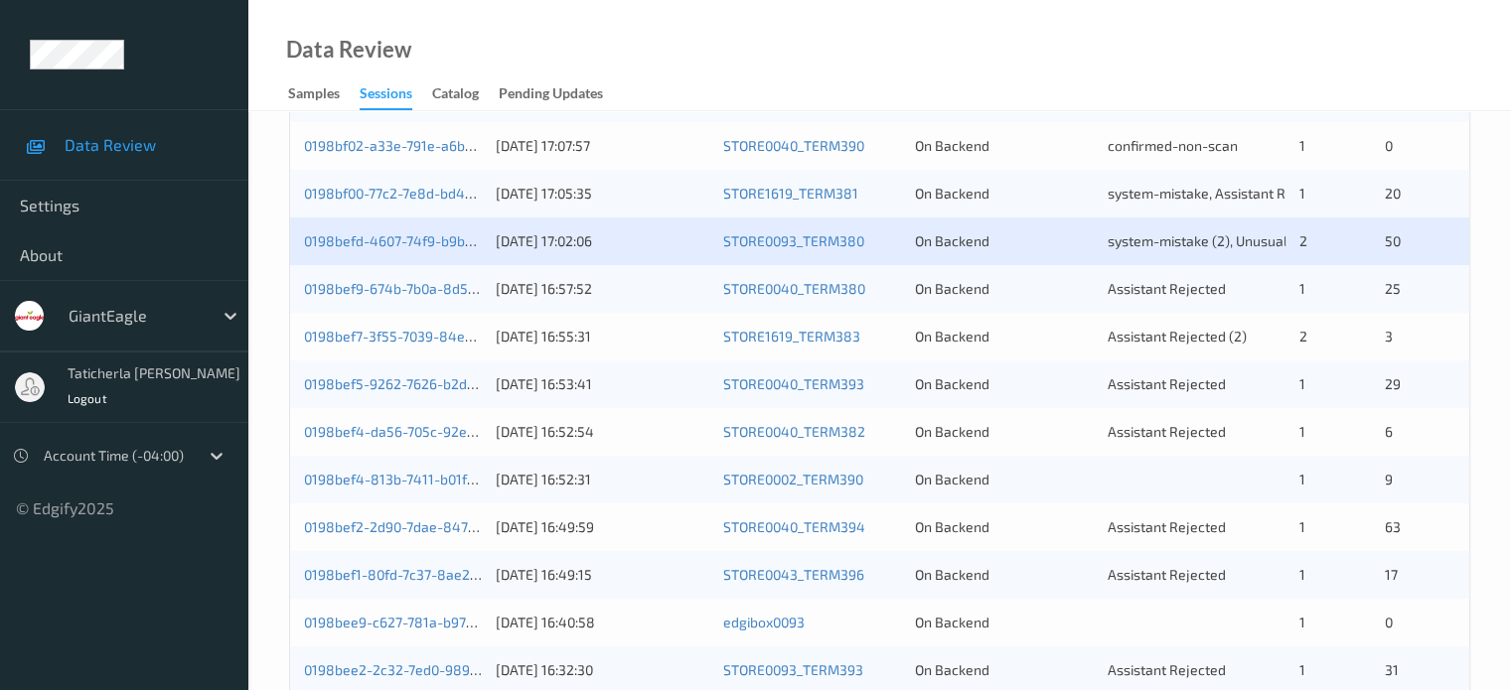
scroll to position [795, 0]
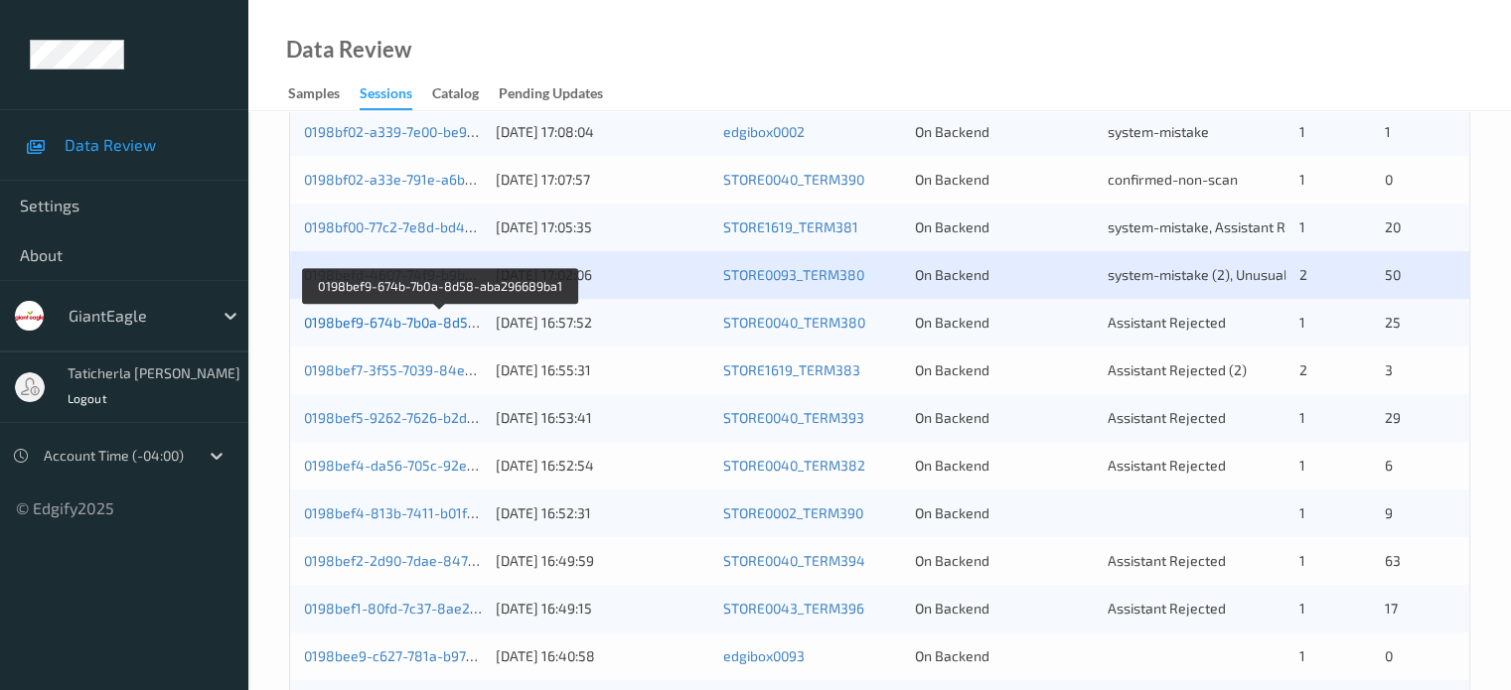
click at [413, 319] on link "0198bef9-674b-7b0a-8d58-aba296689ba1" at bounding box center [440, 322] width 273 height 17
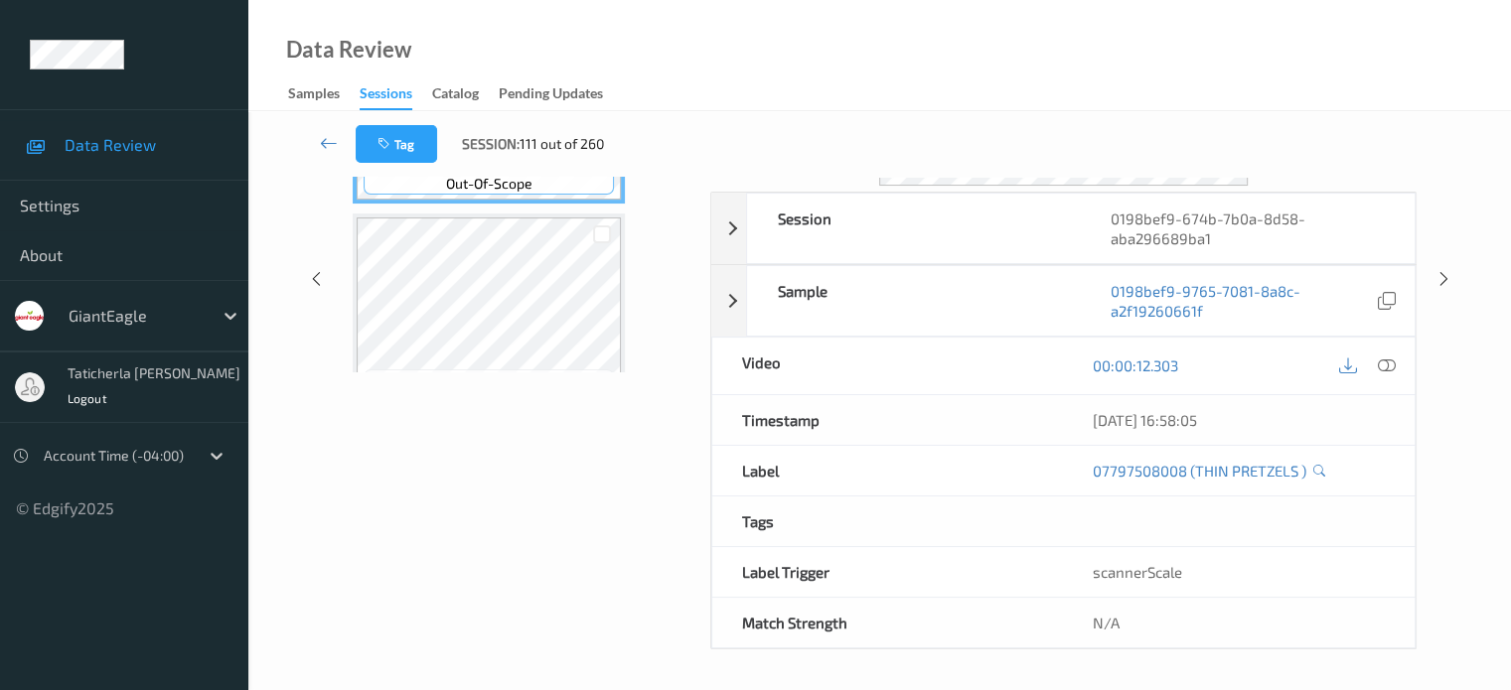
scroll to position [263, 0]
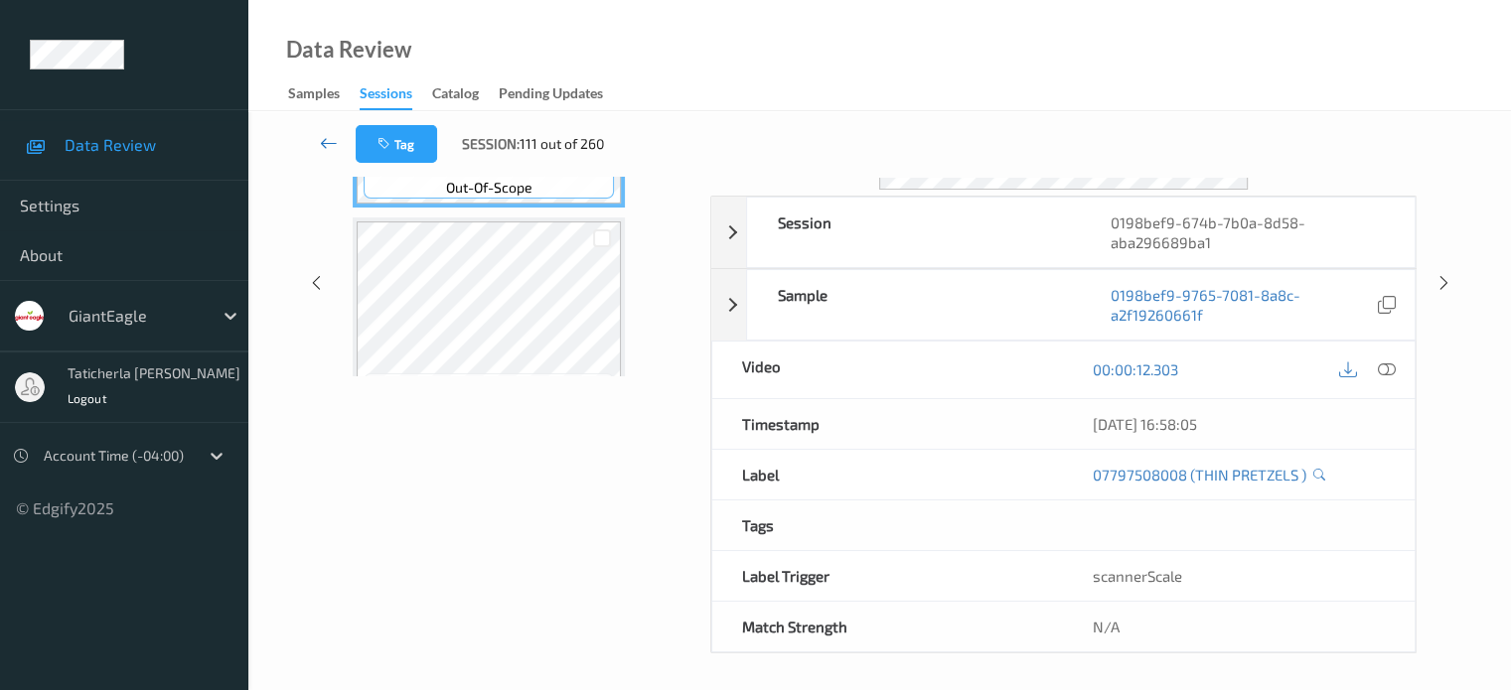
click at [327, 138] on icon at bounding box center [329, 143] width 18 height 20
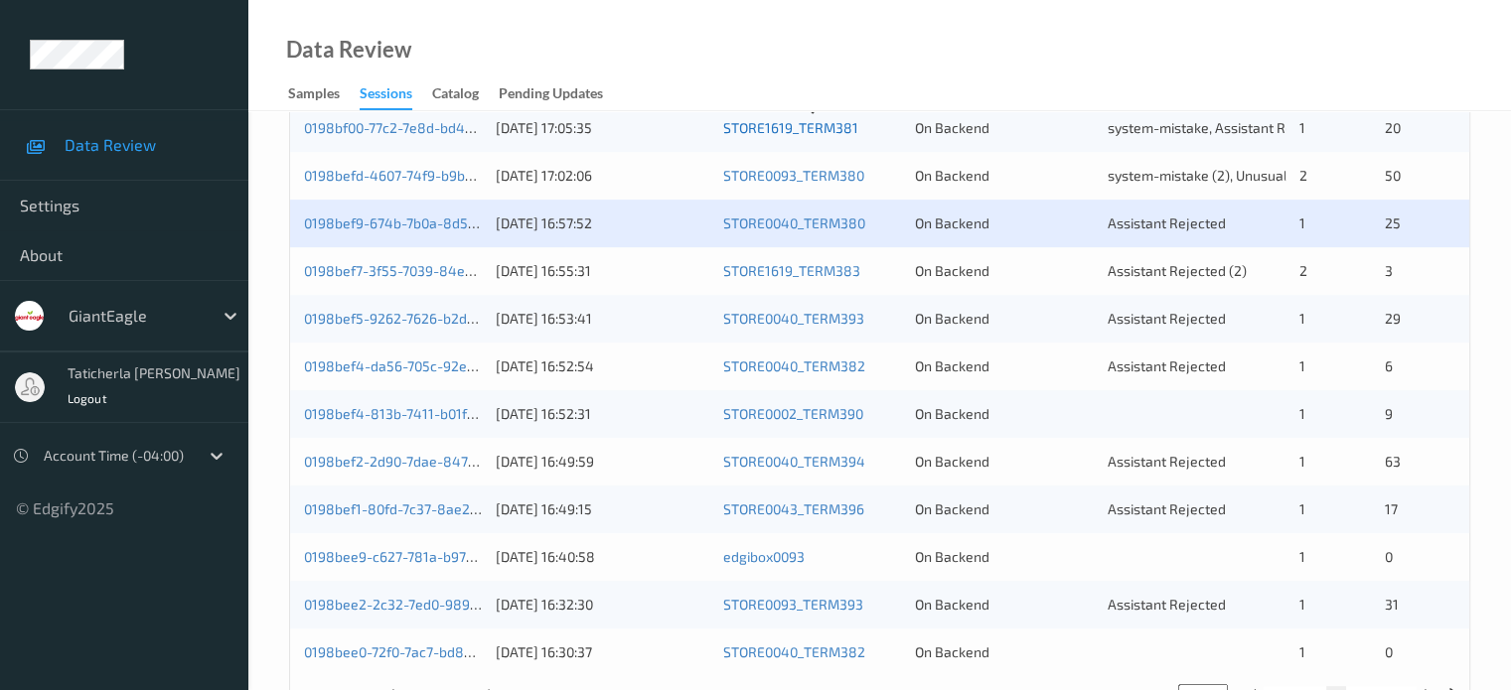
scroll to position [795, 0]
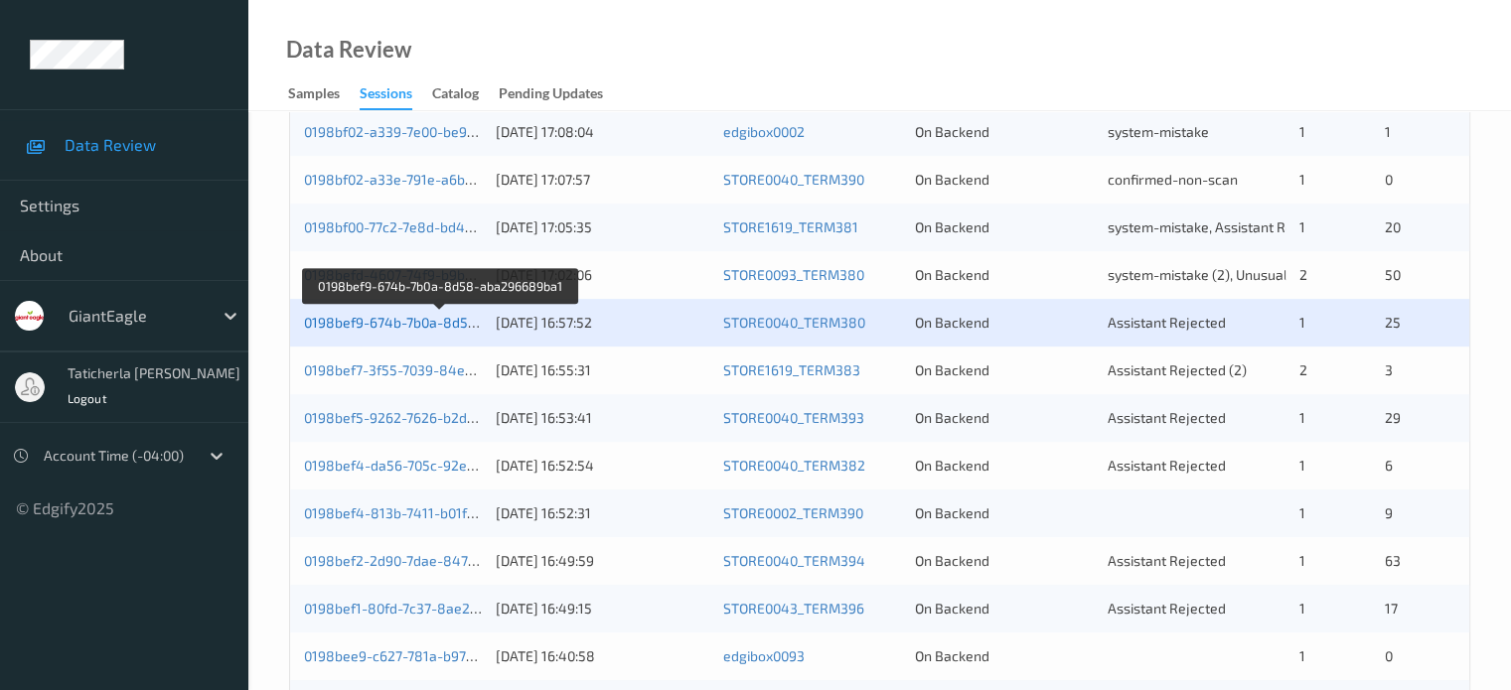
click at [419, 317] on link "0198bef9-674b-7b0a-8d58-aba296689ba1" at bounding box center [440, 322] width 273 height 17
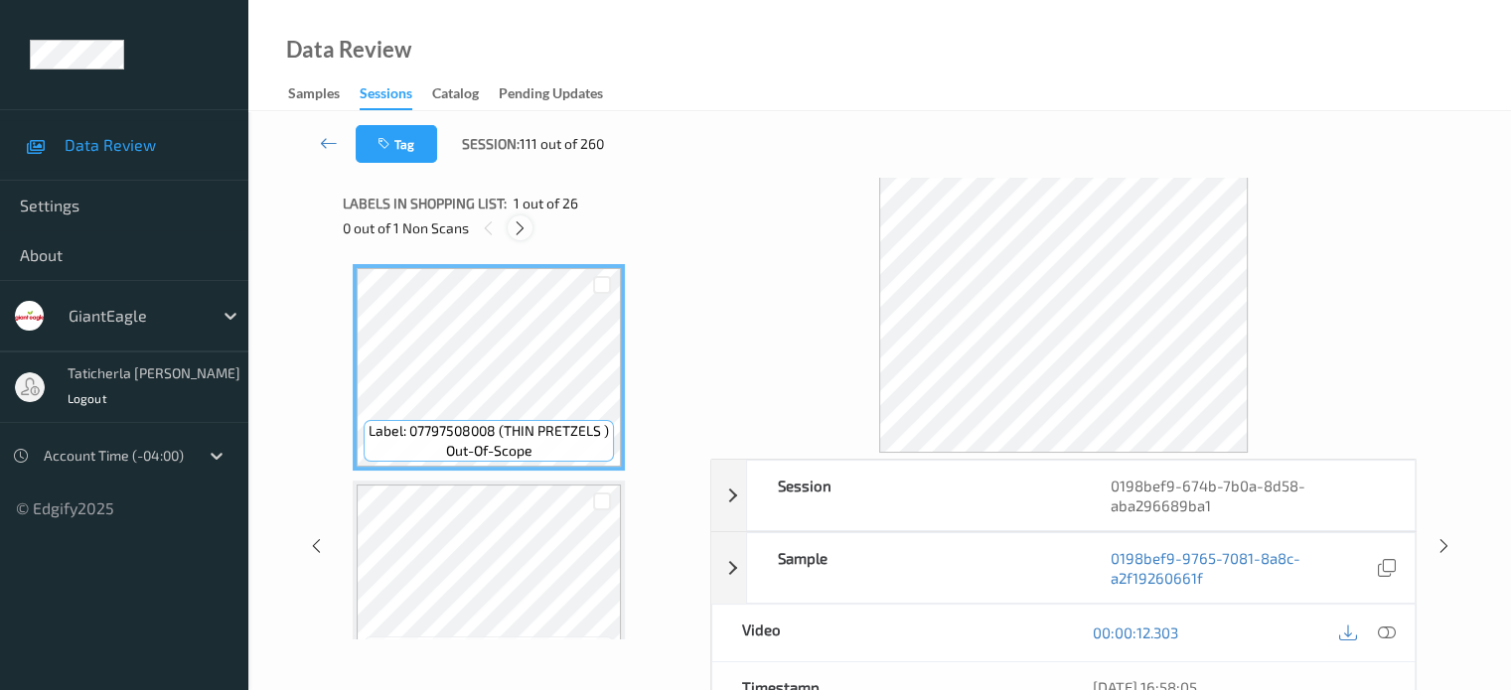
click at [520, 228] on icon at bounding box center [520, 229] width 17 height 18
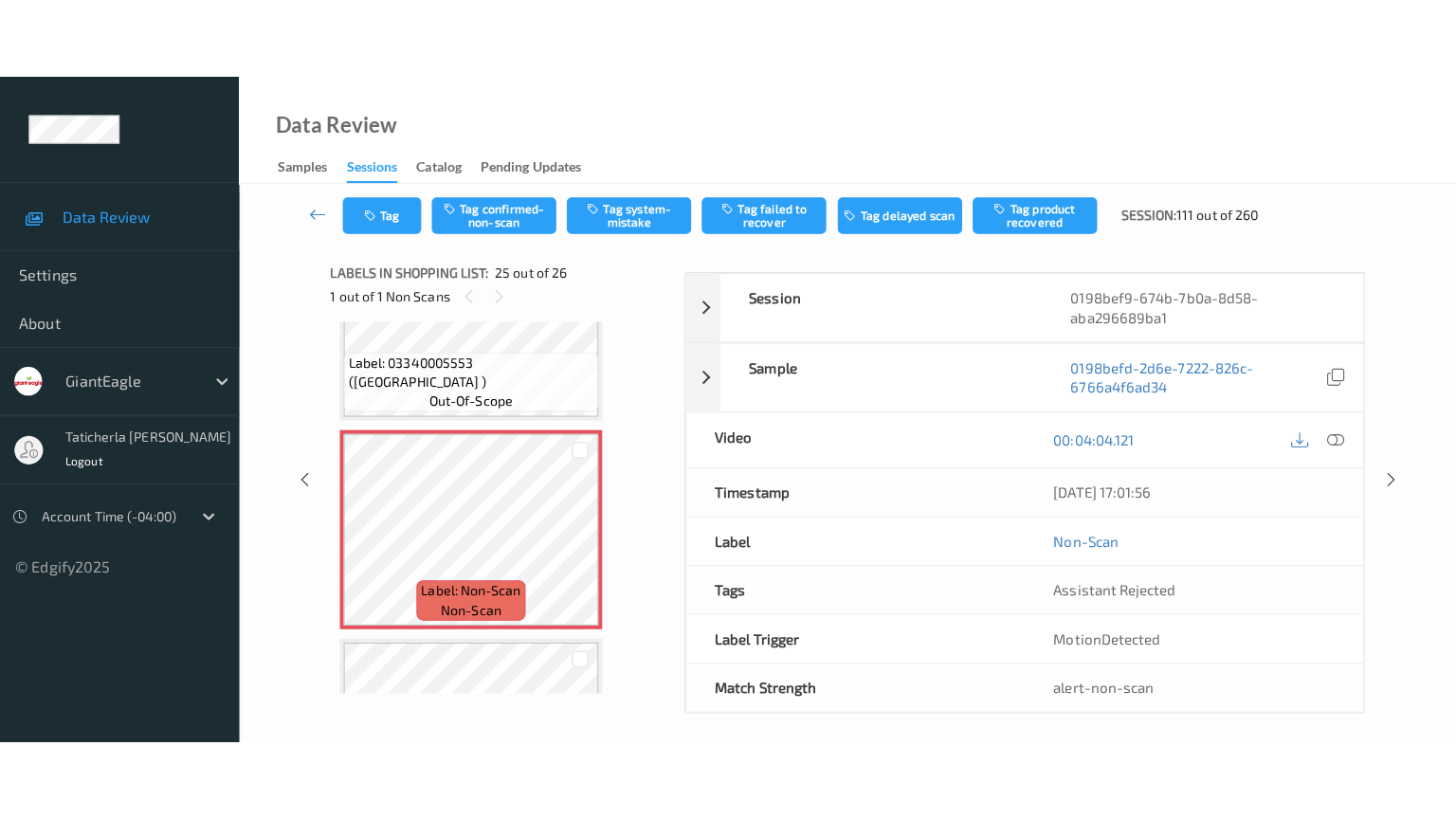
scroll to position [4953, 0]
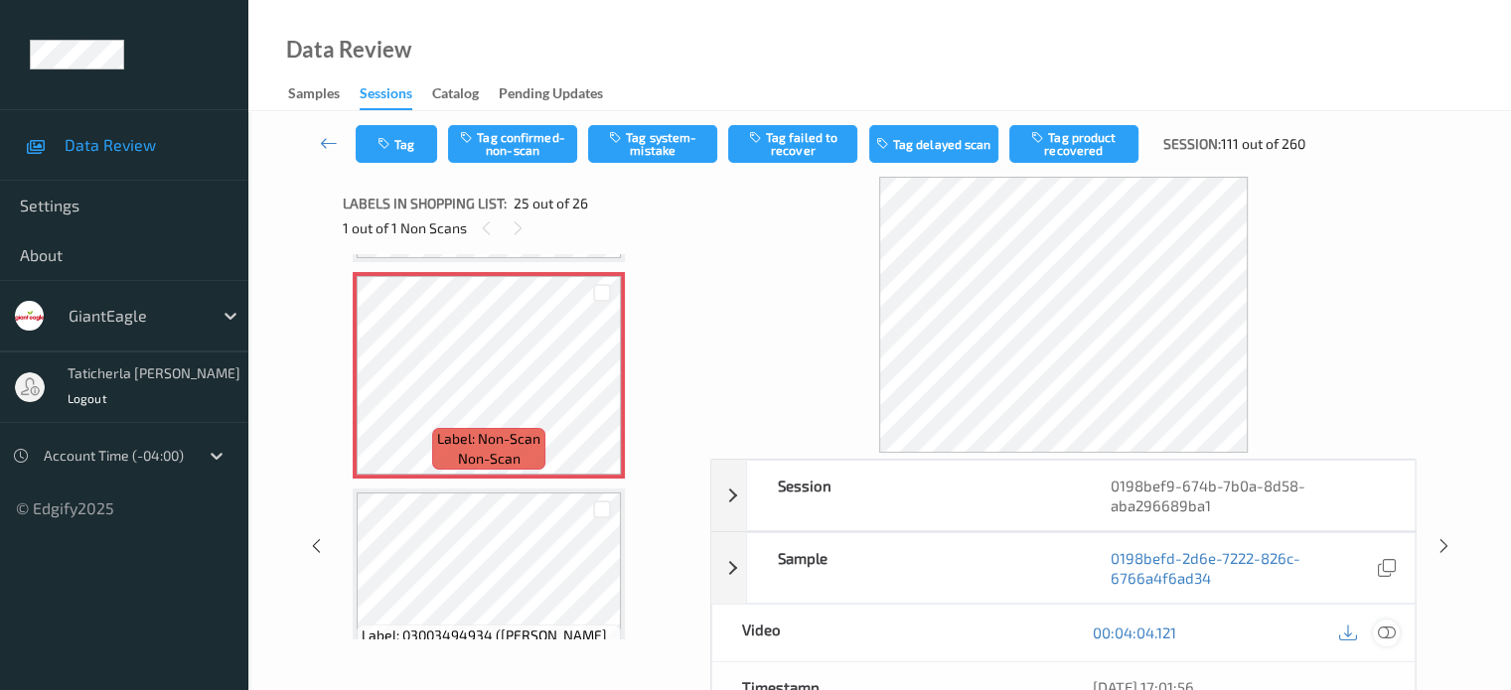
click at [1382, 629] on icon at bounding box center [1386, 633] width 18 height 18
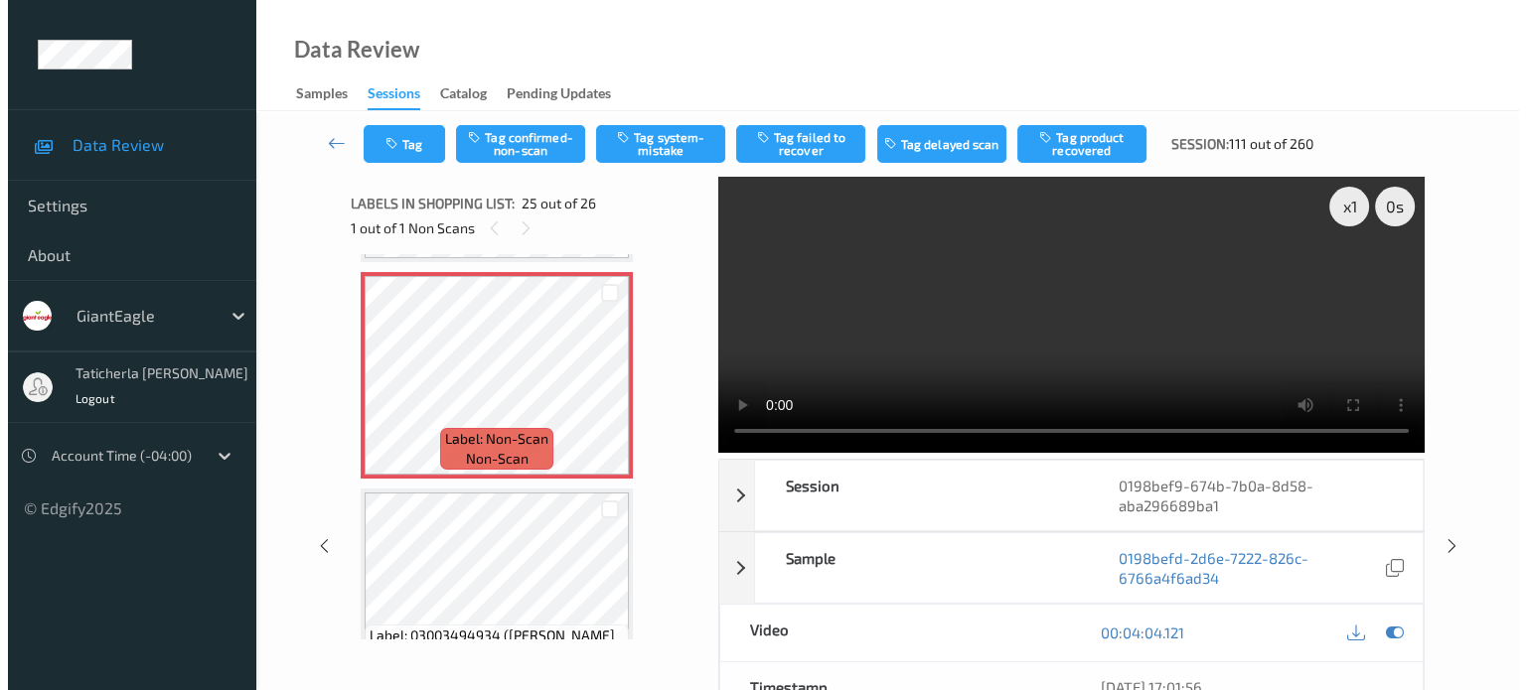
scroll to position [5087, 0]
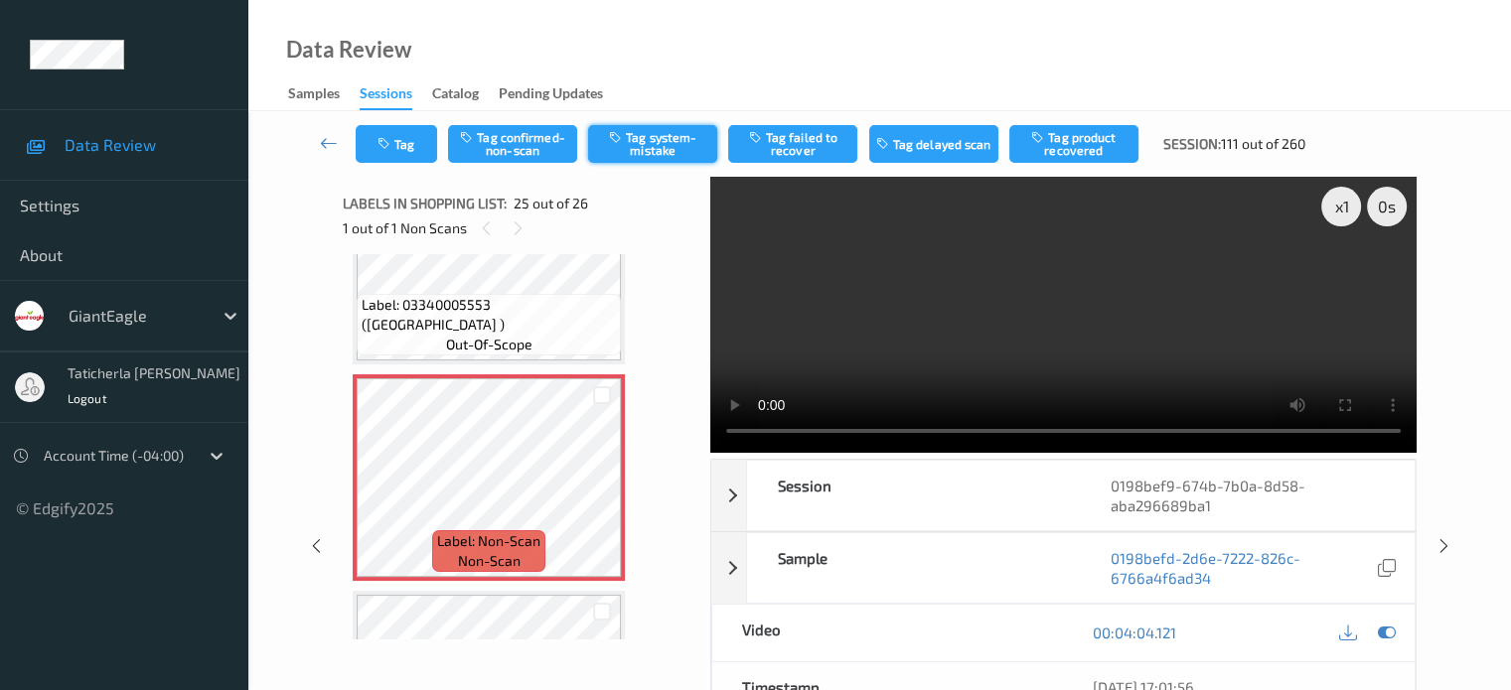
drag, startPoint x: 656, startPoint y: 145, endPoint x: 608, endPoint y: 149, distance: 47.8
click at [656, 145] on button "Tag system-mistake" at bounding box center [652, 144] width 129 height 38
click at [409, 142] on button "Tag" at bounding box center [396, 144] width 81 height 38
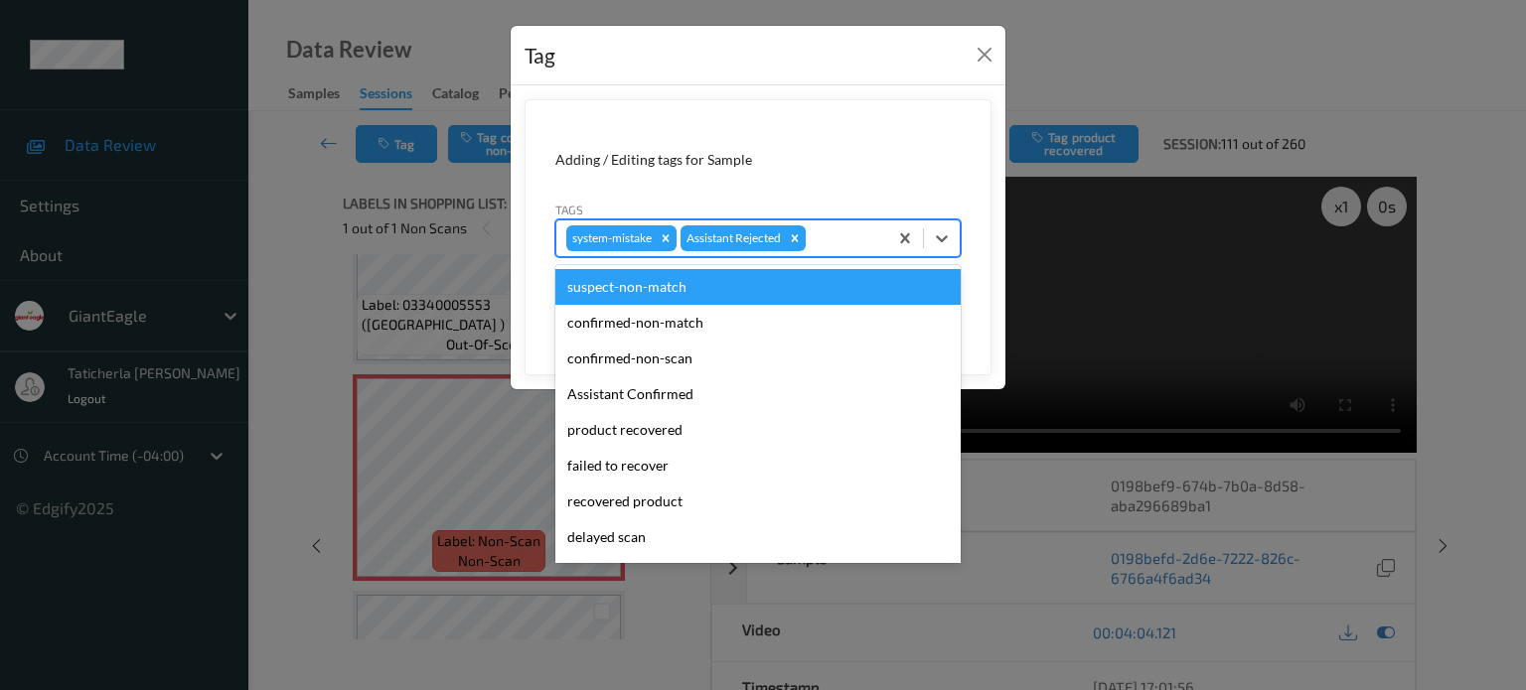
click at [834, 229] on div at bounding box center [844, 238] width 68 height 24
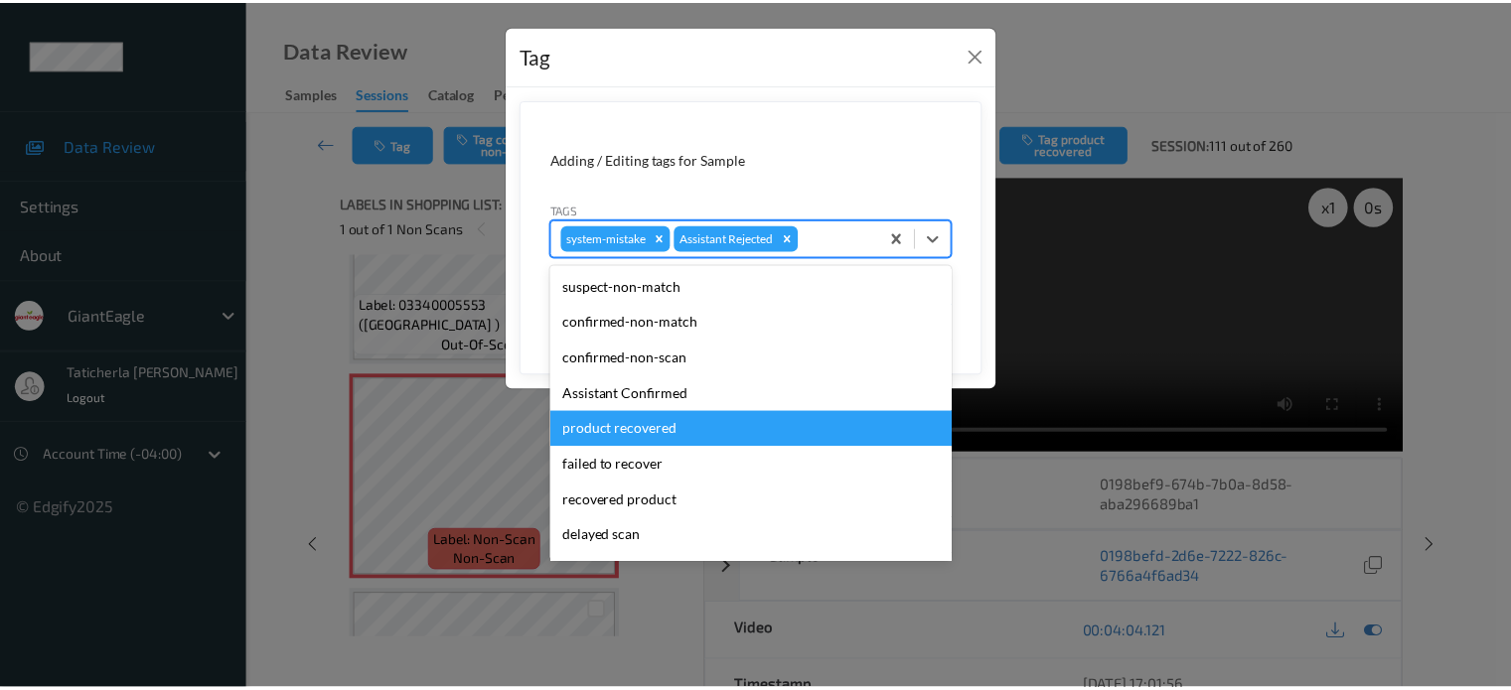
scroll to position [175, 0]
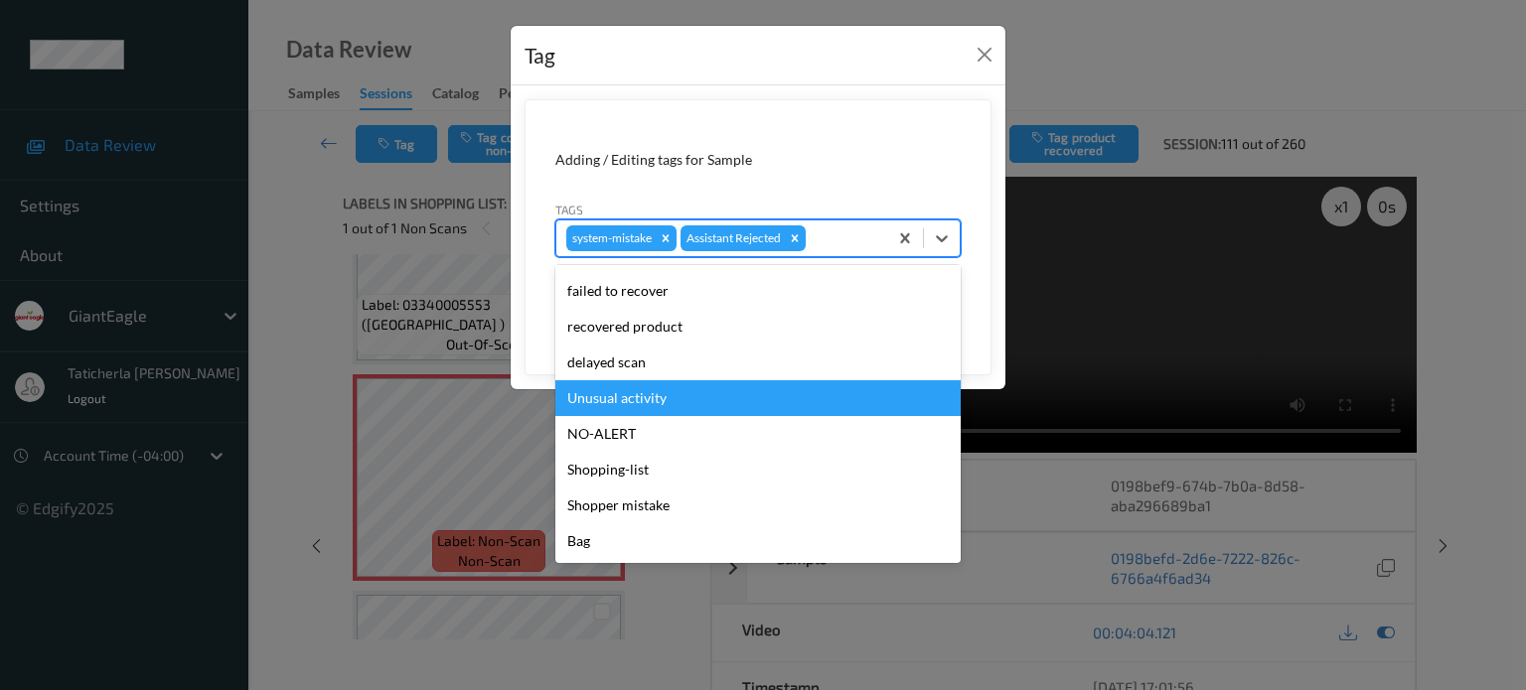
click at [726, 394] on div "Unusual activity" at bounding box center [757, 398] width 405 height 36
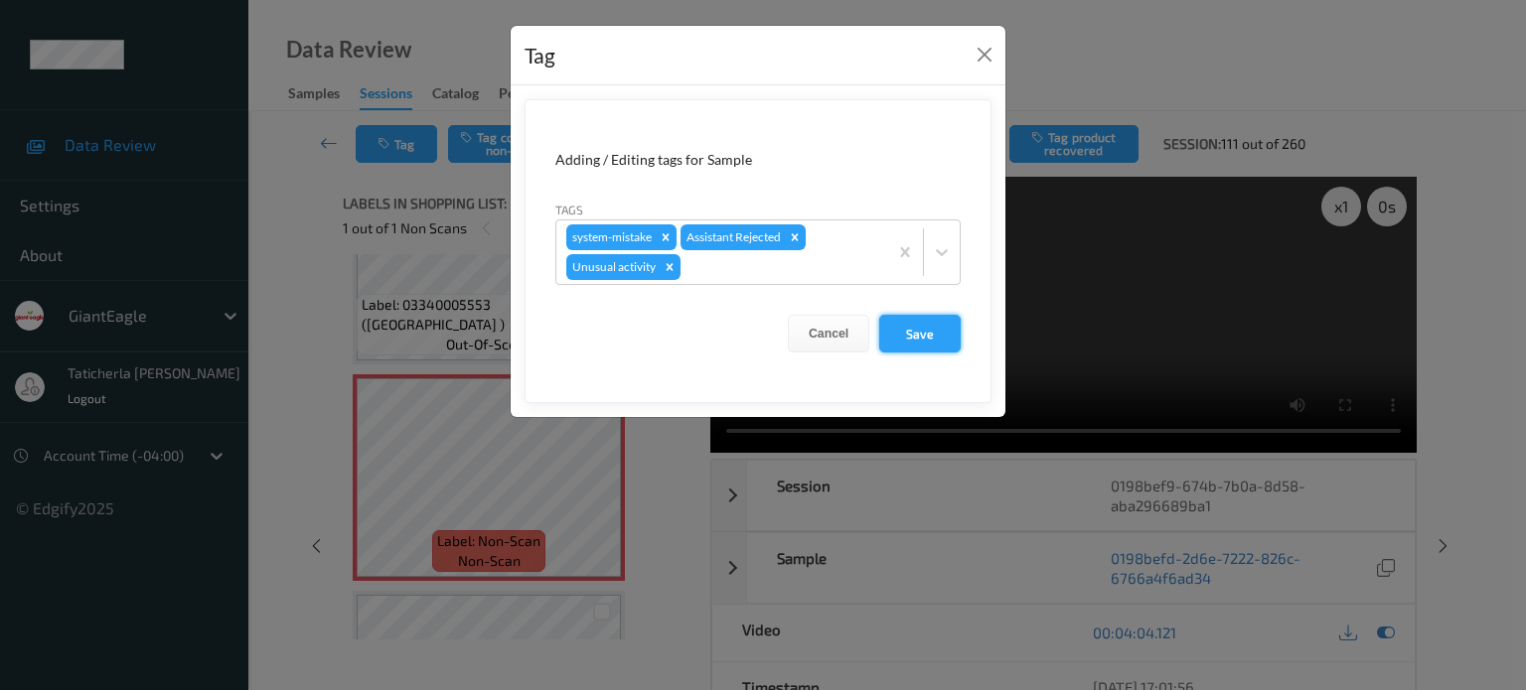
click at [930, 329] on button "Save" at bounding box center [919, 334] width 81 height 38
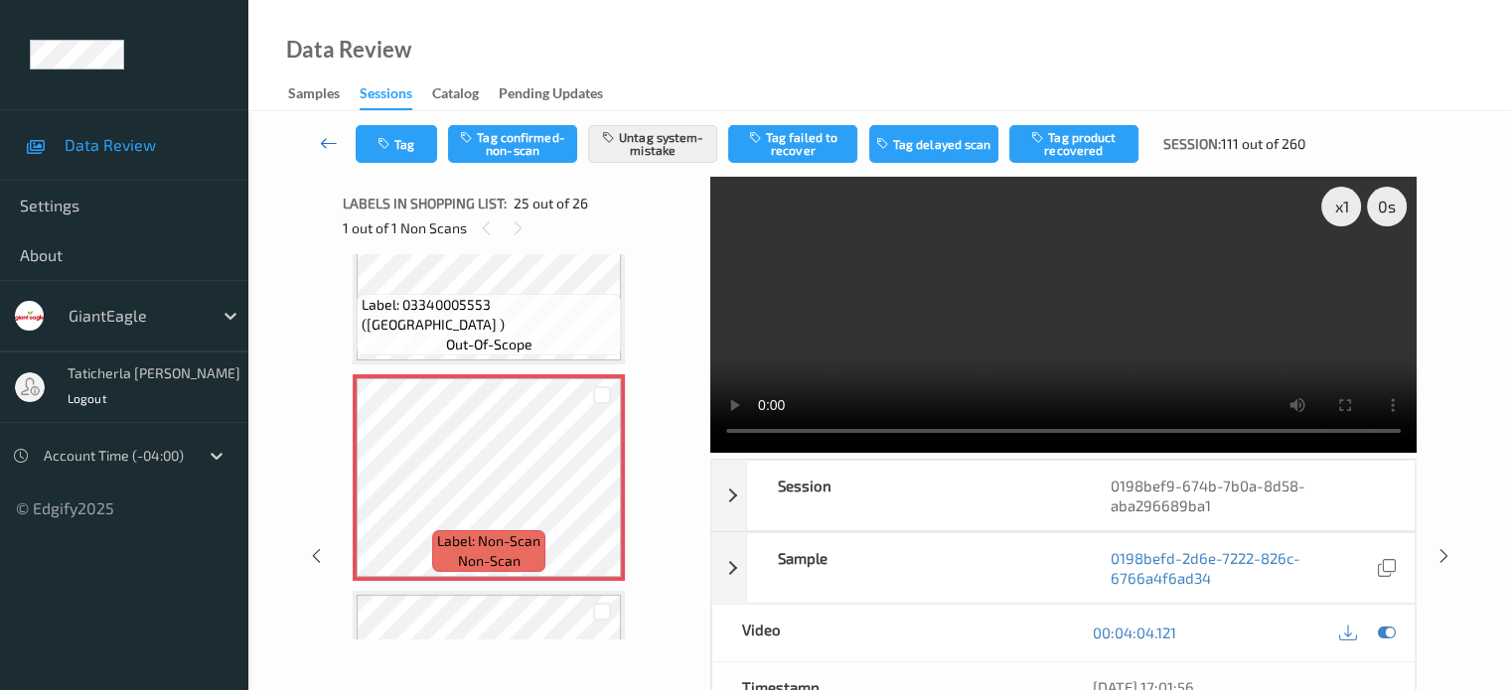
click at [337, 139] on icon at bounding box center [329, 143] width 18 height 20
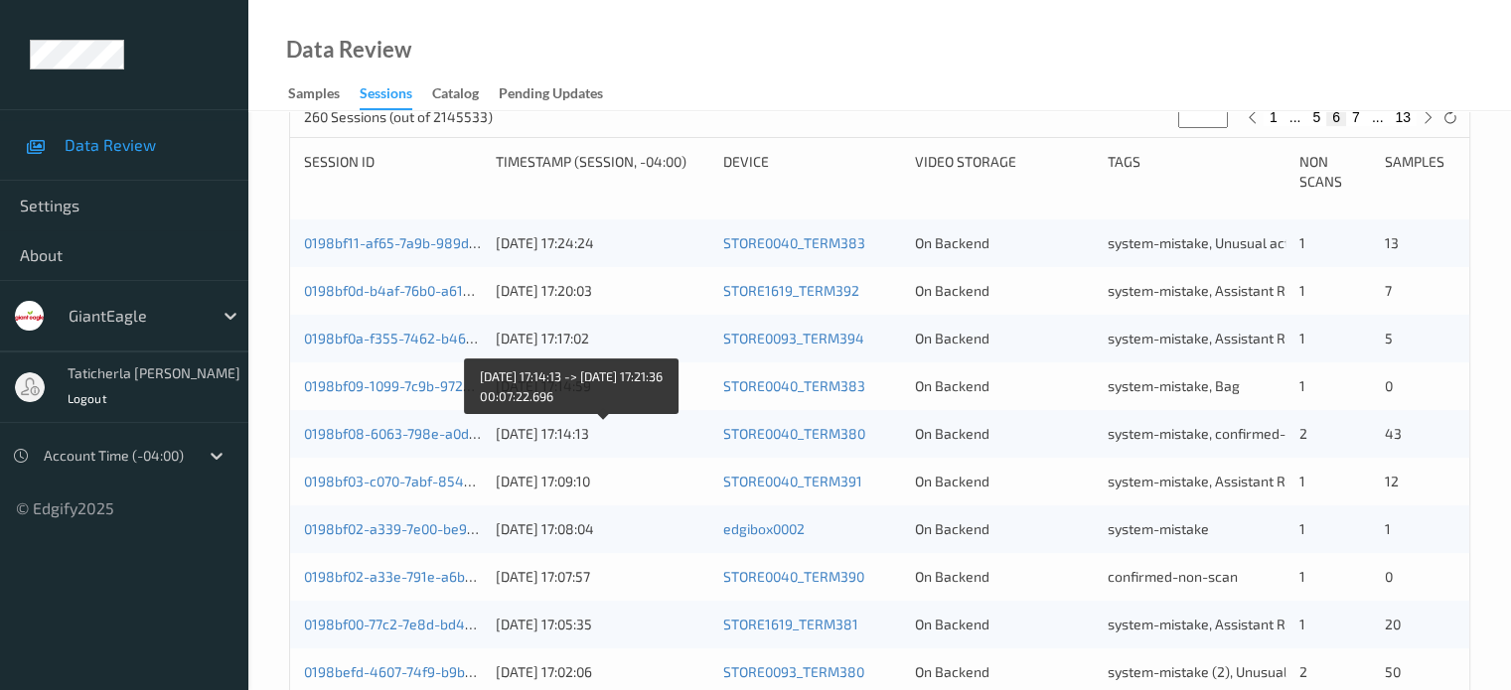
scroll to position [795, 0]
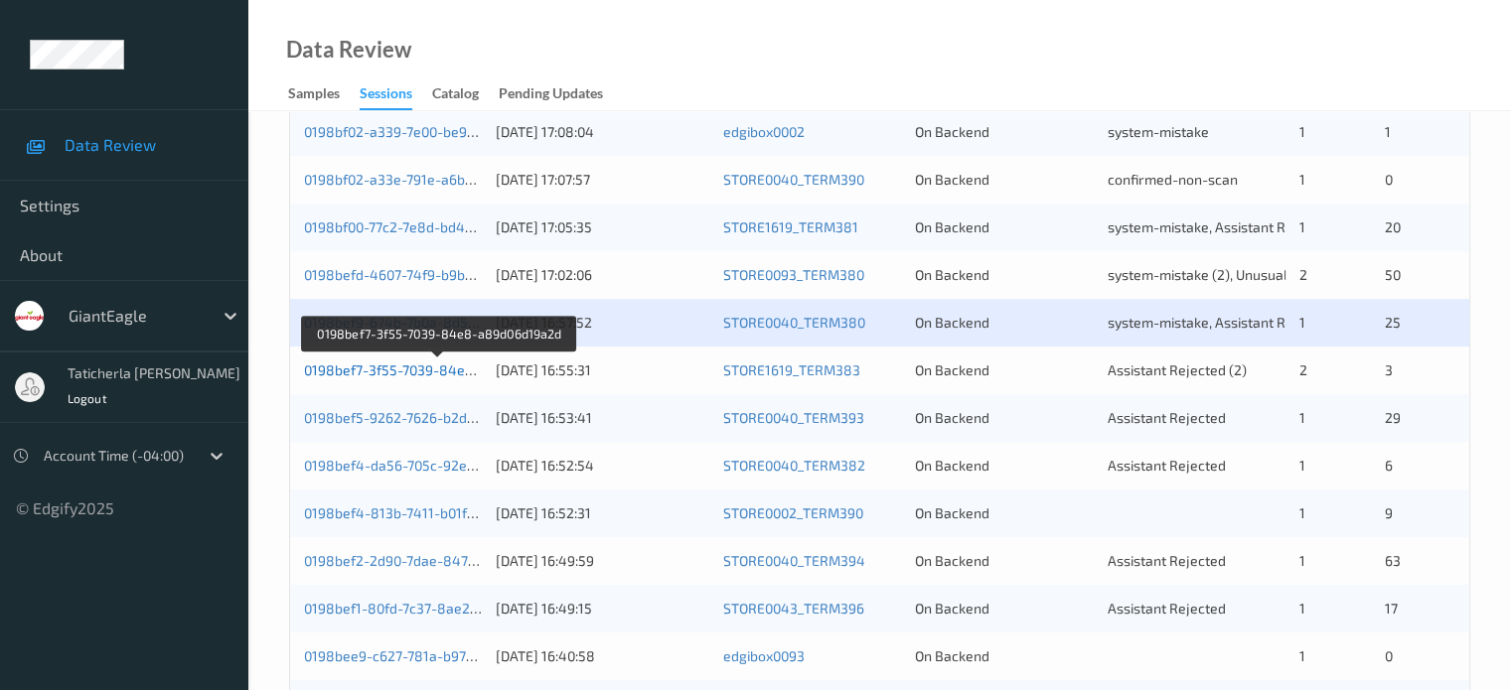
click at [404, 369] on link "0198bef7-3f55-7039-84e8-a89d06d19a2d" at bounding box center [439, 370] width 270 height 17
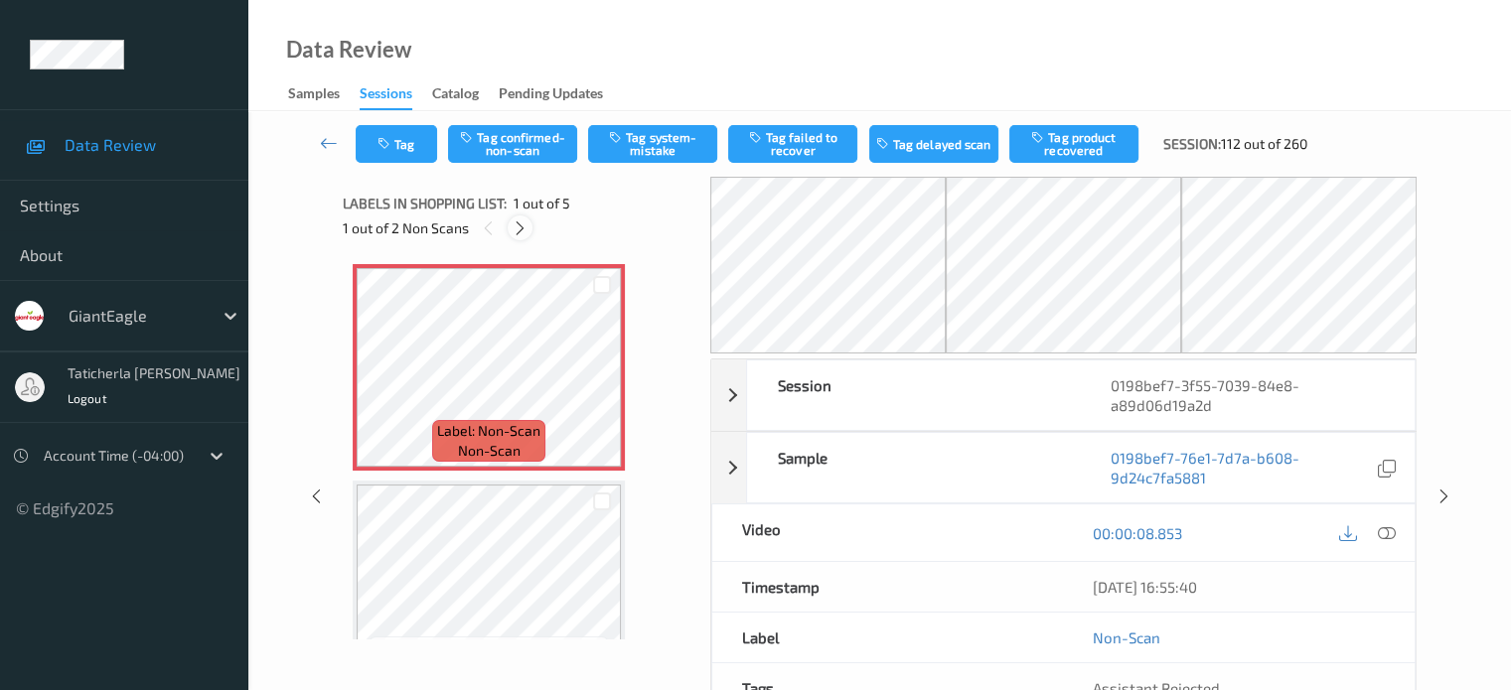
click at [517, 223] on icon at bounding box center [520, 229] width 17 height 18
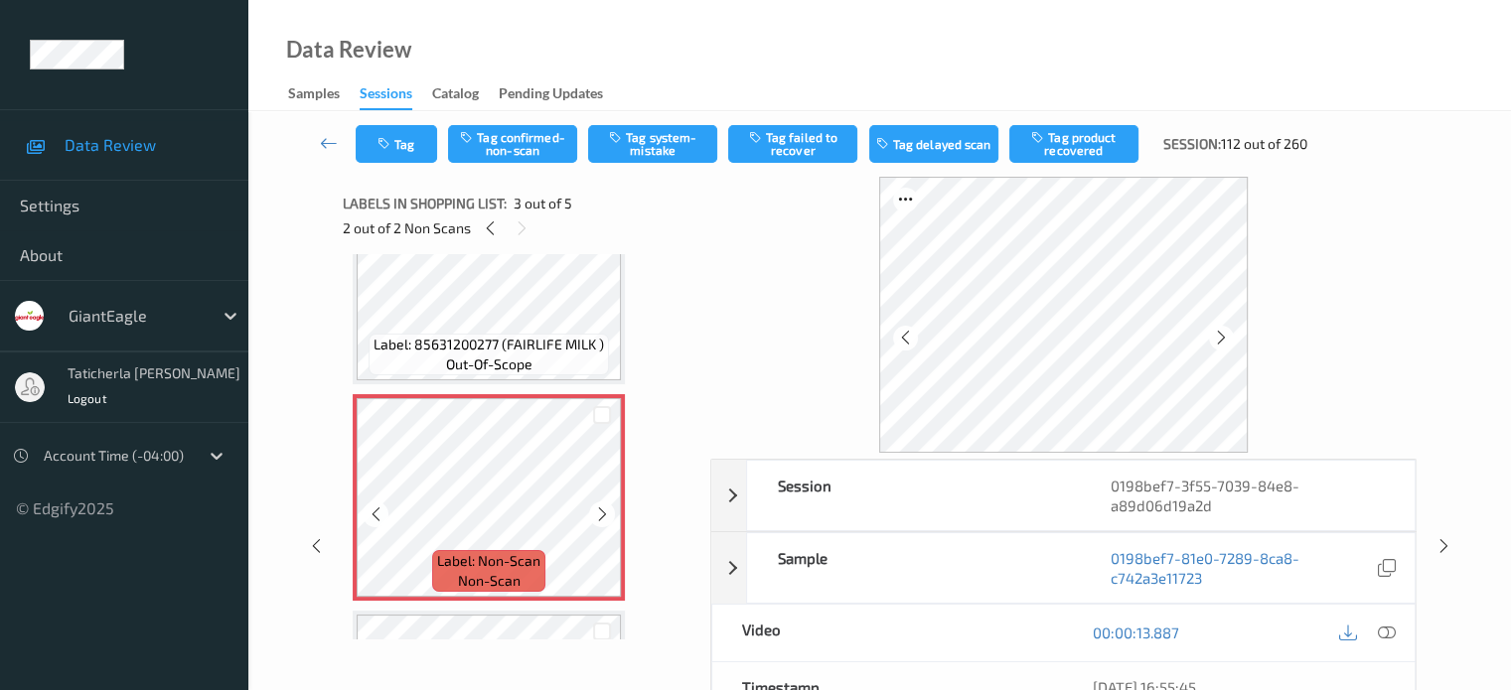
scroll to position [425, 0]
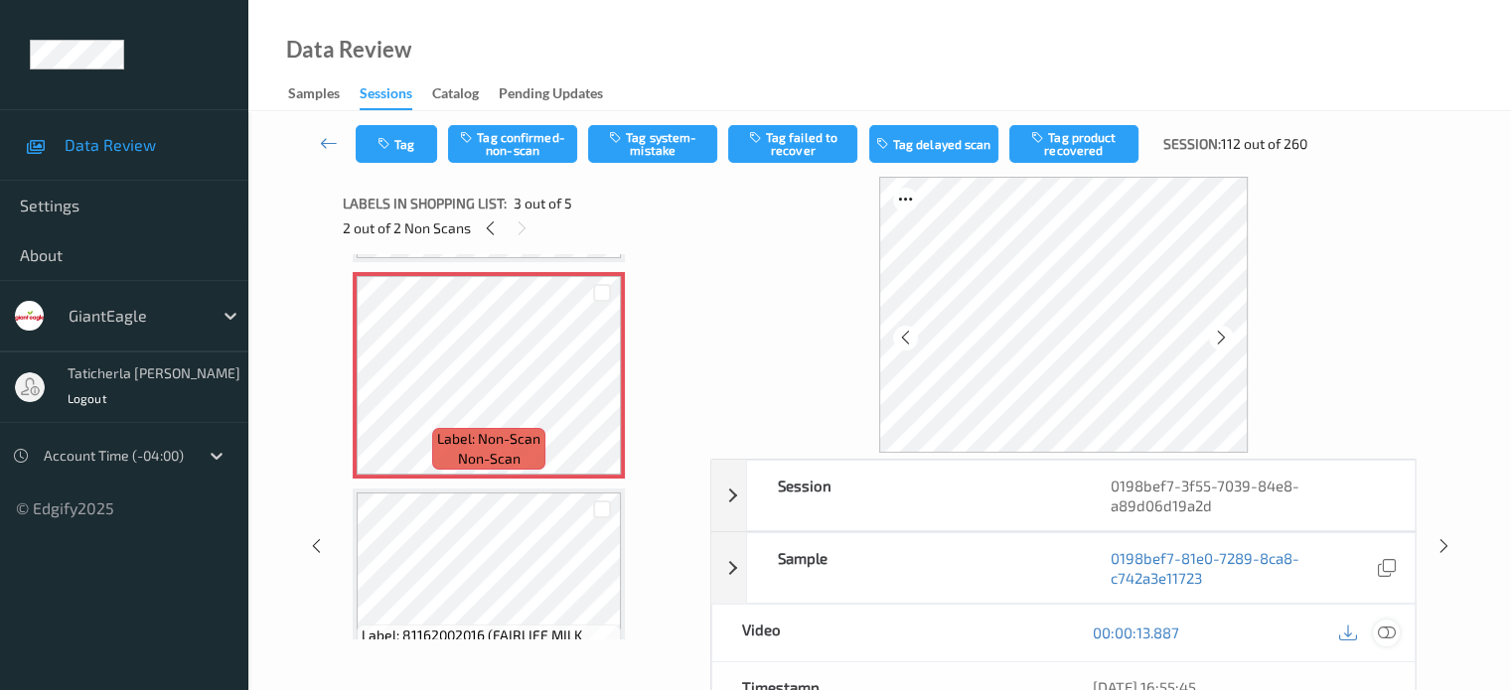
click at [1379, 631] on icon at bounding box center [1386, 633] width 18 height 18
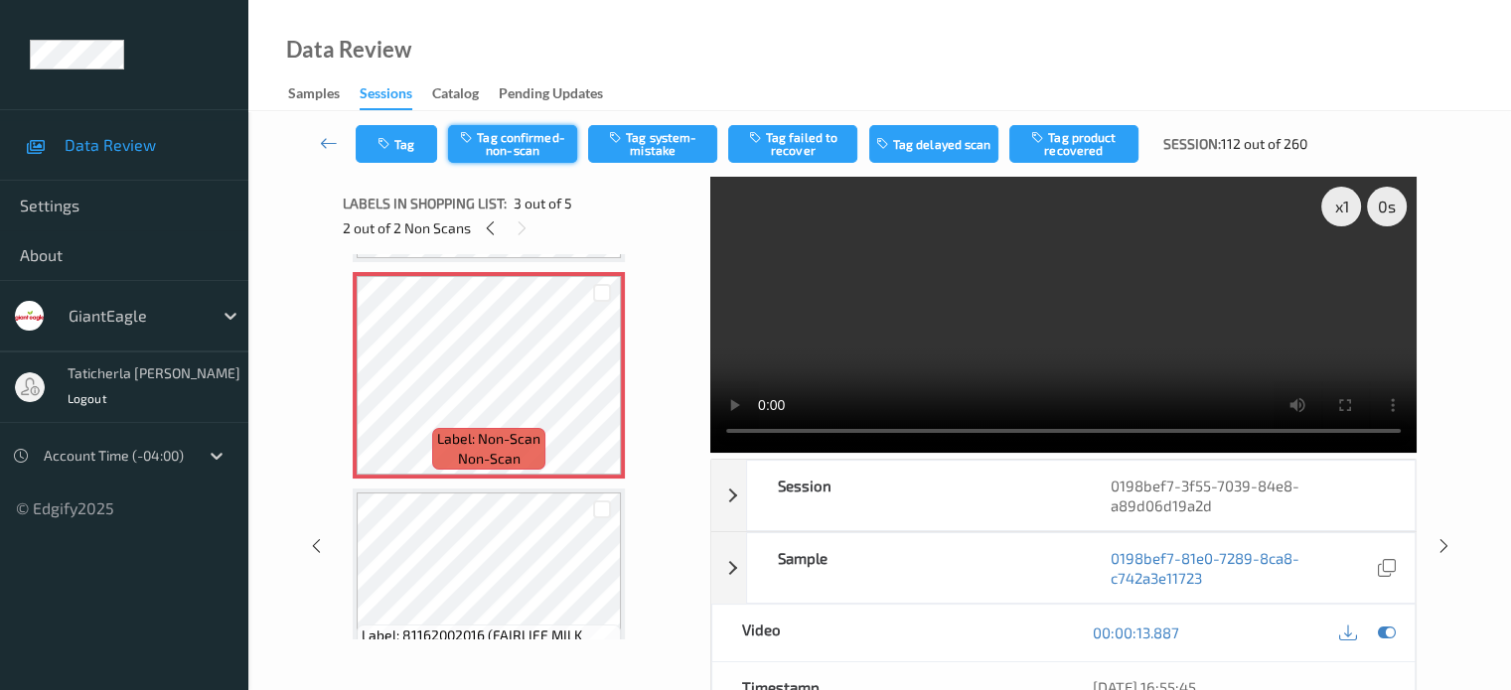
click at [514, 148] on button "Tag confirmed-non-scan" at bounding box center [512, 144] width 129 height 38
click at [1081, 134] on button "Tag product recovered" at bounding box center [1073, 144] width 129 height 38
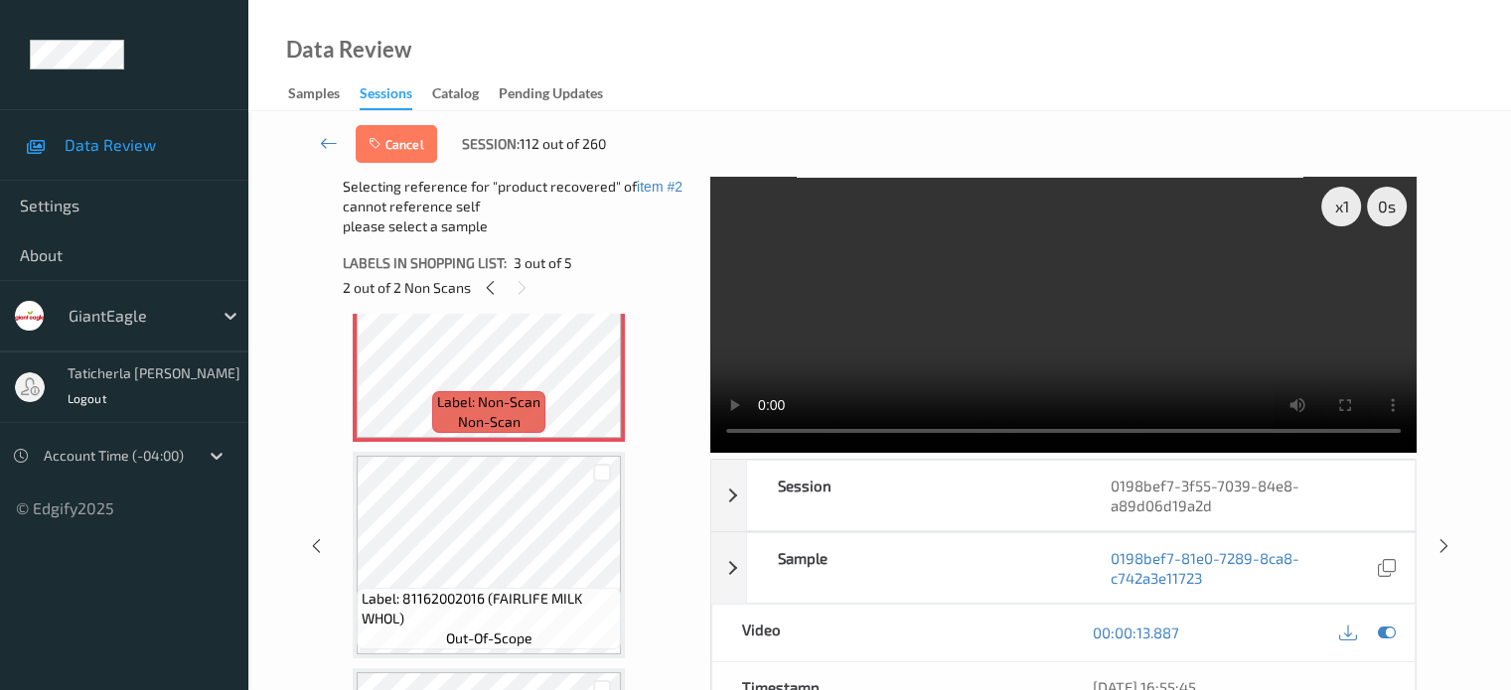
scroll to position [509, 0]
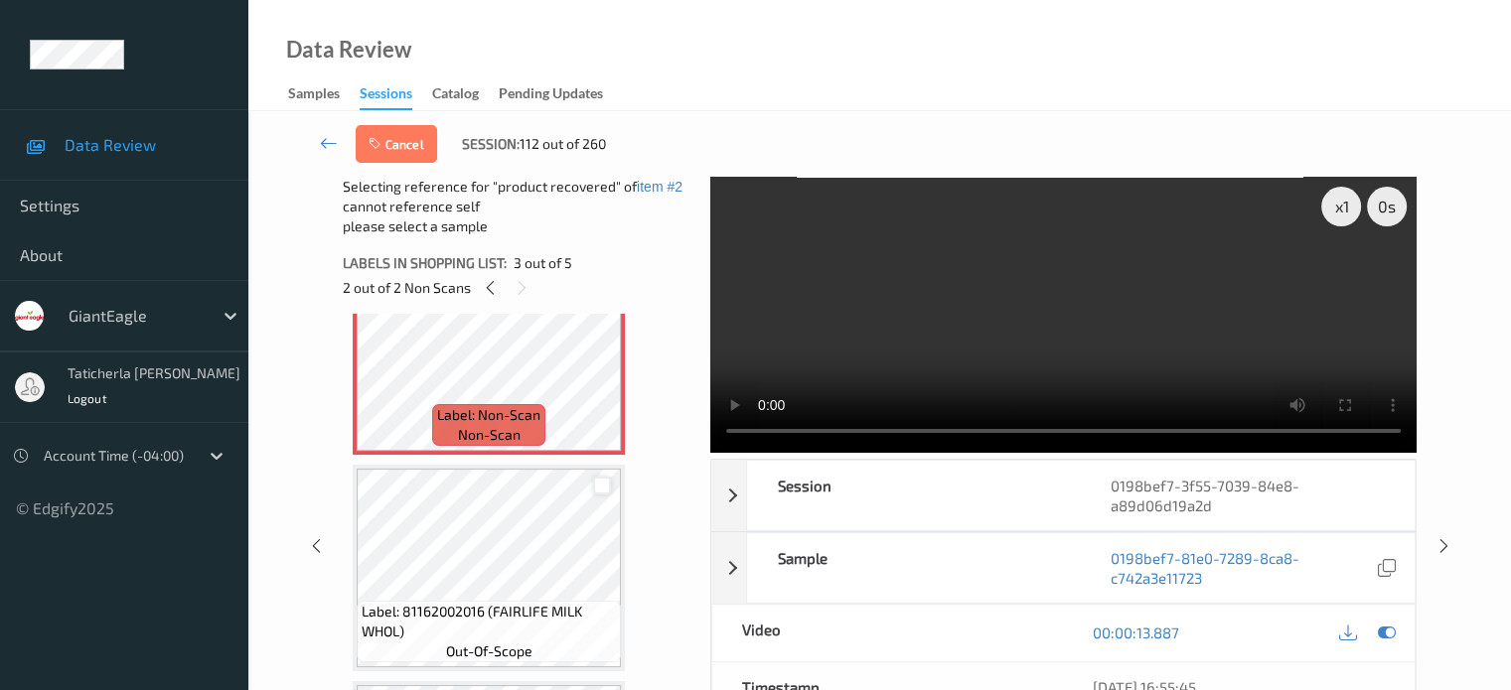
click at [607, 490] on div at bounding box center [602, 486] width 19 height 19
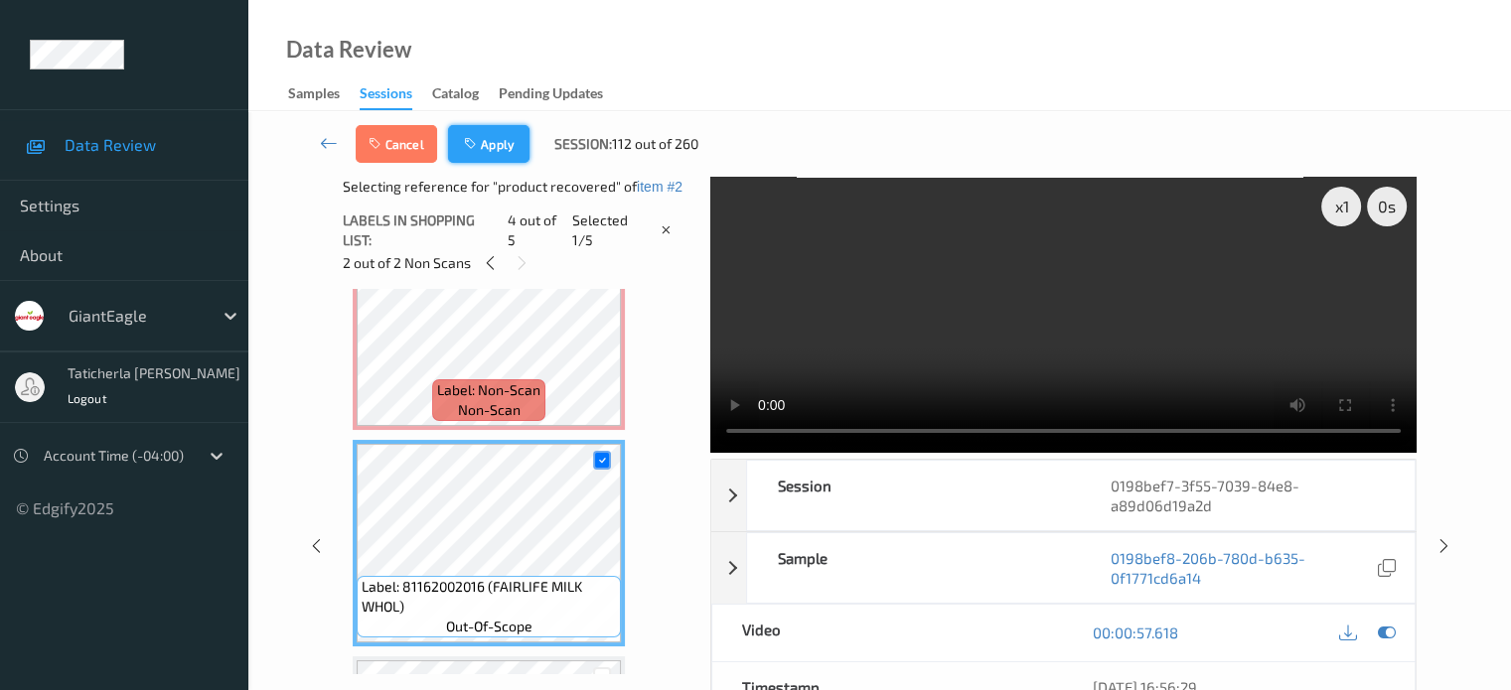
click at [492, 144] on button "Apply" at bounding box center [488, 144] width 81 height 38
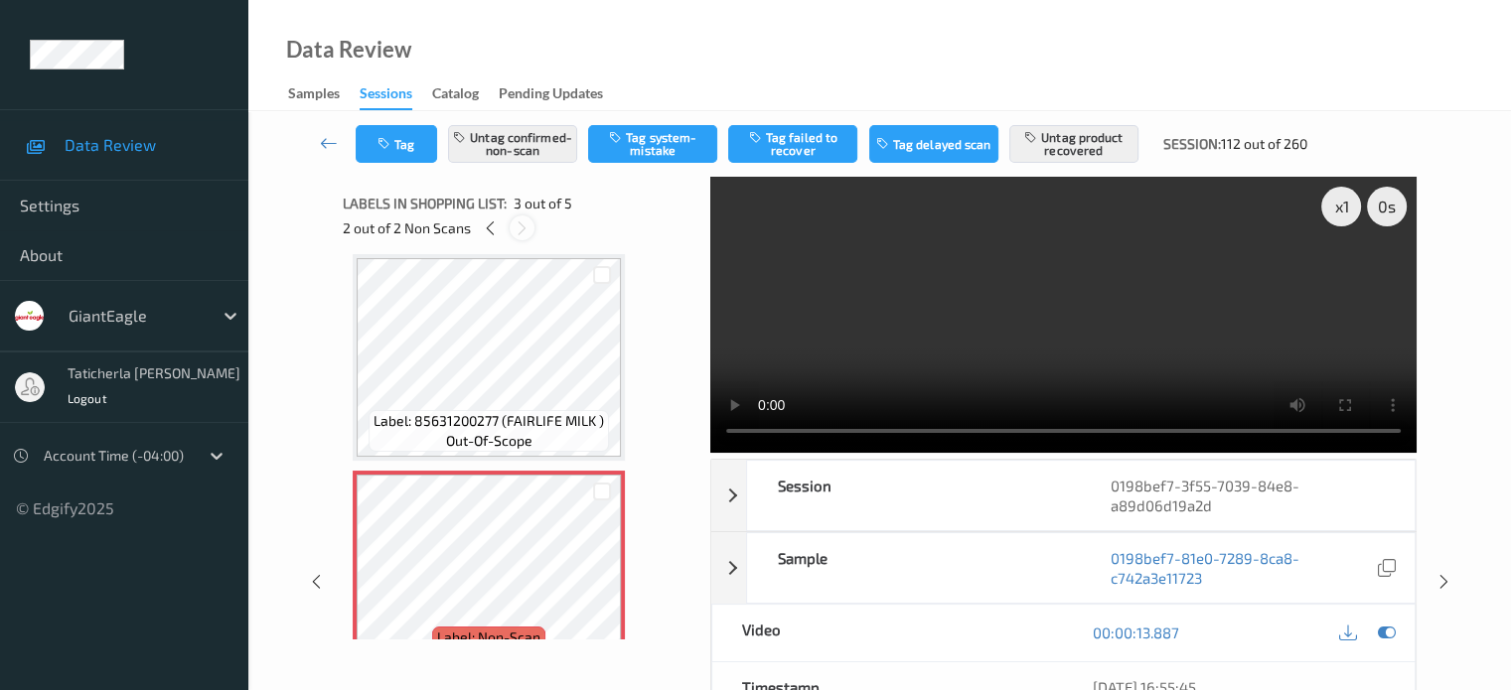
click at [522, 230] on icon at bounding box center [522, 229] width 17 height 18
click at [523, 226] on icon at bounding box center [522, 229] width 17 height 18
click at [524, 223] on icon at bounding box center [522, 229] width 17 height 18
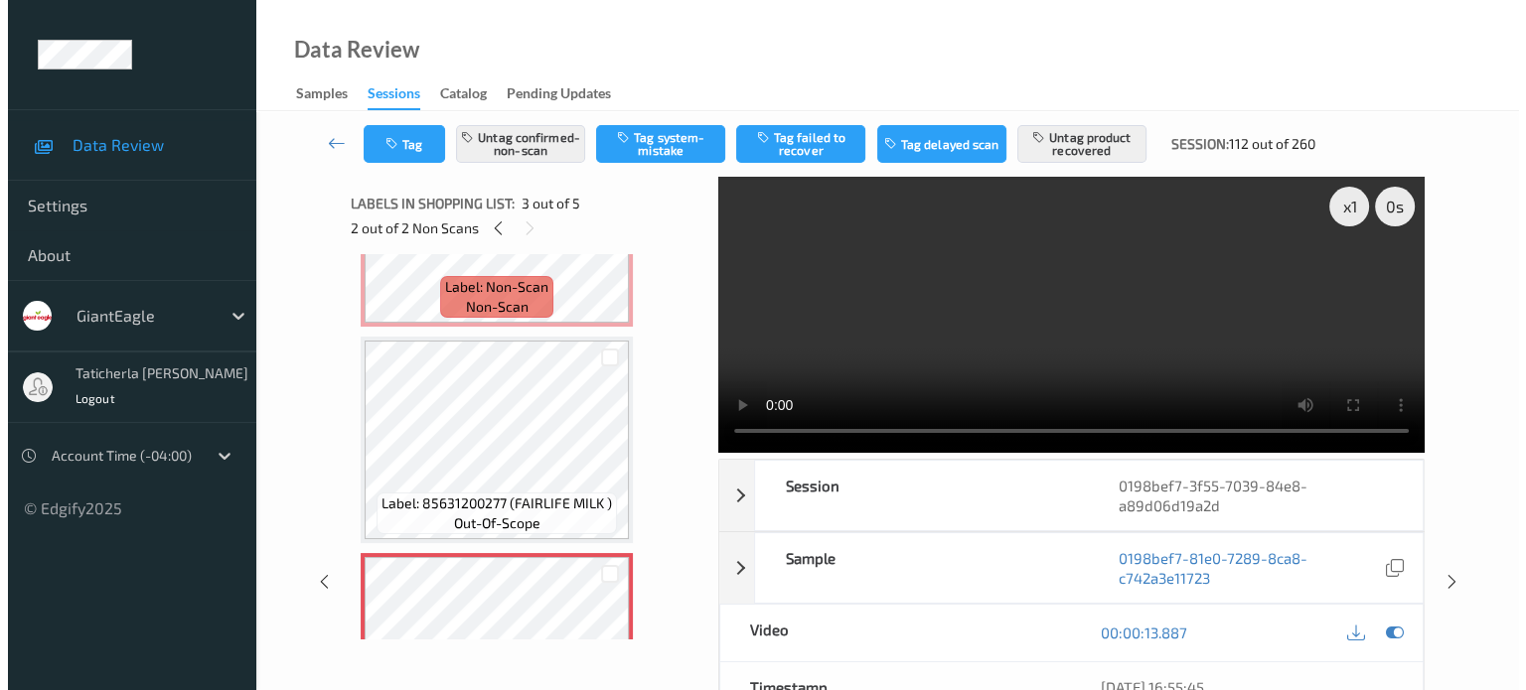
scroll to position [28, 0]
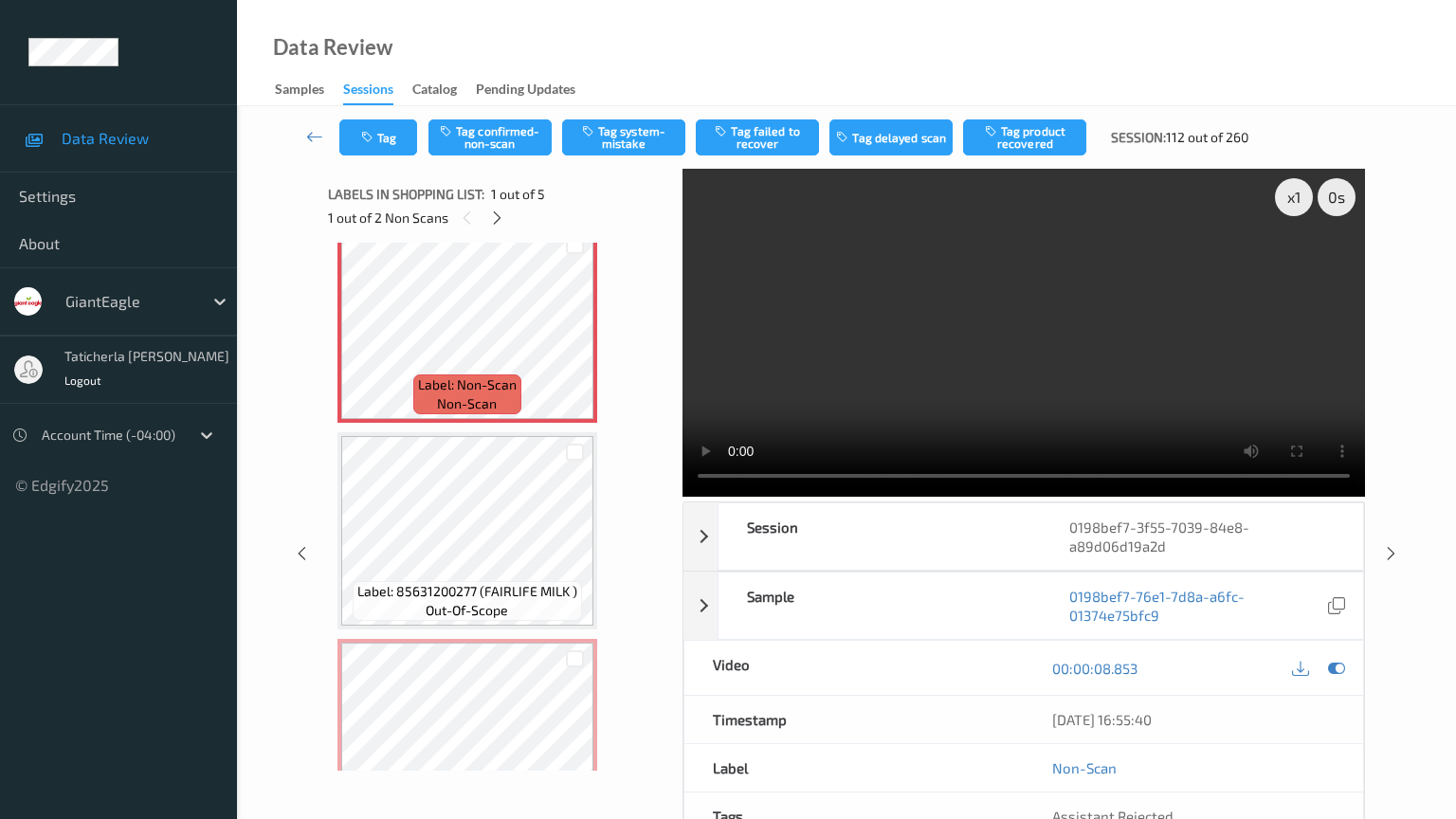
click at [682, 496] on video at bounding box center [1023, 333] width 682 height 328
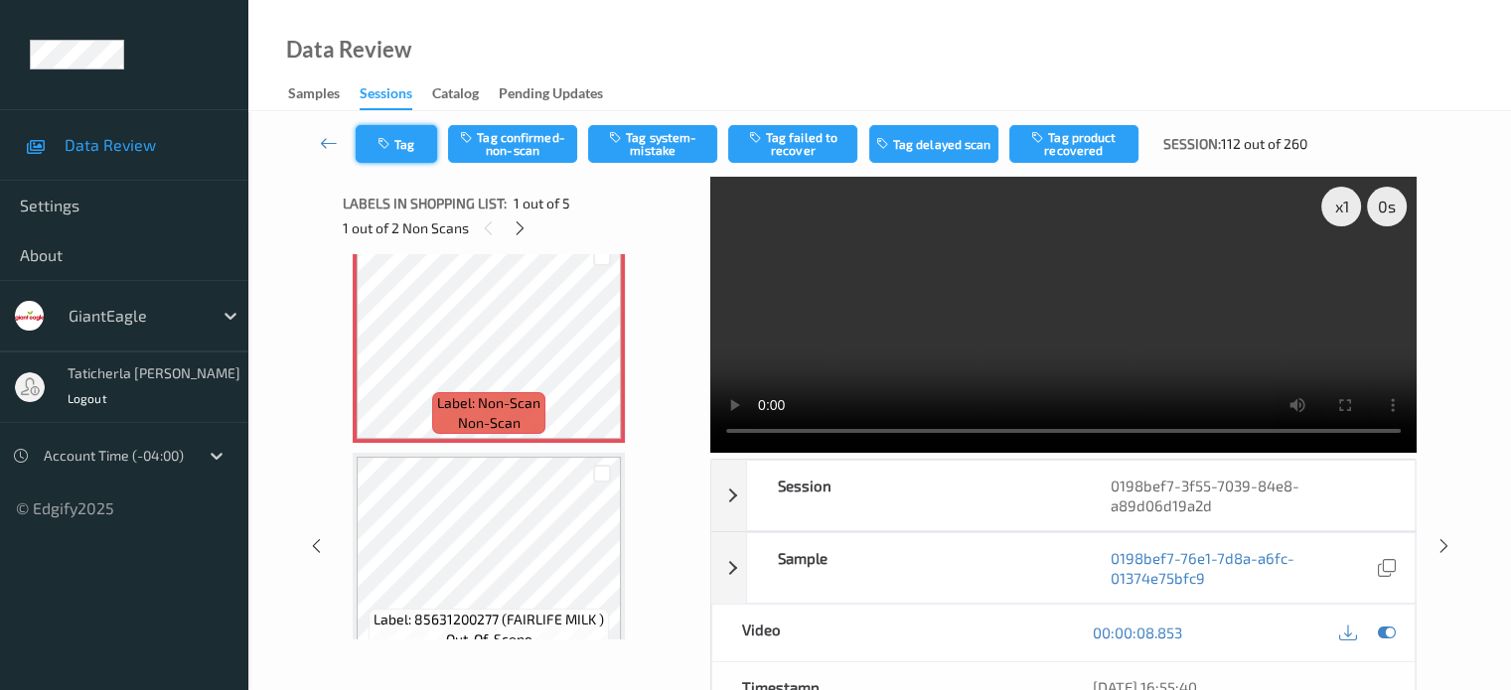
click at [422, 140] on button "Tag" at bounding box center [396, 144] width 81 height 38
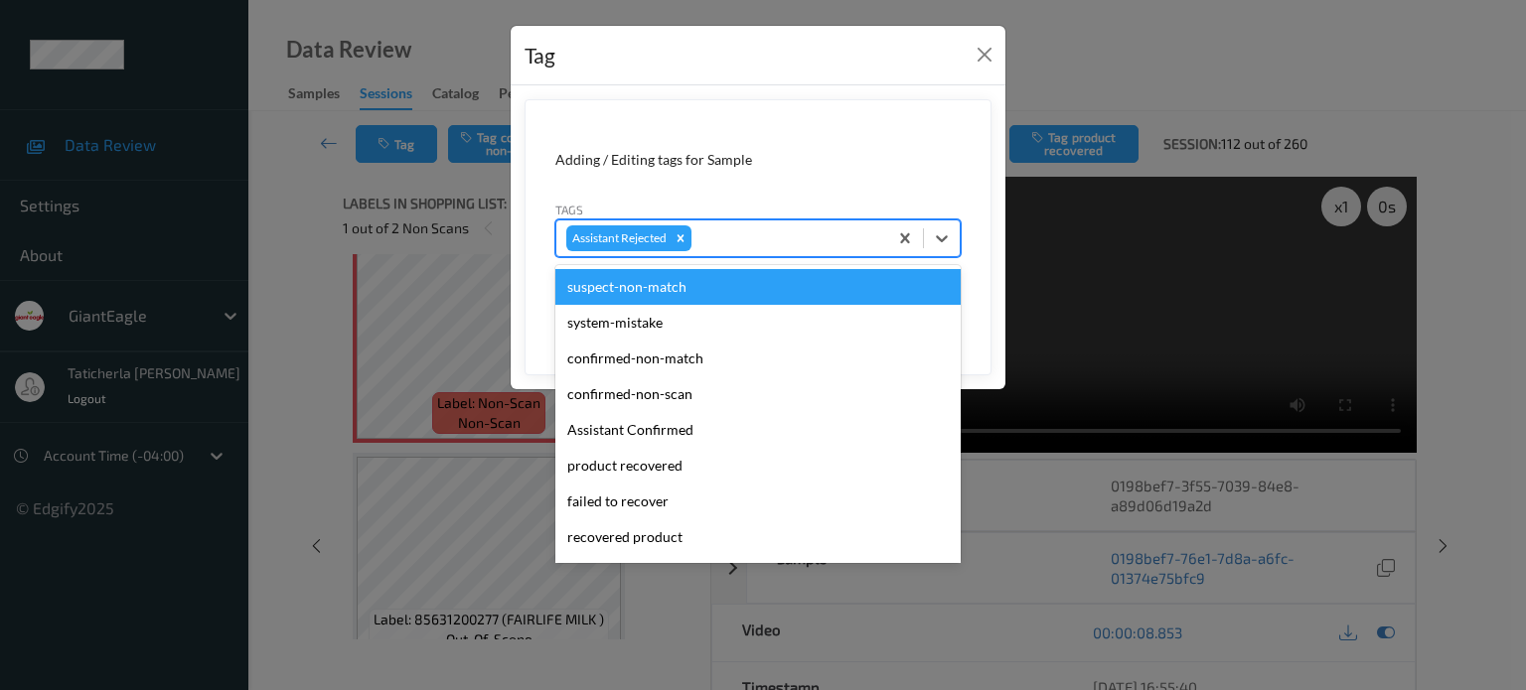
click at [735, 236] on div at bounding box center [786, 238] width 182 height 24
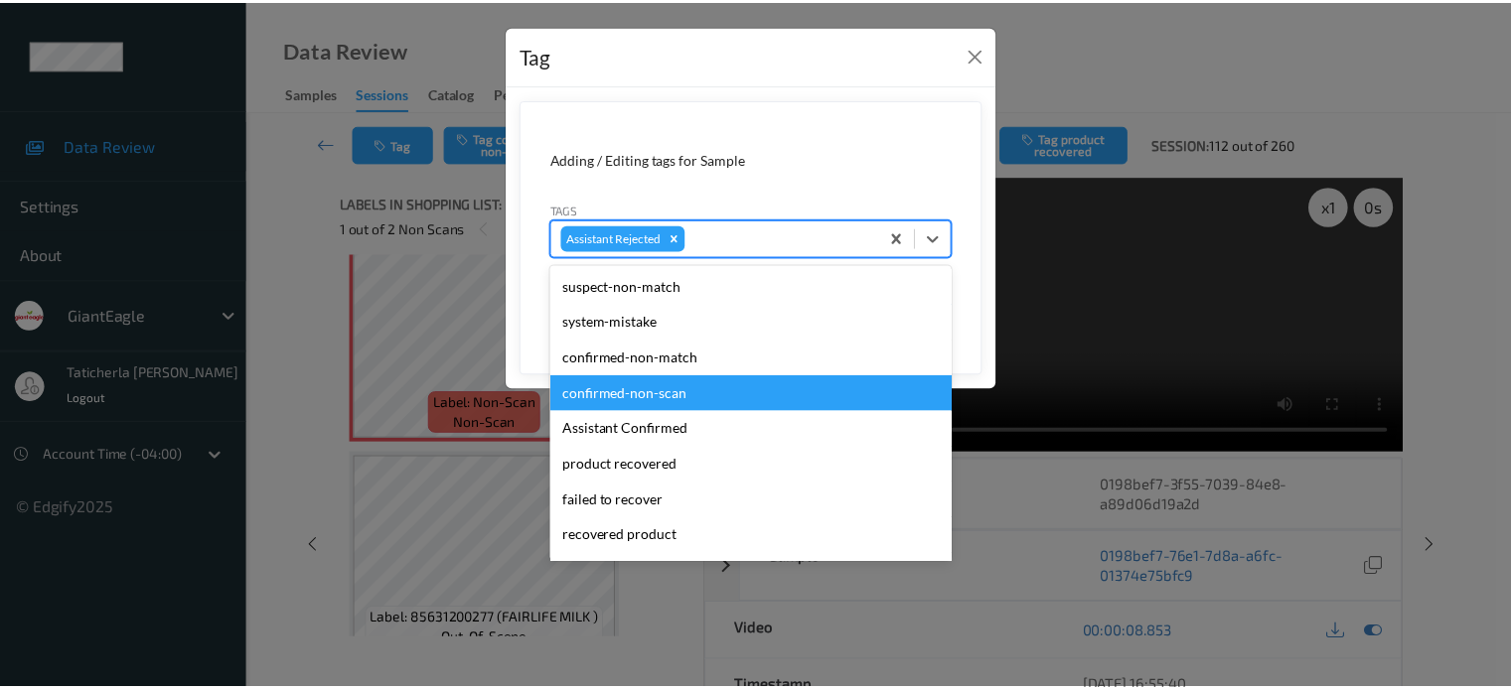
scroll to position [99, 0]
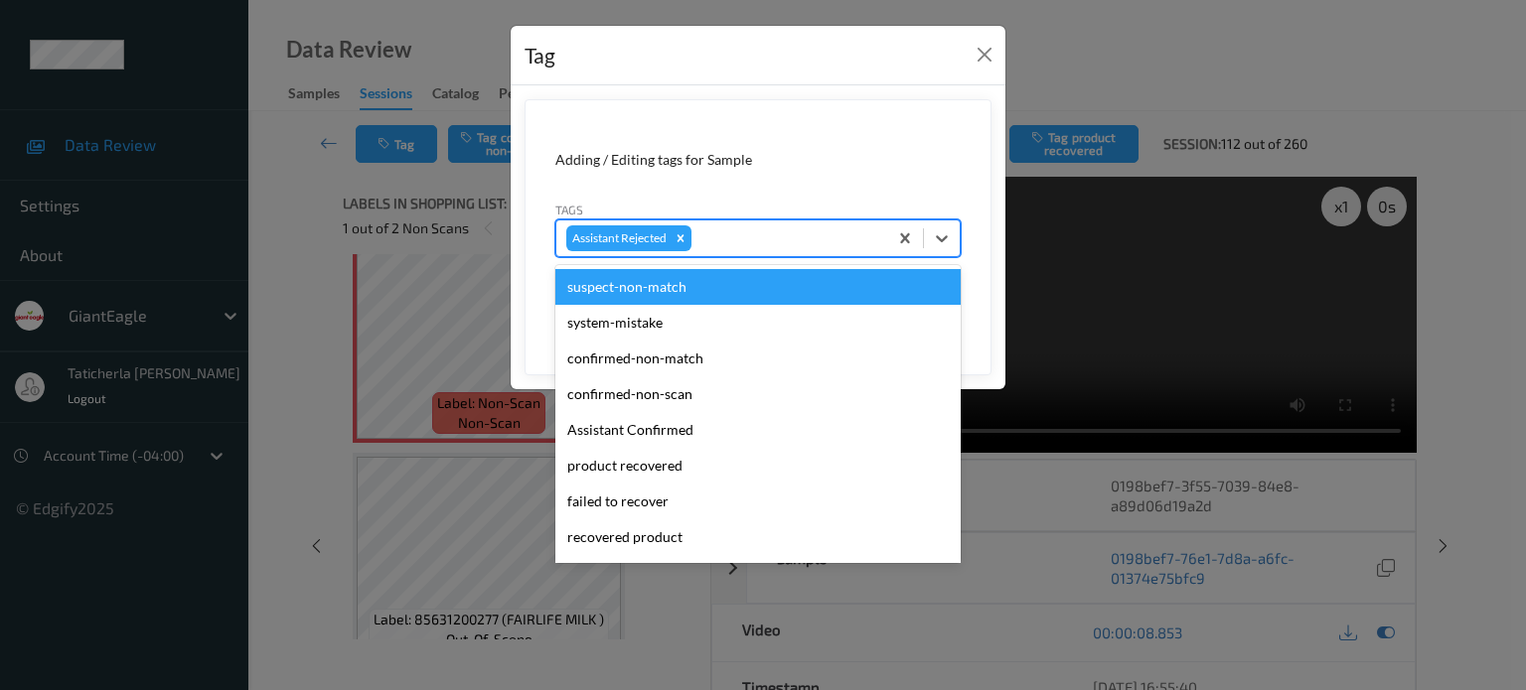
click at [764, 233] on div at bounding box center [786, 238] width 182 height 24
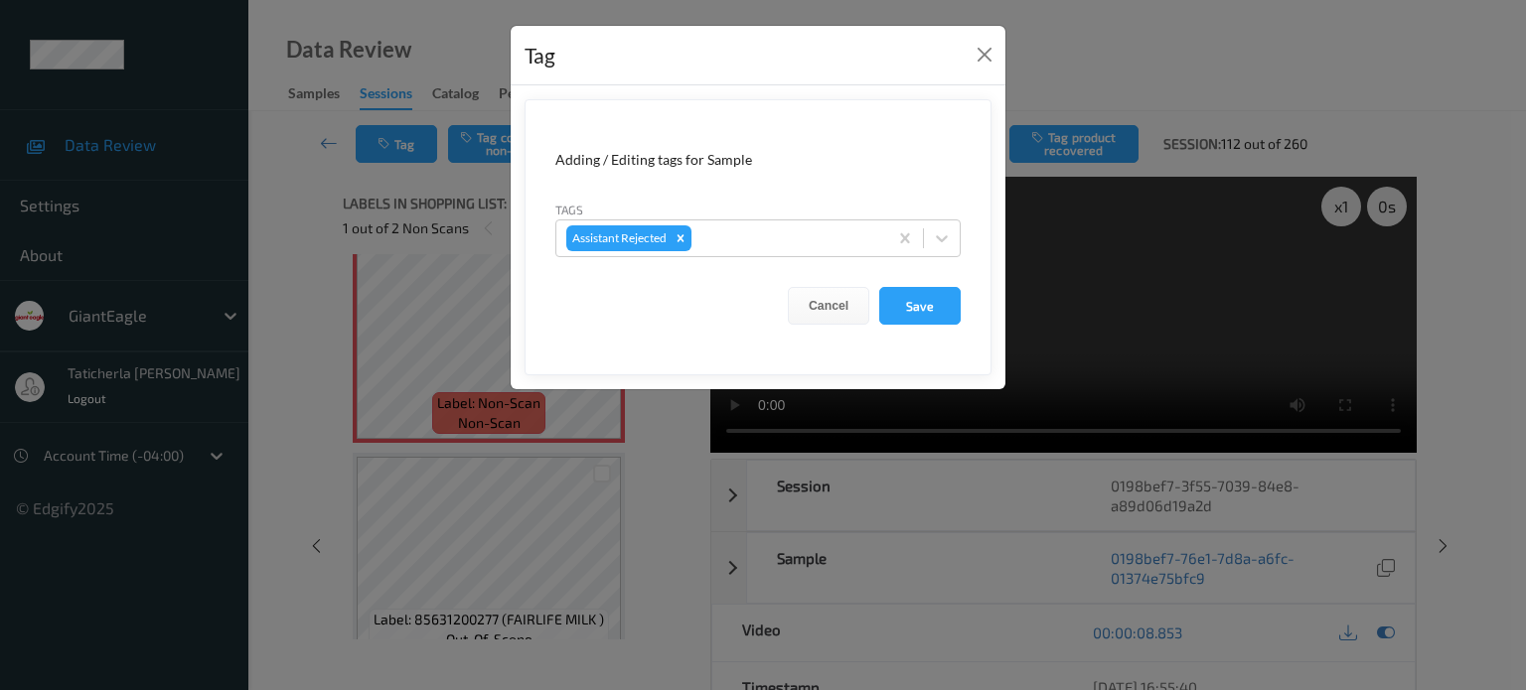
click at [1175, 300] on div "Tag Adding / Editing tags for Sample Tags Assistant Rejected Cancel Save" at bounding box center [763, 345] width 1526 height 690
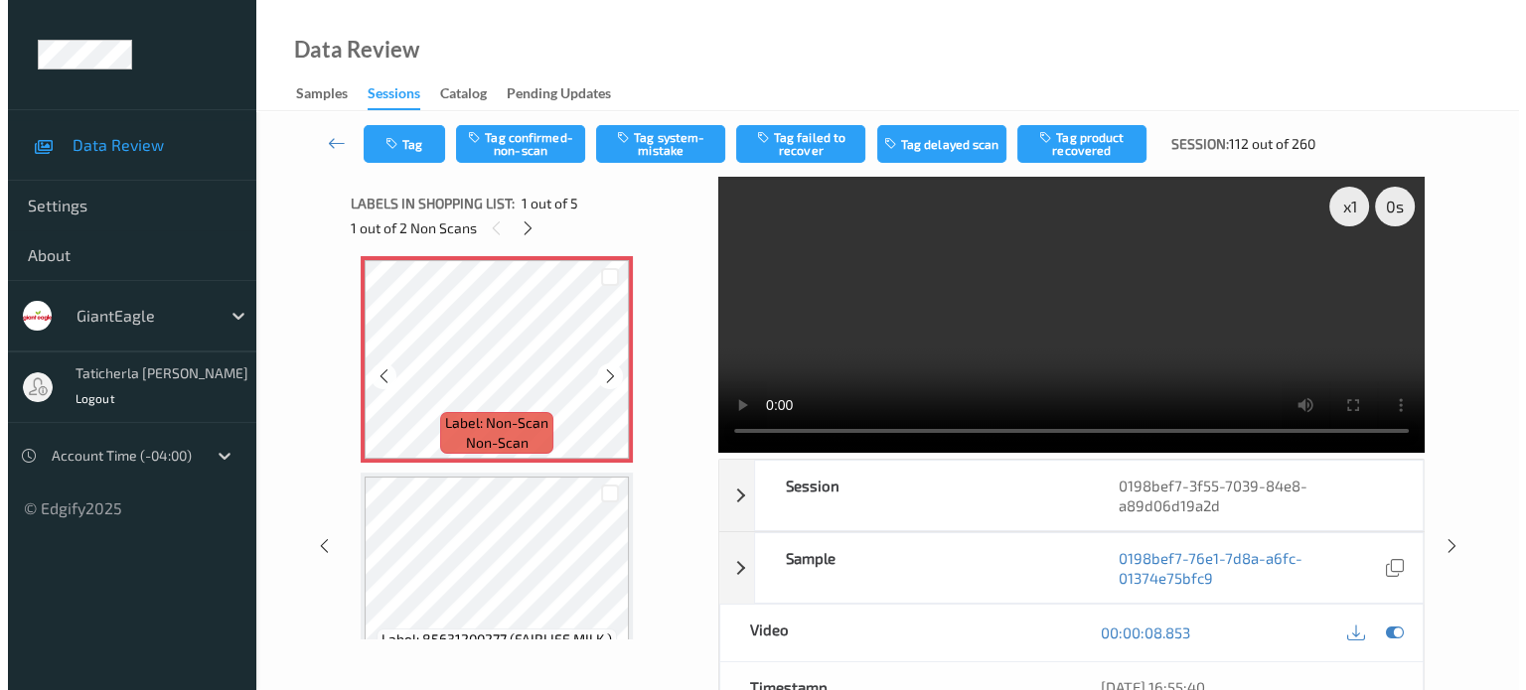
scroll to position [0, 0]
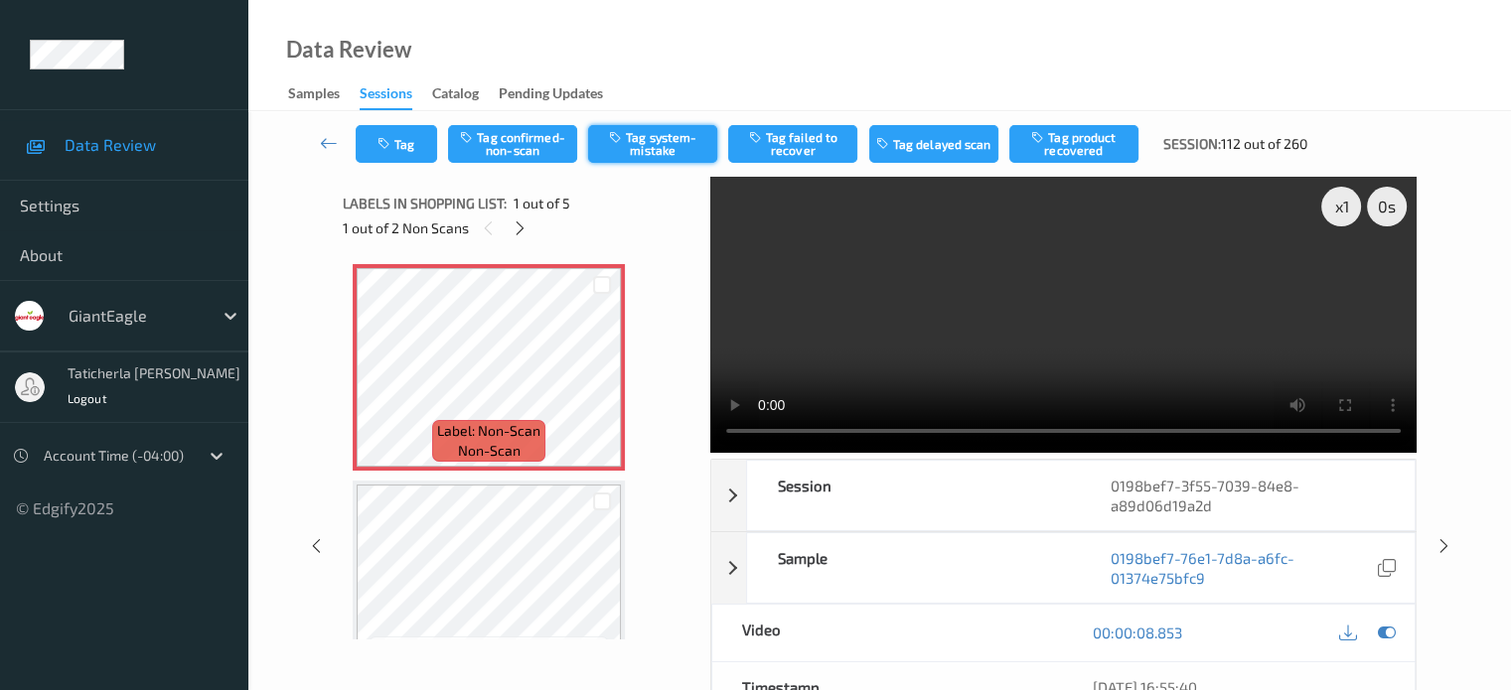
click at [632, 138] on button "Tag system-mistake" at bounding box center [652, 144] width 129 height 38
click at [411, 137] on button "Tag" at bounding box center [396, 144] width 81 height 38
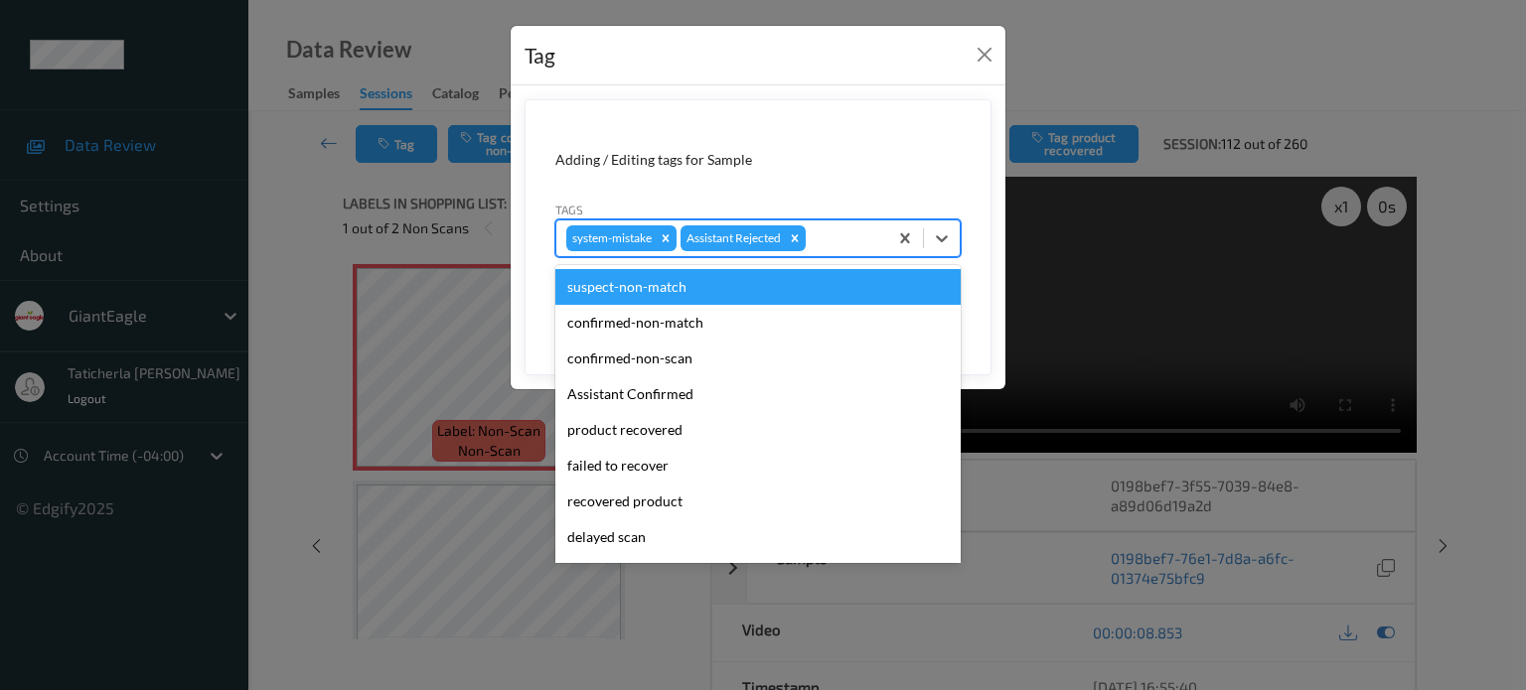
click at [846, 233] on div at bounding box center [844, 238] width 68 height 24
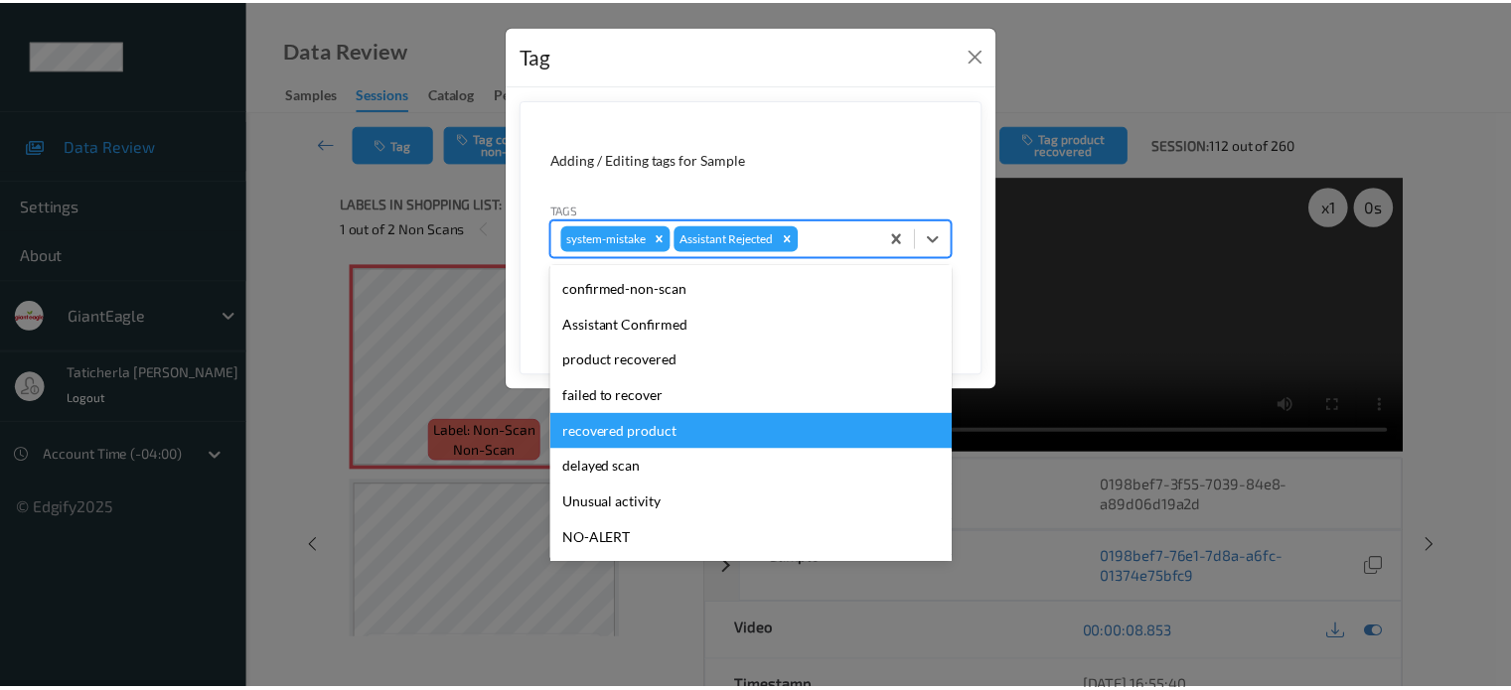
scroll to position [99, 0]
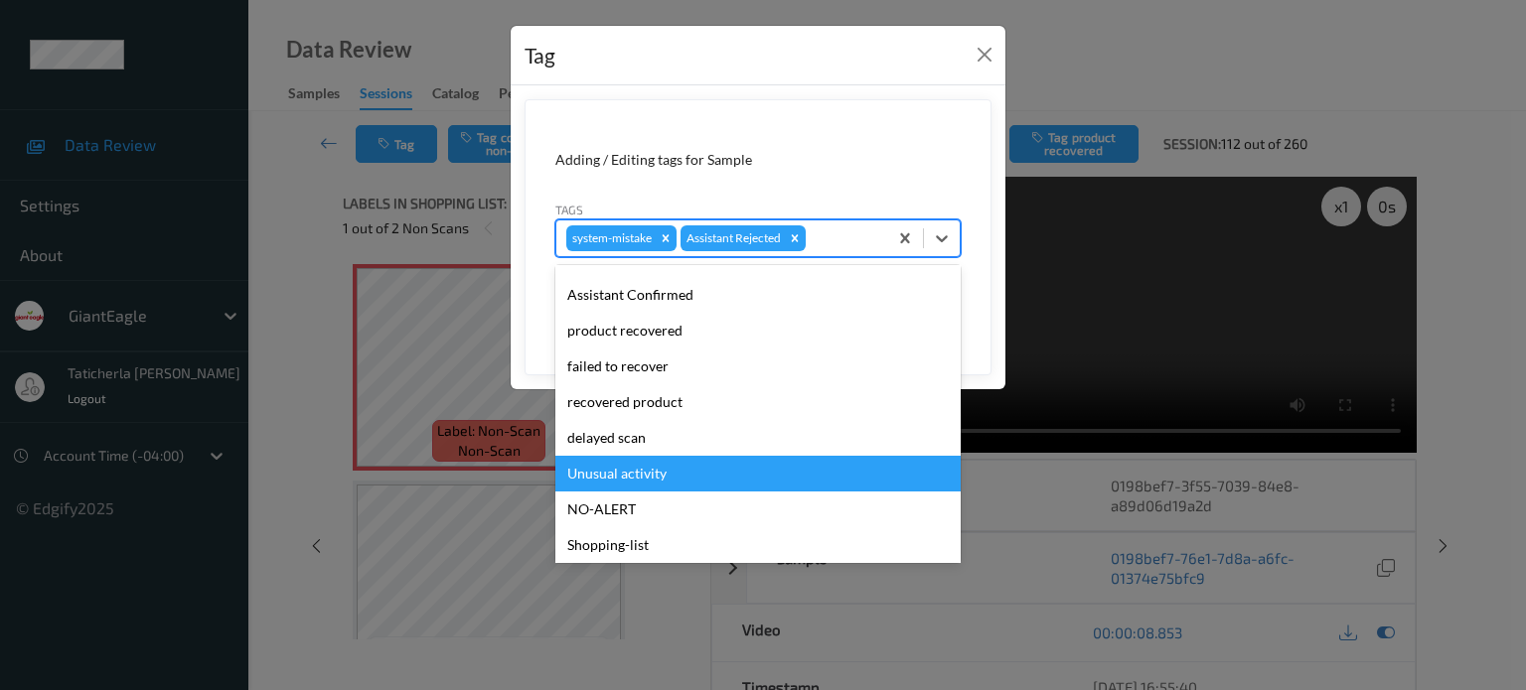
click at [699, 480] on div "Unusual activity" at bounding box center [757, 474] width 405 height 36
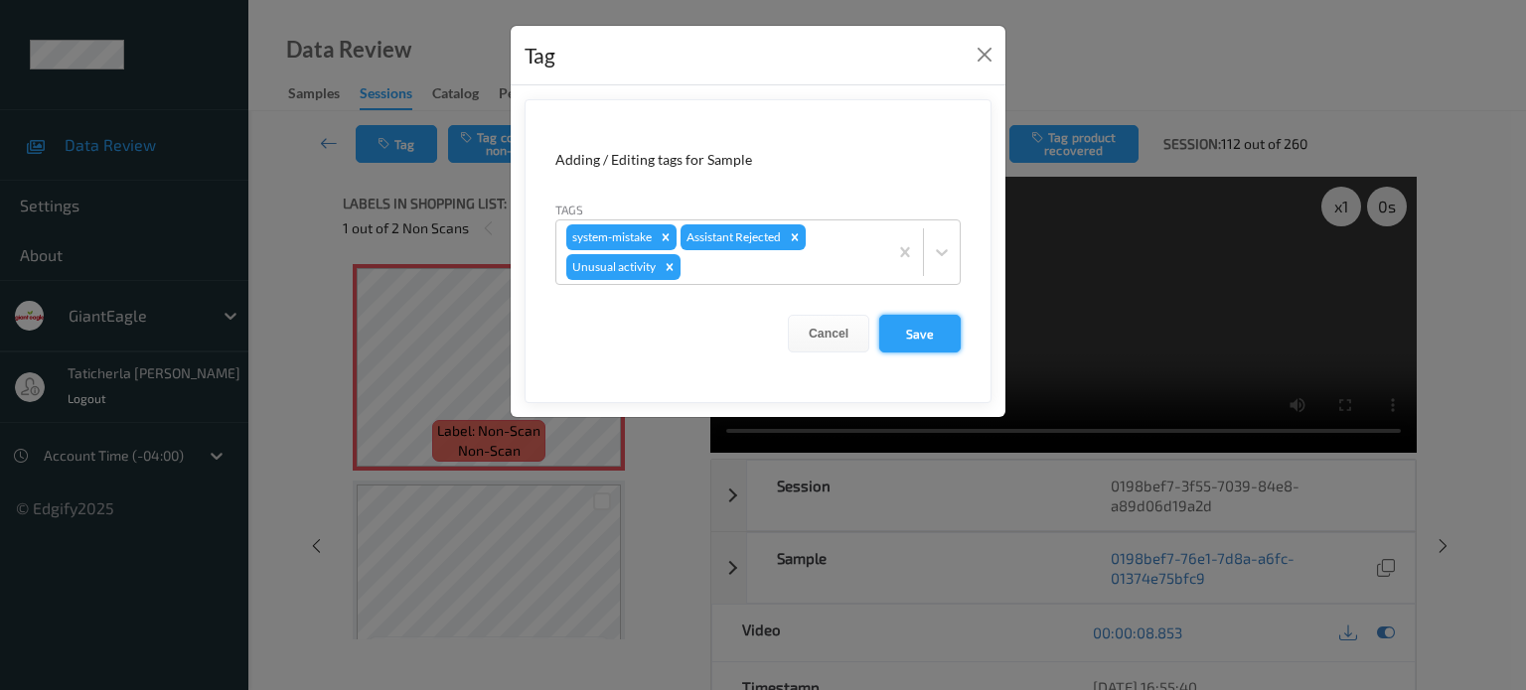
click at [929, 329] on button "Save" at bounding box center [919, 334] width 81 height 38
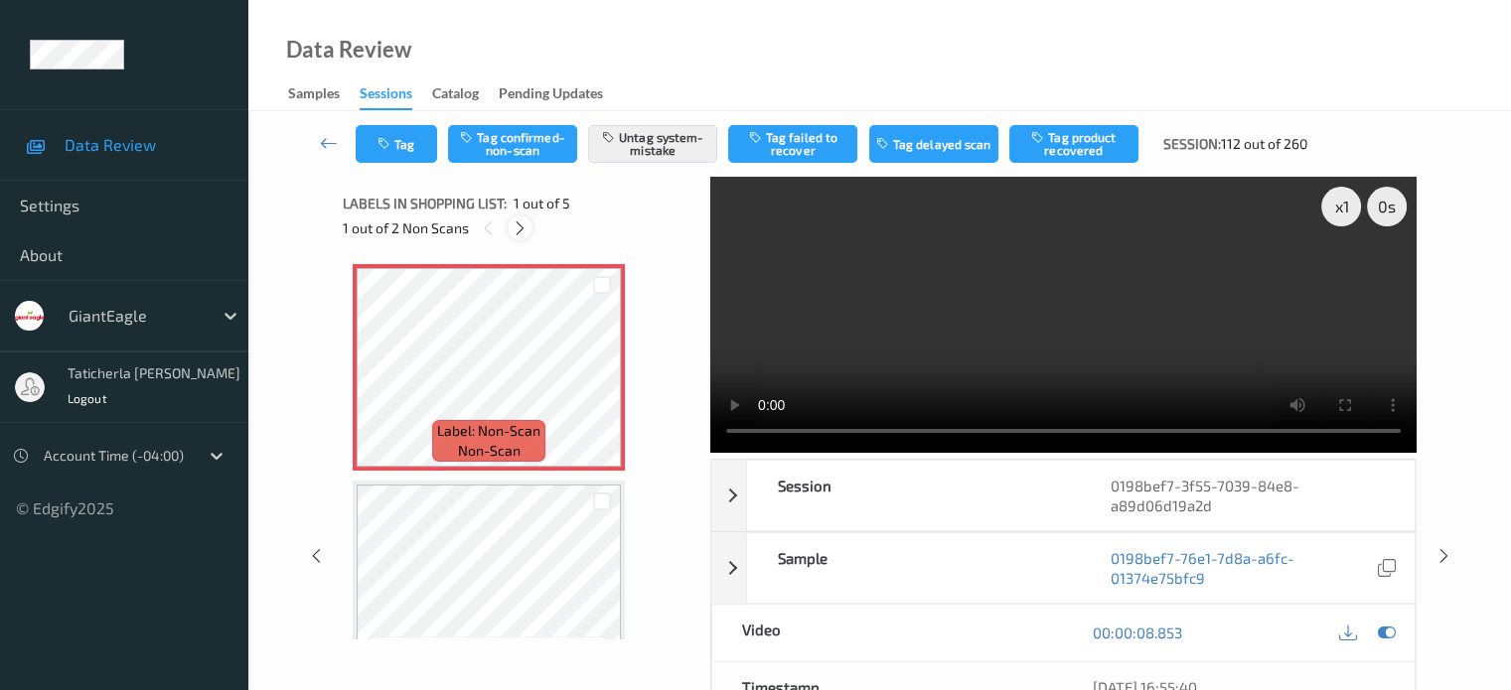
click at [521, 222] on icon at bounding box center [520, 229] width 17 height 18
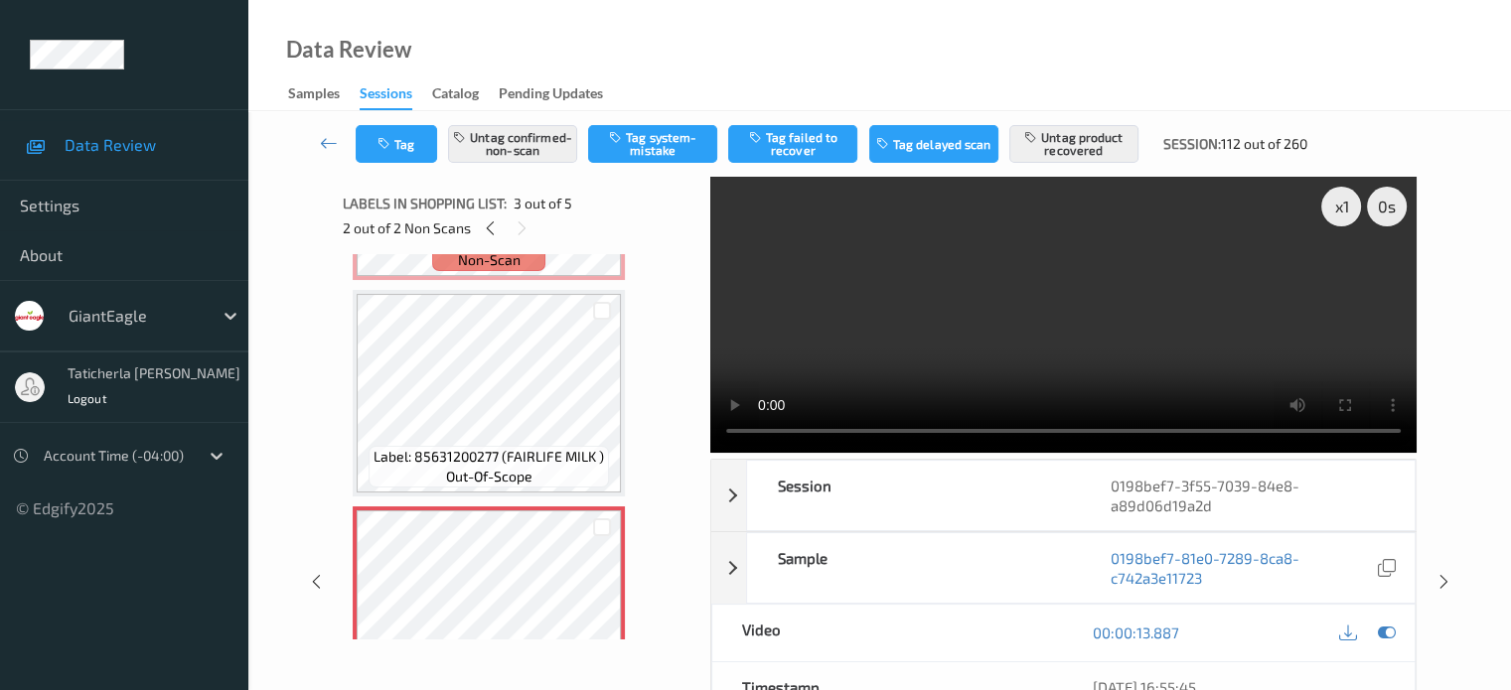
scroll to position [226, 0]
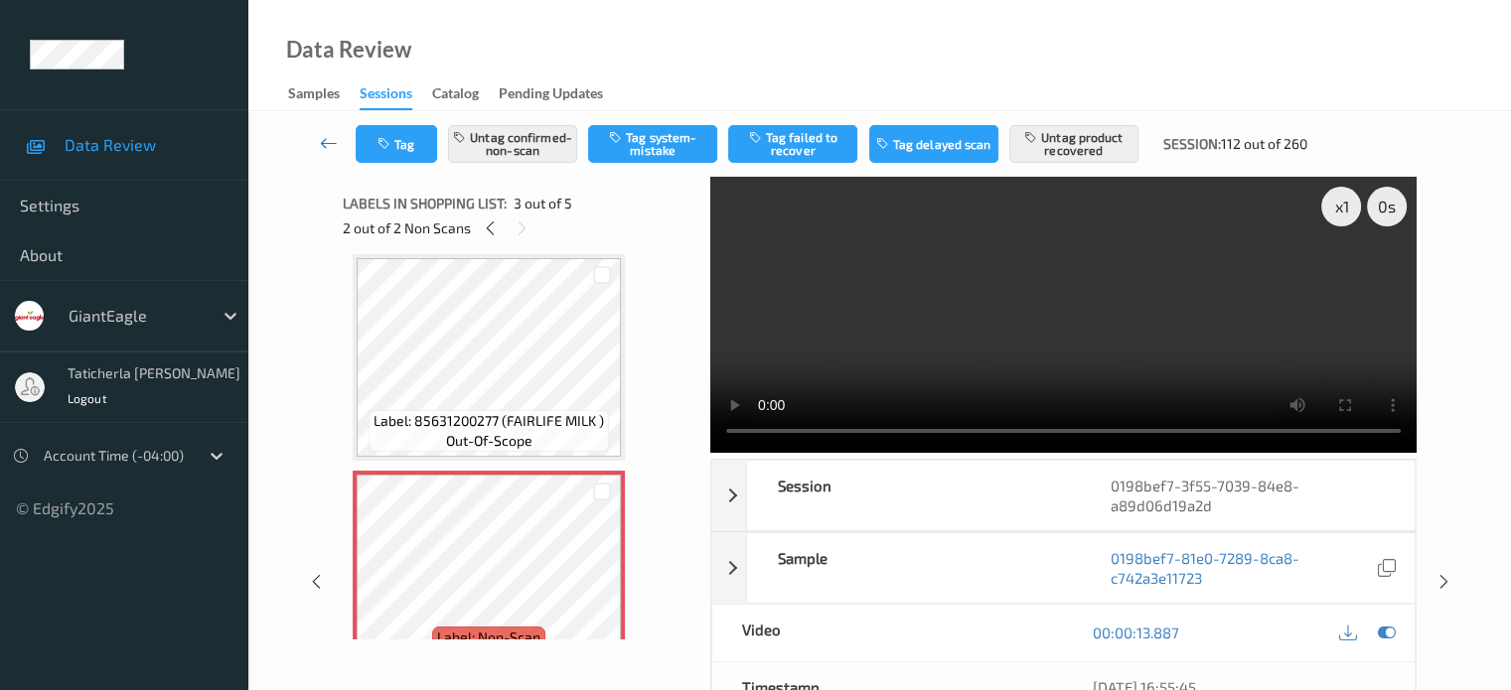
click at [326, 137] on icon at bounding box center [329, 143] width 18 height 20
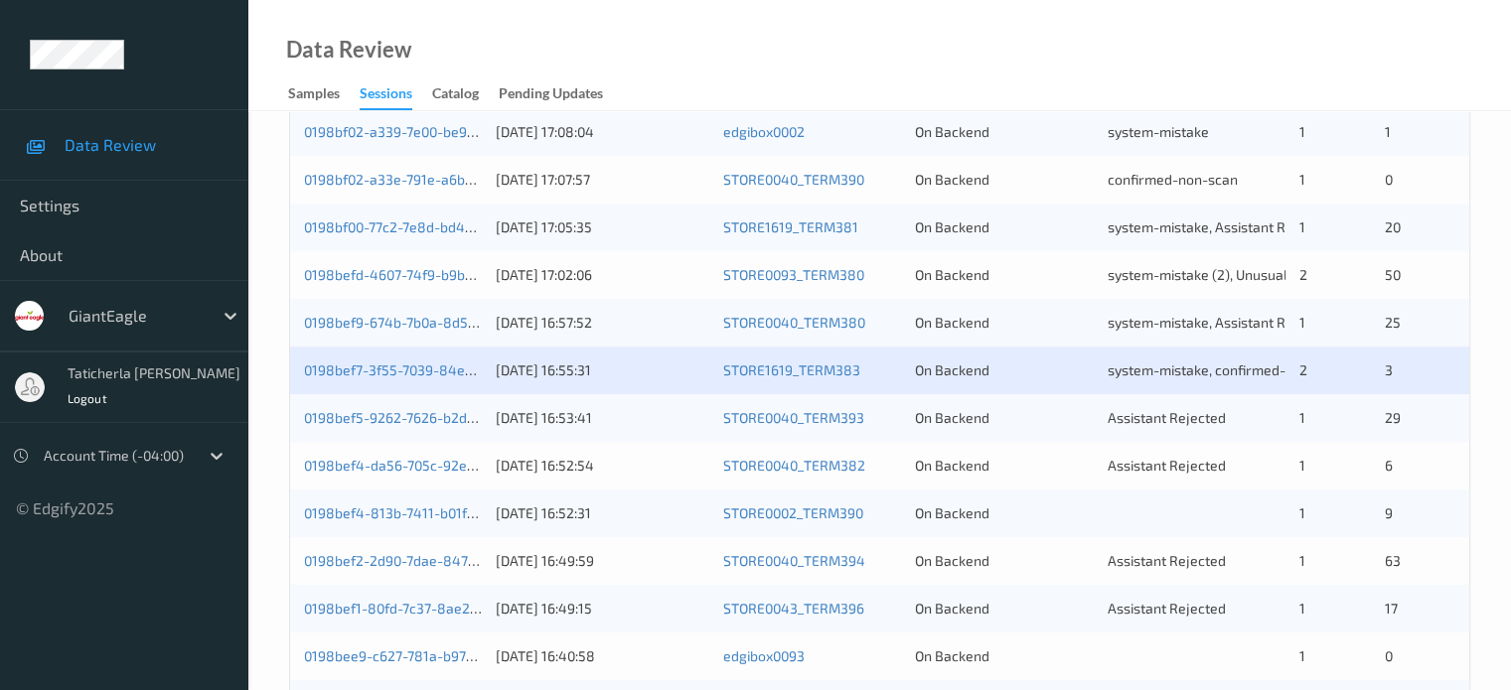
scroll to position [894, 0]
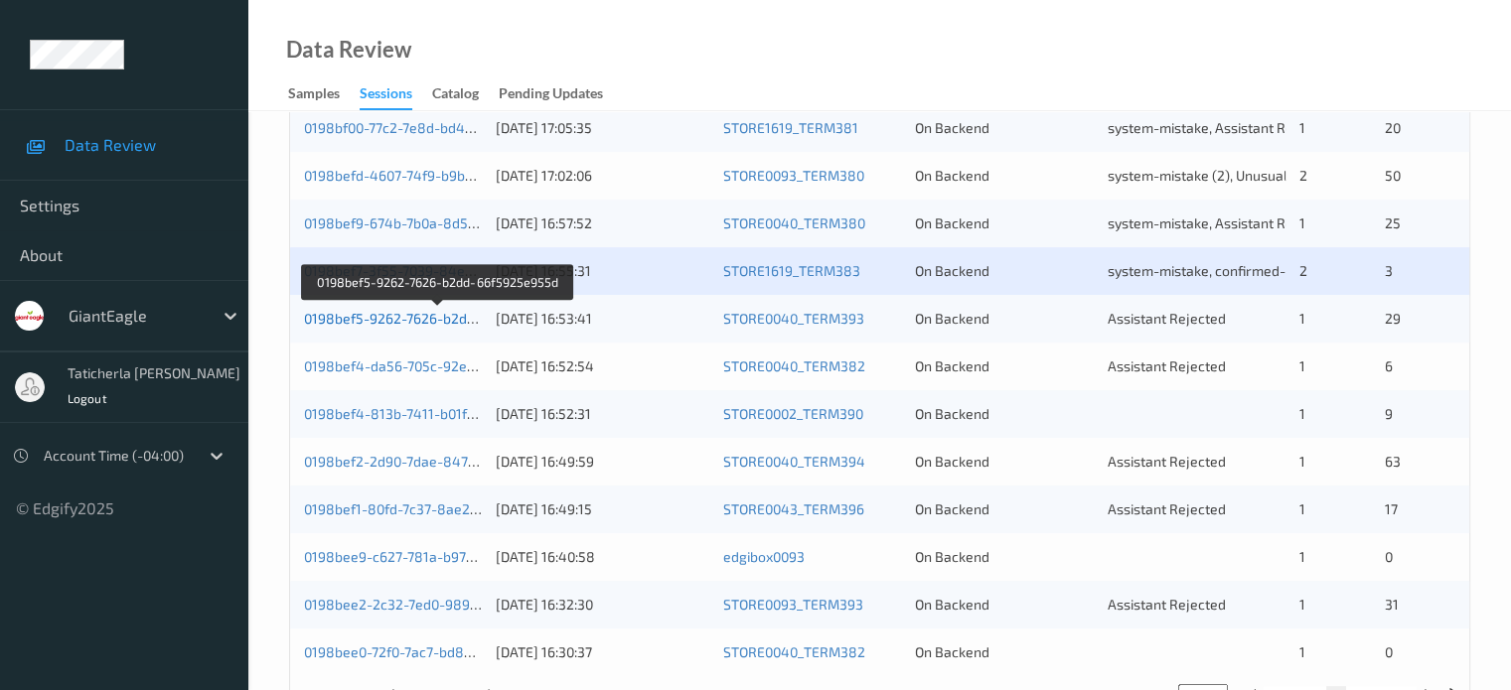
click at [427, 318] on link "0198bef5-9262-7626-b2dd-66f5925e955d" at bounding box center [438, 318] width 269 height 17
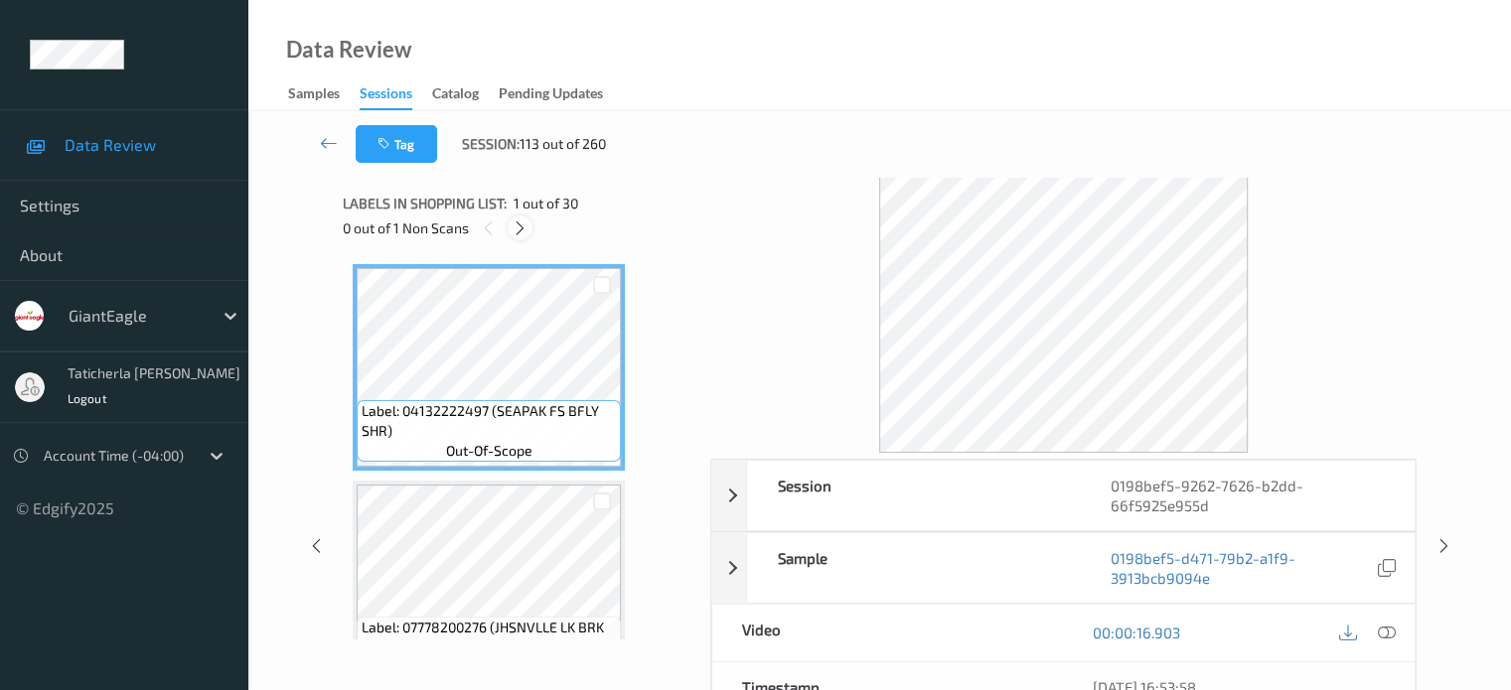
click at [519, 220] on icon at bounding box center [520, 229] width 17 height 18
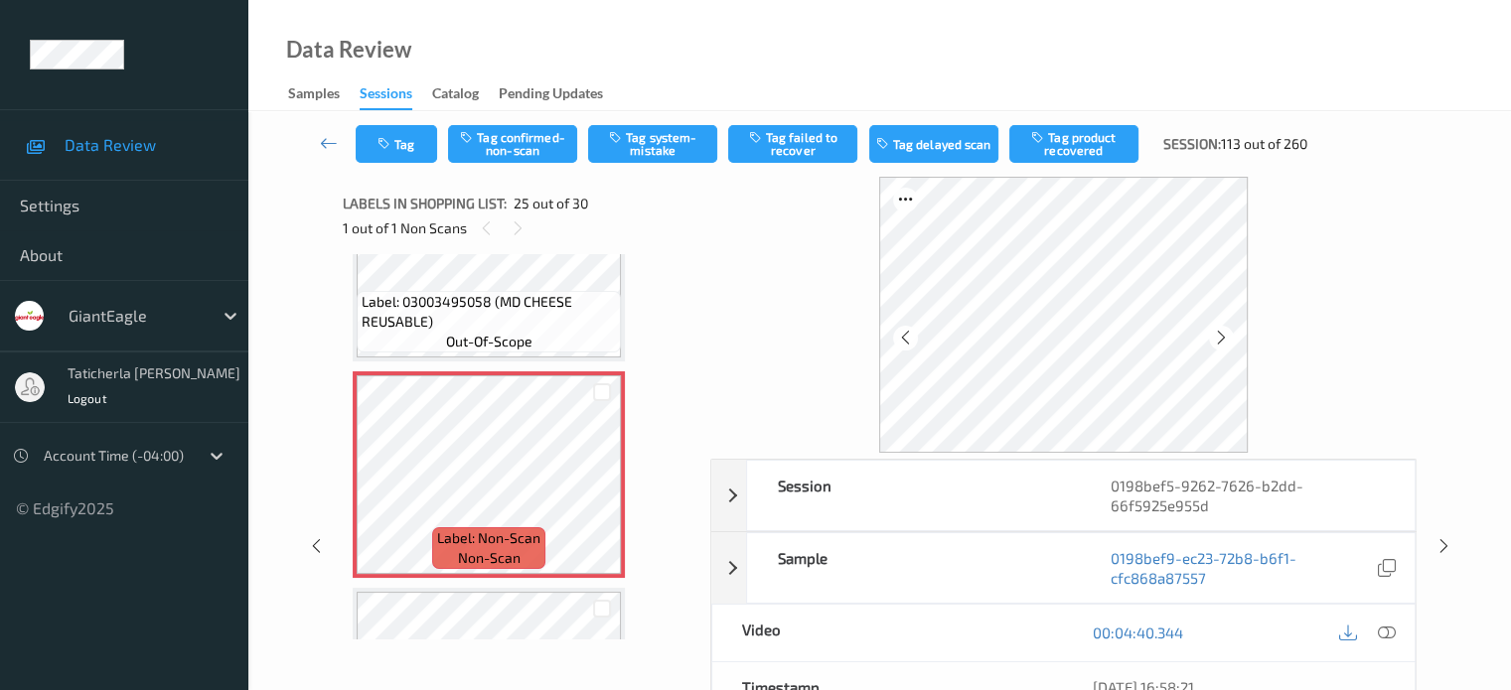
scroll to position [5189, 0]
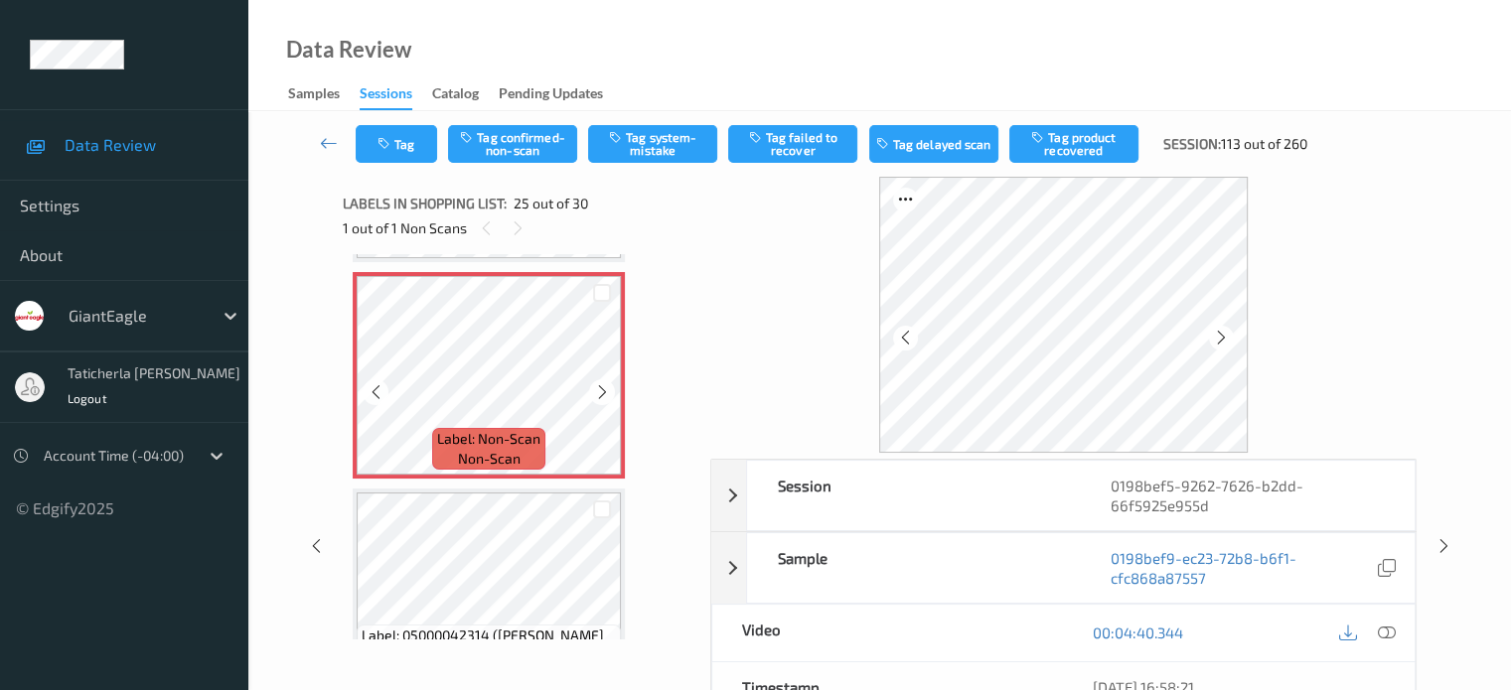
click at [603, 392] on icon at bounding box center [602, 392] width 17 height 18
click at [1383, 630] on icon at bounding box center [1386, 633] width 18 height 18
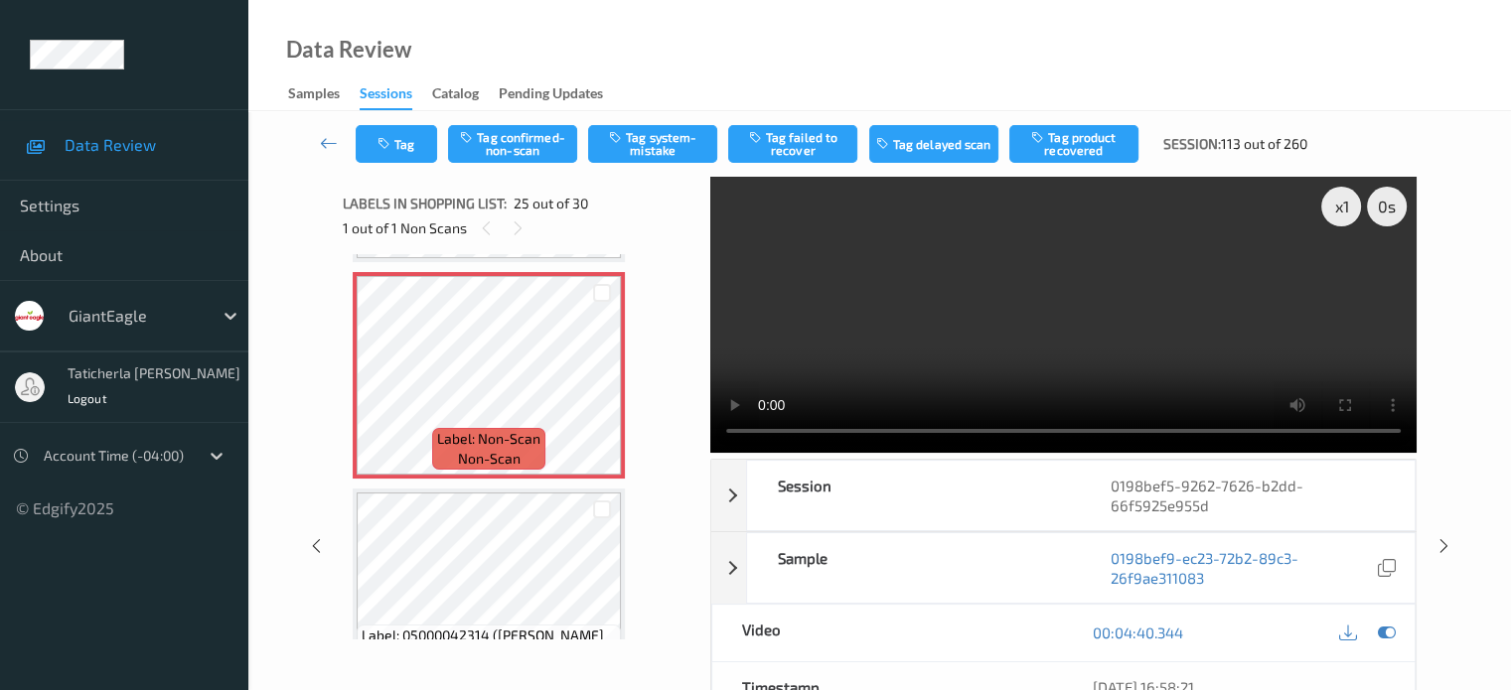
click at [737, 274] on video at bounding box center [1063, 315] width 706 height 276
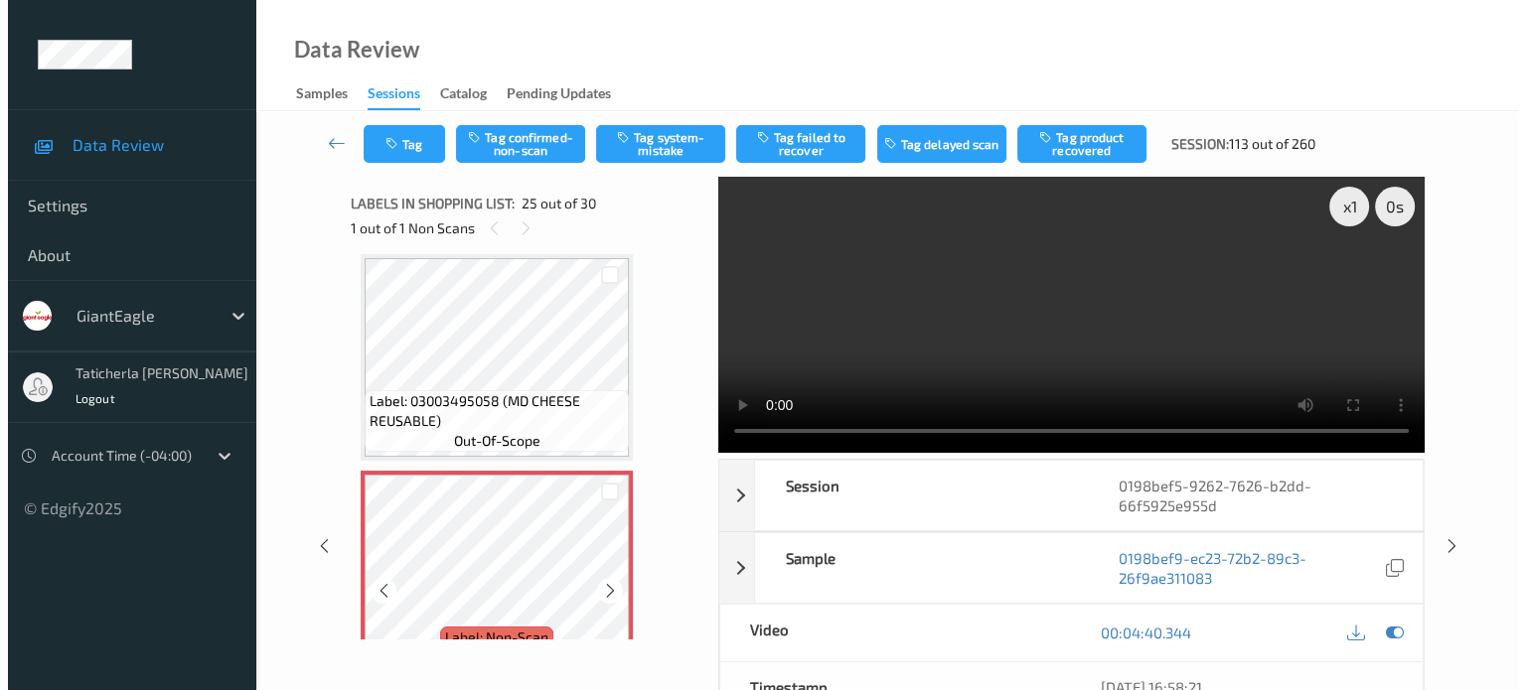
scroll to position [5090, 0]
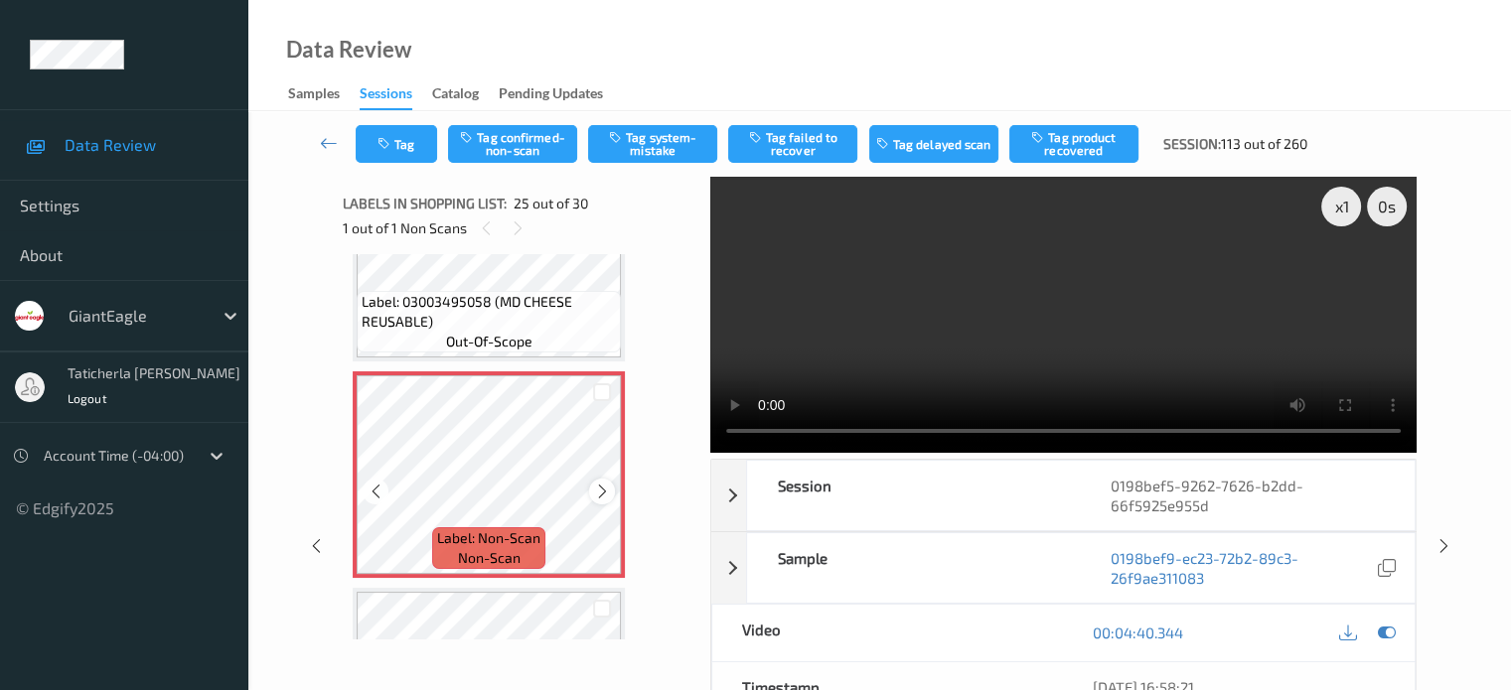
click at [602, 488] on icon at bounding box center [602, 492] width 17 height 18
click at [600, 493] on icon at bounding box center [602, 492] width 17 height 18
click at [595, 492] on icon at bounding box center [602, 492] width 17 height 18
click at [656, 138] on button "Tag system-mistake" at bounding box center [652, 144] width 129 height 38
click at [410, 135] on button "Tag" at bounding box center [396, 144] width 81 height 38
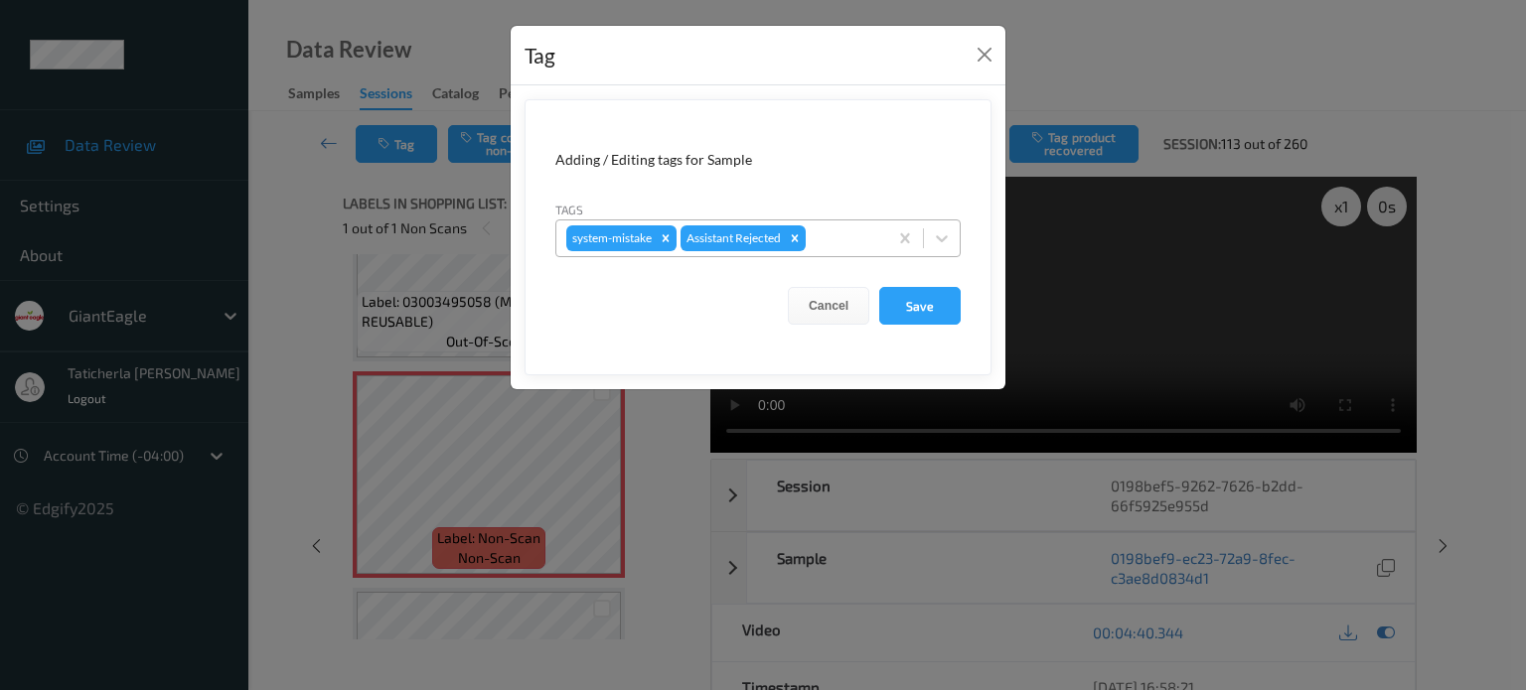
click at [873, 236] on div at bounding box center [844, 238] width 68 height 24
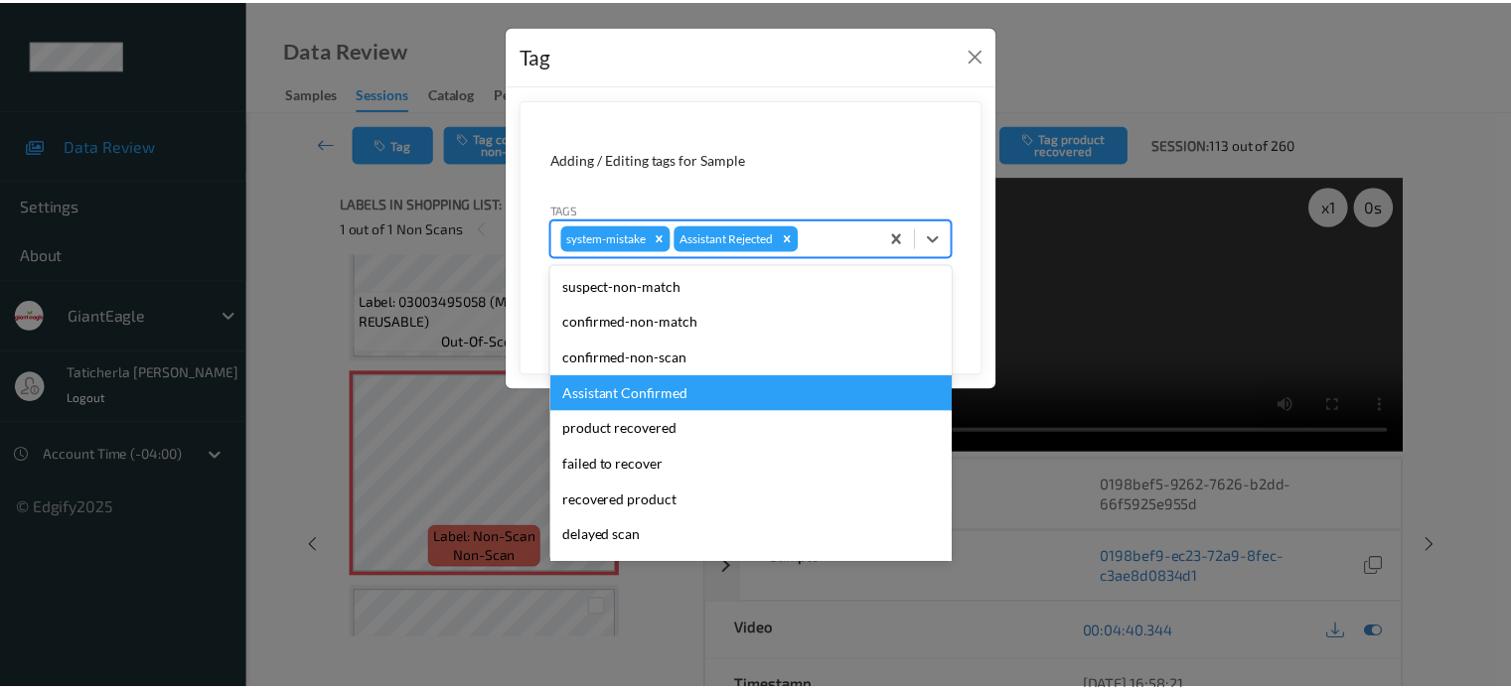
scroll to position [175, 0]
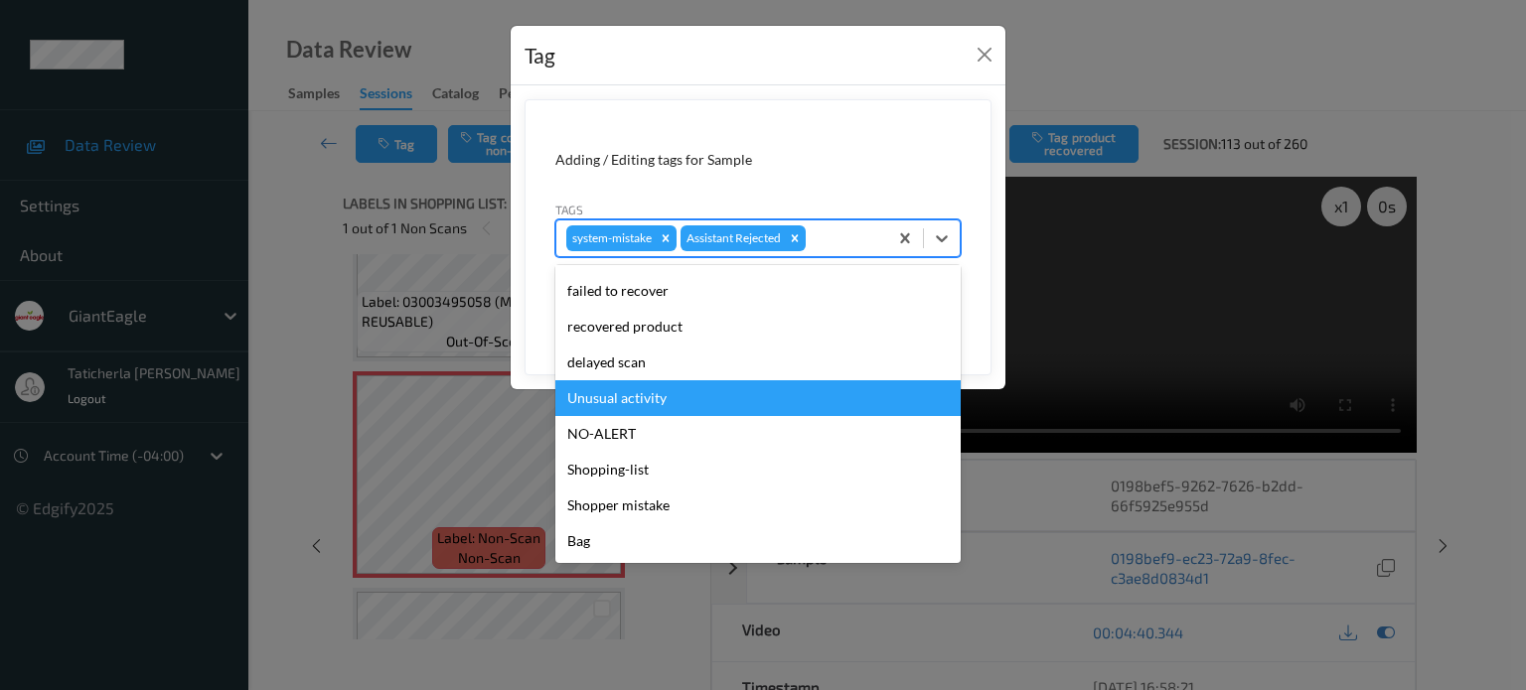
click at [665, 389] on div "Unusual activity" at bounding box center [757, 398] width 405 height 36
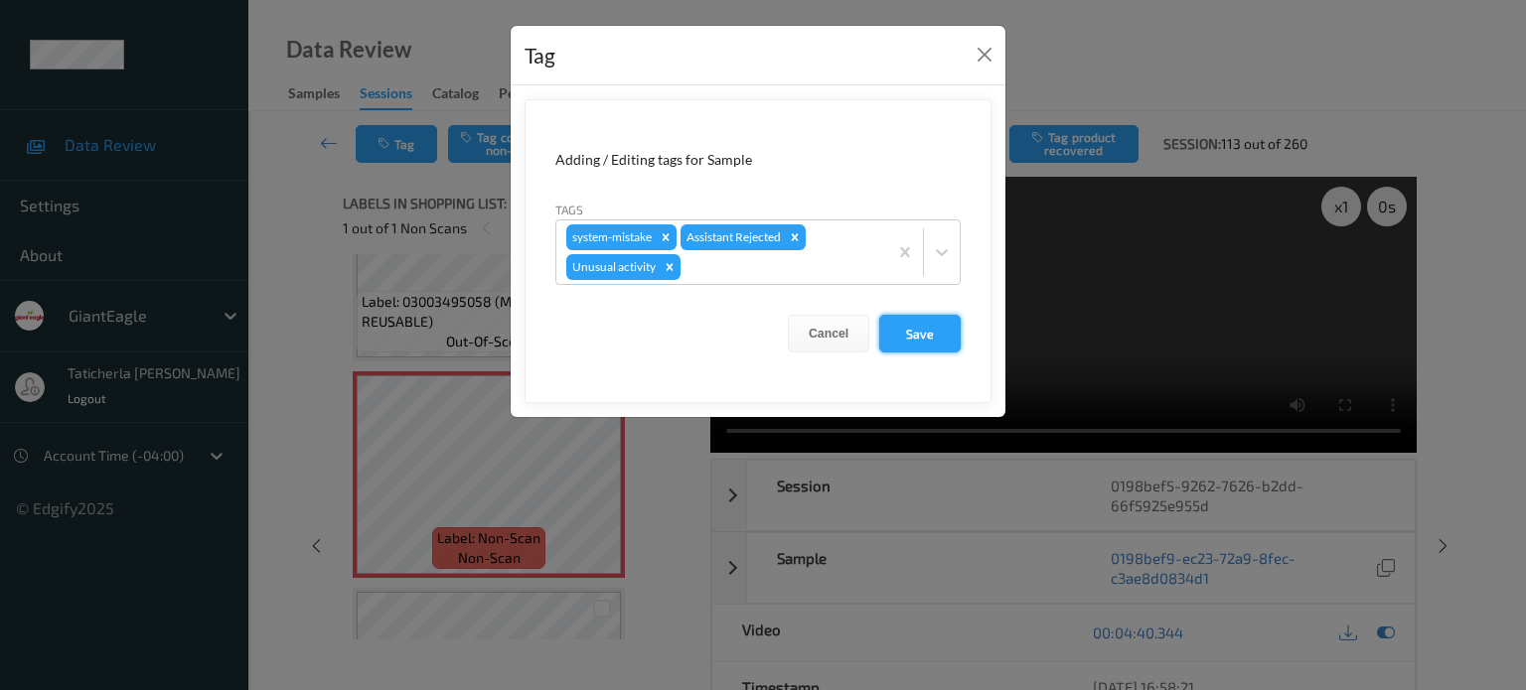
click at [910, 325] on button "Save" at bounding box center [919, 334] width 81 height 38
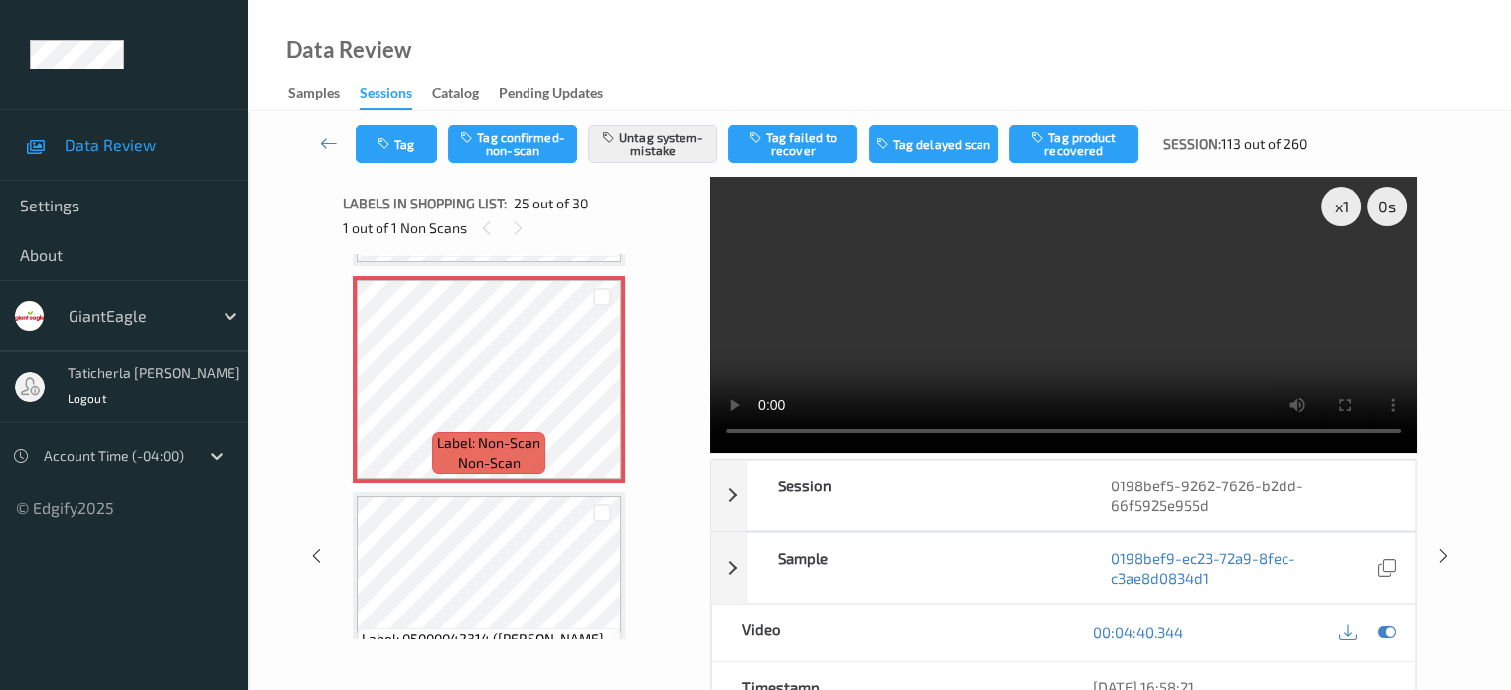
scroll to position [5189, 0]
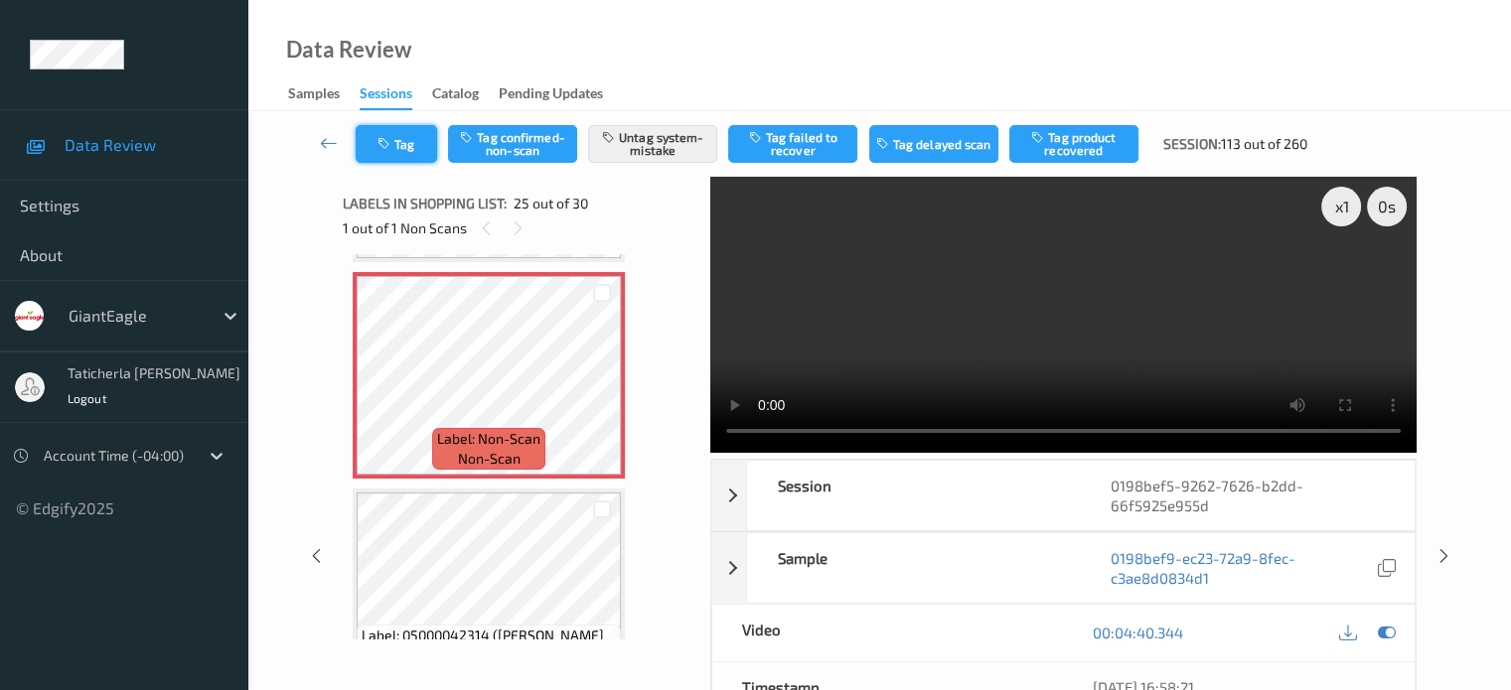
click at [405, 148] on button "Tag" at bounding box center [396, 144] width 81 height 38
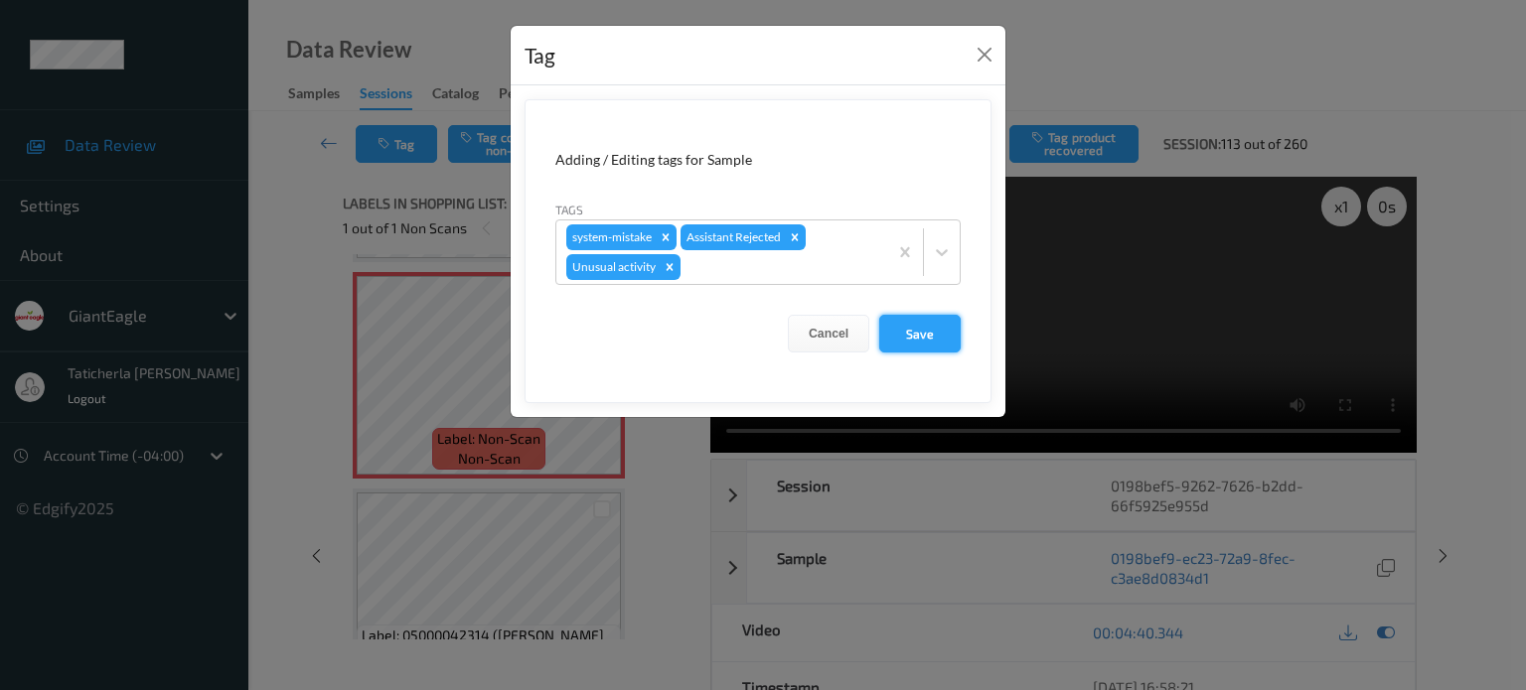
click at [910, 320] on button "Save" at bounding box center [919, 334] width 81 height 38
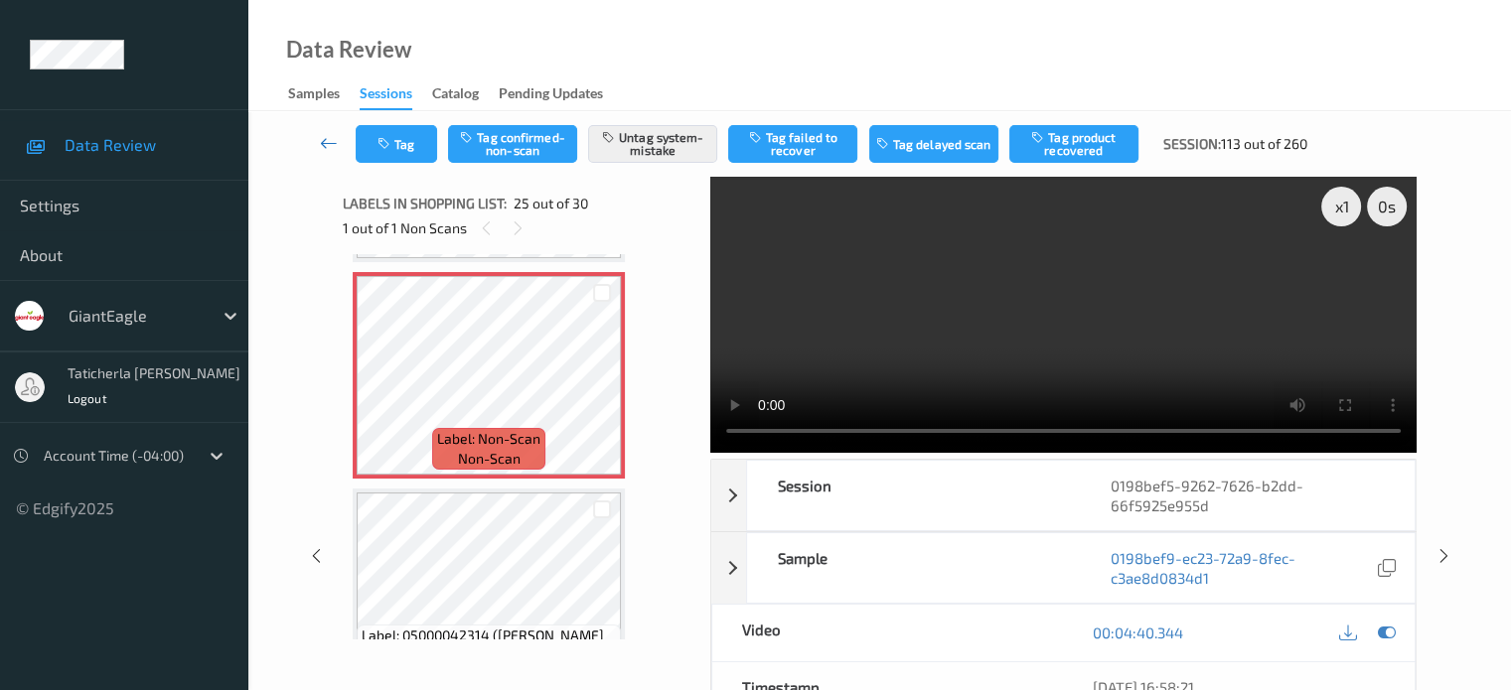
click at [332, 138] on icon at bounding box center [329, 143] width 18 height 20
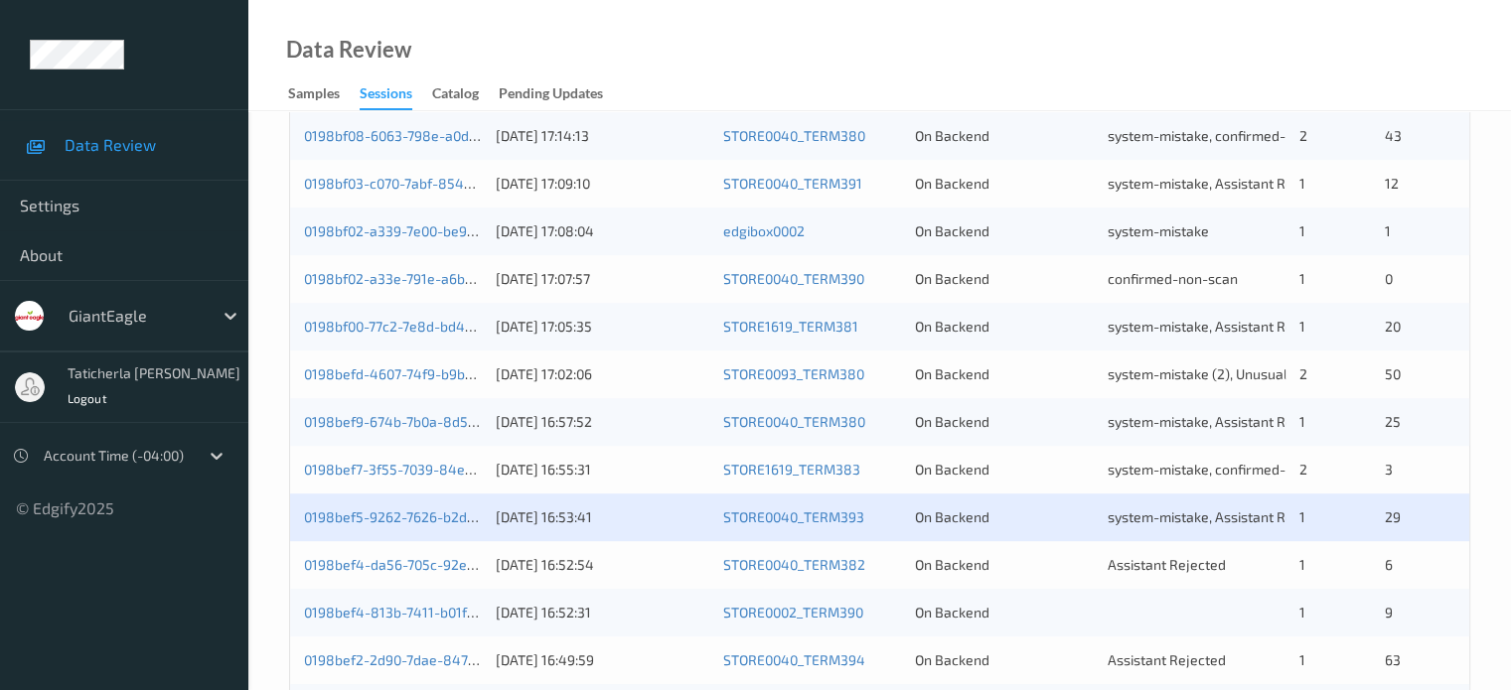
scroll to position [960, 0]
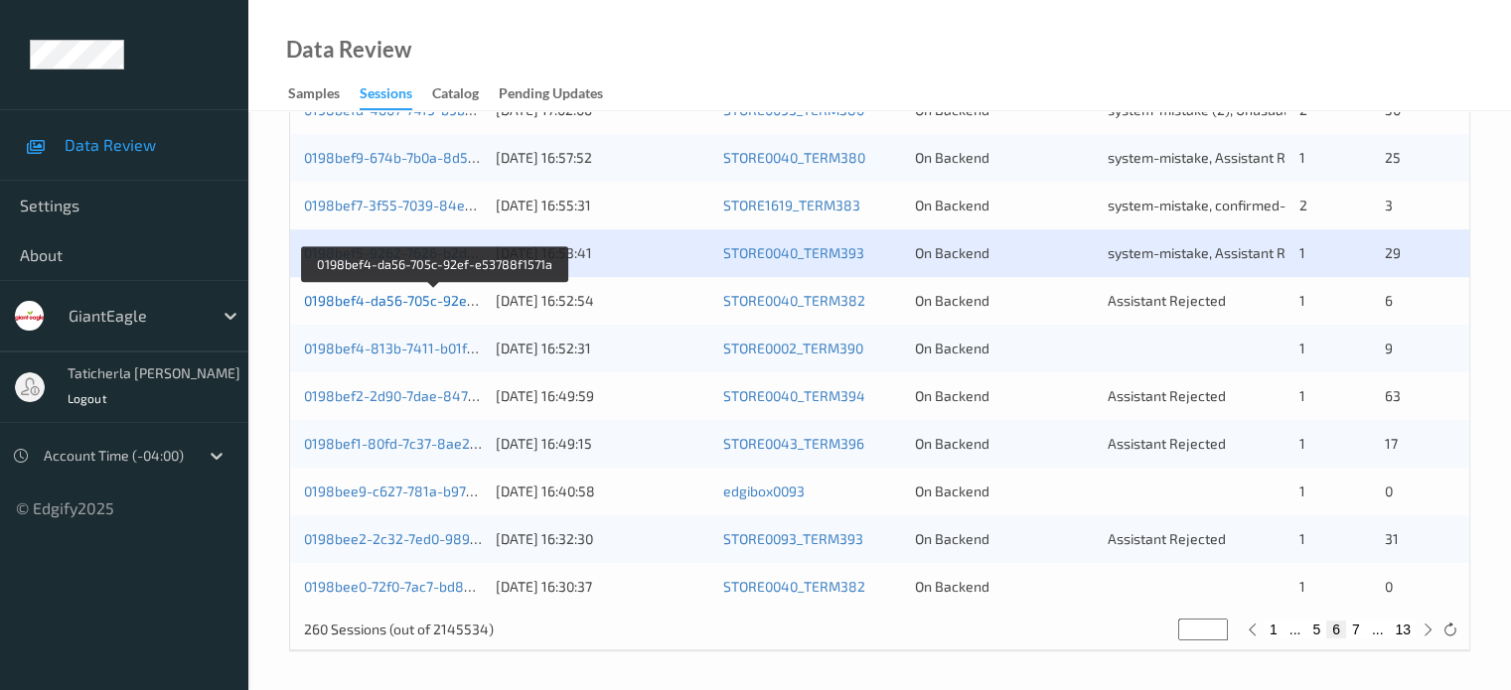
click at [418, 301] on link "0198bef4-da56-705c-92ef-e53788f1571a" at bounding box center [435, 300] width 262 height 17
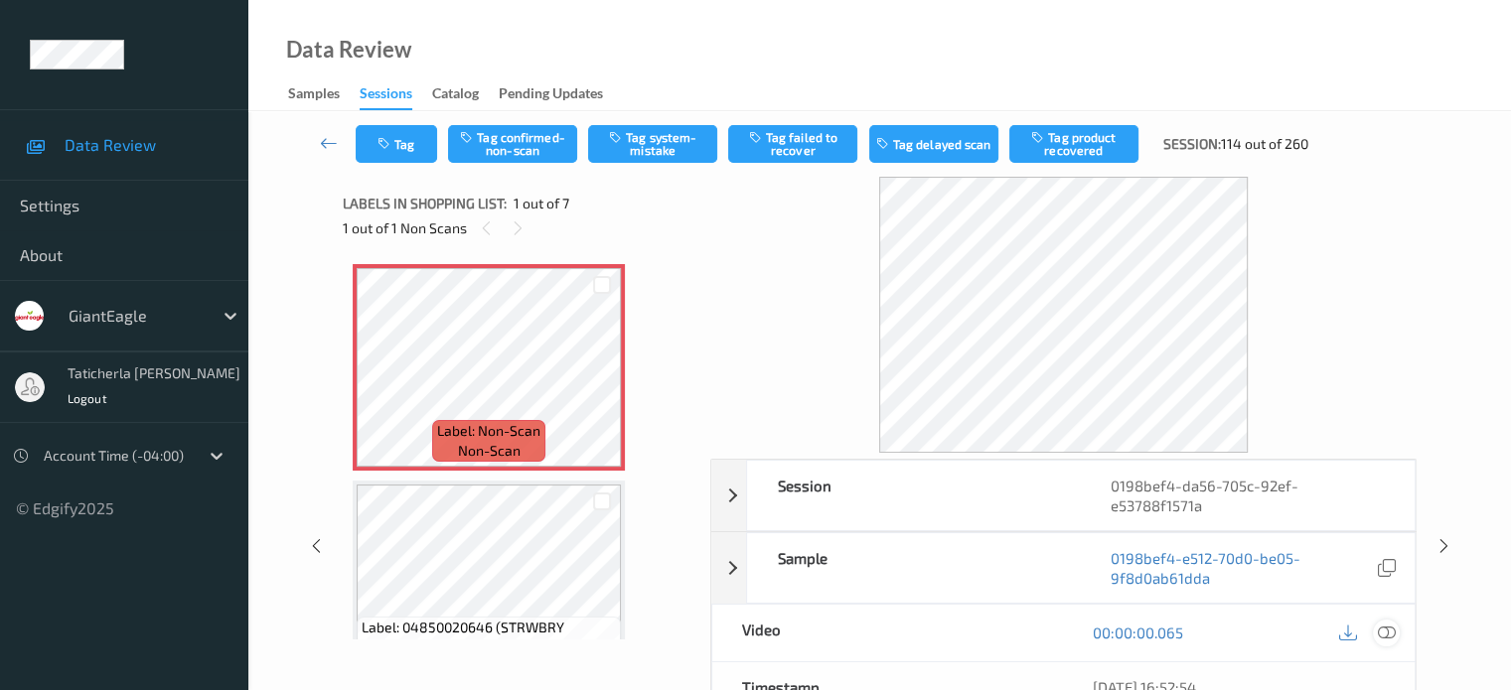
click at [1384, 630] on icon at bounding box center [1386, 633] width 18 height 18
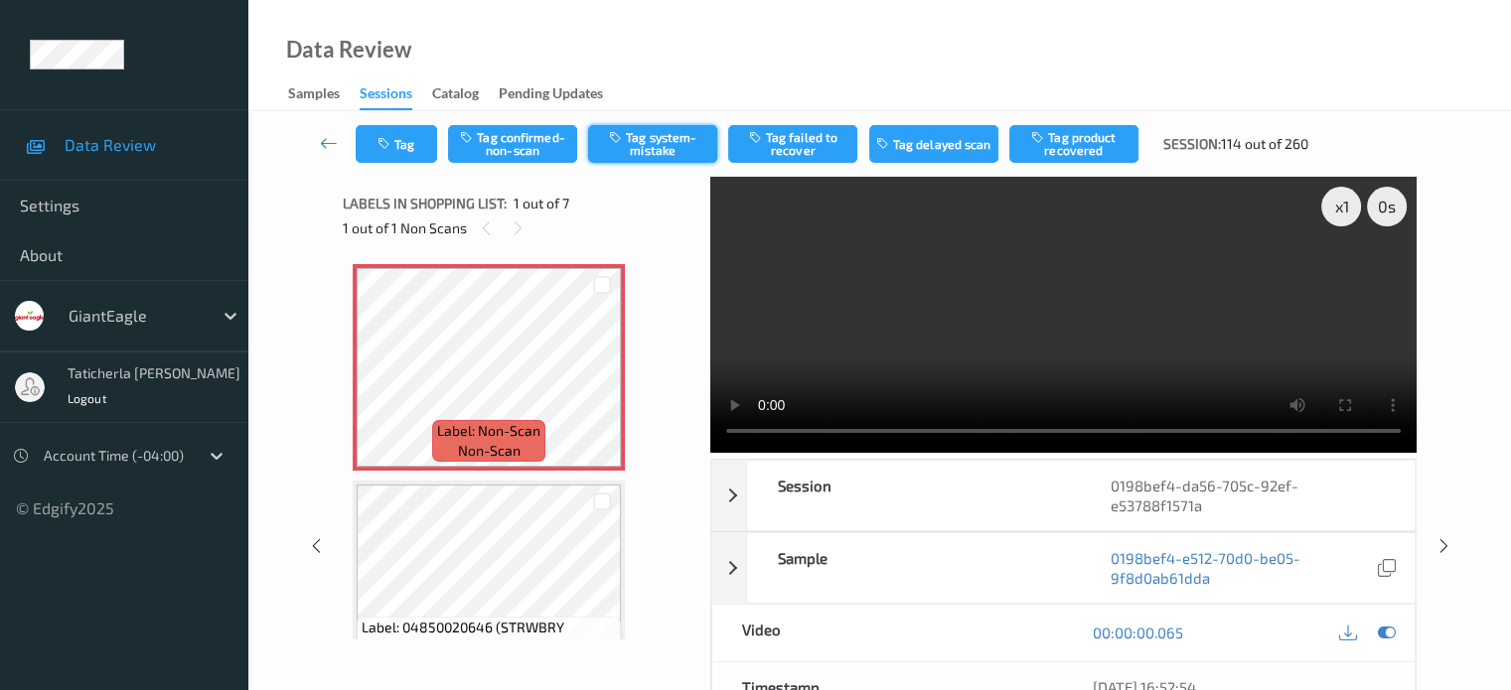
click at [644, 150] on button "Tag system-mistake" at bounding box center [652, 144] width 129 height 38
click at [401, 149] on button "Tag" at bounding box center [396, 144] width 81 height 38
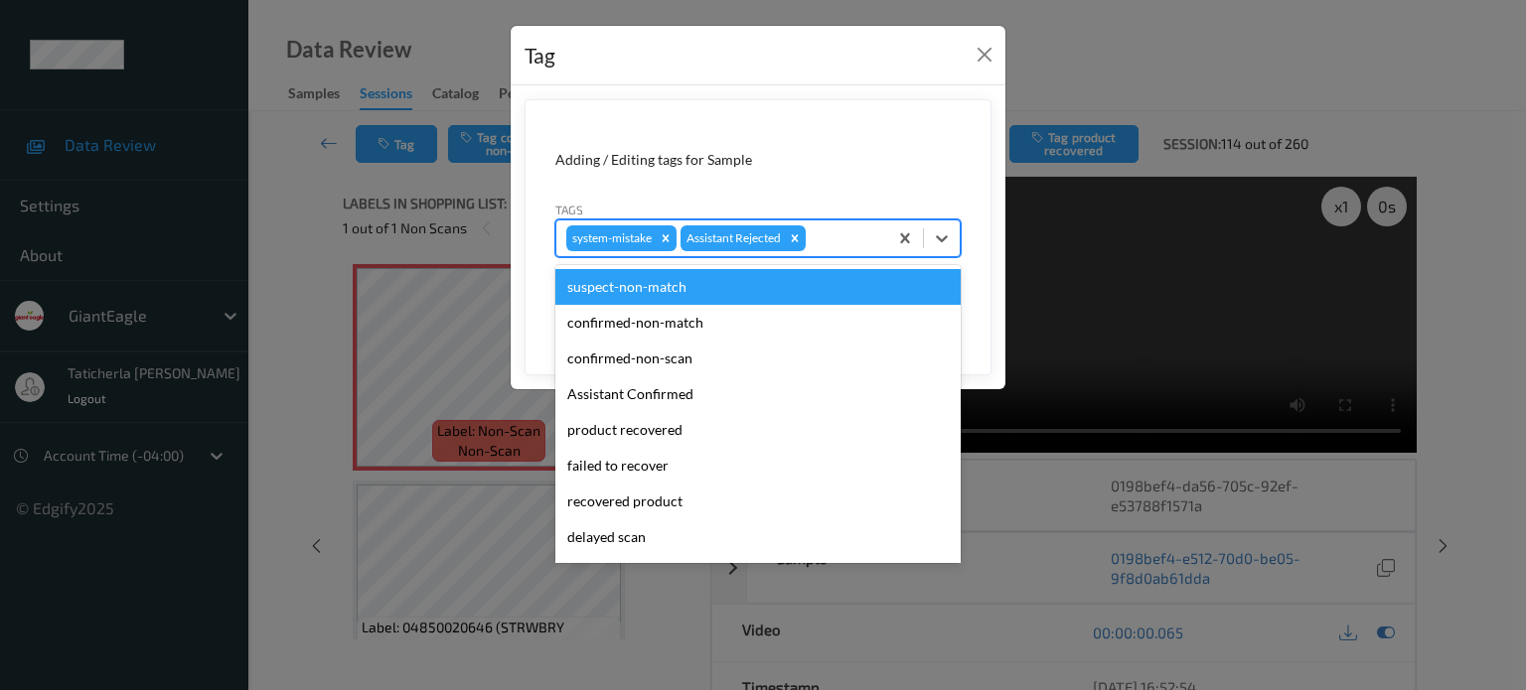
click at [840, 241] on div at bounding box center [844, 238] width 68 height 24
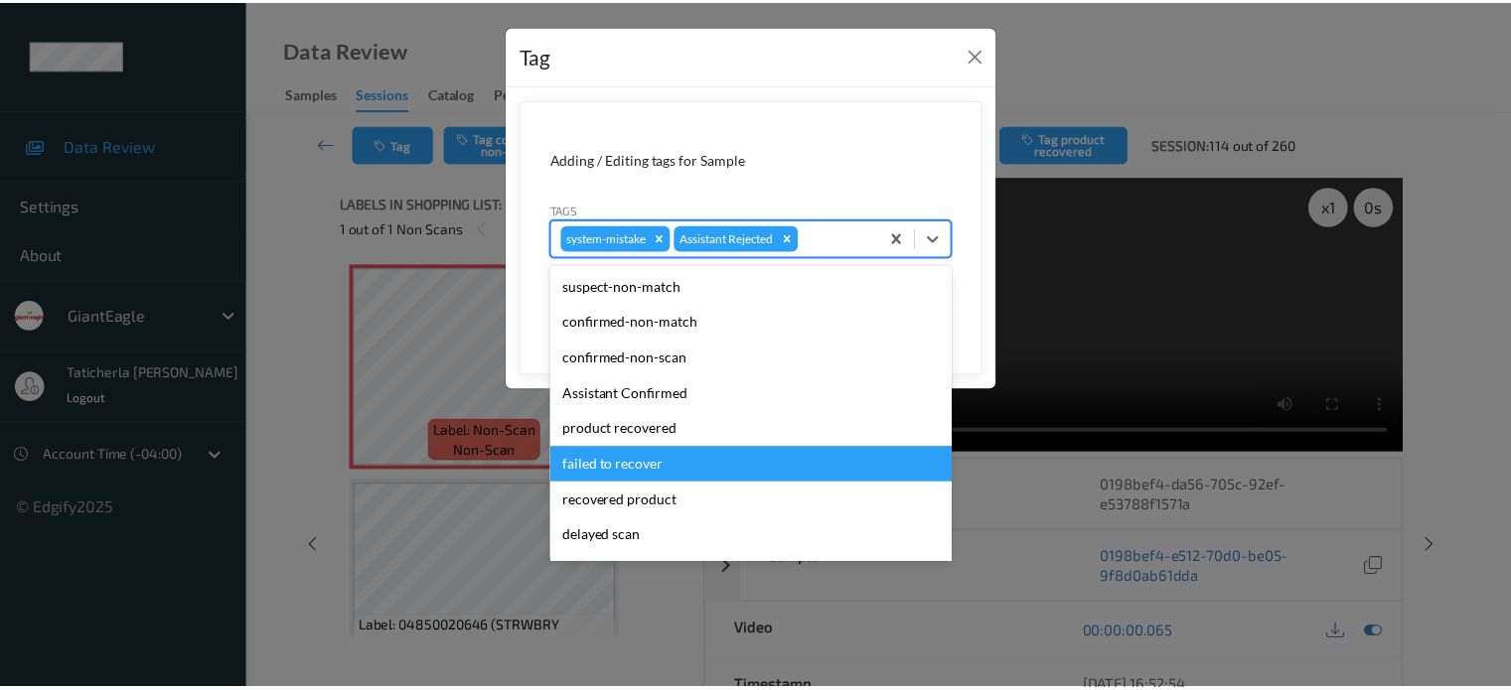
scroll to position [175, 0]
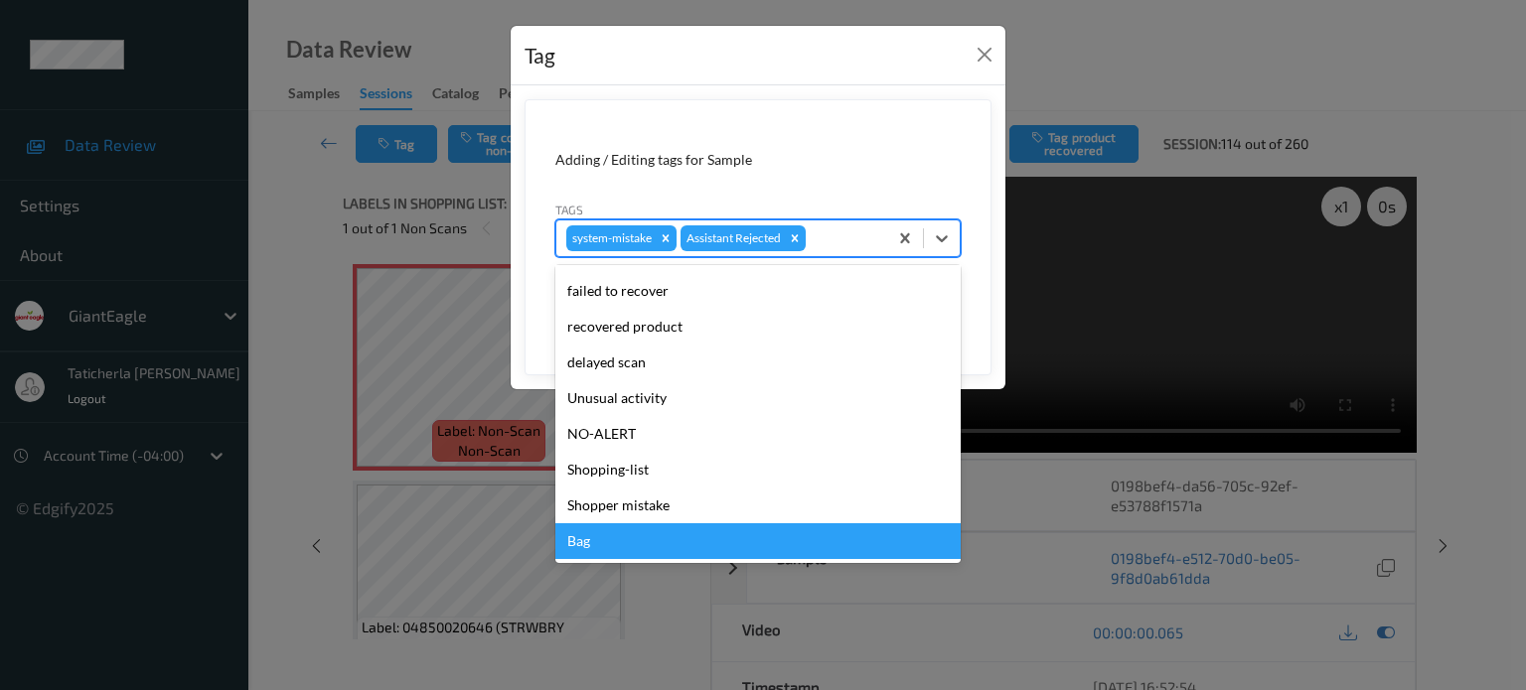
click at [764, 555] on div "Bag" at bounding box center [757, 541] width 405 height 36
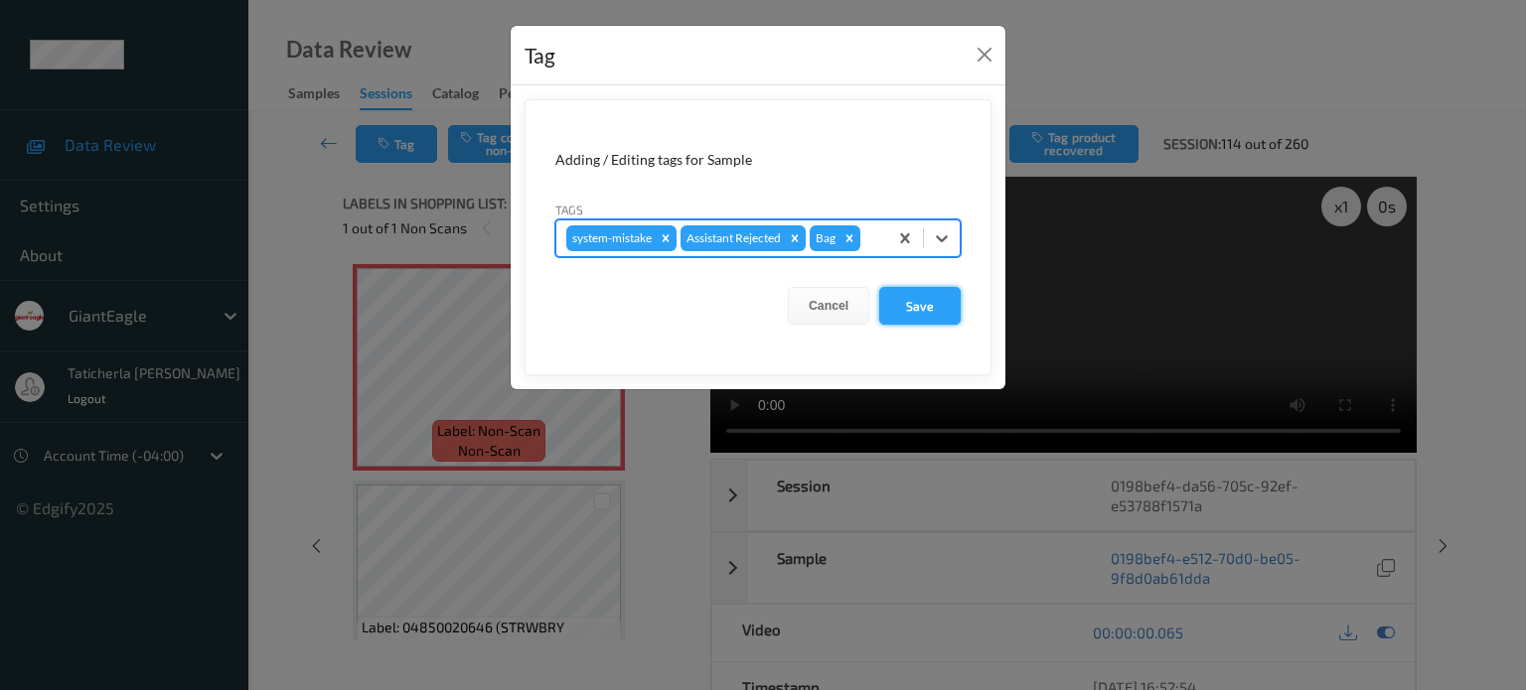
click at [939, 293] on button "Save" at bounding box center [919, 306] width 81 height 38
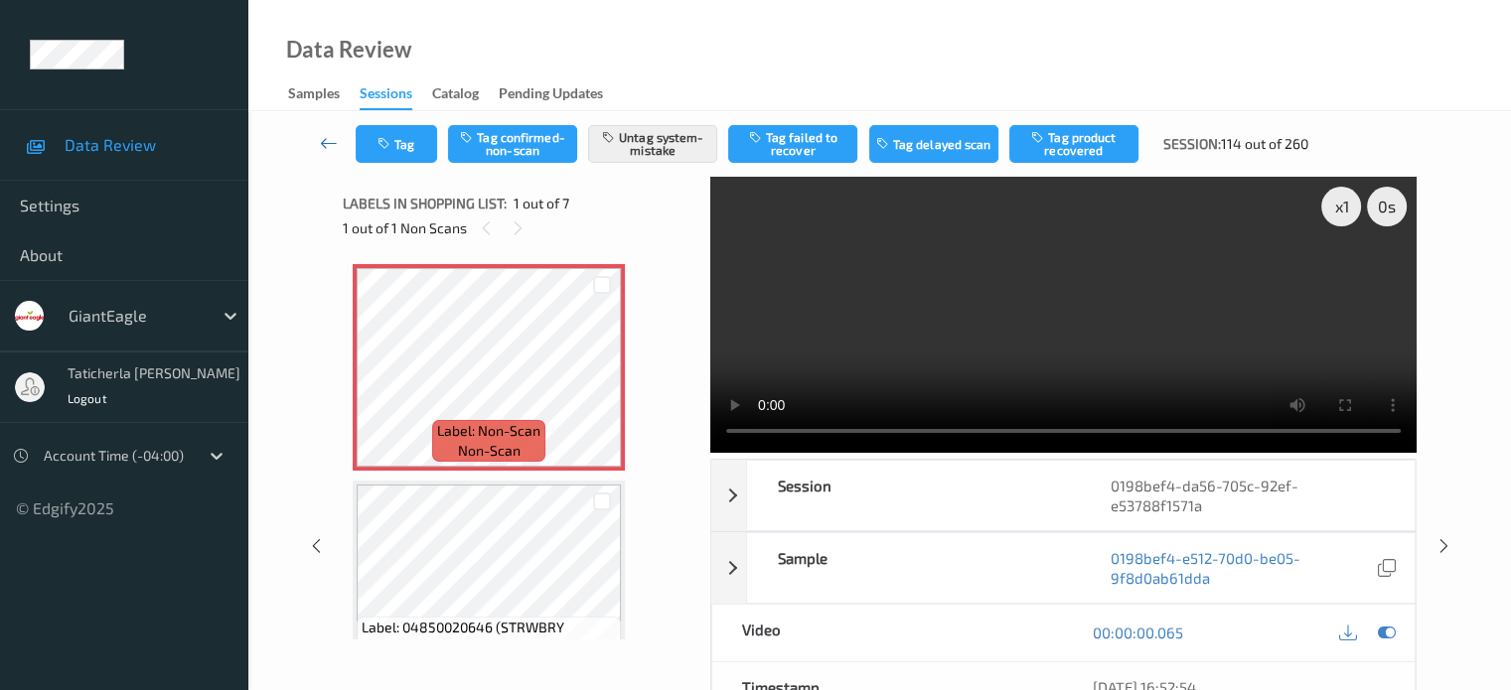
click at [329, 142] on icon at bounding box center [329, 143] width 18 height 20
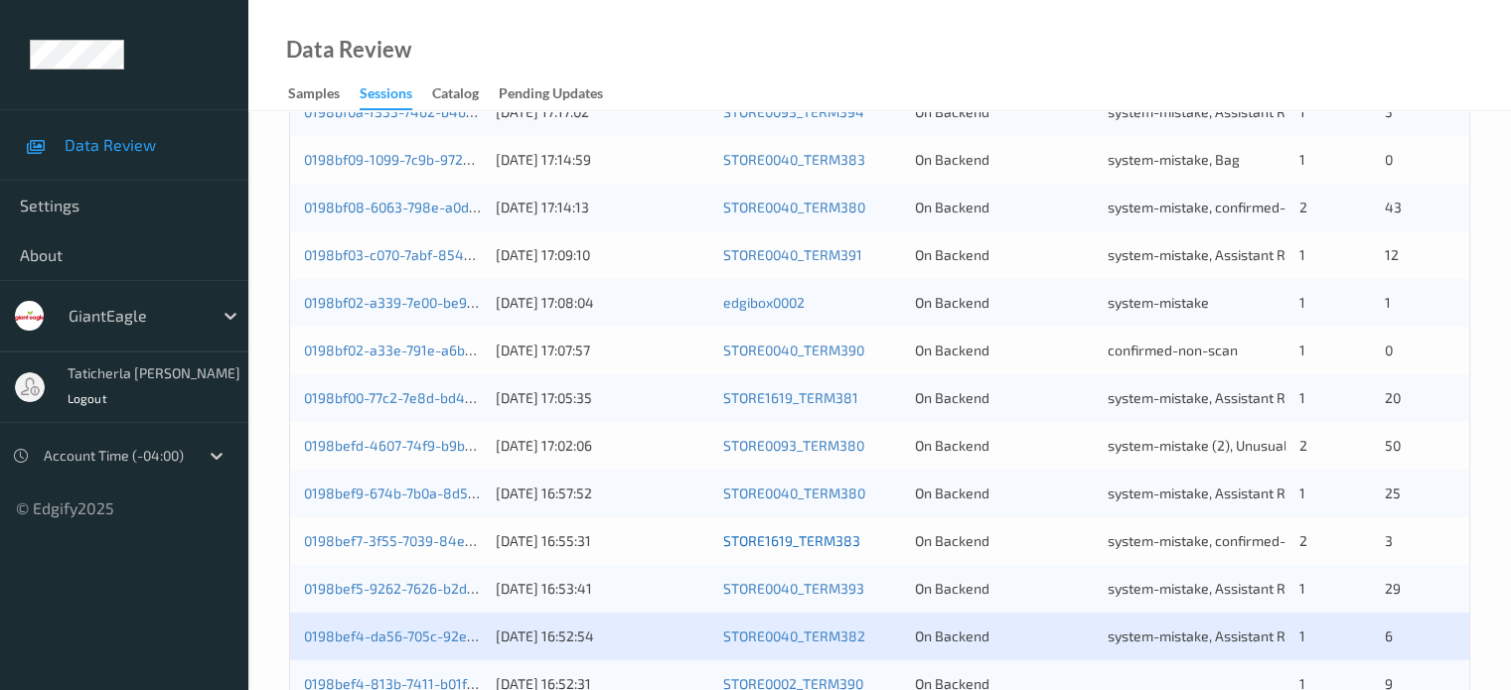
scroll to position [795, 0]
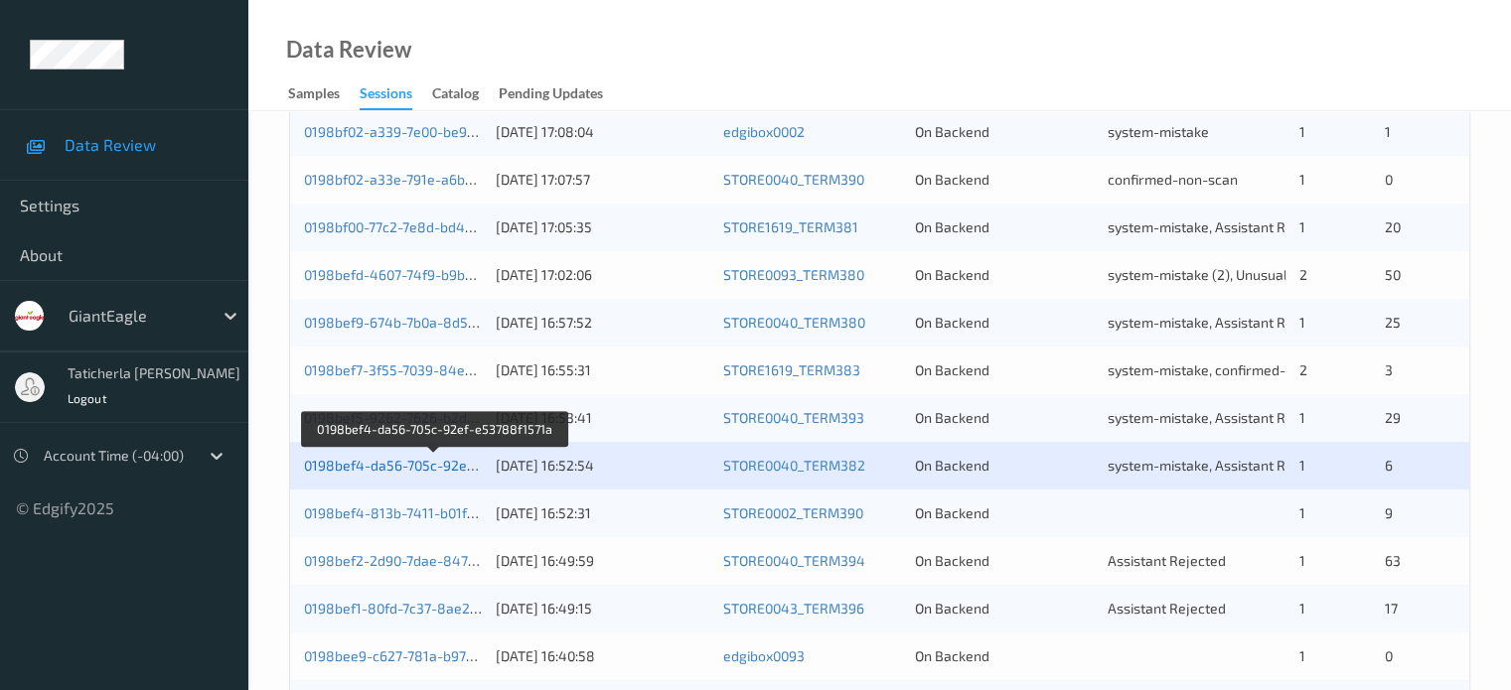
click at [417, 465] on link "0198bef4-da56-705c-92ef-e53788f1571a" at bounding box center [435, 465] width 262 height 17
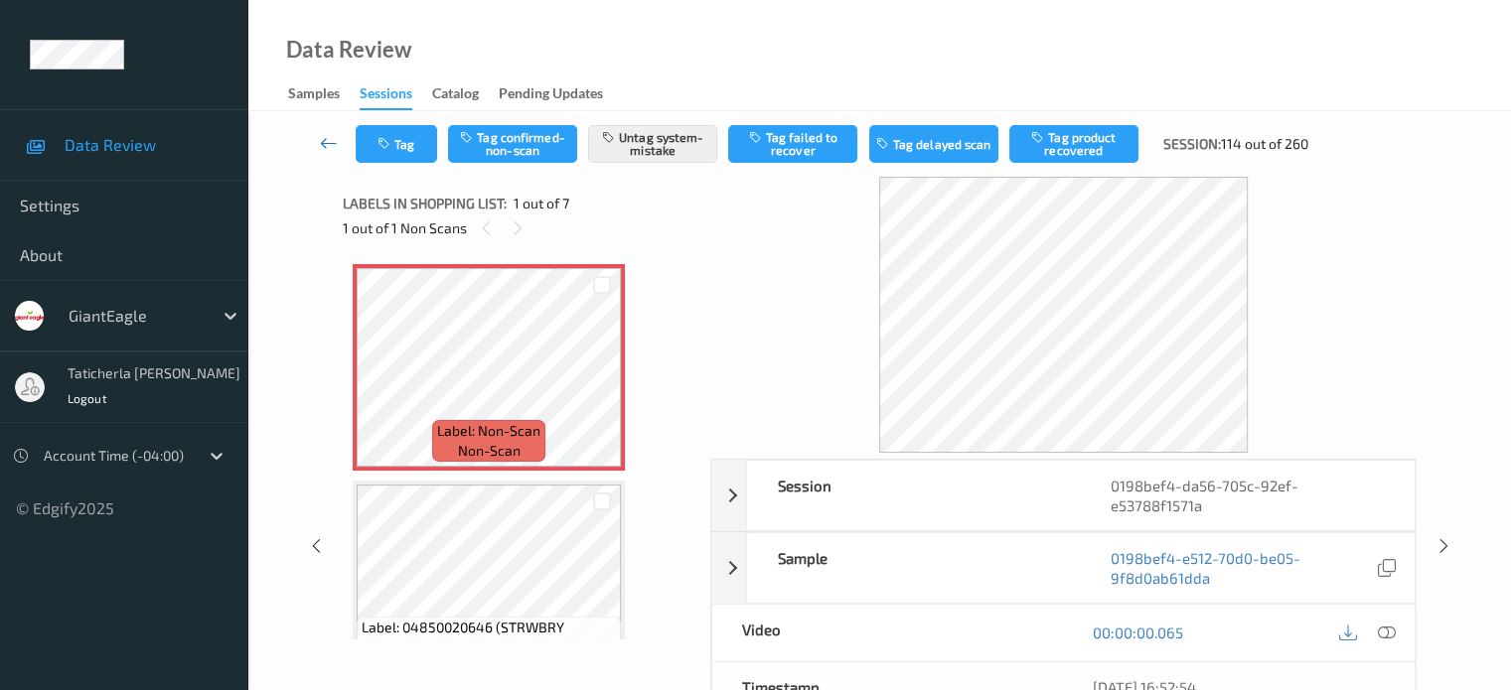
click at [326, 127] on link at bounding box center [329, 144] width 53 height 38
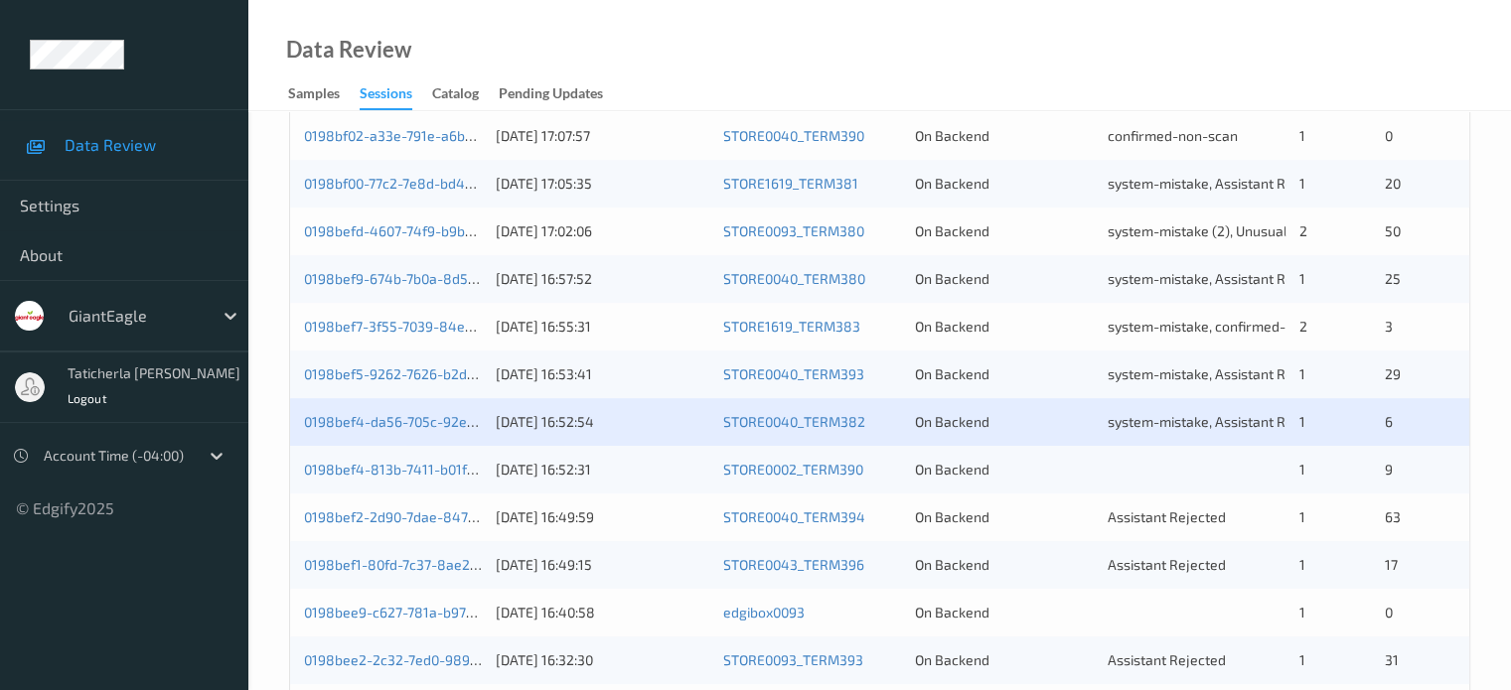
scroll to position [960, 0]
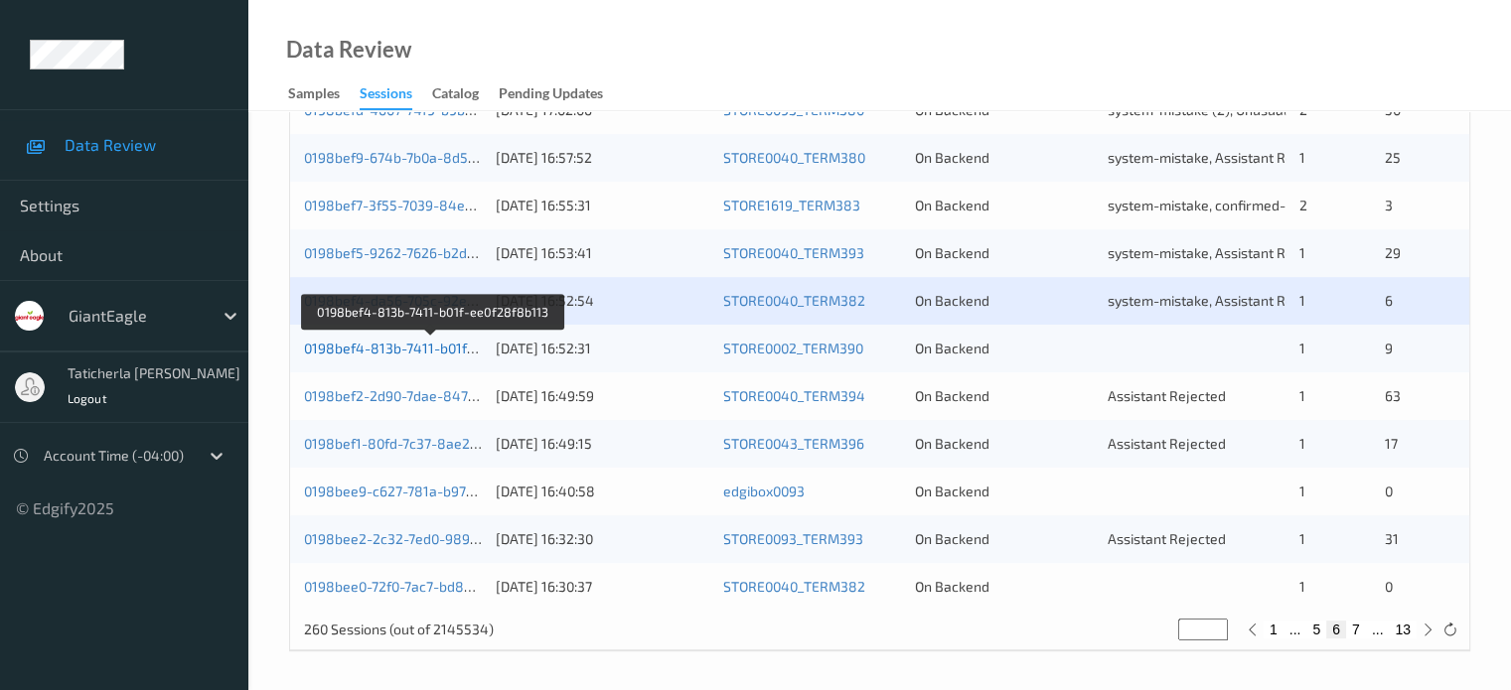
click at [364, 341] on link "0198bef4-813b-7411-b01f-ee0f28f8b113" at bounding box center [432, 348] width 256 height 17
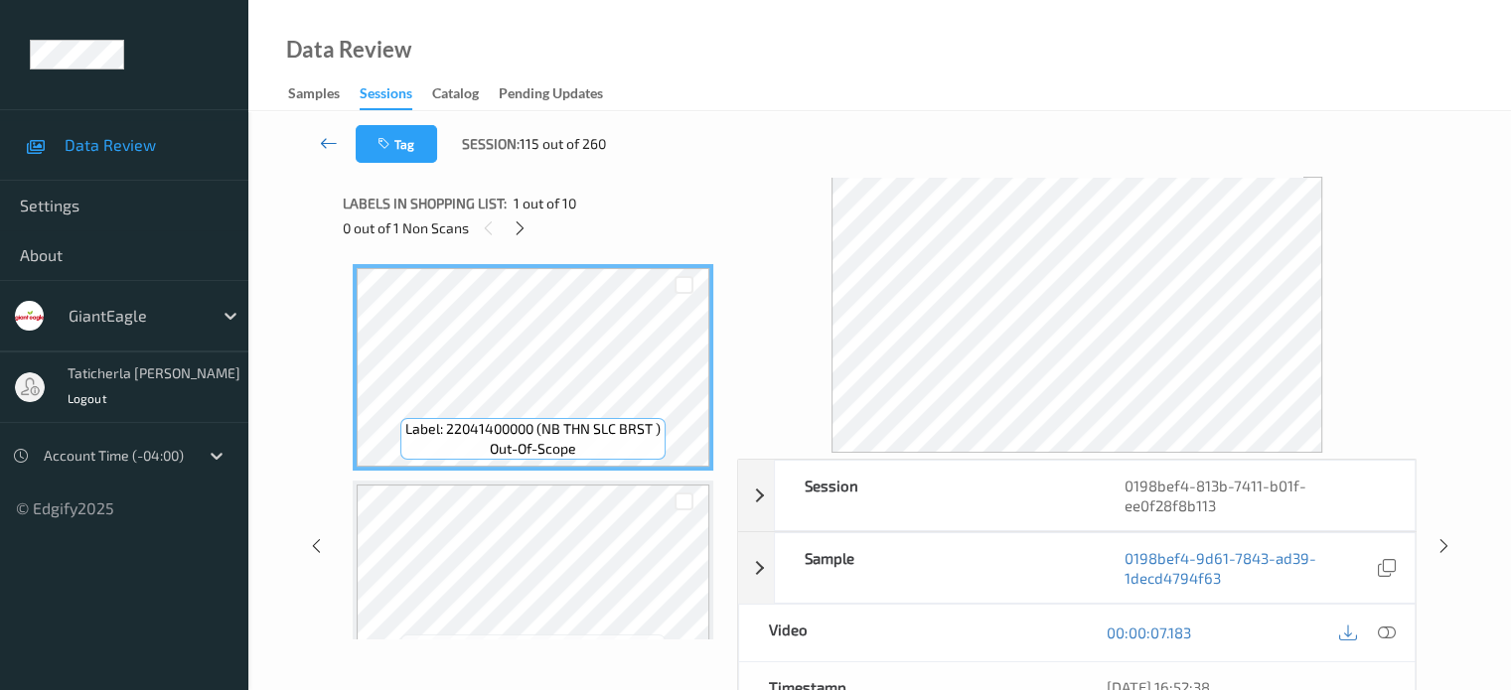
click at [329, 142] on icon at bounding box center [329, 143] width 18 height 20
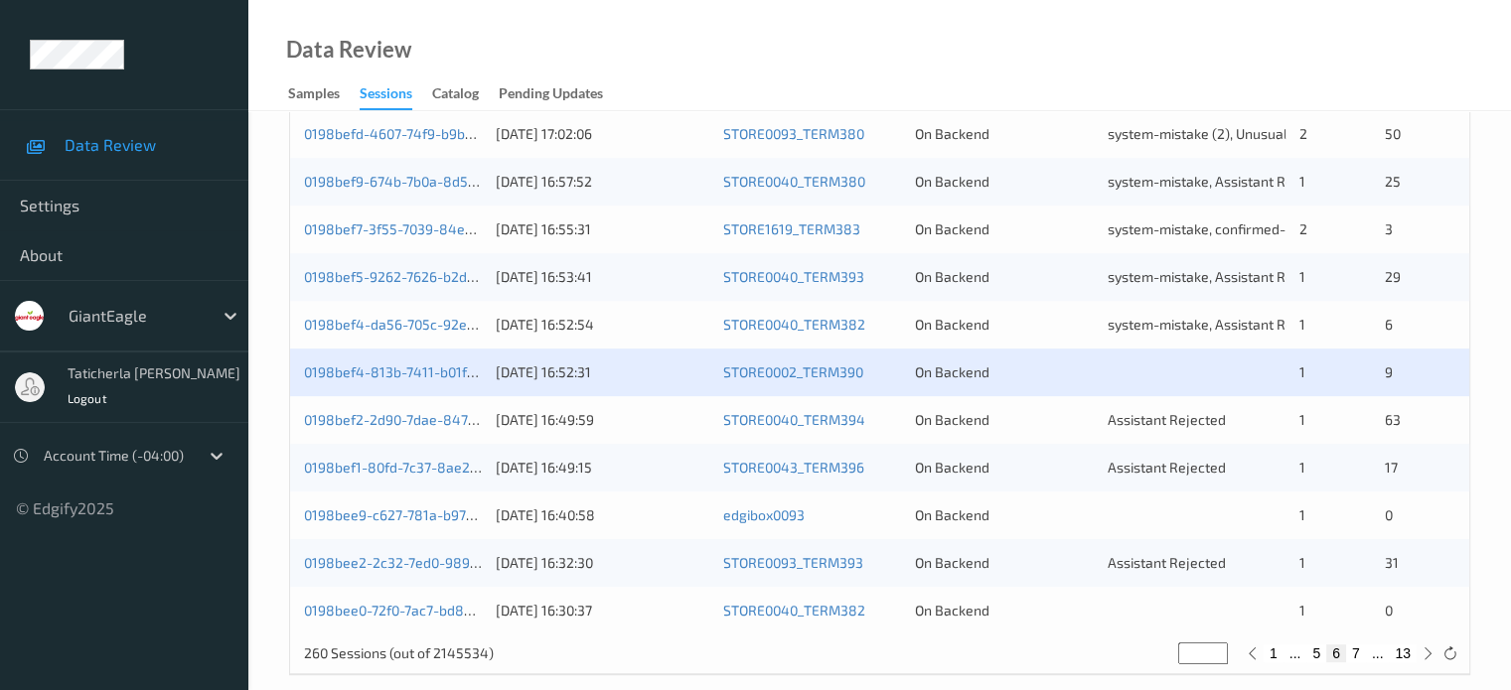
scroll to position [960, 0]
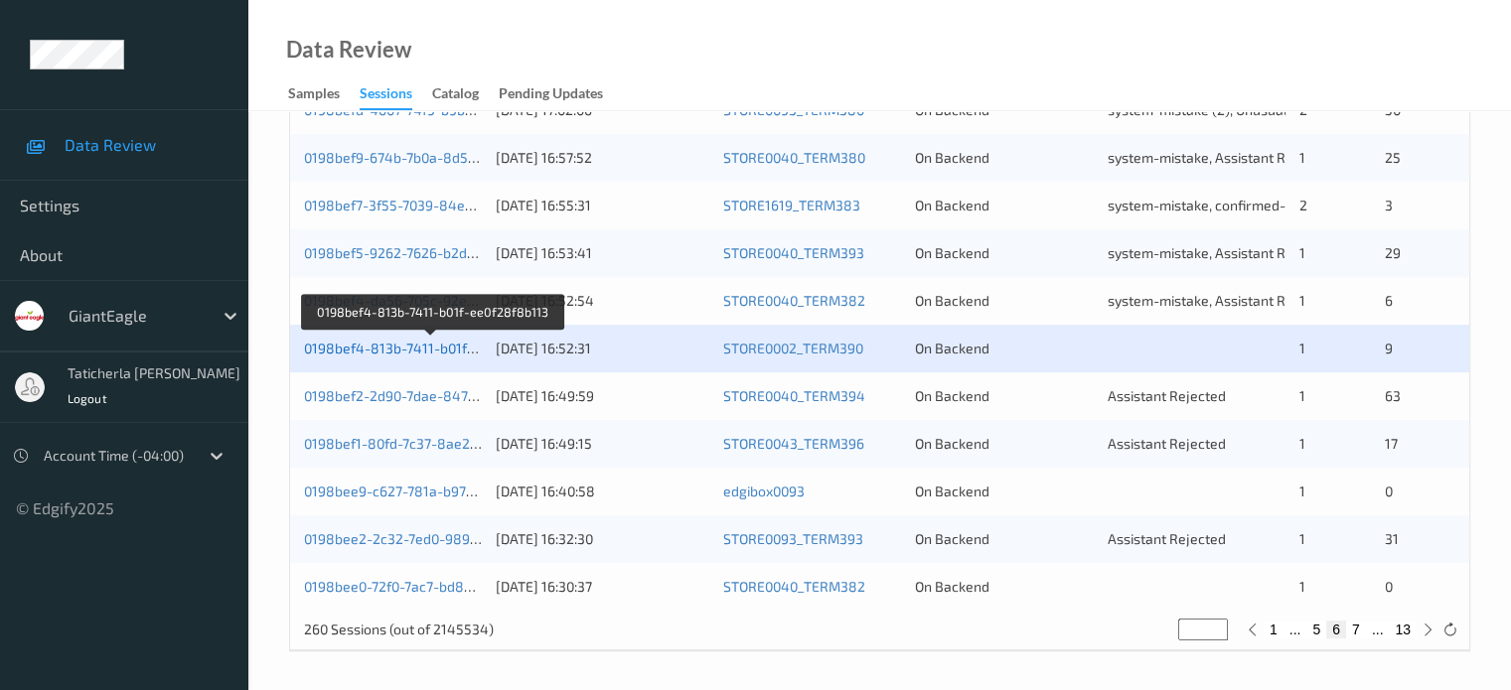
click at [430, 349] on link "0198bef4-813b-7411-b01f-ee0f28f8b113" at bounding box center [432, 348] width 256 height 17
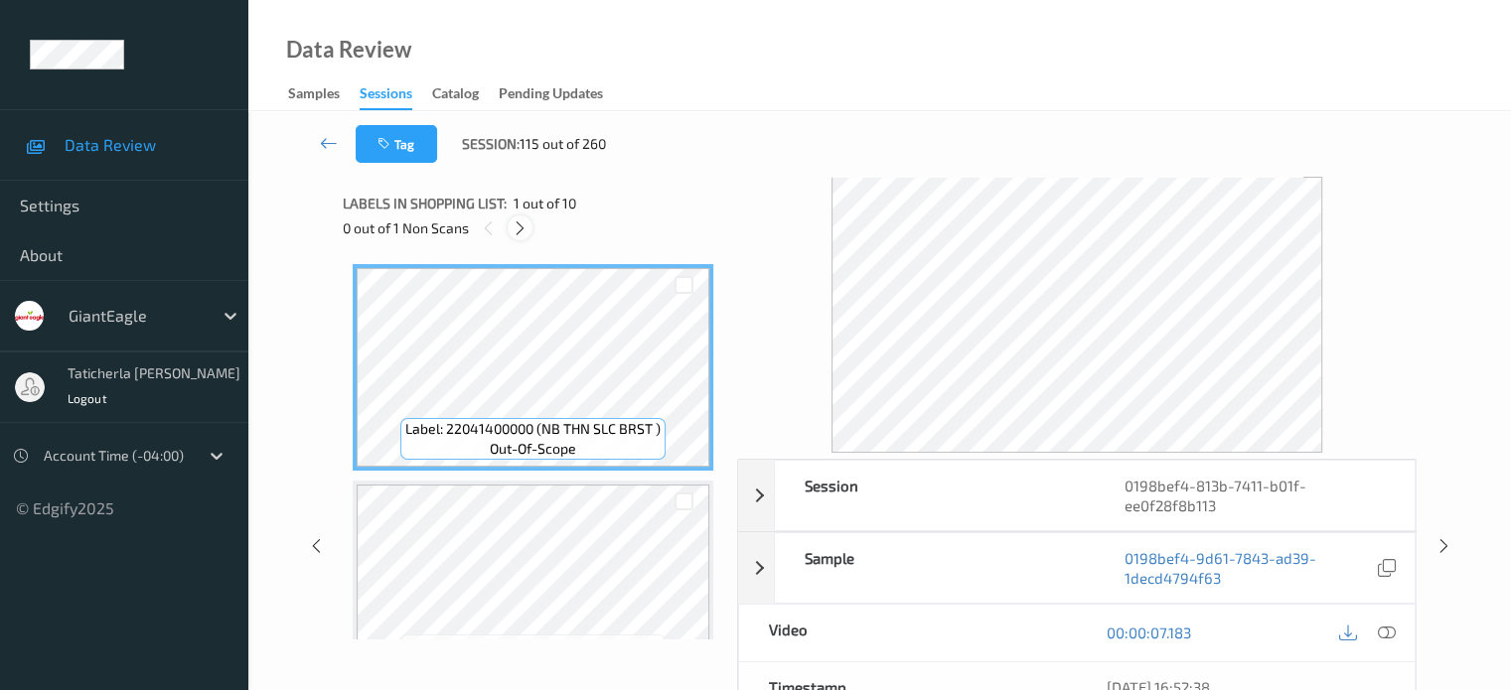
click at [517, 220] on icon at bounding box center [520, 229] width 17 height 18
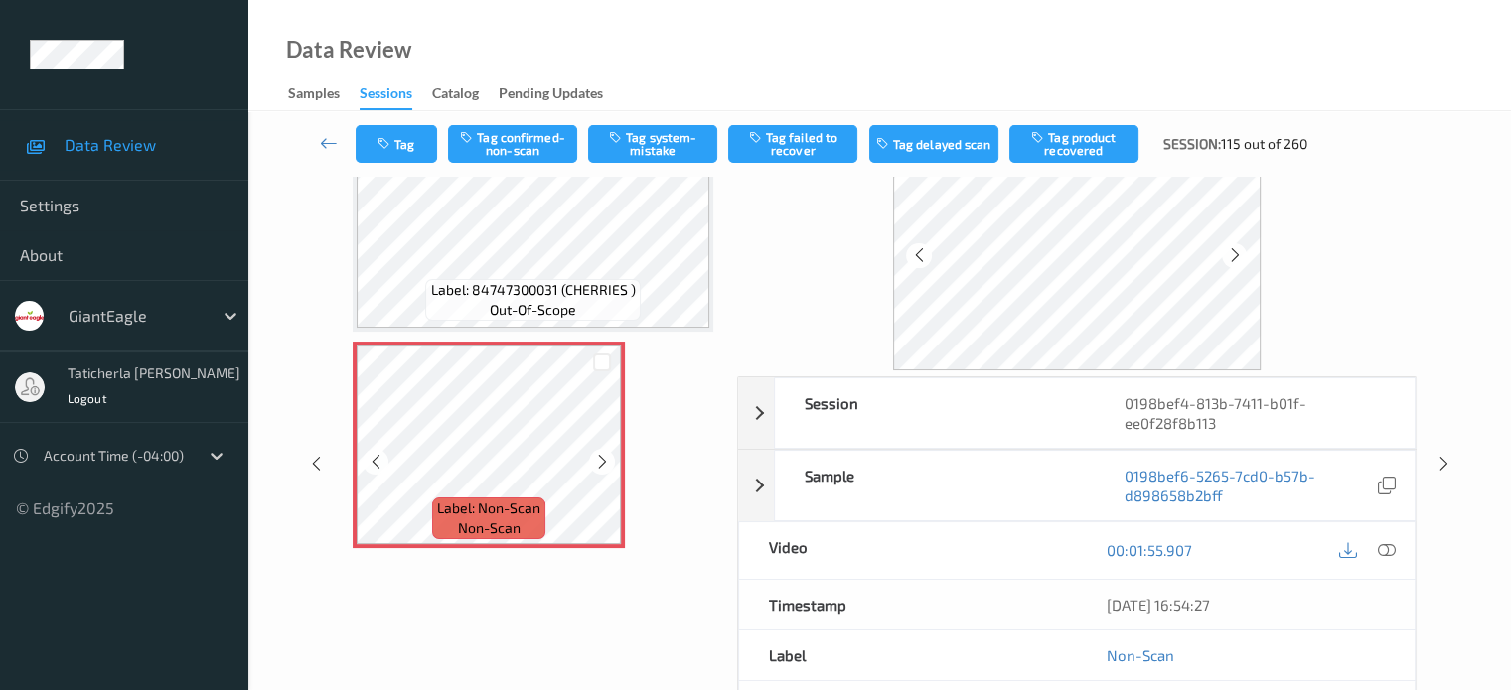
scroll to position [199, 0]
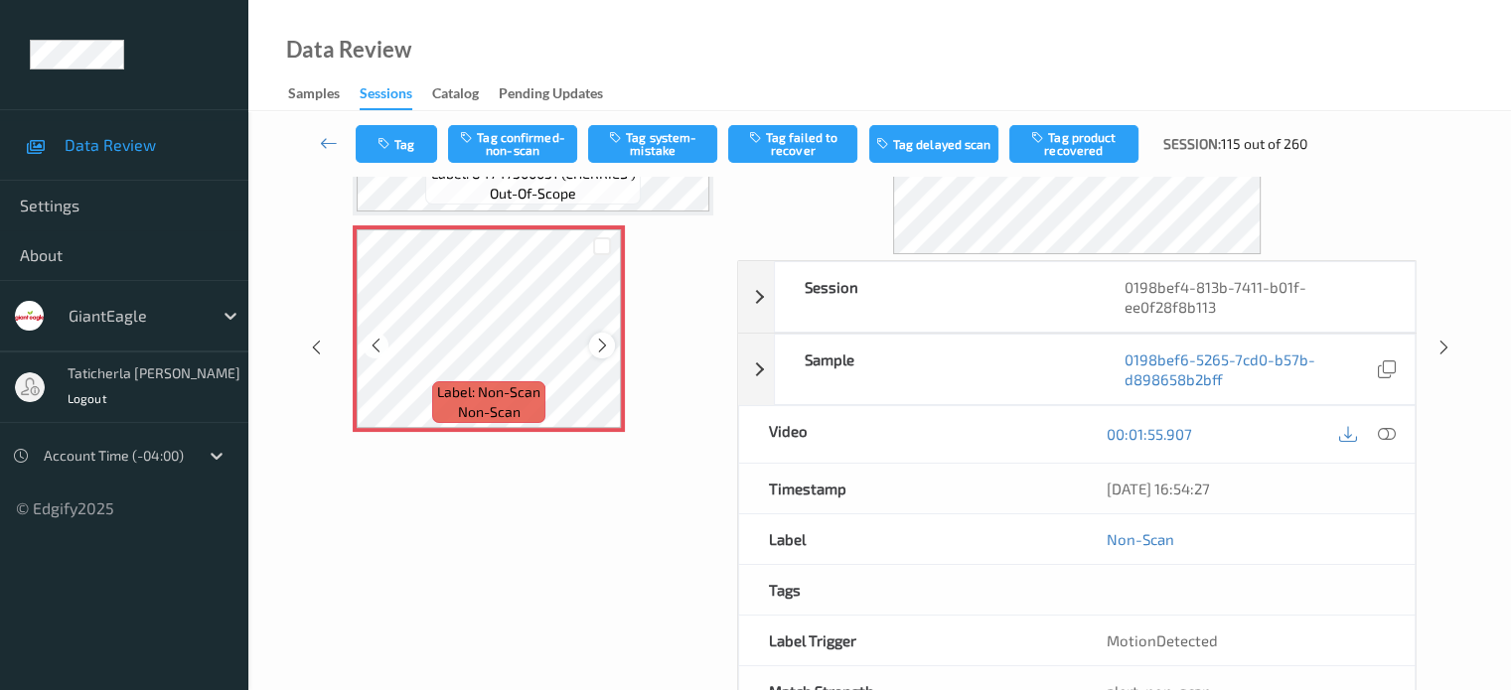
click at [601, 343] on icon at bounding box center [602, 346] width 17 height 18
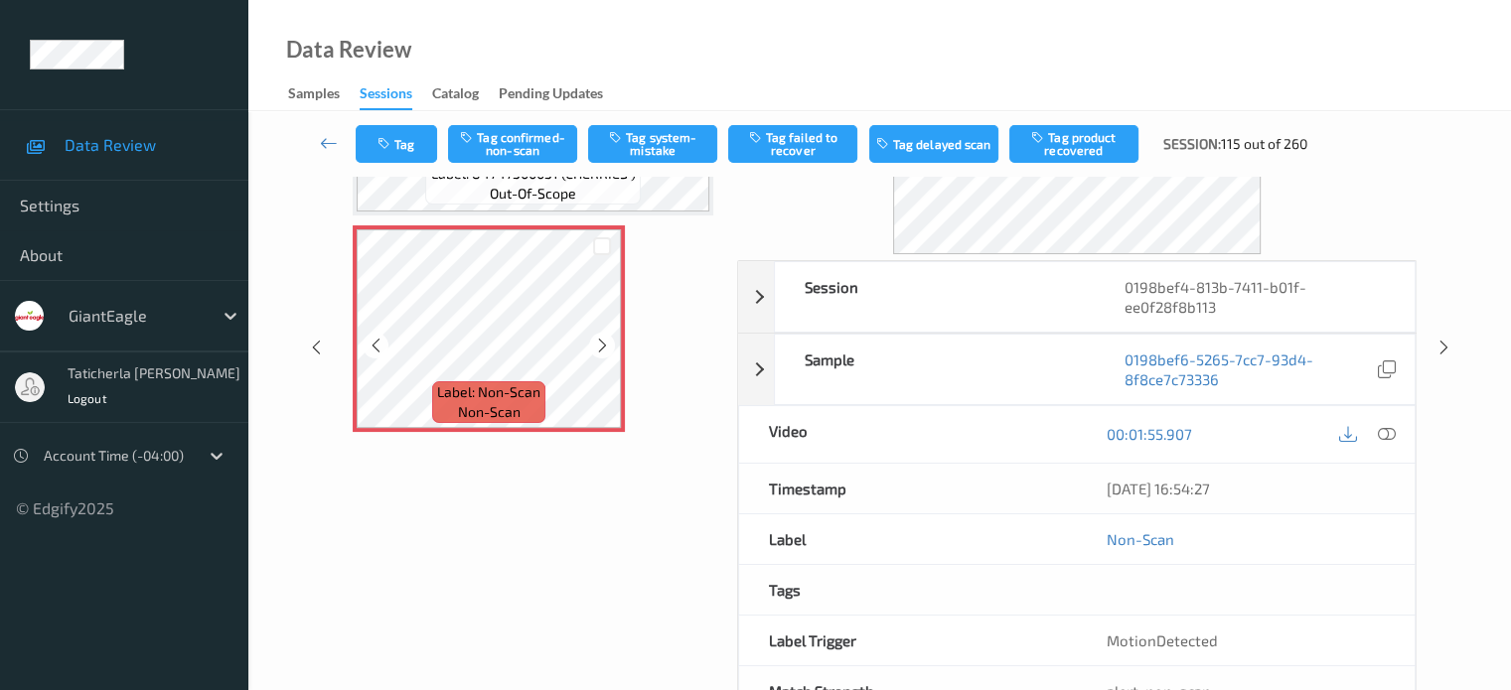
click at [601, 343] on icon at bounding box center [602, 346] width 17 height 18
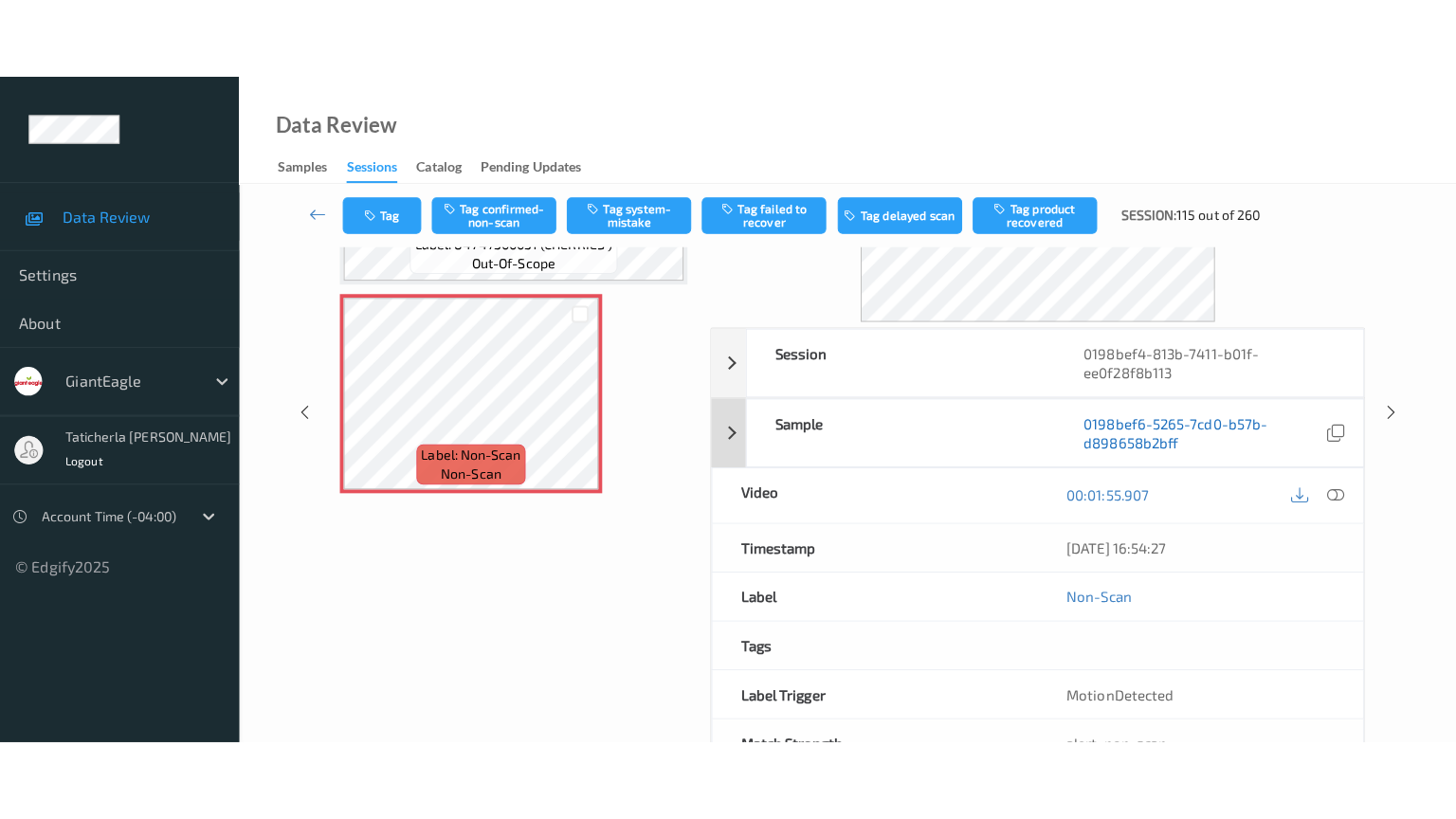
scroll to position [0, 0]
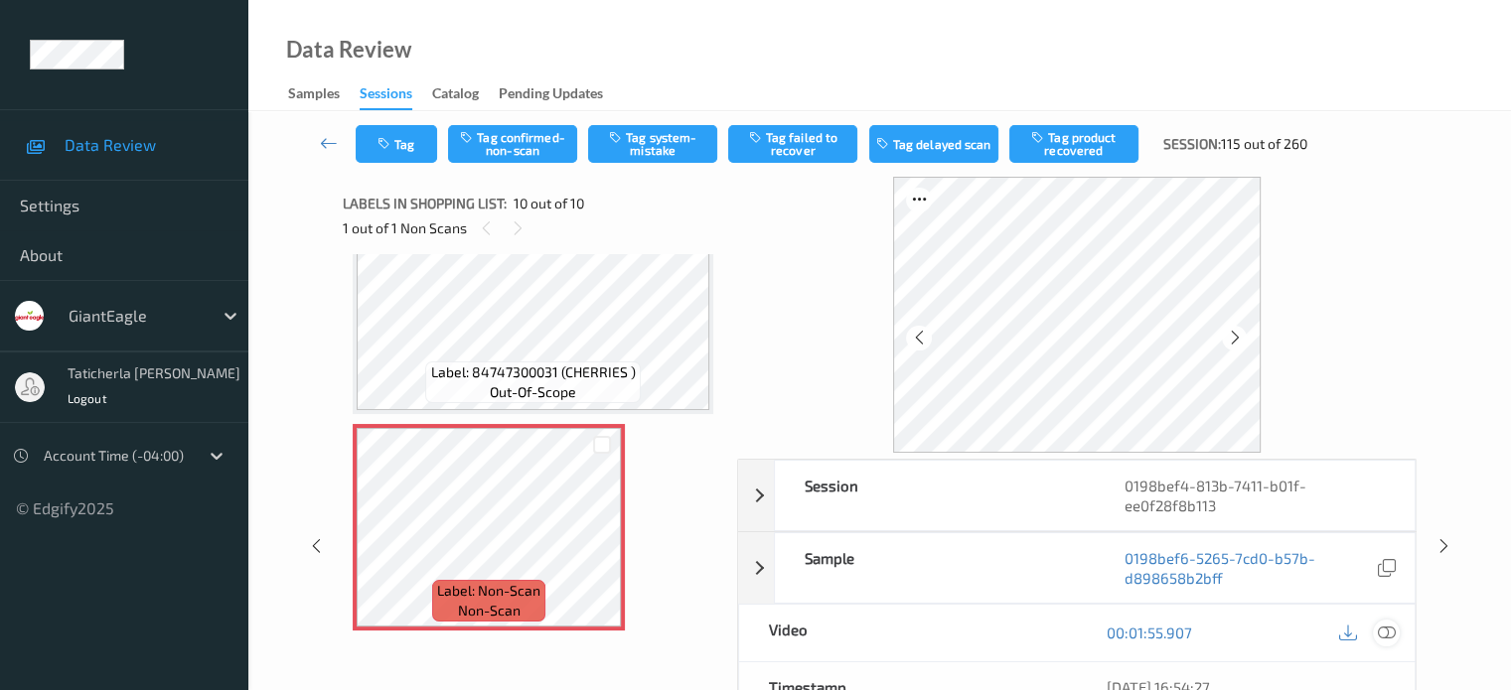
click at [1383, 631] on icon at bounding box center [1386, 633] width 18 height 18
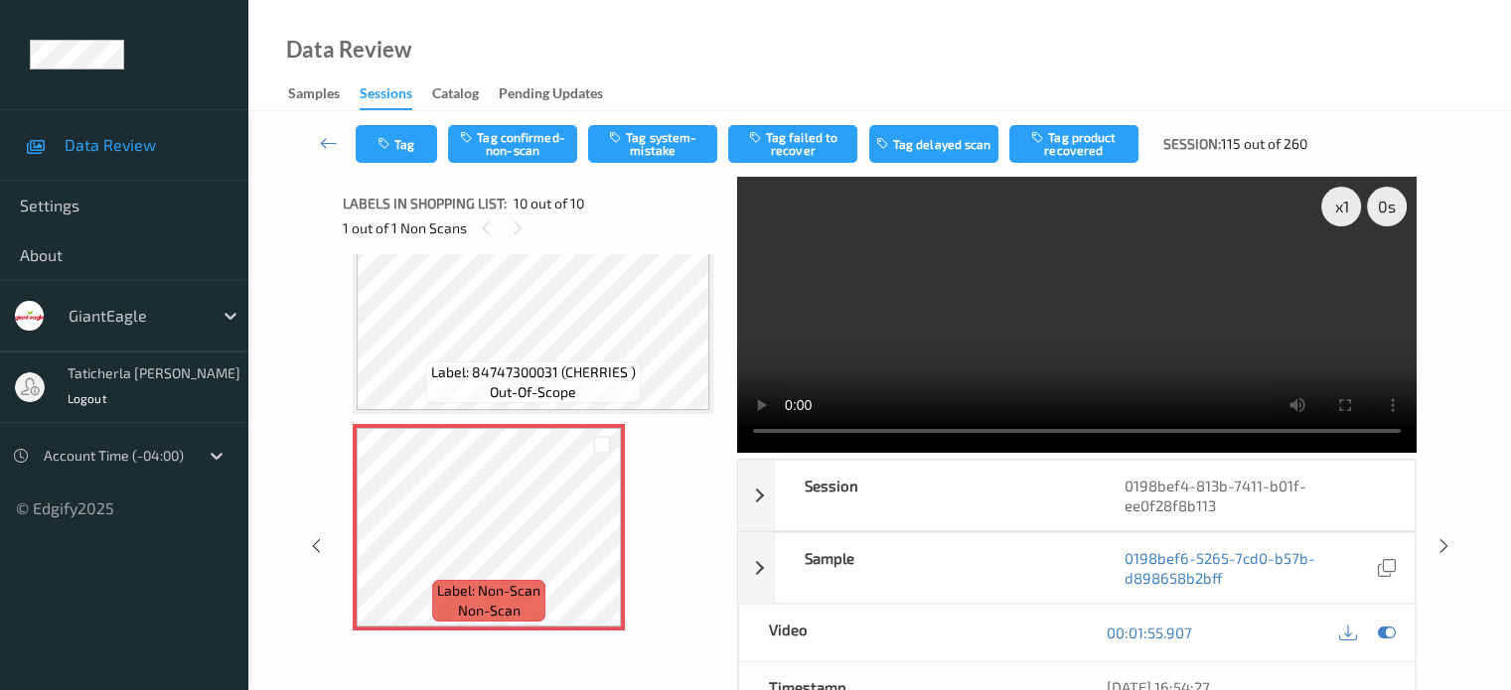
click at [1343, 277] on video at bounding box center [1076, 315] width 679 height 276
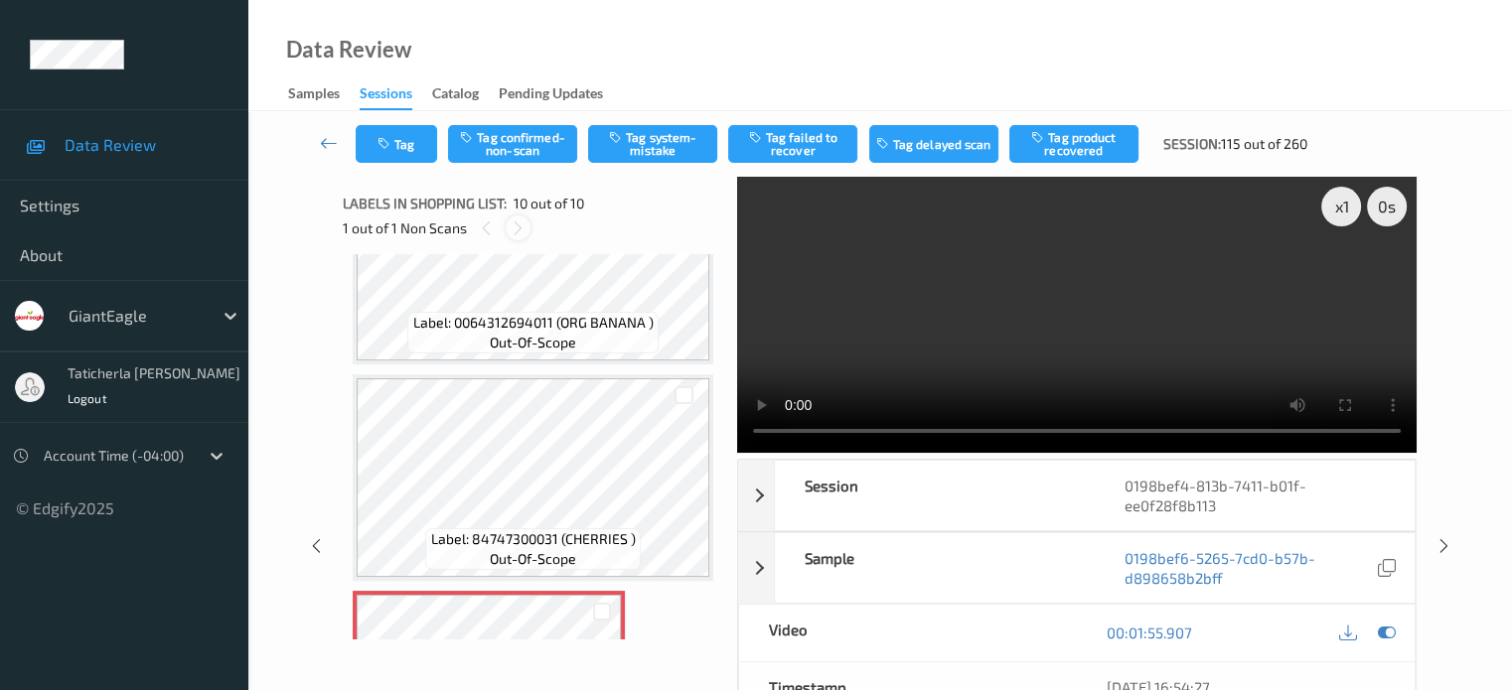
click at [520, 223] on icon at bounding box center [518, 229] width 17 height 18
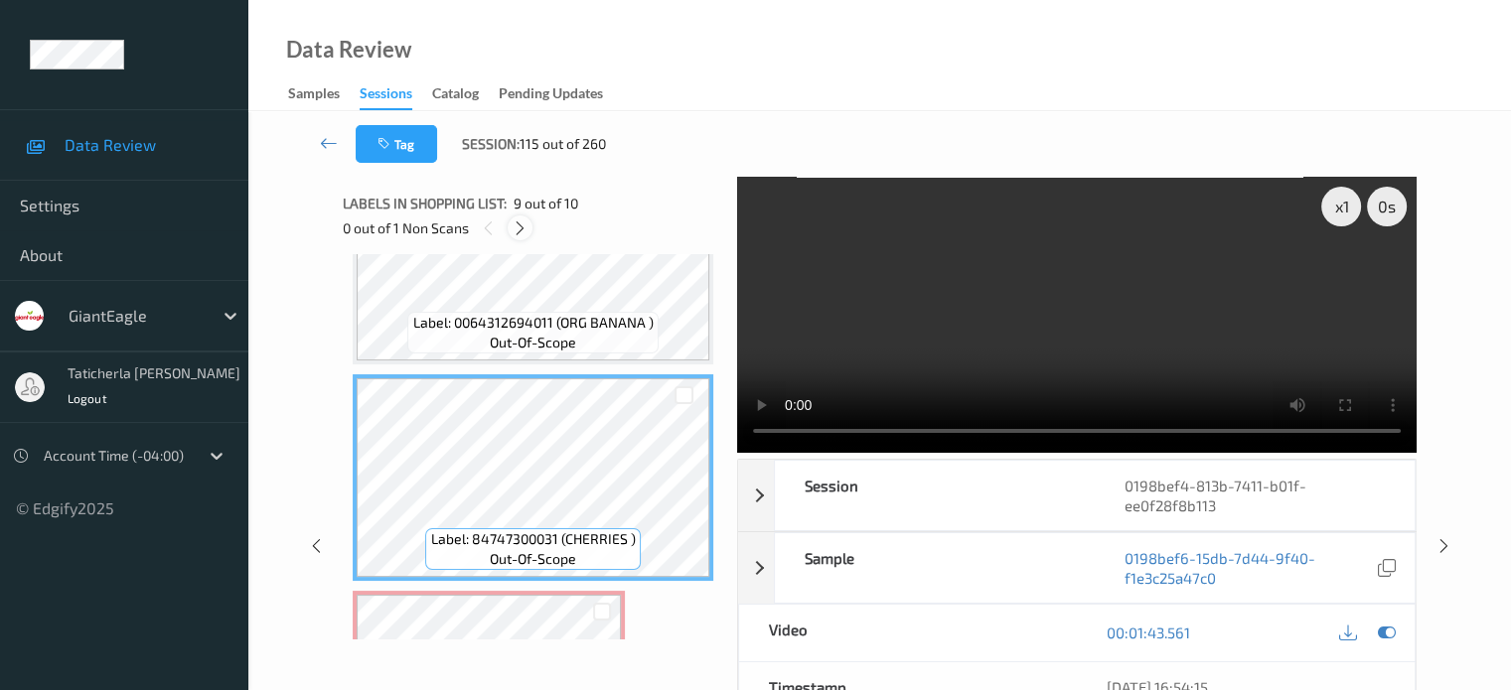
click at [513, 227] on icon at bounding box center [520, 229] width 17 height 18
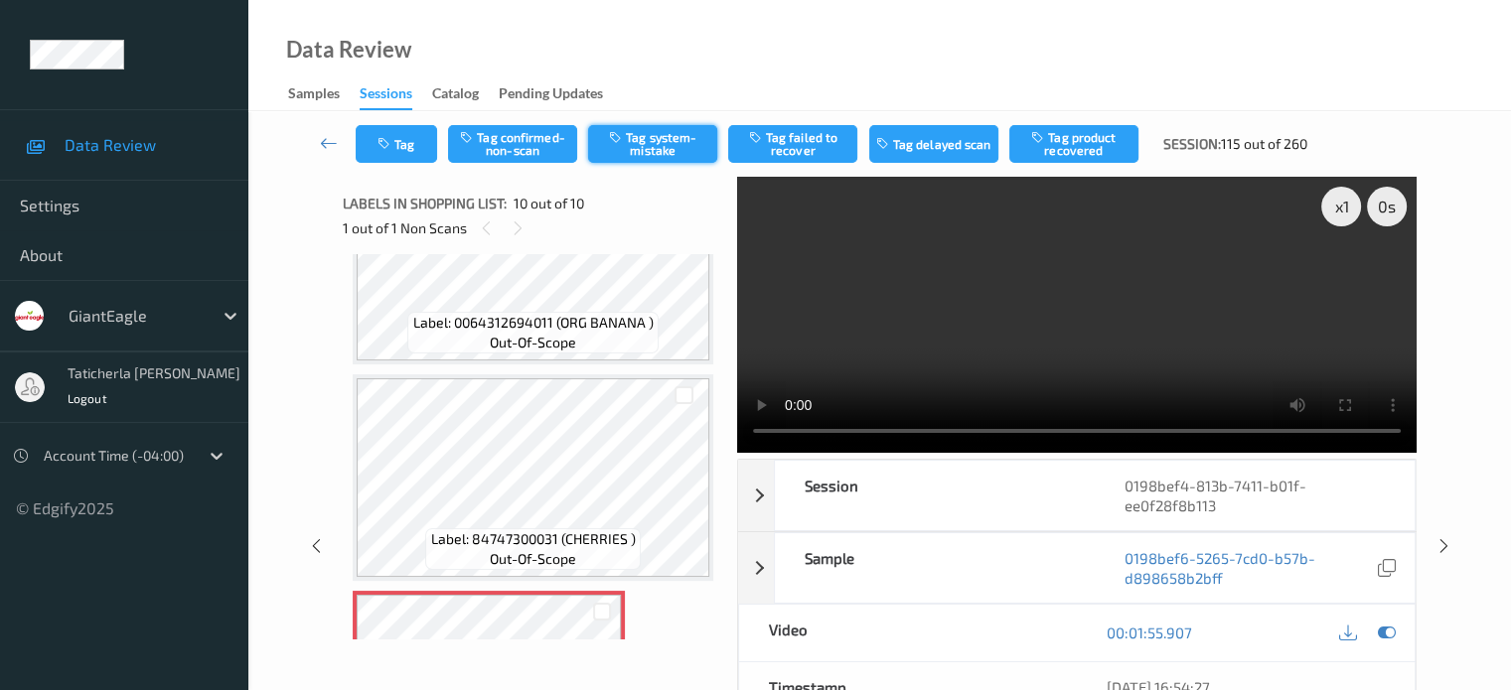
click at [675, 142] on button "Tag system-mistake" at bounding box center [652, 144] width 129 height 38
click at [333, 148] on icon at bounding box center [329, 143] width 18 height 20
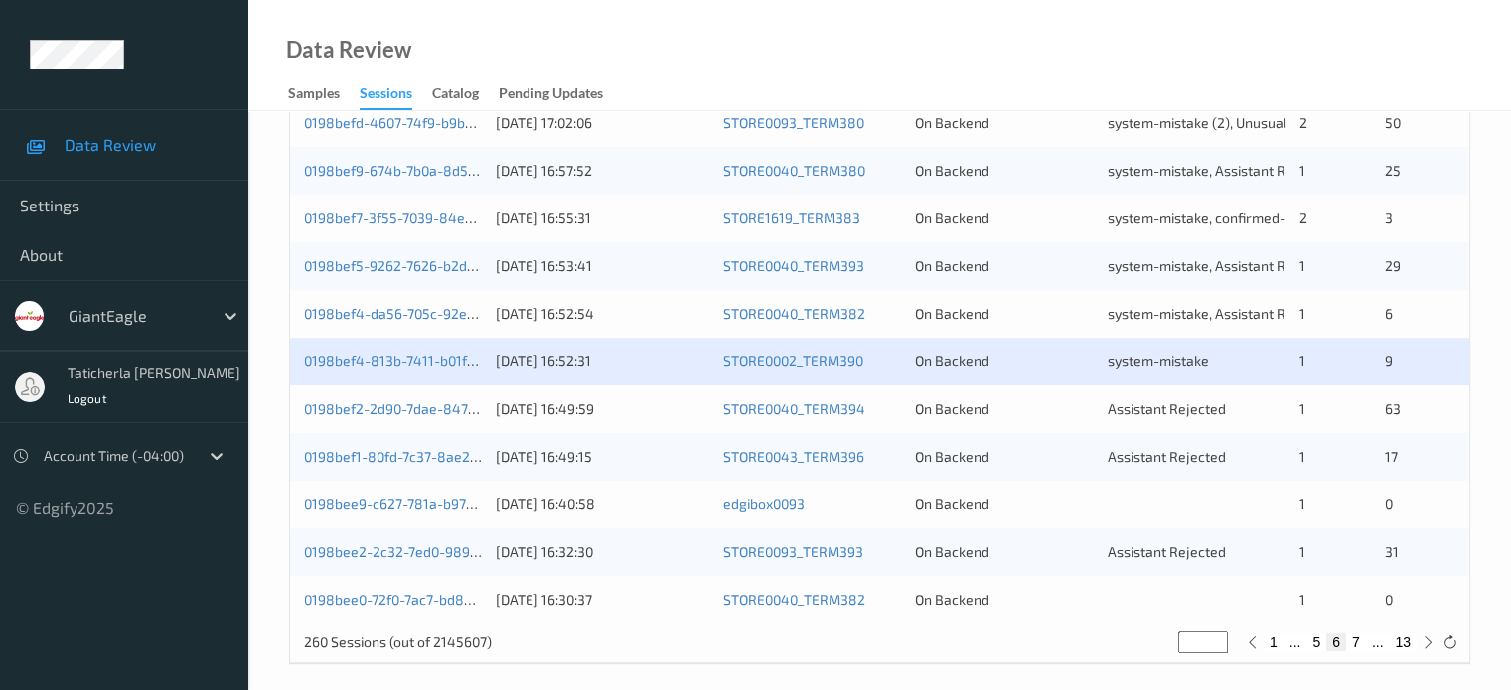
scroll to position [960, 0]
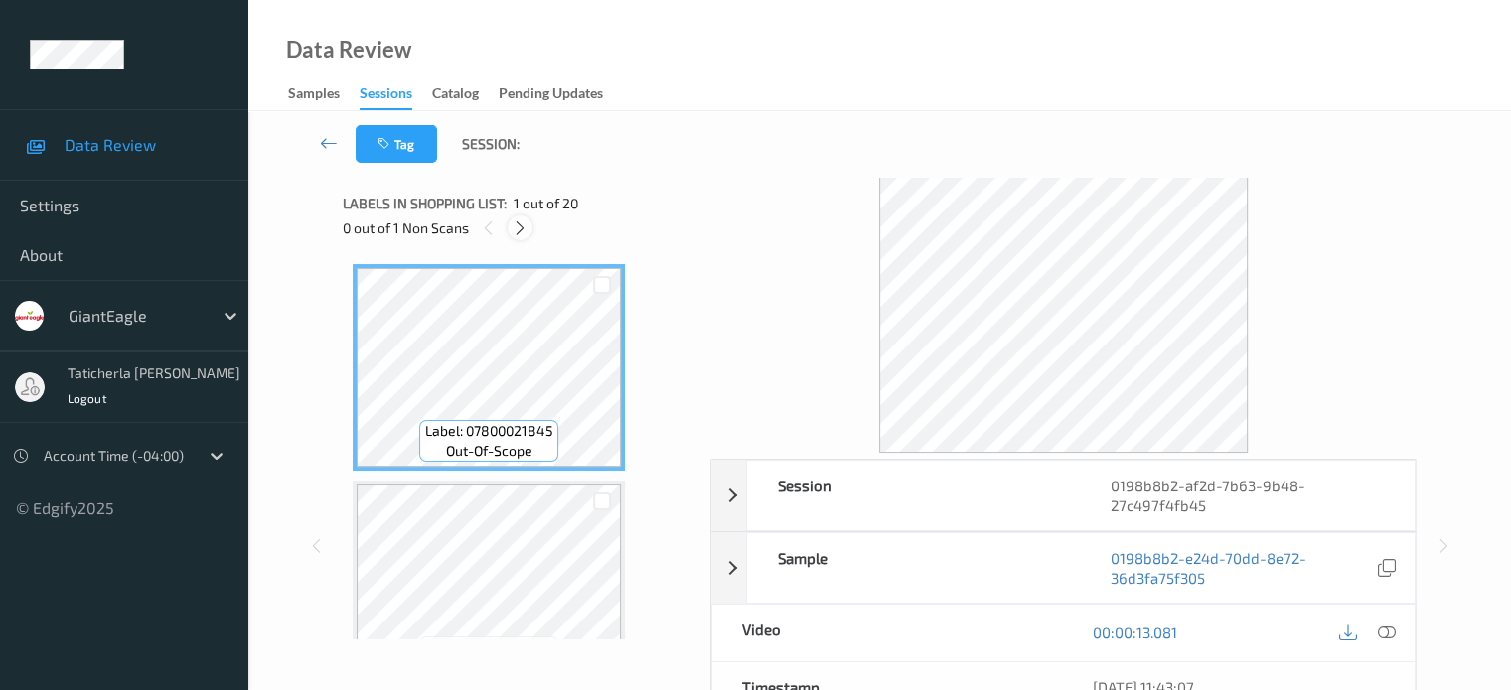
click at [517, 221] on icon at bounding box center [520, 229] width 17 height 18
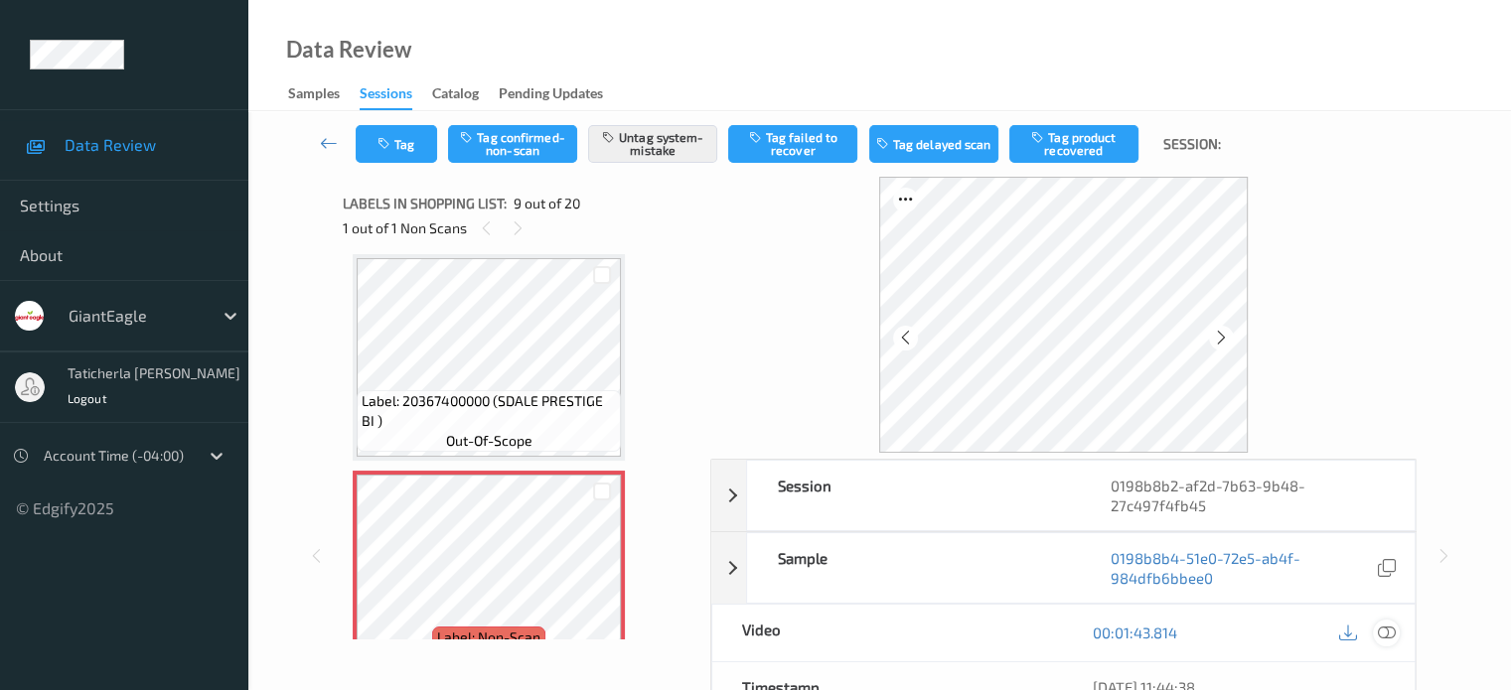
click at [1384, 628] on icon at bounding box center [1386, 633] width 18 height 18
